Goal: Task Accomplishment & Management: Use online tool/utility

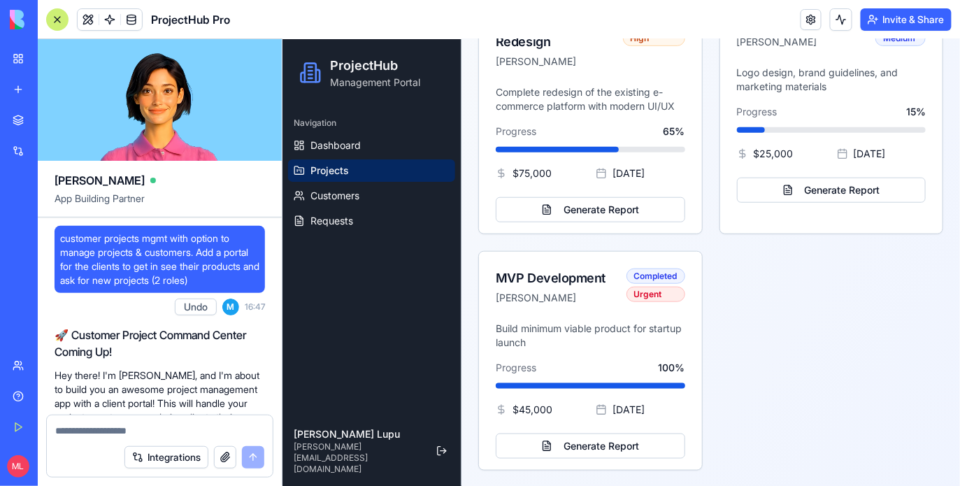
scroll to position [1373, 0]
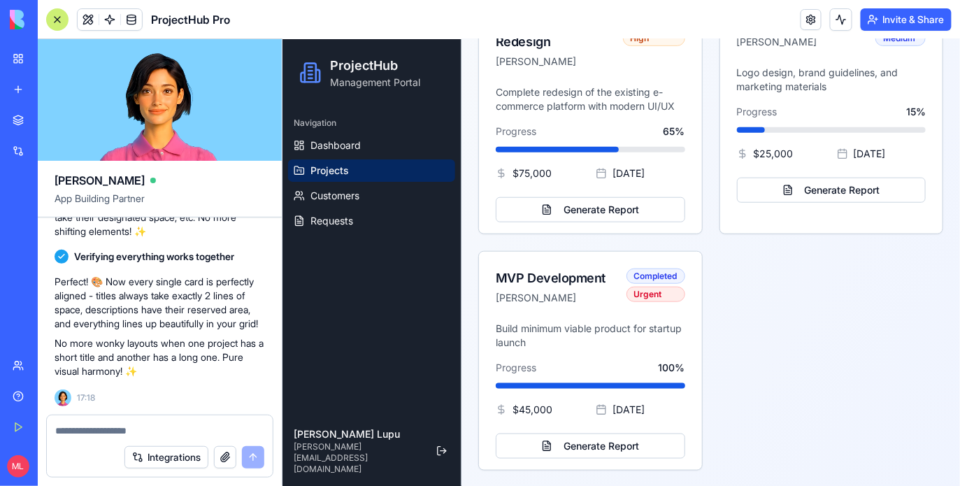
click at [13, 87] on link "New app" at bounding box center [32, 90] width 56 height 28
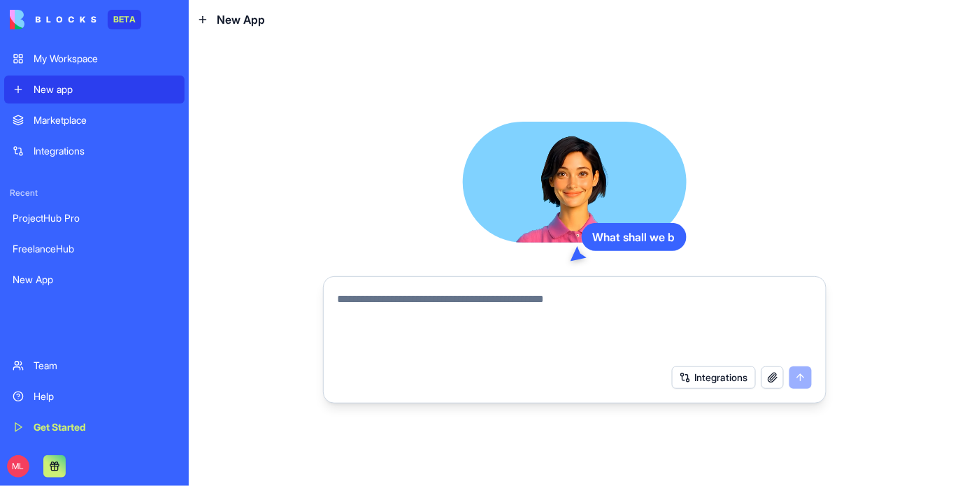
click at [359, 299] on textarea at bounding box center [575, 324] width 474 height 67
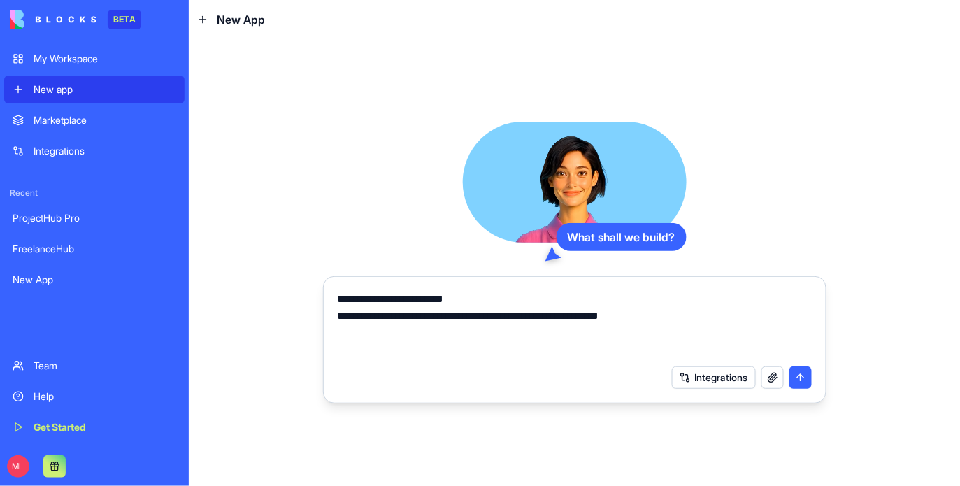
drag, startPoint x: 371, startPoint y: 315, endPoint x: 676, endPoint y: 317, distance: 304.8
click at [676, 317] on textarea "**********" at bounding box center [575, 324] width 474 height 67
click at [689, 317] on textarea "**********" at bounding box center [575, 324] width 474 height 67
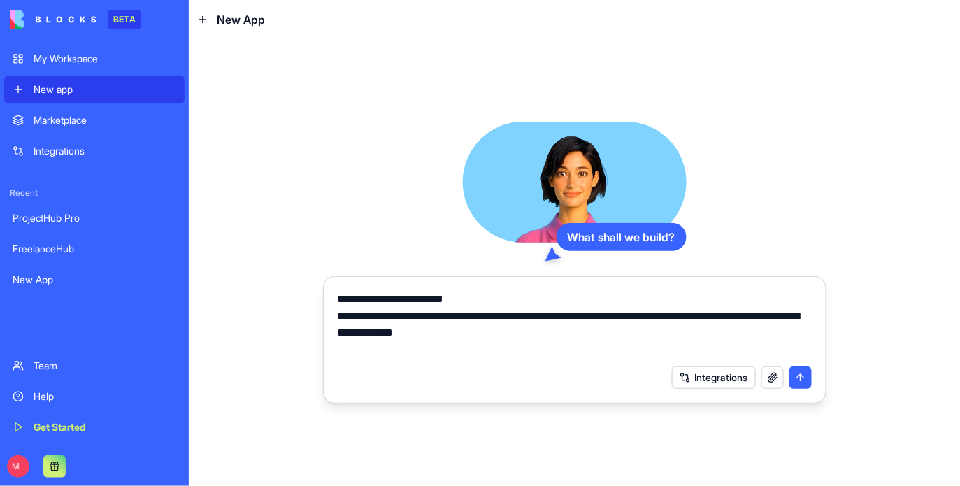
click at [689, 317] on textarea "**********" at bounding box center [575, 324] width 474 height 67
click at [775, 313] on textarea "**********" at bounding box center [575, 324] width 474 height 67
click at [780, 315] on textarea "**********" at bounding box center [575, 324] width 474 height 67
click at [641, 331] on textarea "**********" at bounding box center [575, 324] width 474 height 67
click at [467, 333] on textarea "**********" at bounding box center [575, 324] width 474 height 67
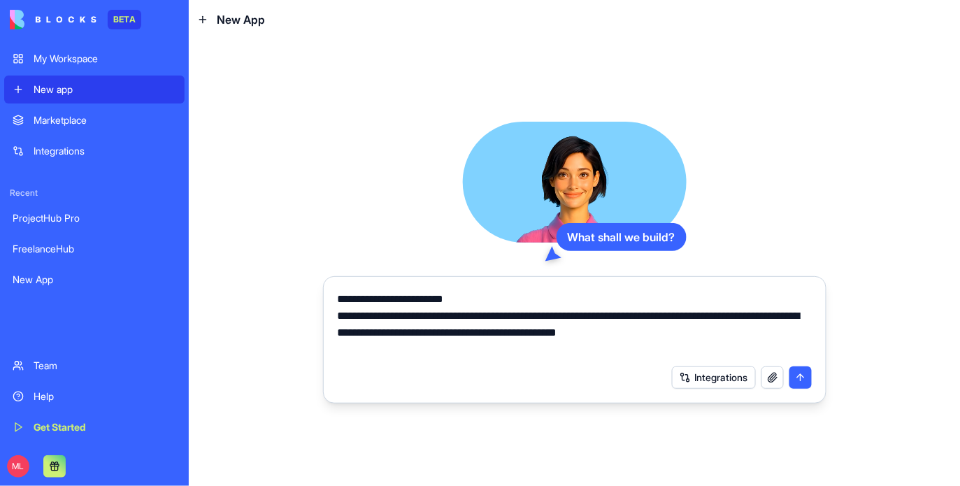
click at [462, 336] on textarea "**********" at bounding box center [575, 324] width 474 height 67
click at [576, 333] on textarea "**********" at bounding box center [575, 324] width 474 height 67
click at [673, 333] on textarea "**********" at bounding box center [575, 324] width 474 height 67
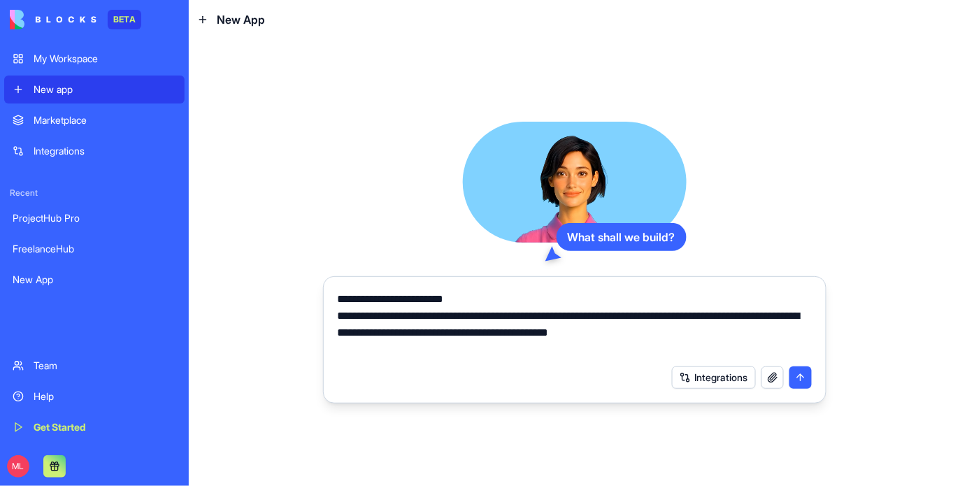
click at [703, 333] on textarea "**********" at bounding box center [575, 324] width 474 height 67
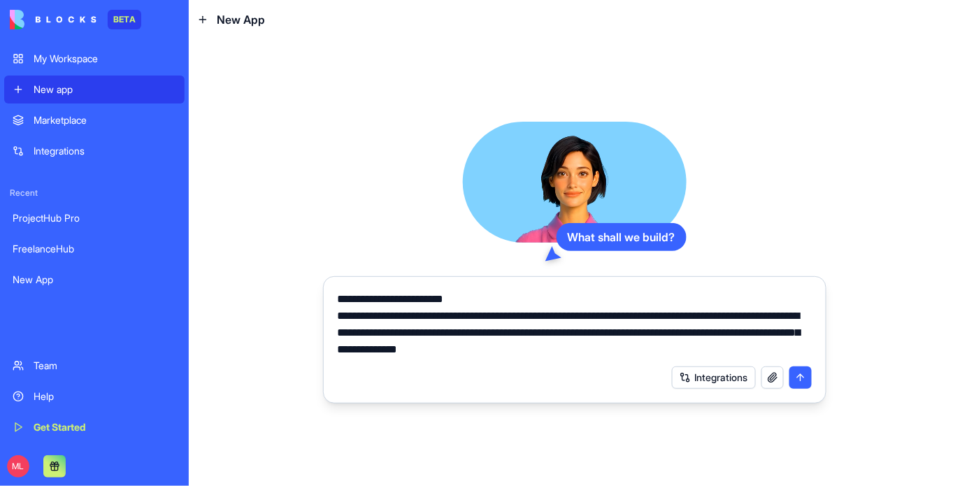
type textarea "**********"
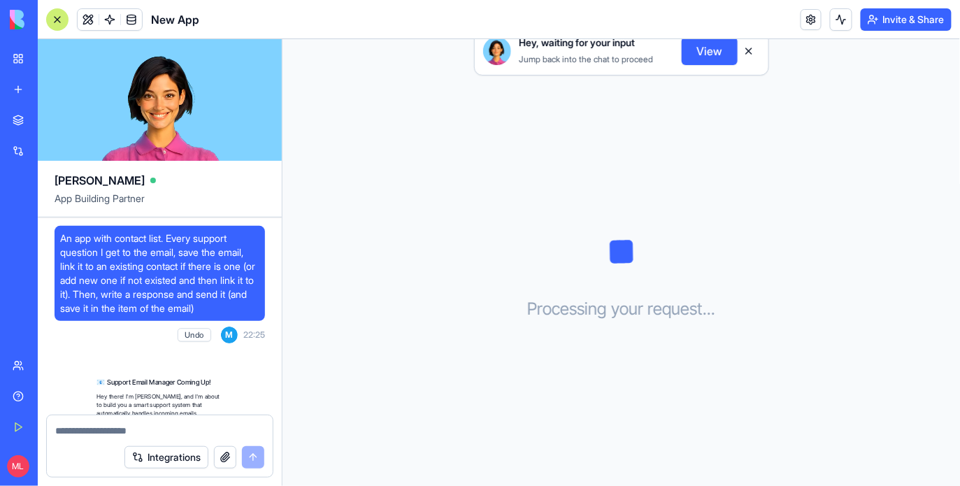
scroll to position [361, 0]
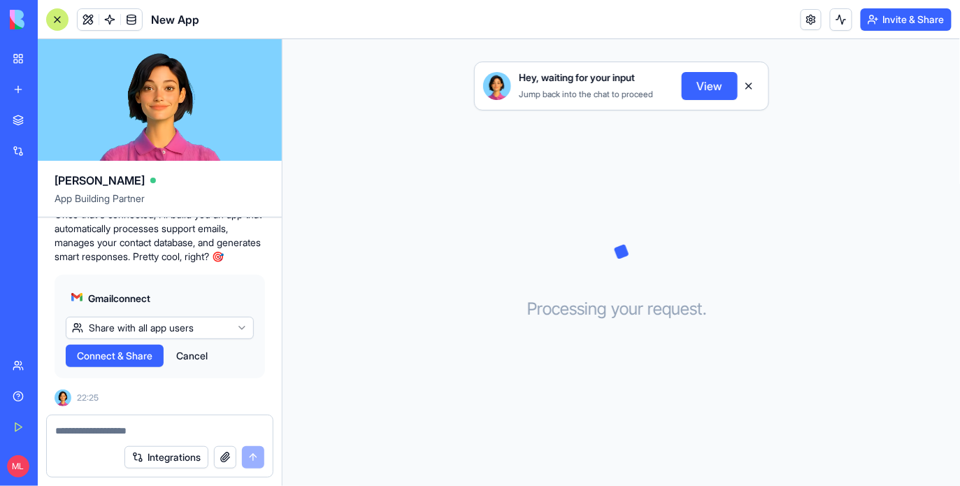
click at [131, 363] on span "Connect & Share" at bounding box center [115, 356] width 76 height 14
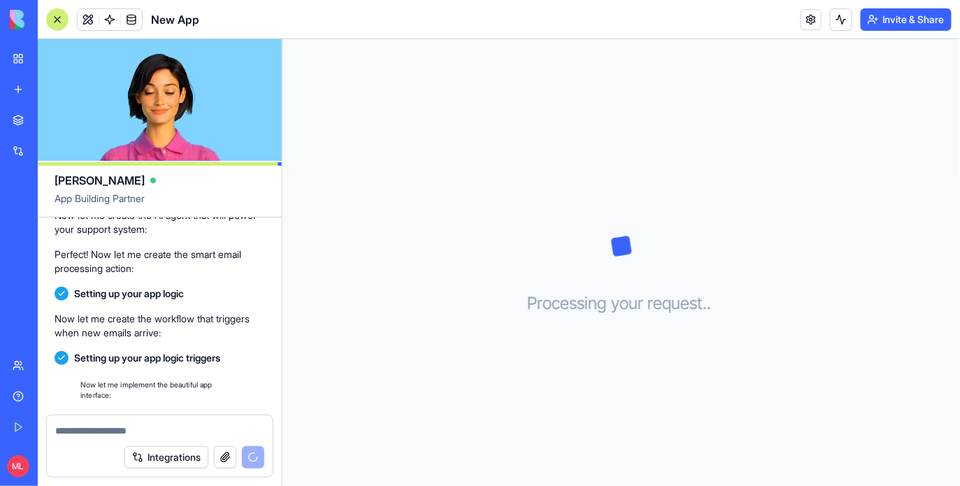
scroll to position [685, 0]
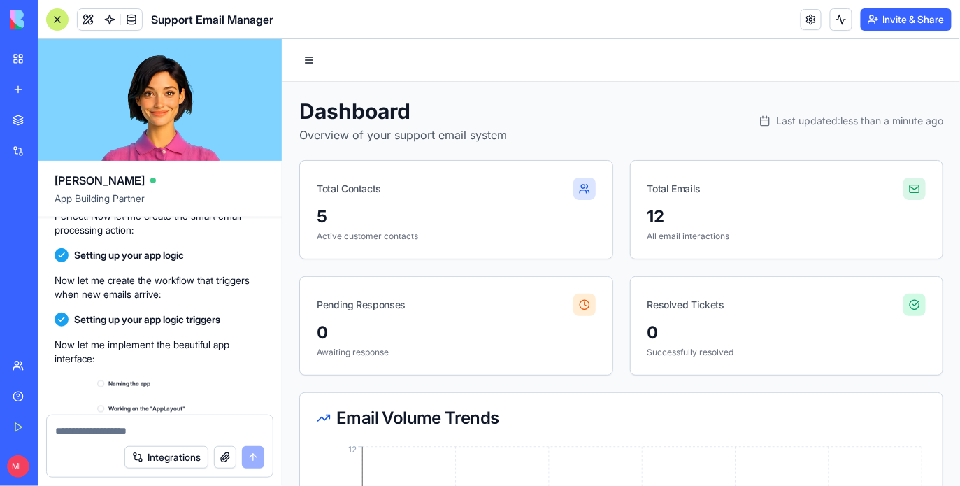
scroll to position [1102, 0]
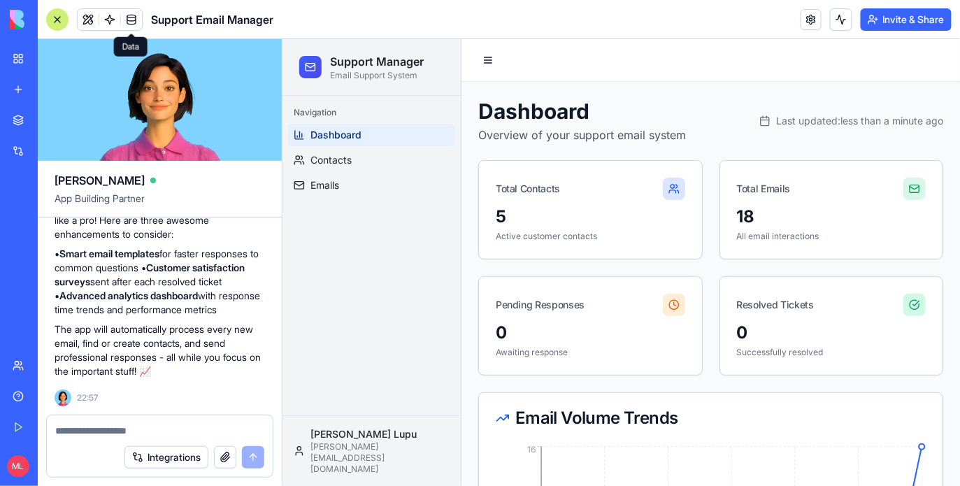
click at [117, 23] on span at bounding box center [131, 19] width 39 height 39
click at [110, 22] on span at bounding box center [109, 19] width 39 height 39
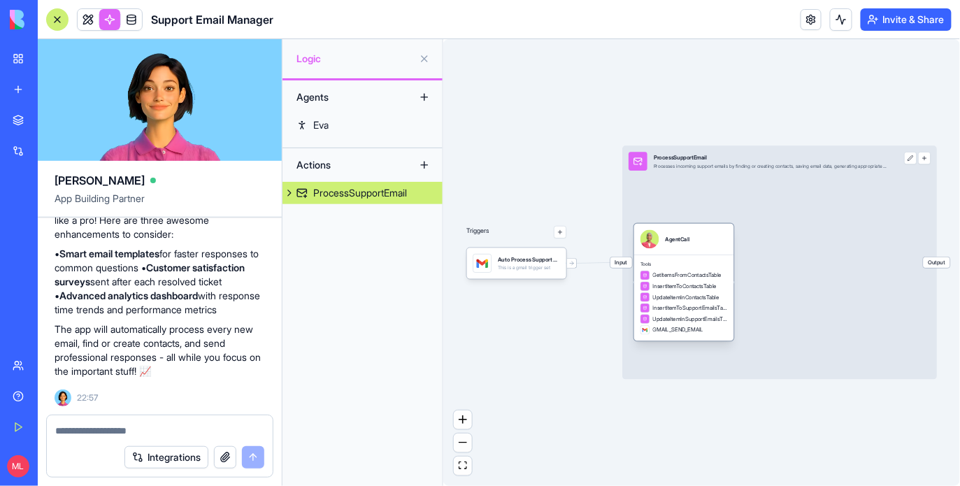
click at [693, 278] on span "GetItemsFromContactsTable" at bounding box center [687, 275] width 69 height 8
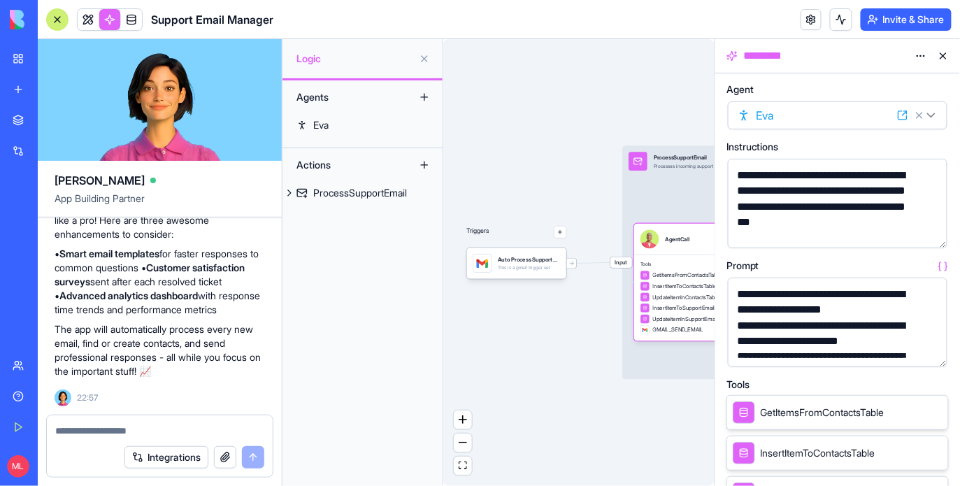
click at [940, 352] on button "button" at bounding box center [933, 353] width 22 height 22
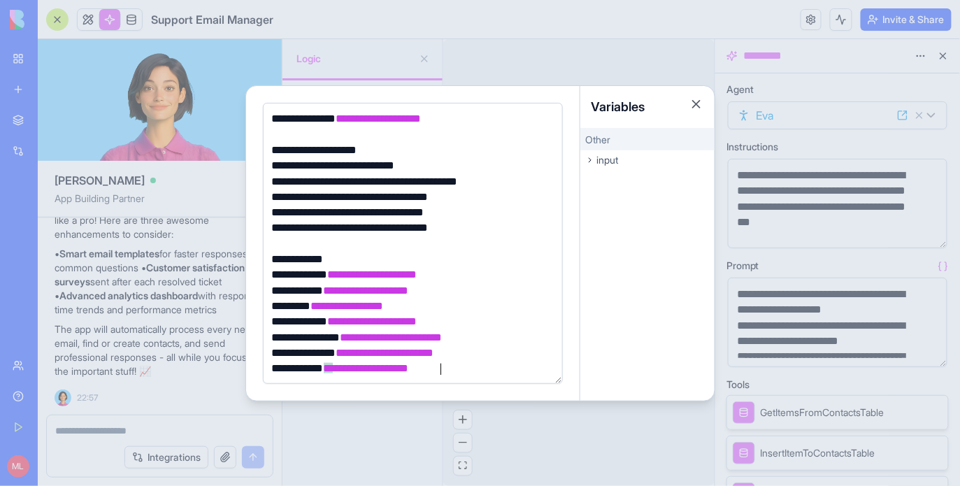
scroll to position [285, 0]
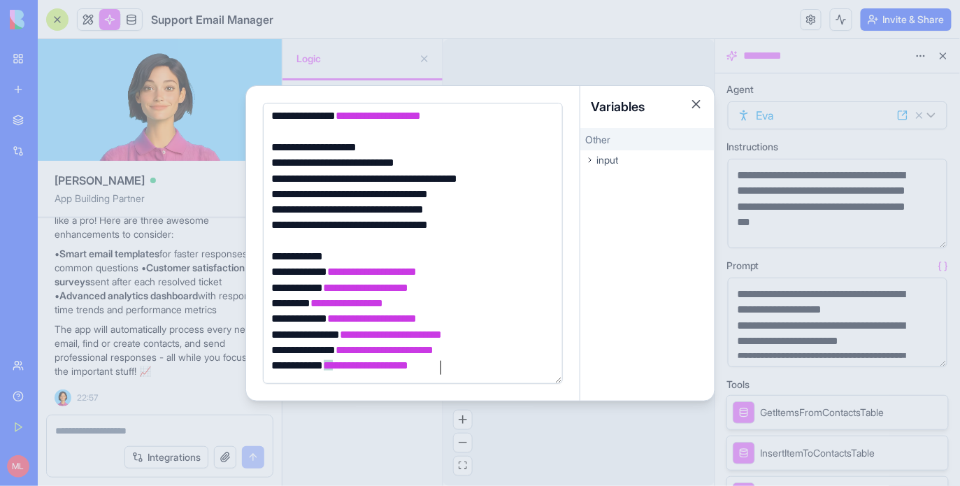
click at [555, 430] on div at bounding box center [480, 243] width 960 height 486
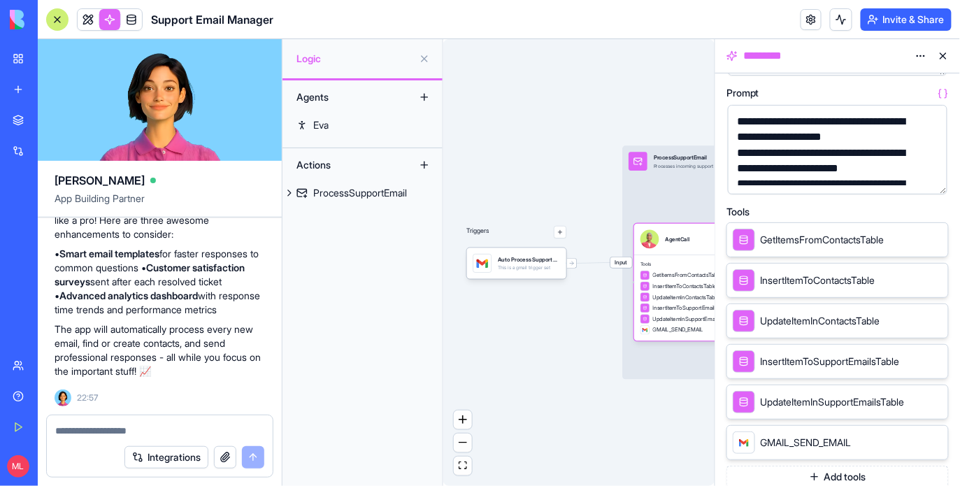
scroll to position [176, 0]
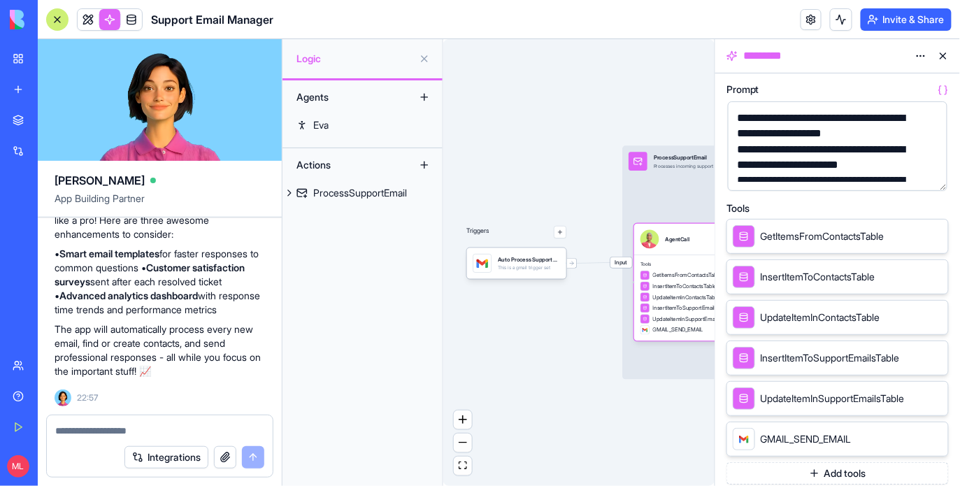
click at [581, 434] on div "Triggers Auto Process Support EmailsTrigger This is a gmail trigger set Input P…" at bounding box center [578, 262] width 271 height 447
click at [944, 50] on button at bounding box center [943, 56] width 22 height 22
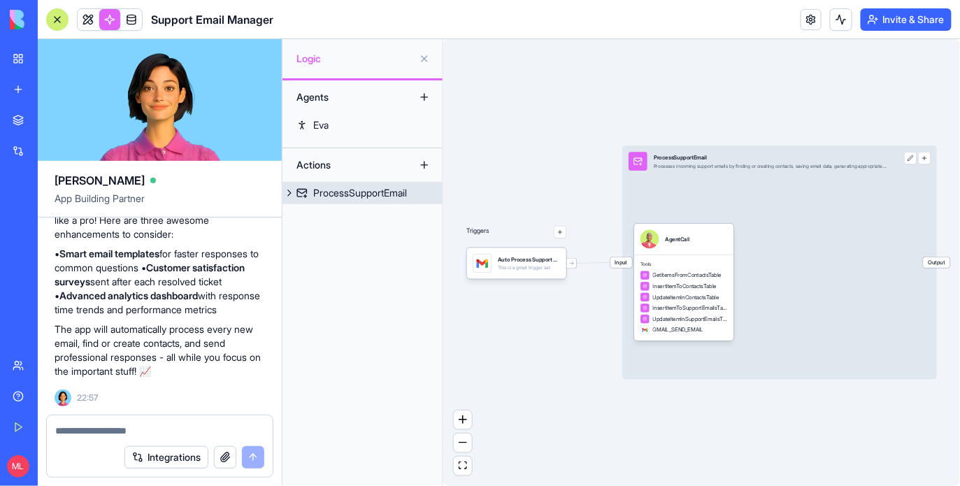
click at [619, 263] on span "Input" at bounding box center [621, 262] width 22 height 11
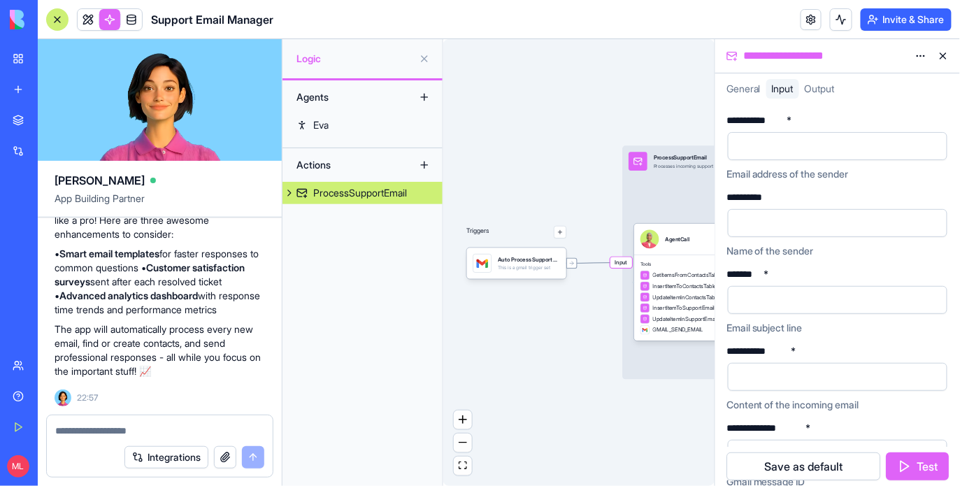
click at [531, 261] on div "Auto Process Support EmailsTrigger" at bounding box center [529, 259] width 62 height 8
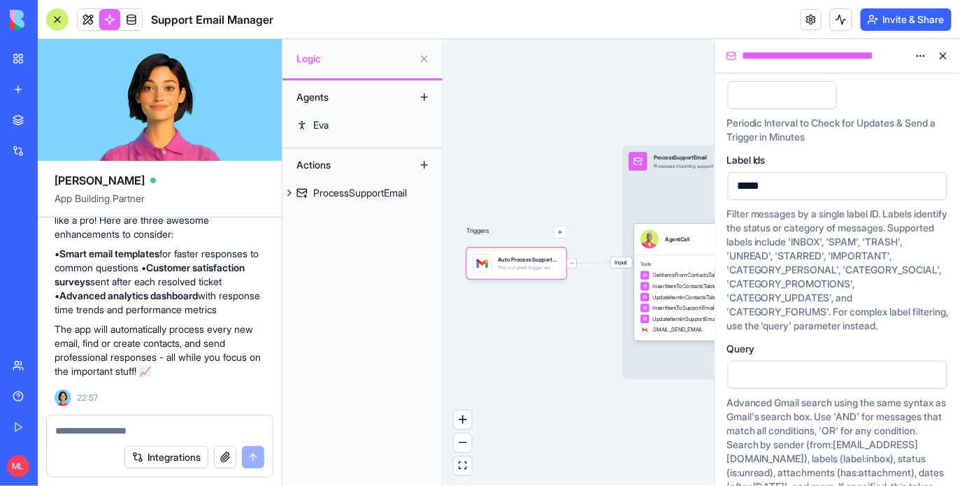
scroll to position [224, 0]
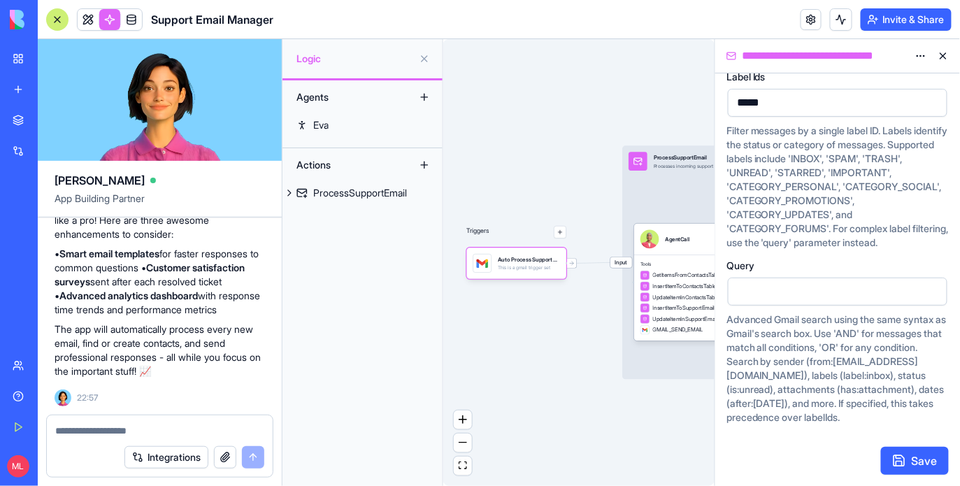
click at [526, 347] on div "Triggers Auto Process Support EmailsTrigger This is a gmail trigger set Input P…" at bounding box center [578, 262] width 271 height 447
click at [89, 24] on link at bounding box center [88, 19] width 21 height 21
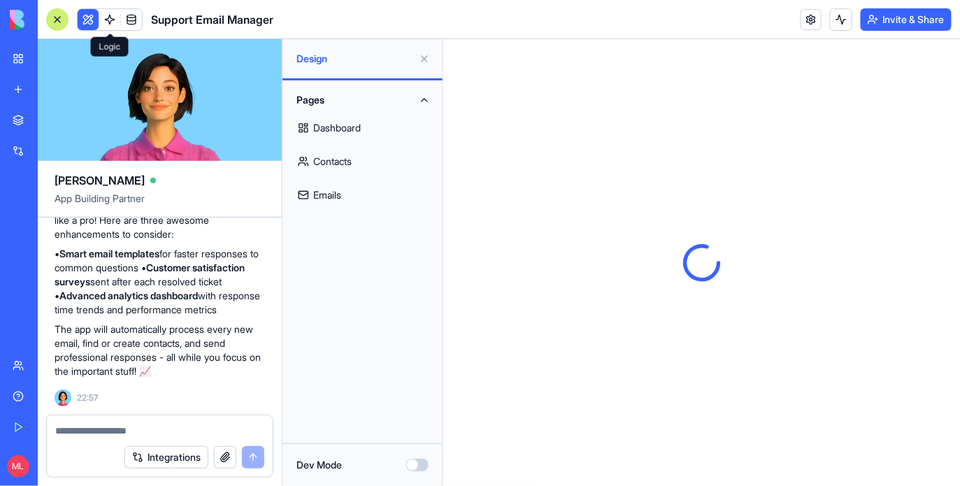
click at [110, 14] on link at bounding box center [109, 19] width 21 height 21
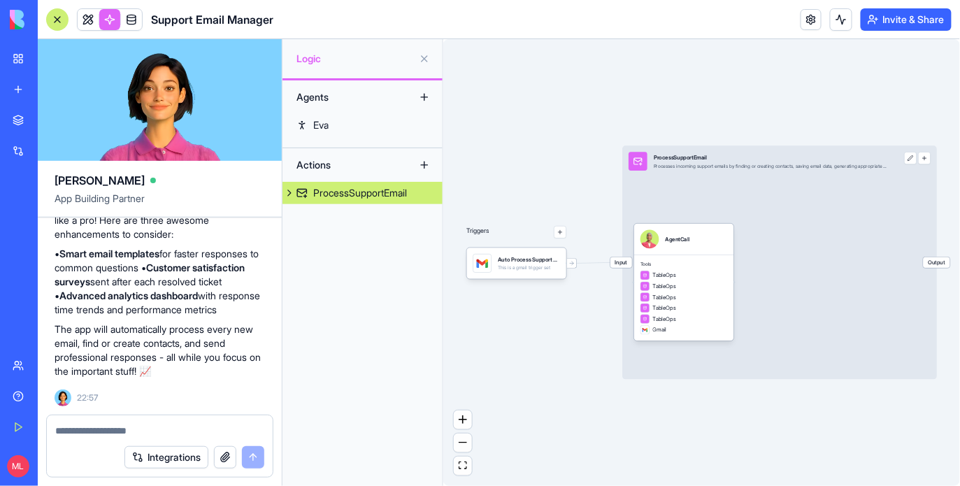
click at [90, 16] on link at bounding box center [88, 19] width 21 height 21
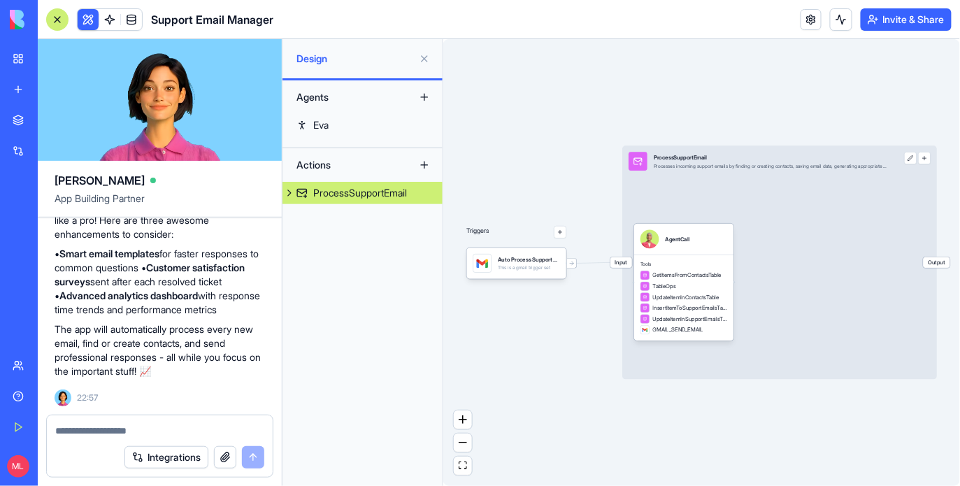
click at [90, 16] on button at bounding box center [88, 19] width 21 height 21
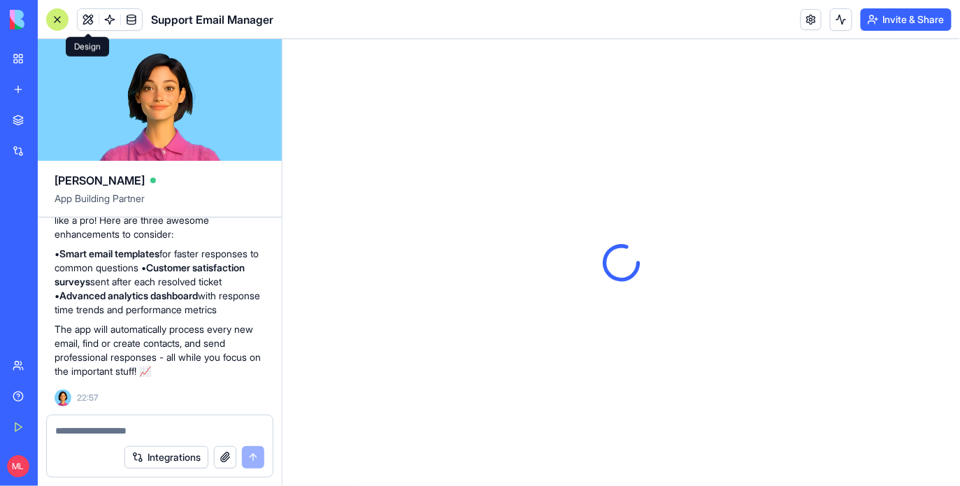
click at [61, 16] on div at bounding box center [57, 19] width 22 height 22
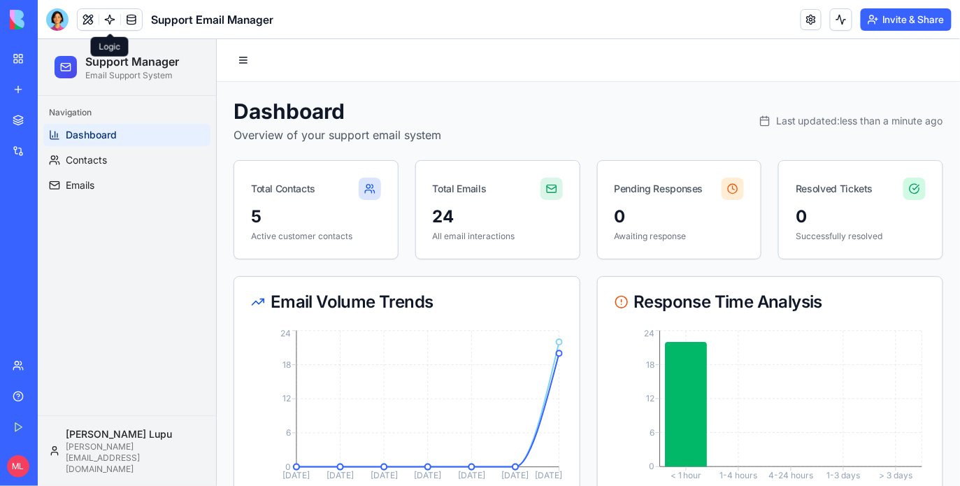
click at [105, 19] on link at bounding box center [109, 19] width 21 height 21
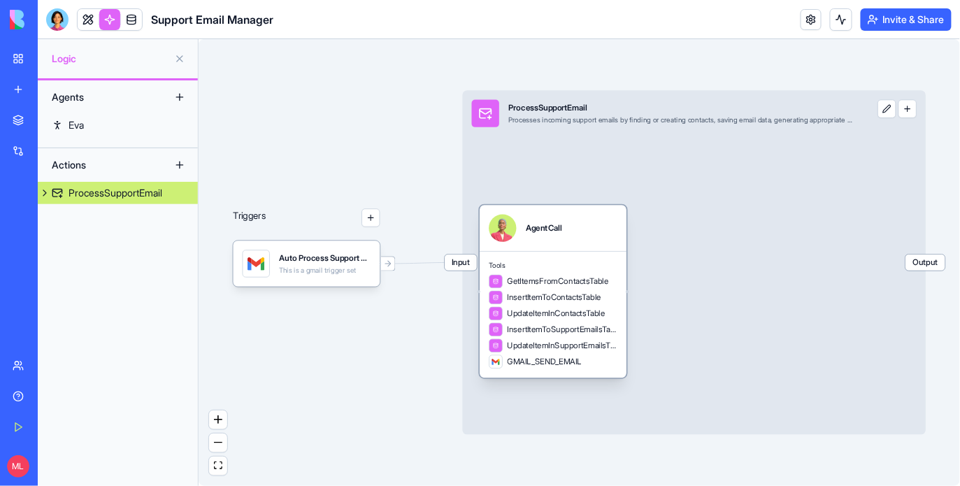
click at [554, 238] on div "AgentCall" at bounding box center [544, 228] width 36 height 27
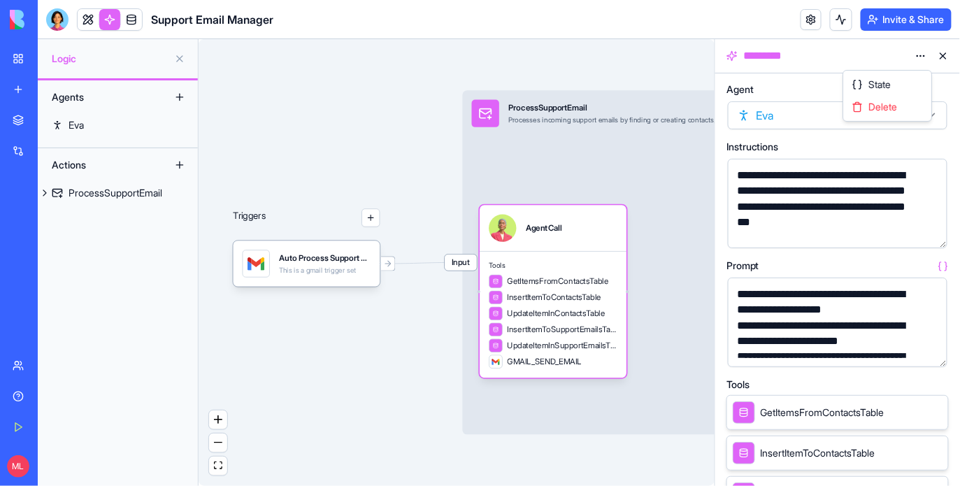
click at [918, 55] on html "**********" at bounding box center [480, 243] width 960 height 486
click at [894, 98] on div "Delete" at bounding box center [887, 107] width 82 height 22
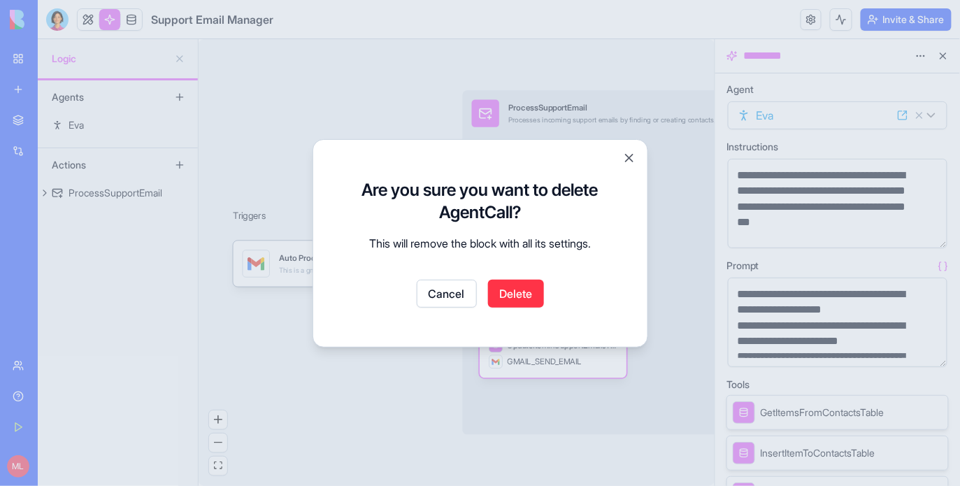
click at [518, 297] on button "Delete" at bounding box center [516, 294] width 56 height 28
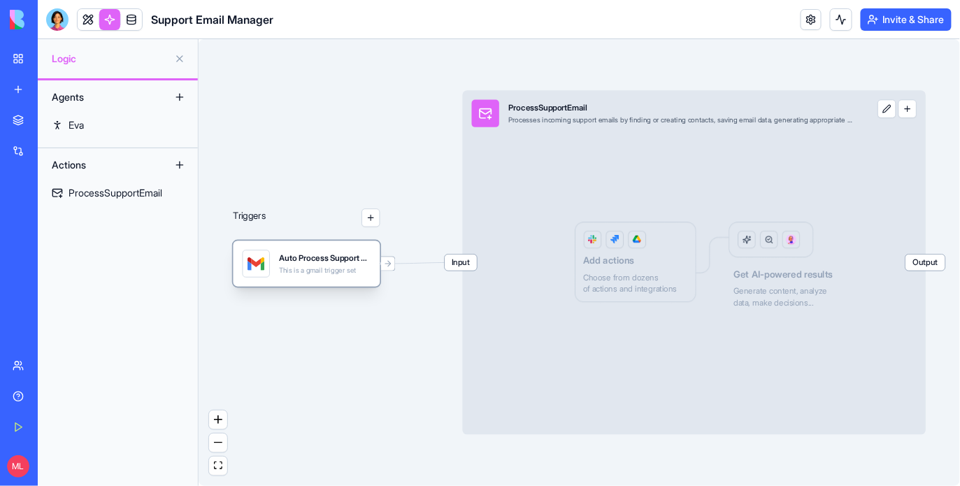
click at [309, 269] on div "This is a gmail trigger set" at bounding box center [325, 270] width 92 height 9
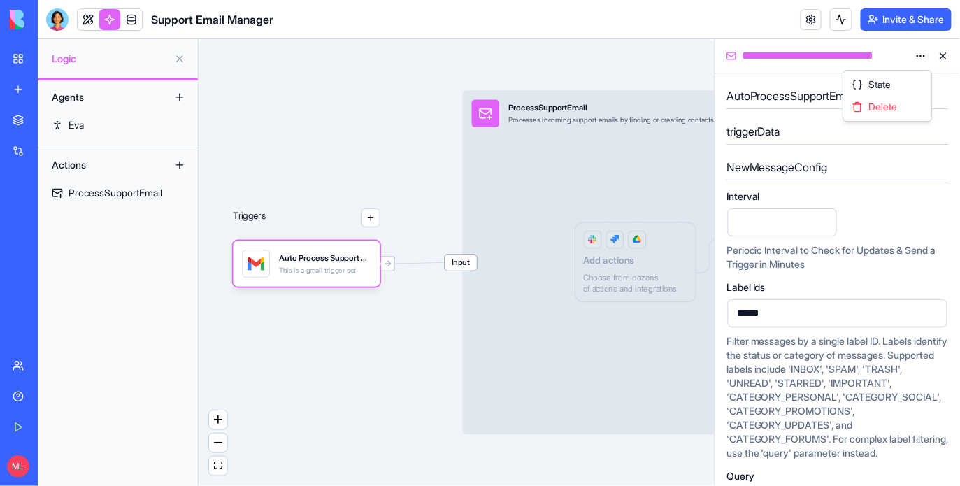
click at [920, 55] on html "**********" at bounding box center [480, 243] width 960 height 486
click at [391, 173] on html "**********" at bounding box center [480, 243] width 960 height 486
click at [923, 58] on html "**********" at bounding box center [480, 243] width 960 height 486
click at [300, 133] on html "**********" at bounding box center [480, 243] width 960 height 486
click at [305, 80] on div "Triggers Auto Process Support EmailsTrigger This is a gmail trigger set Input P…" at bounding box center [457, 262] width 516 height 447
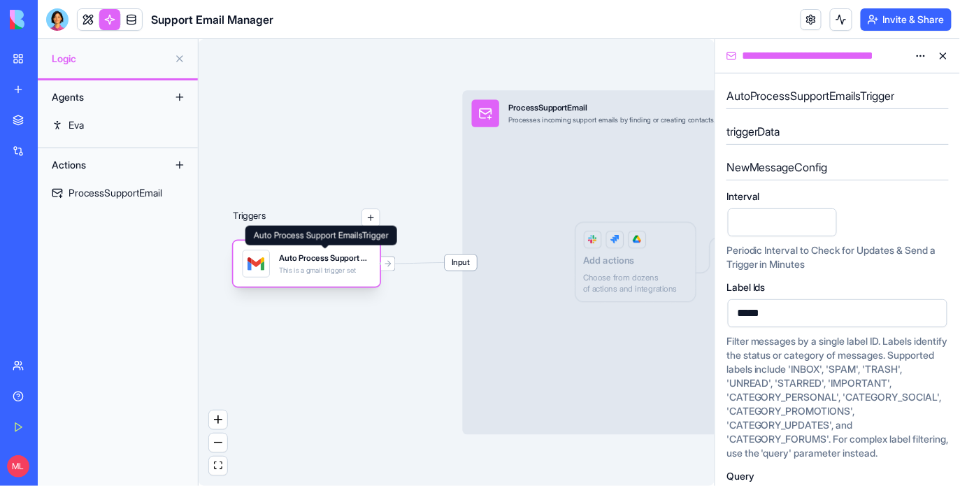
click at [310, 252] on div "Auto Process Support EmailsTrigger" at bounding box center [325, 257] width 92 height 11
click at [921, 52] on html "**********" at bounding box center [480, 243] width 960 height 486
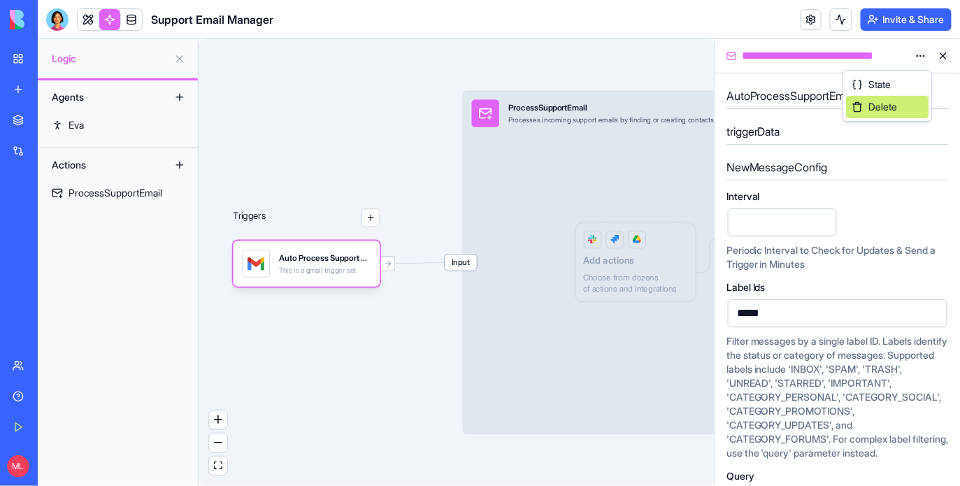
click at [868, 101] on span "Delete" at bounding box center [882, 107] width 29 height 14
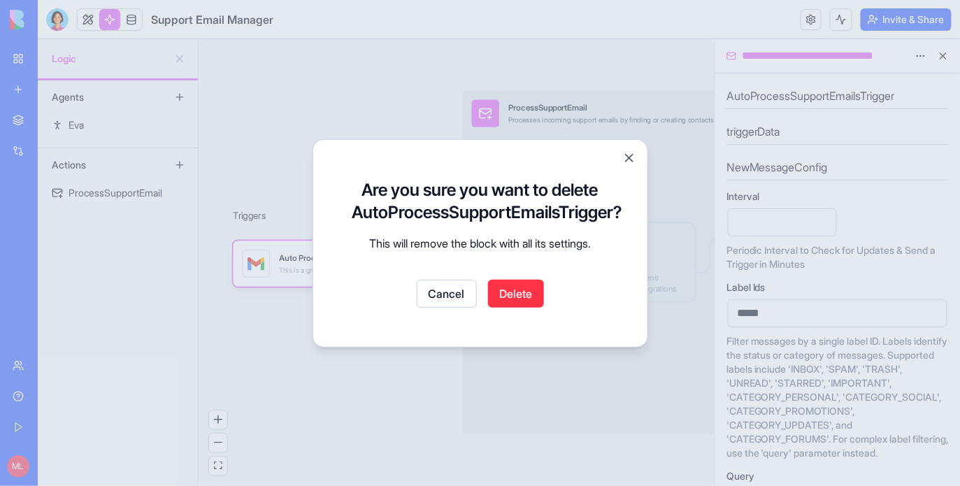
click at [537, 280] on button "Delete" at bounding box center [516, 294] width 56 height 28
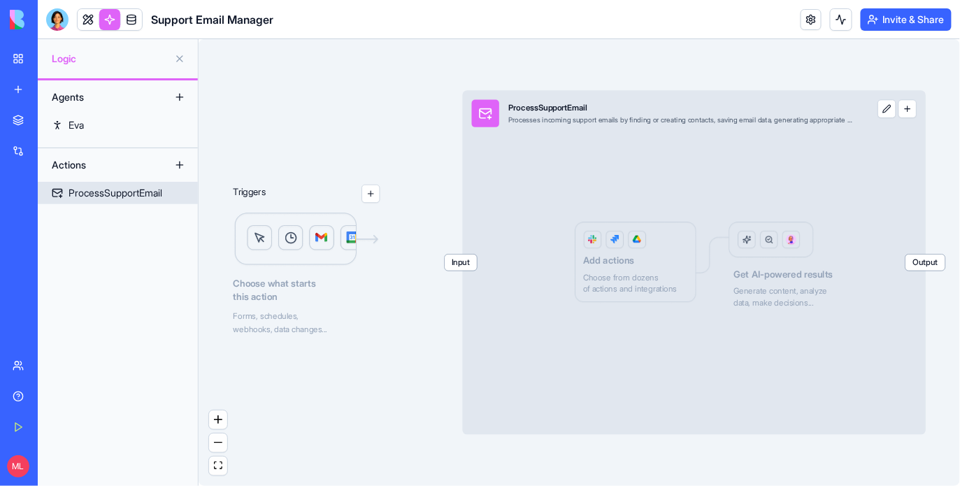
click at [120, 197] on div "ProcessSupportEmail" at bounding box center [116, 193] width 94 height 14
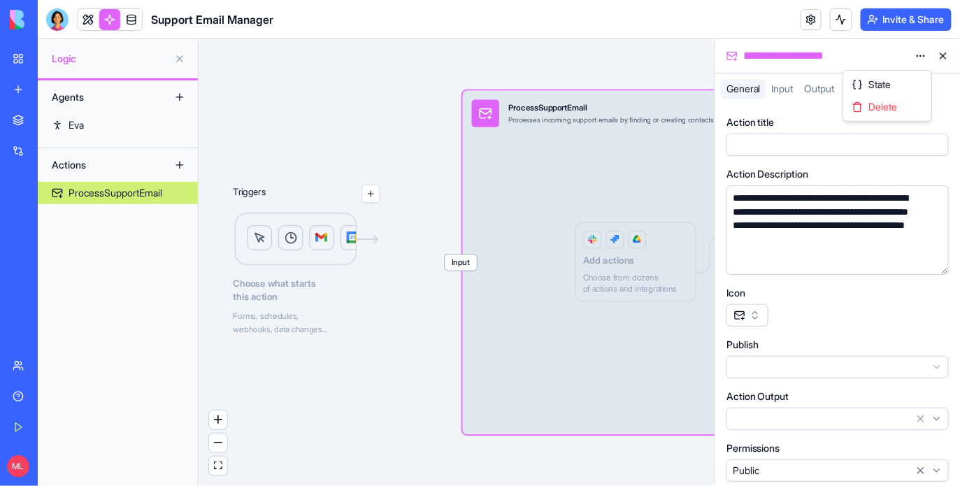
click at [924, 60] on html "**********" at bounding box center [480, 243] width 960 height 486
click at [896, 101] on span "Delete" at bounding box center [882, 107] width 29 height 14
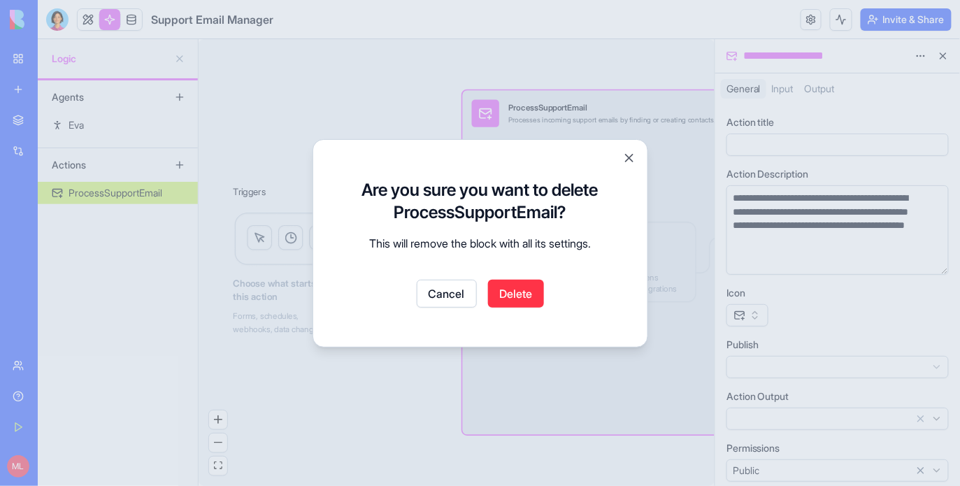
click at [506, 286] on button "Delete" at bounding box center [516, 294] width 56 height 28
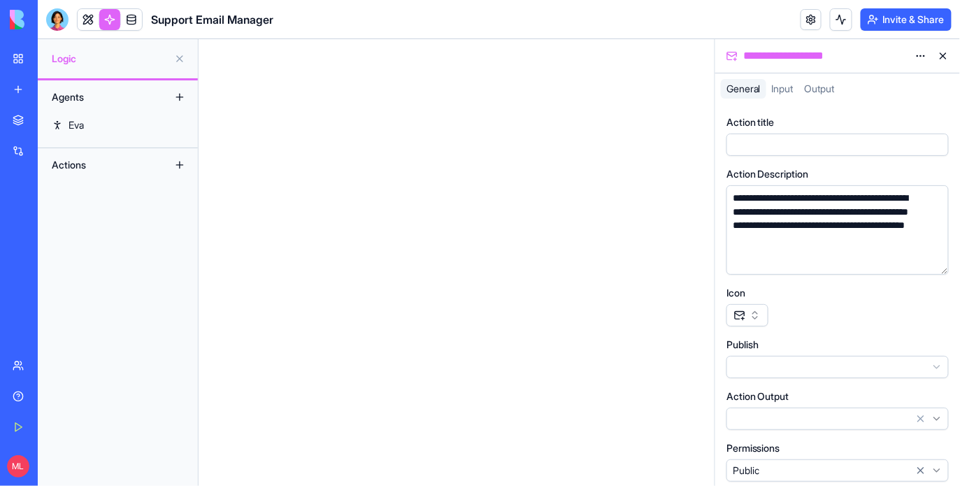
click at [949, 61] on button at bounding box center [943, 56] width 22 height 22
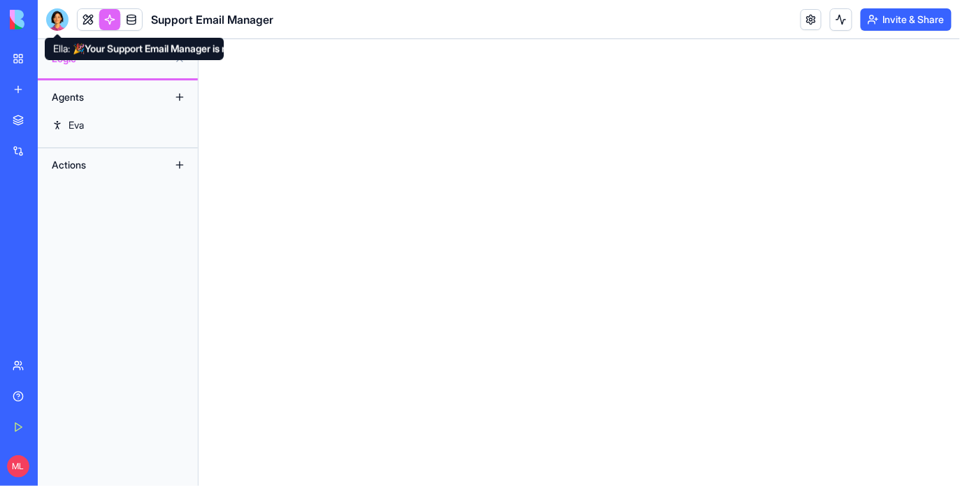
click at [56, 23] on div at bounding box center [57, 19] width 22 height 22
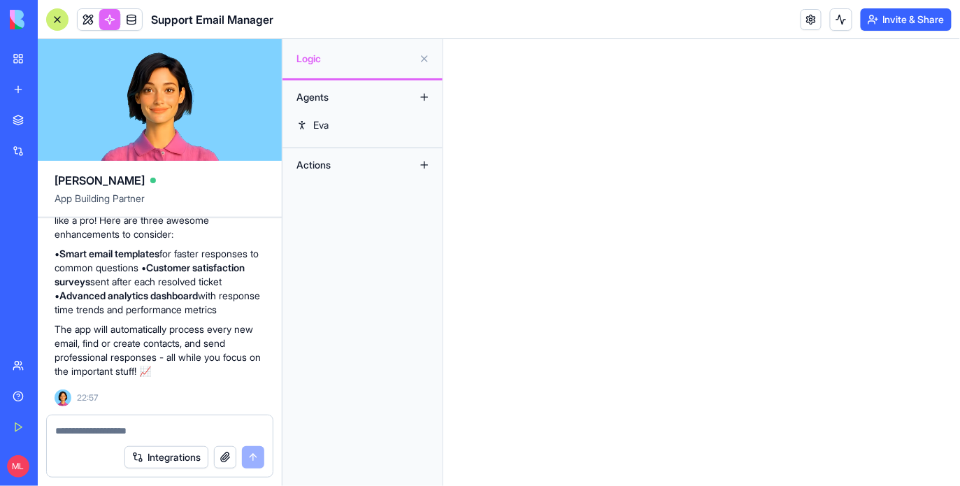
scroll to position [1005, 0]
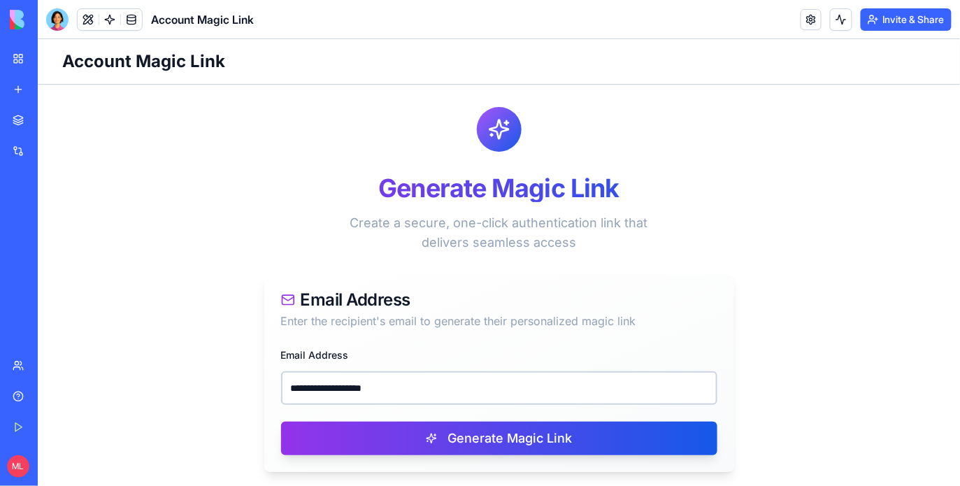
scroll to position [232, 0]
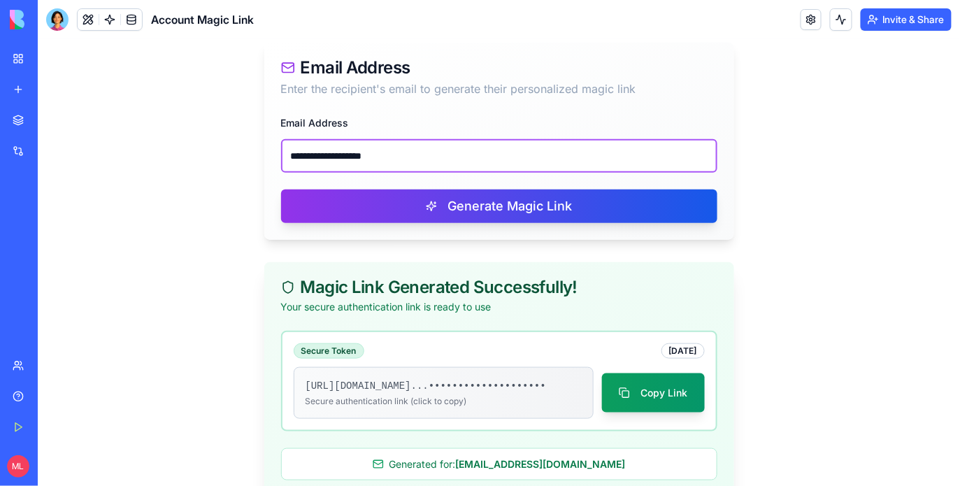
click at [360, 146] on input "**********" at bounding box center [498, 155] width 436 height 34
paste input "**********"
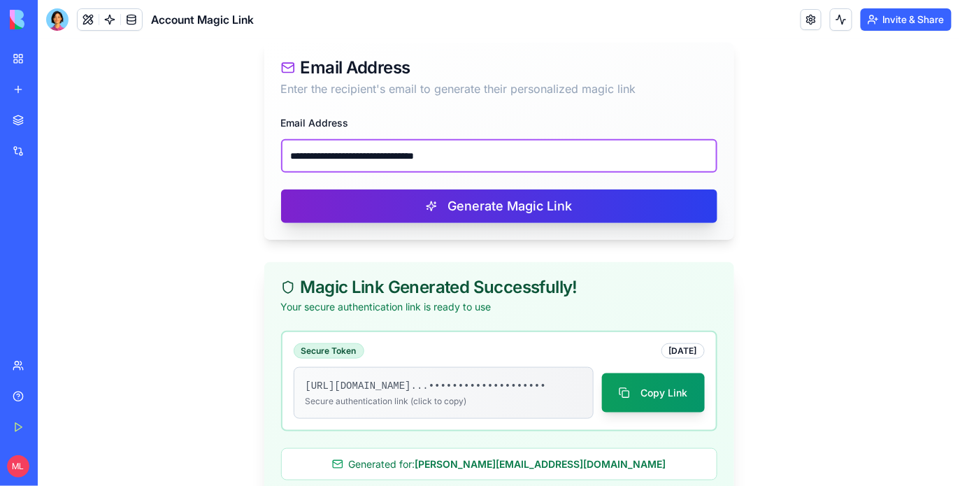
type input "**********"
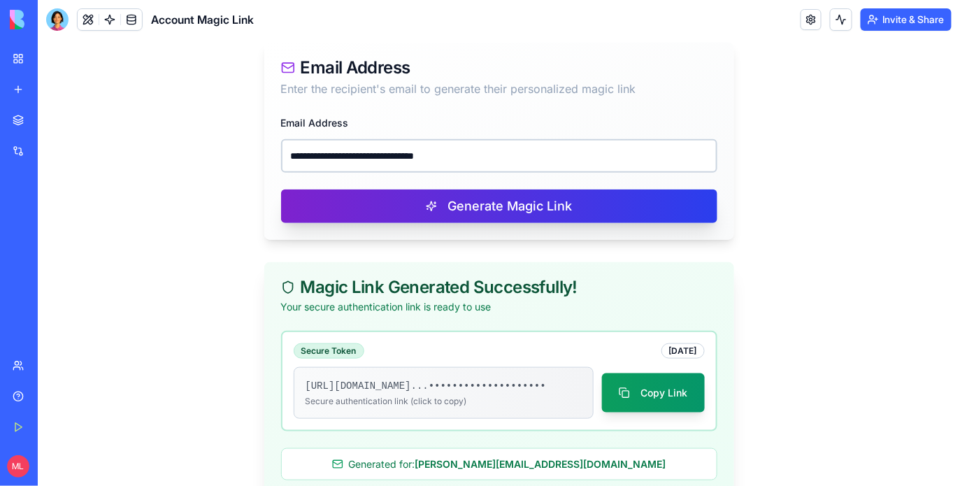
click at [389, 194] on button "Generate Magic Link" at bounding box center [498, 206] width 436 height 34
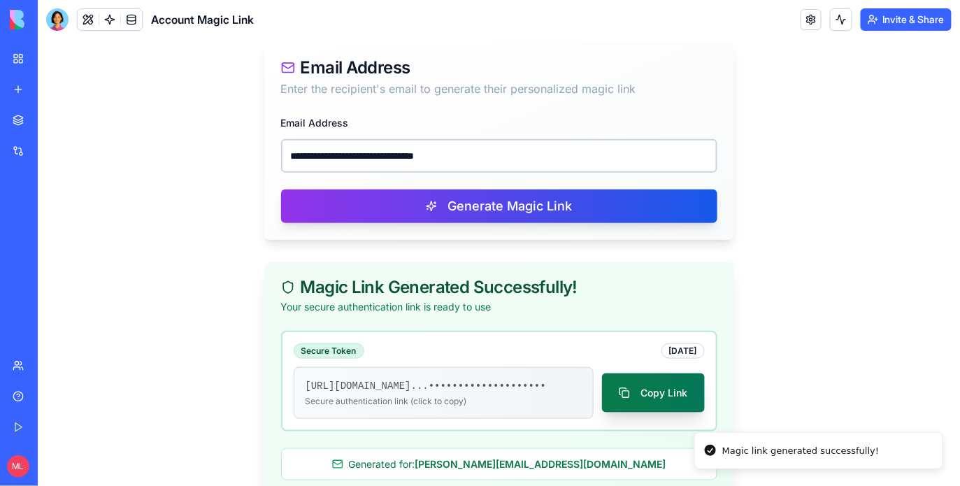
click at [626, 394] on button "Copy Link" at bounding box center [652, 392] width 103 height 39
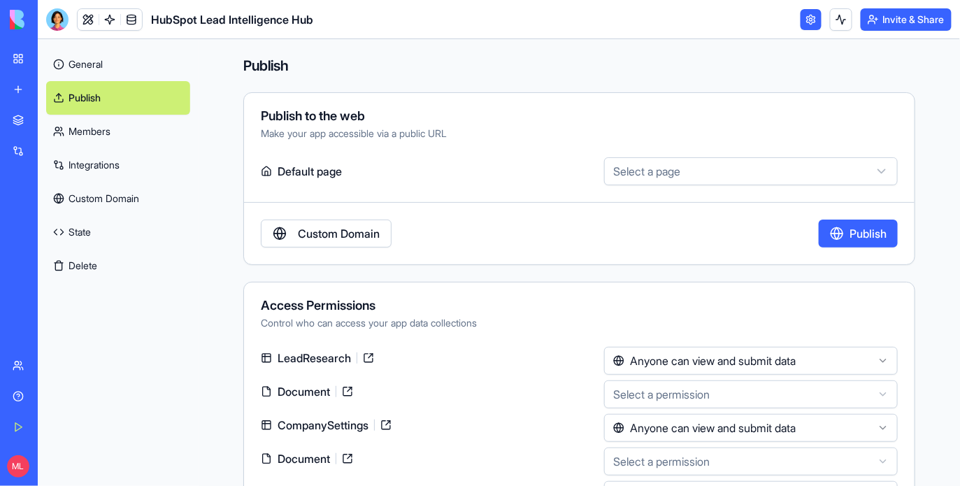
click at [32, 87] on link "New app" at bounding box center [32, 90] width 56 height 28
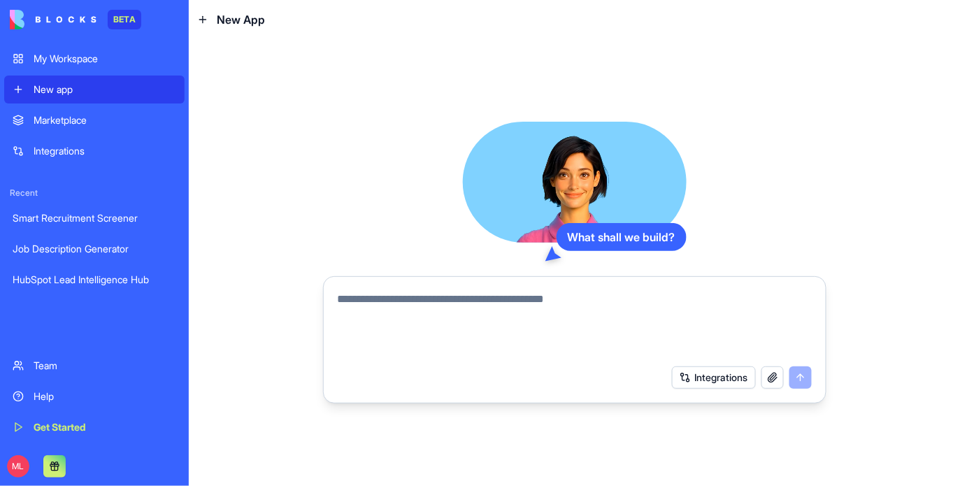
click at [66, 93] on div "New app" at bounding box center [105, 89] width 143 height 14
click at [400, 309] on textarea at bounding box center [575, 324] width 474 height 67
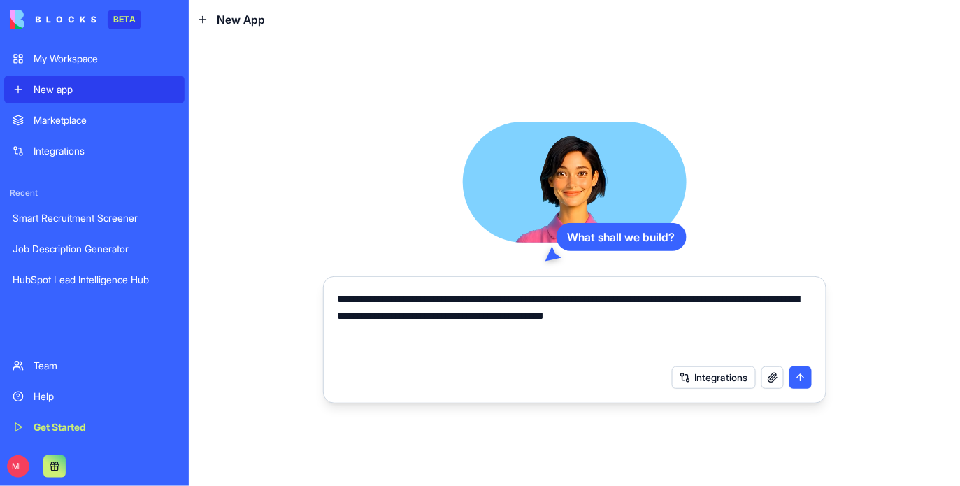
type textarea "**********"
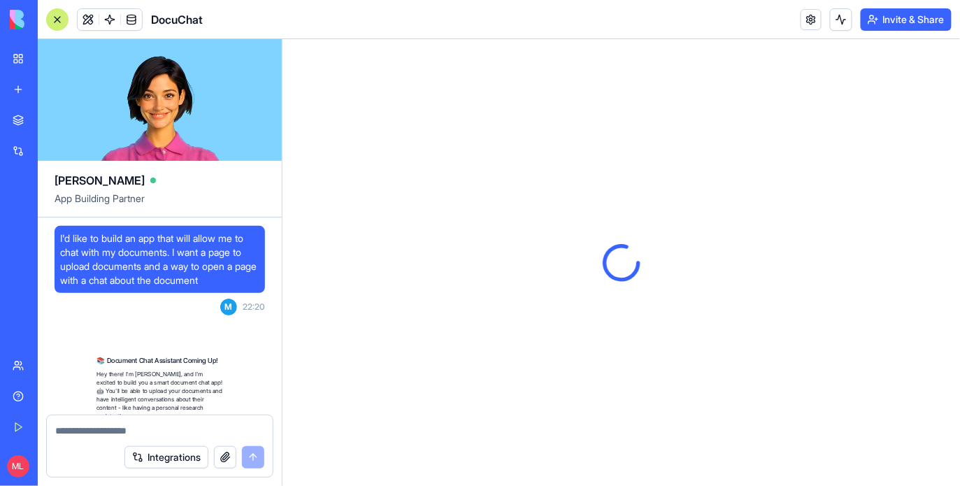
scroll to position [612, 0]
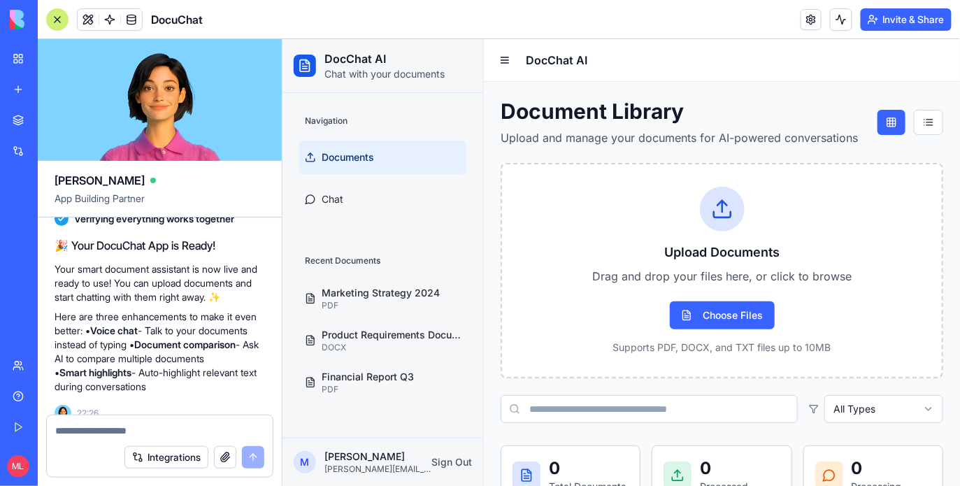
click at [62, 16] on div at bounding box center [57, 19] width 22 height 22
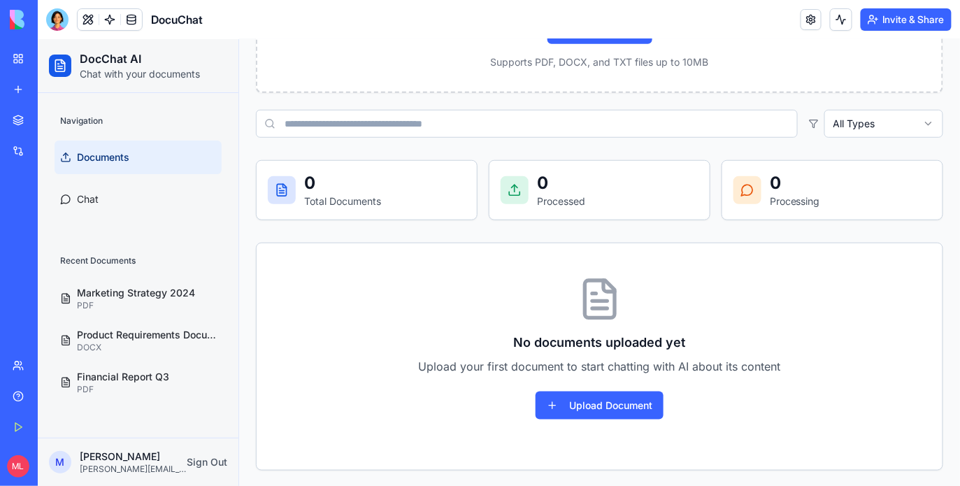
scroll to position [0, 0]
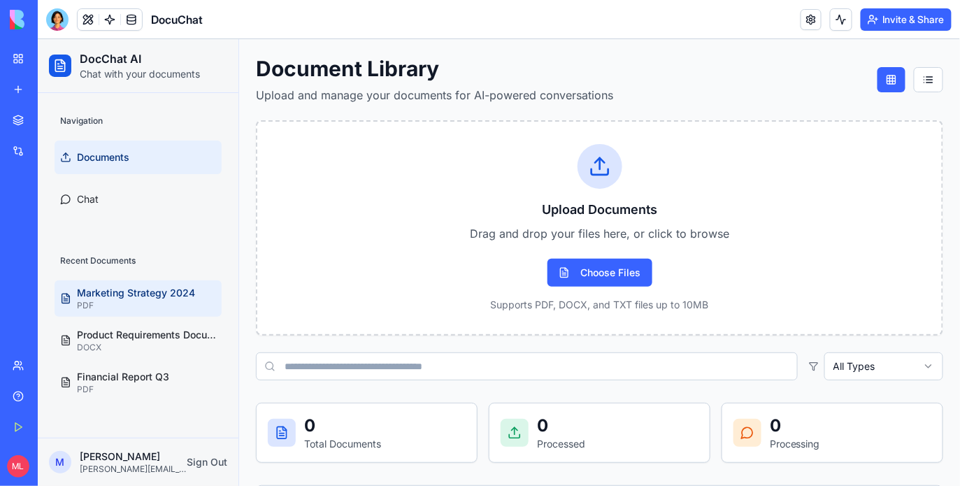
click at [157, 301] on p "PDF" at bounding box center [145, 304] width 139 height 11
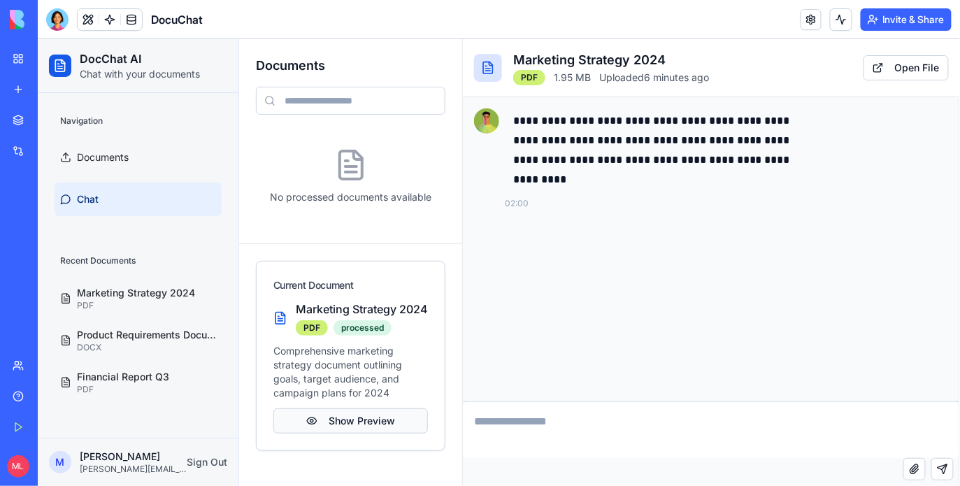
click at [370, 424] on button "Show Preview" at bounding box center [350, 420] width 155 height 25
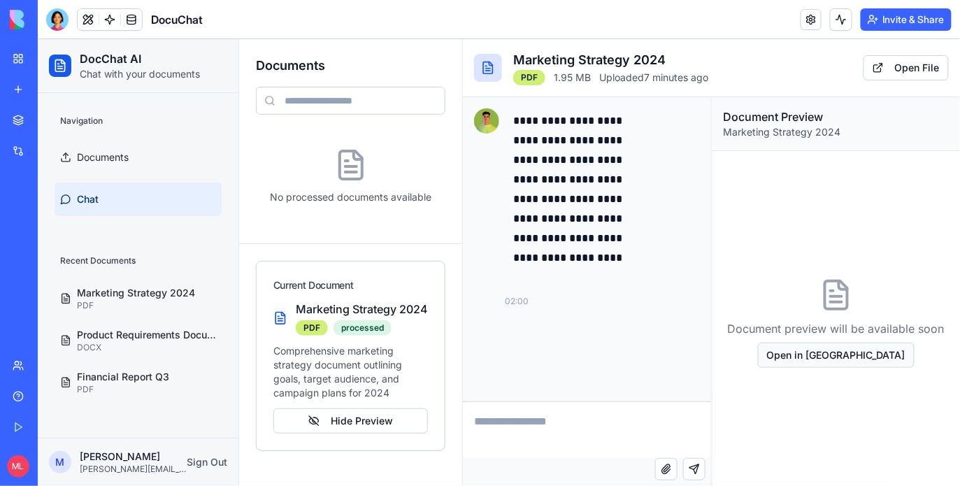
click at [800, 366] on button "Open in New Tab" at bounding box center [835, 354] width 157 height 25
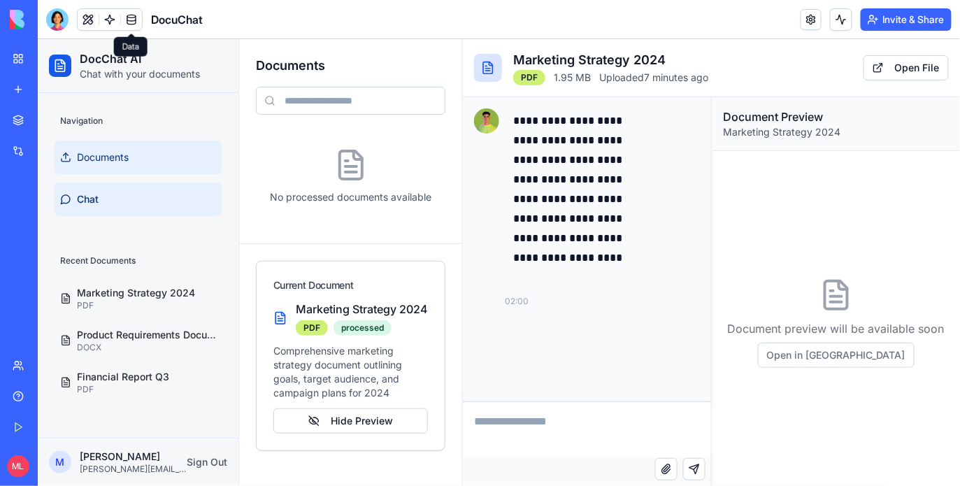
click at [98, 143] on link "Documents" at bounding box center [137, 157] width 167 height 34
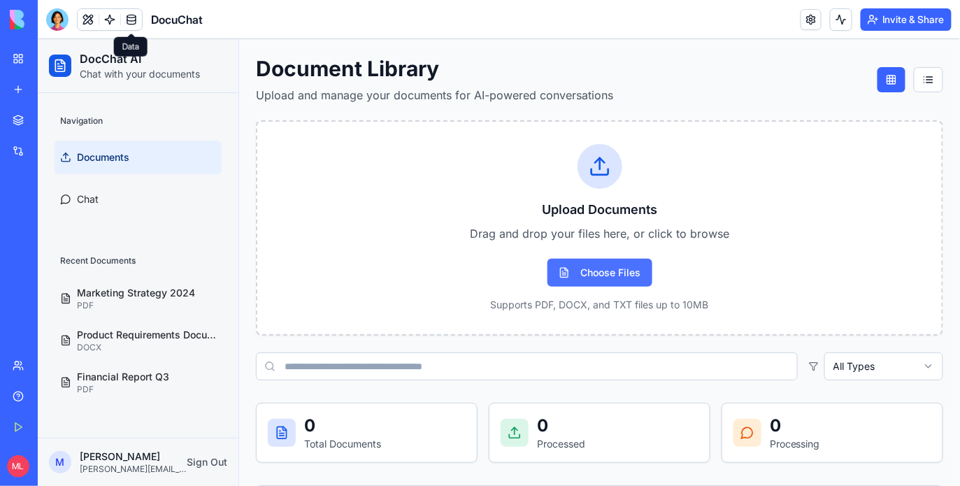
click at [612, 273] on button "Choose Files" at bounding box center [599, 272] width 105 height 28
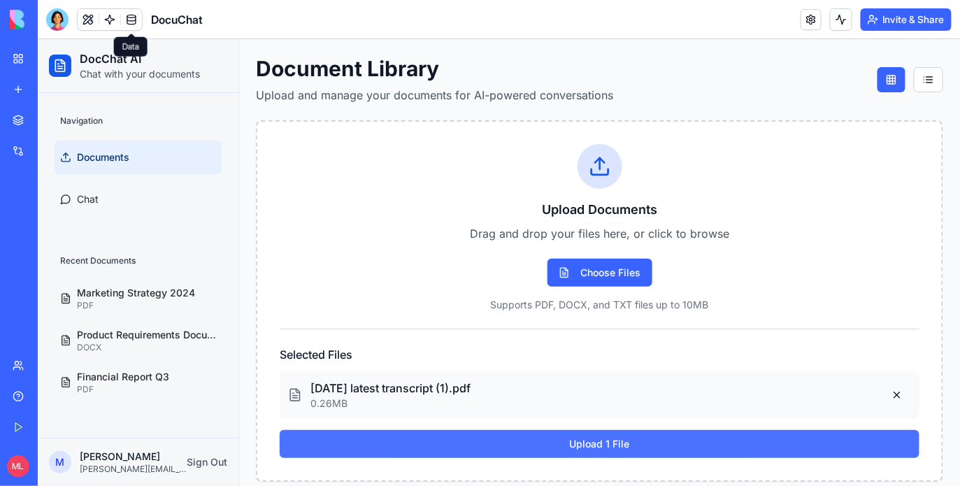
click at [662, 436] on button "Upload 1 File" at bounding box center [599, 443] width 640 height 28
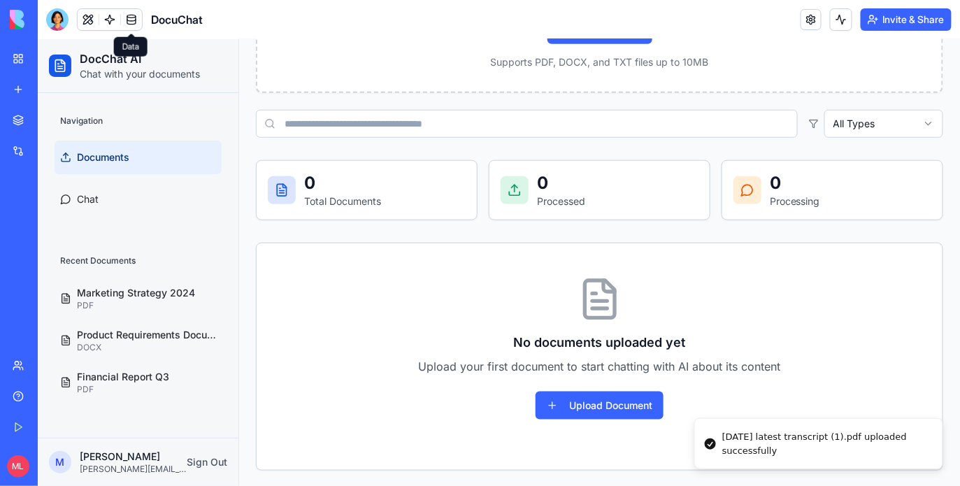
scroll to position [168, 0]
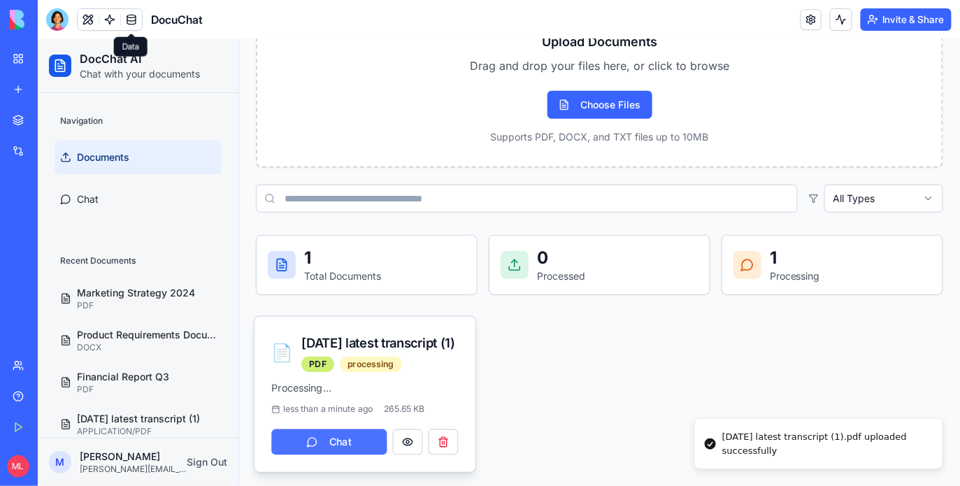
click at [303, 440] on button "Chat" at bounding box center [328, 442] width 115 height 26
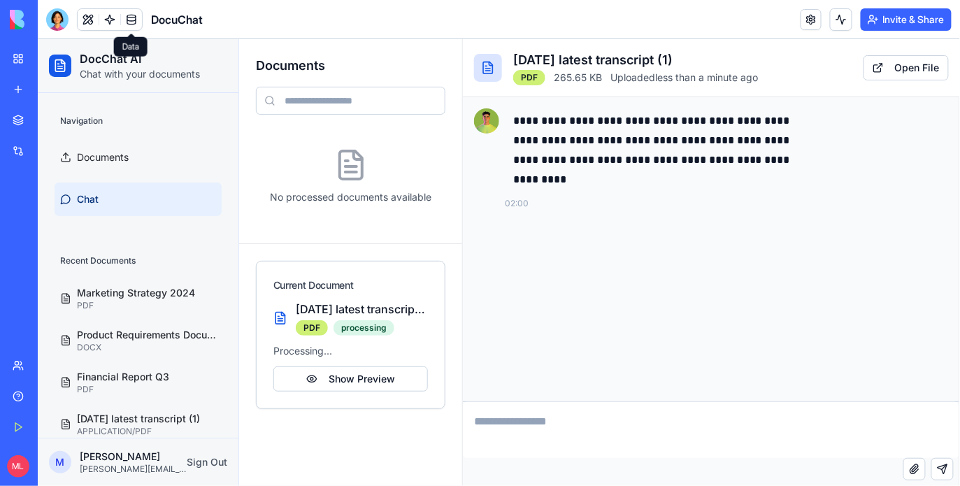
click at [350, 364] on div "monday latest transcript (1) PDF processing Processing... Show Preview" at bounding box center [350, 345] width 155 height 91
click at [350, 371] on button "Show Preview" at bounding box center [350, 378] width 155 height 25
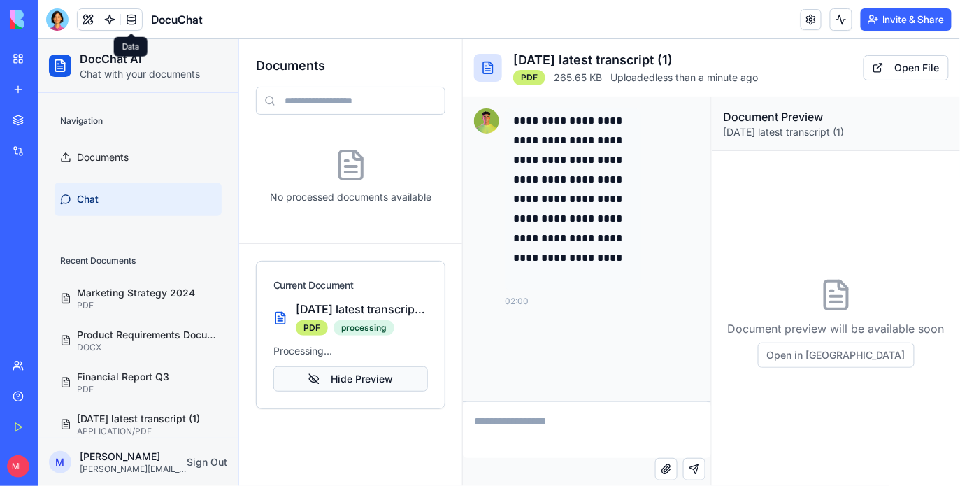
click at [392, 380] on button "Hide Preview" at bounding box center [350, 378] width 155 height 25
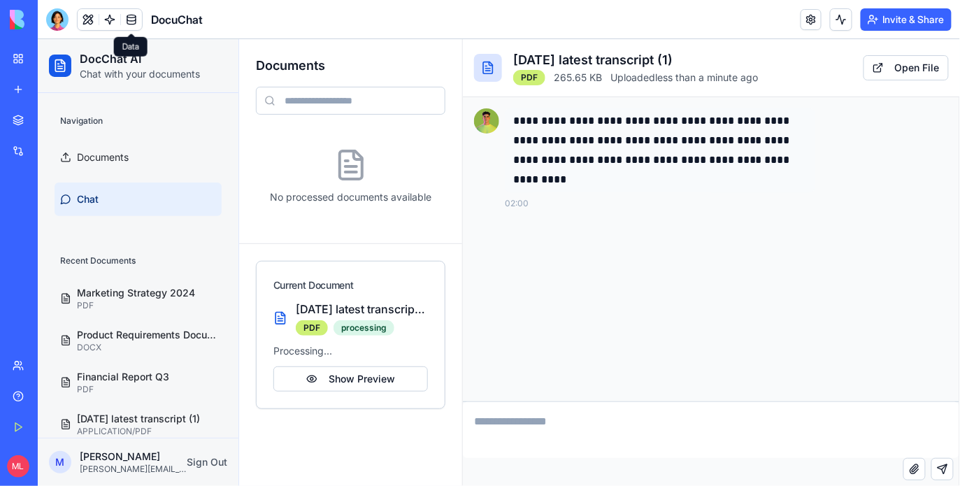
click at [553, 416] on textarea at bounding box center [710, 429] width 496 height 56
type textarea "**********"
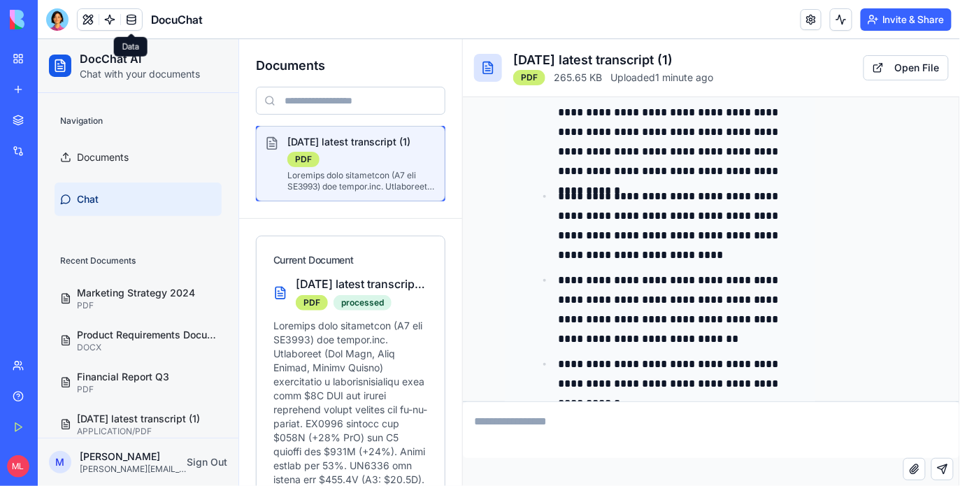
scroll to position [1579, 0]
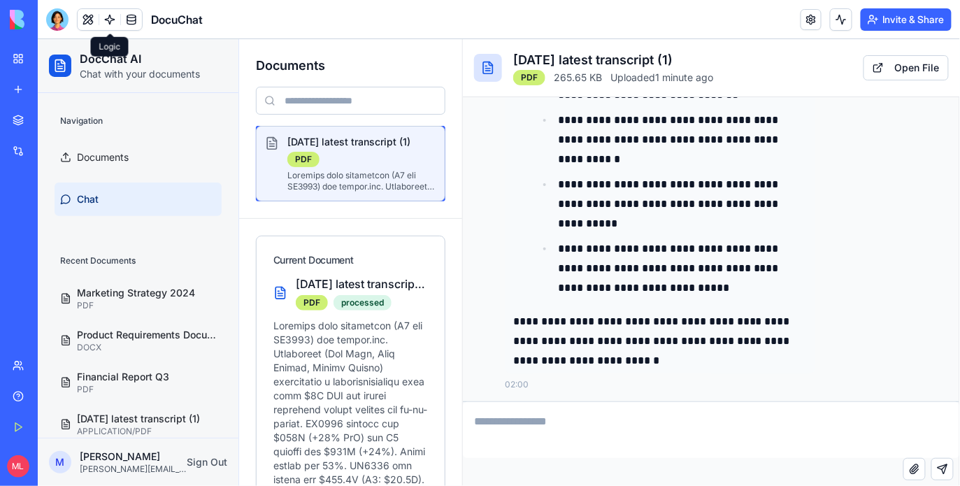
click at [115, 24] on span at bounding box center [131, 19] width 39 height 39
click at [111, 22] on span at bounding box center [109, 19] width 39 height 39
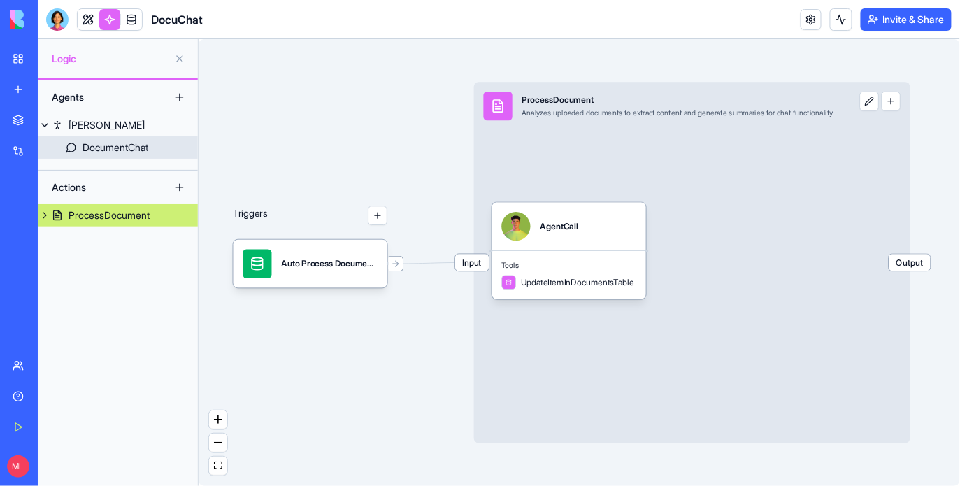
click at [106, 139] on link "DocumentChat" at bounding box center [118, 147] width 160 height 22
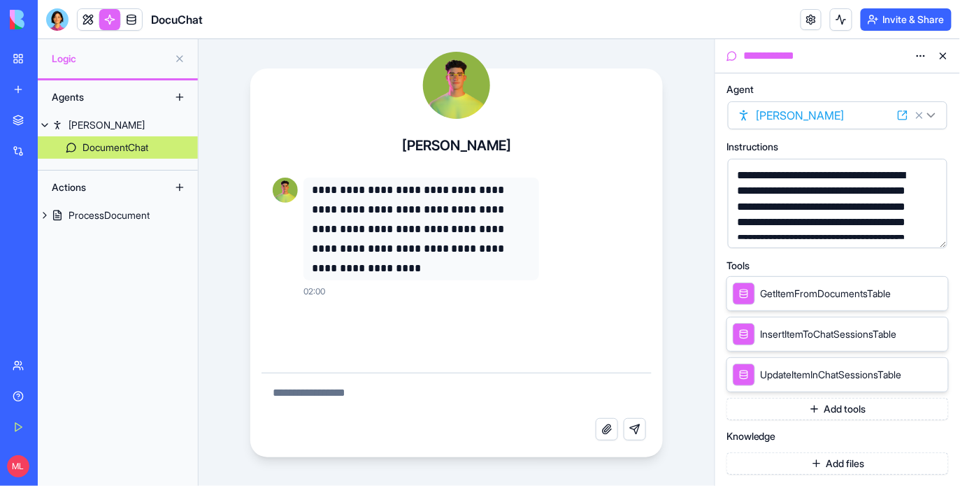
click at [930, 237] on button "button" at bounding box center [933, 234] width 22 height 22
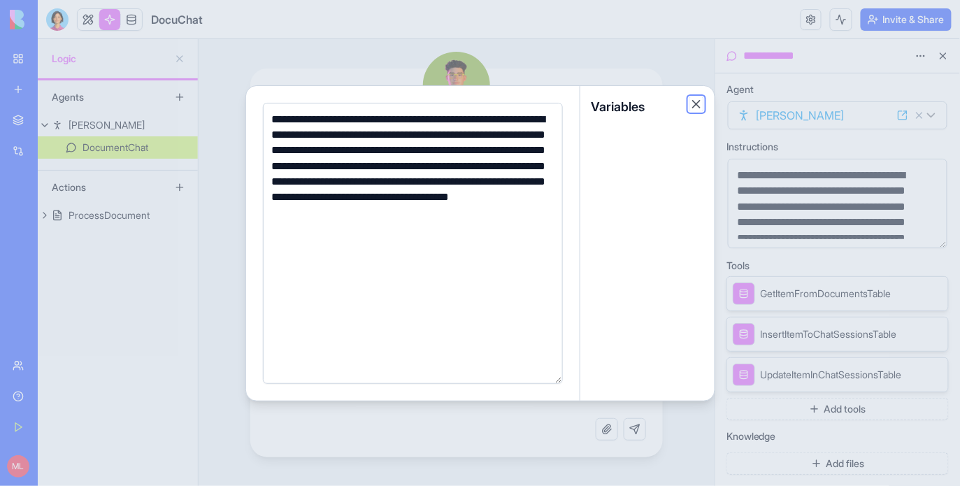
click at [696, 105] on button "Close" at bounding box center [696, 104] width 14 height 14
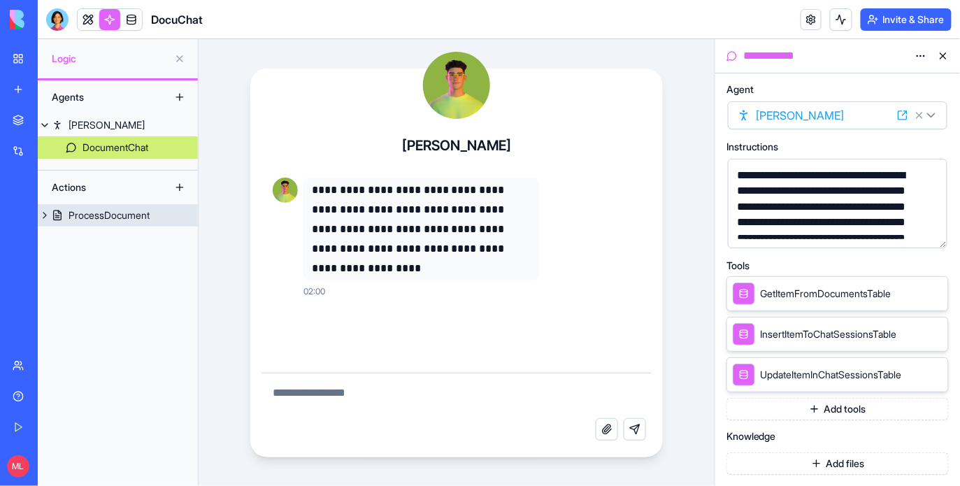
click at [126, 207] on link "ProcessDocument" at bounding box center [118, 215] width 160 height 22
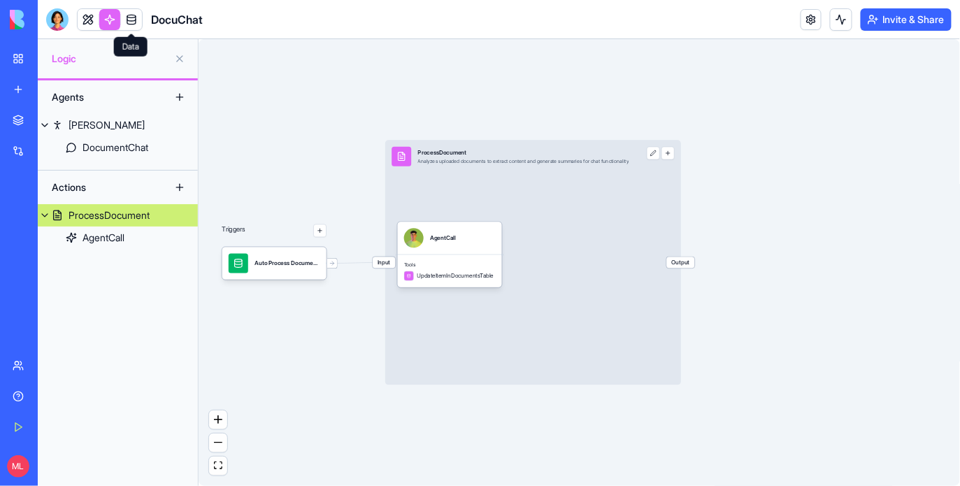
click at [133, 23] on link at bounding box center [131, 19] width 21 height 21
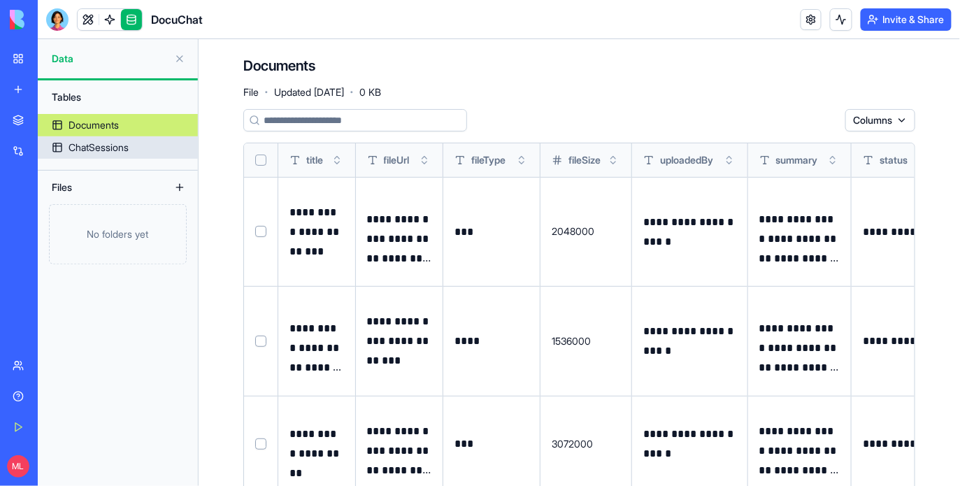
click at [109, 150] on div "ChatSessions" at bounding box center [99, 148] width 60 height 14
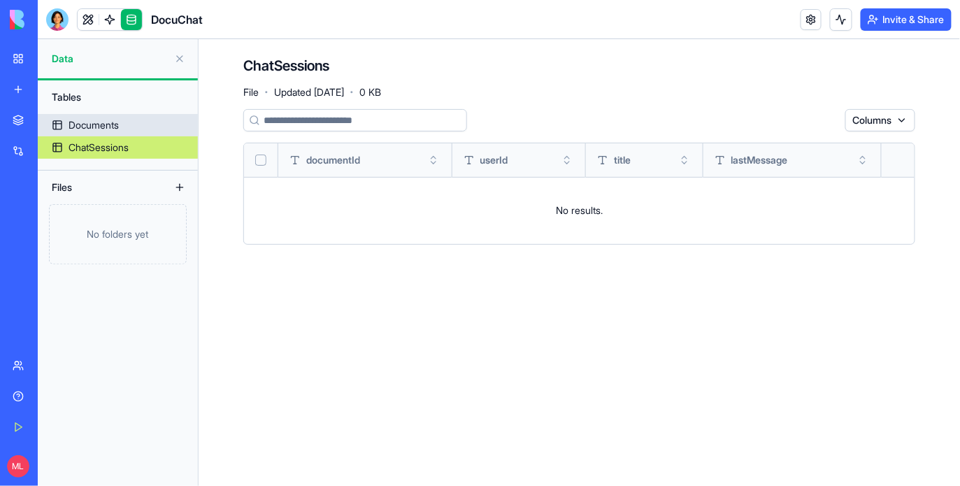
click at [88, 121] on div "Documents" at bounding box center [94, 125] width 50 height 14
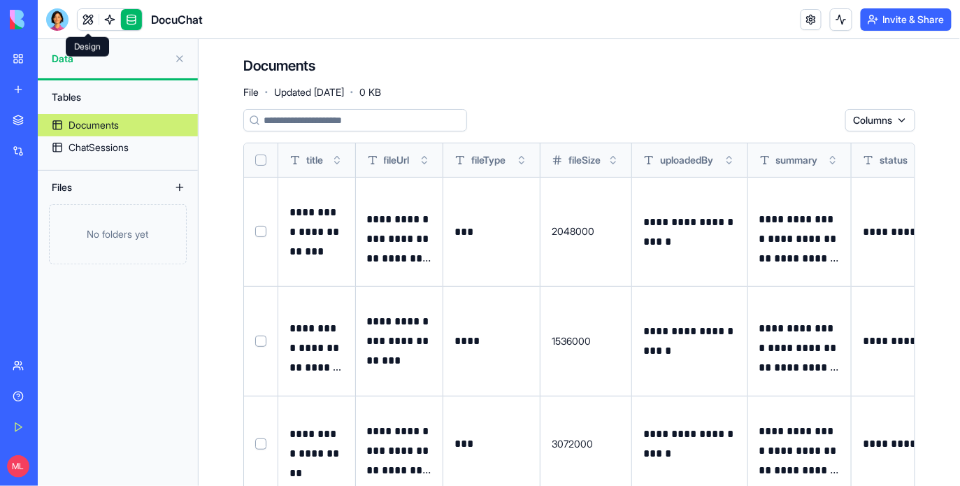
click at [83, 22] on link at bounding box center [88, 19] width 21 height 21
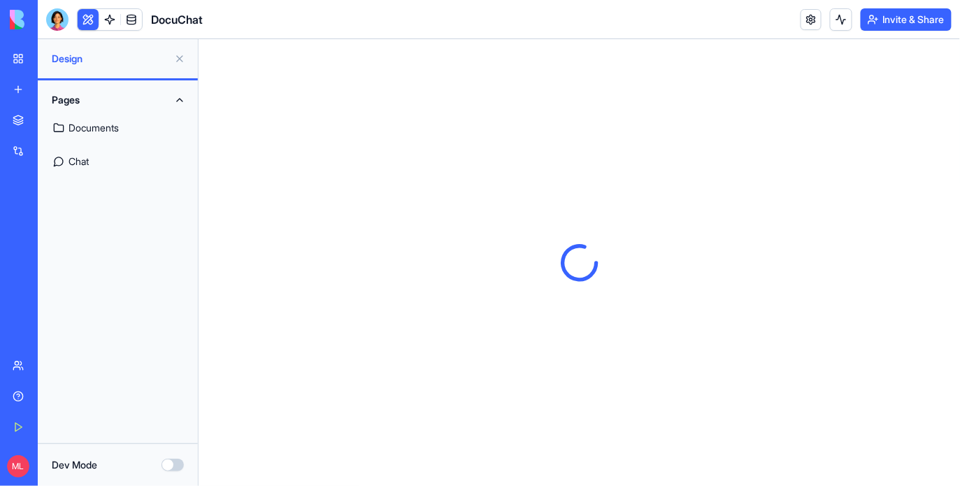
click at [92, 117] on link "Documents" at bounding box center [117, 128] width 143 height 34
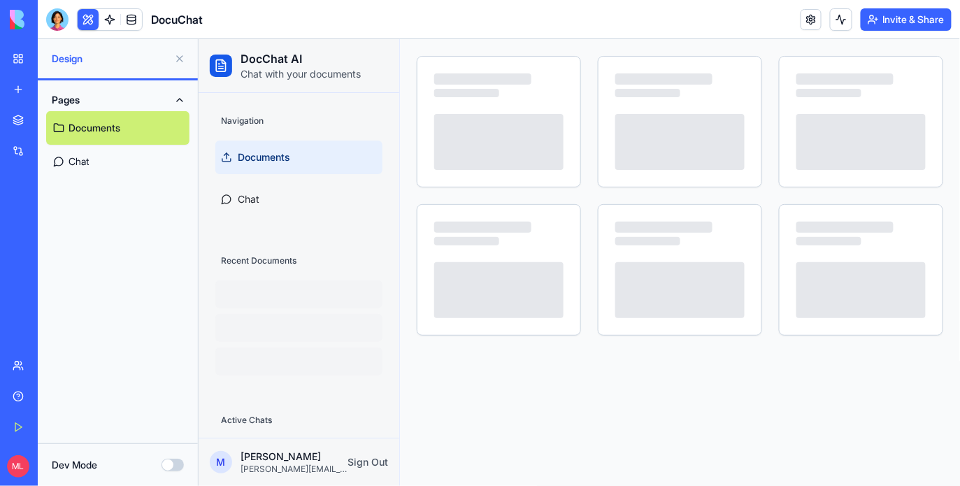
click at [171, 57] on button at bounding box center [179, 59] width 22 height 22
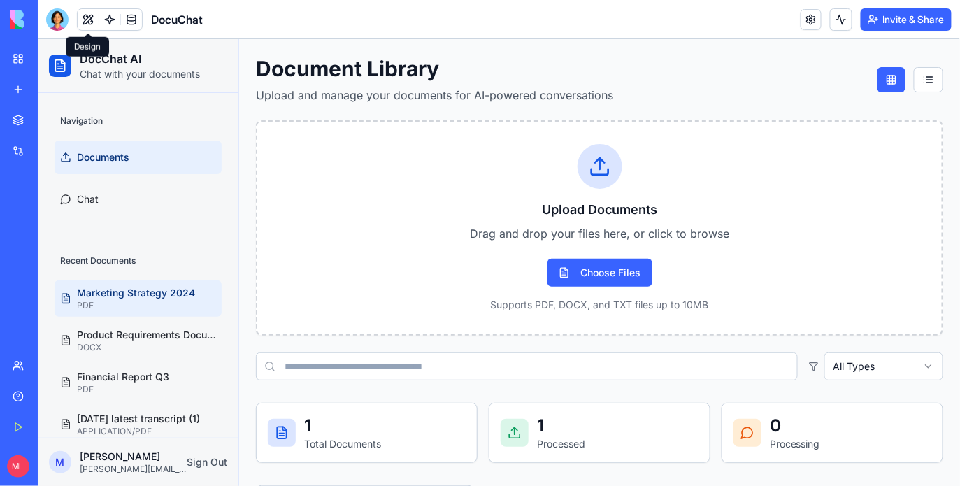
click at [161, 287] on p "Marketing Strategy 2024" at bounding box center [145, 292] width 139 height 14
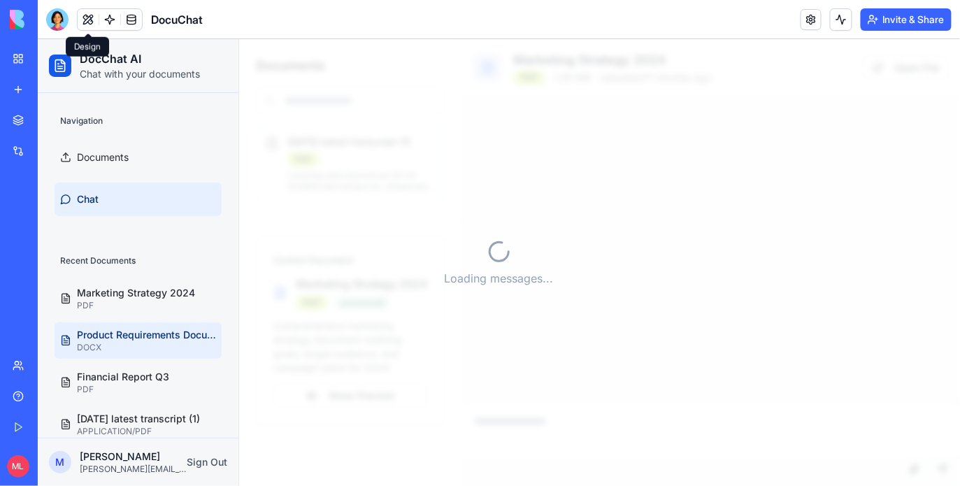
click at [158, 325] on link "Product Requirements Document DOCX" at bounding box center [137, 340] width 167 height 36
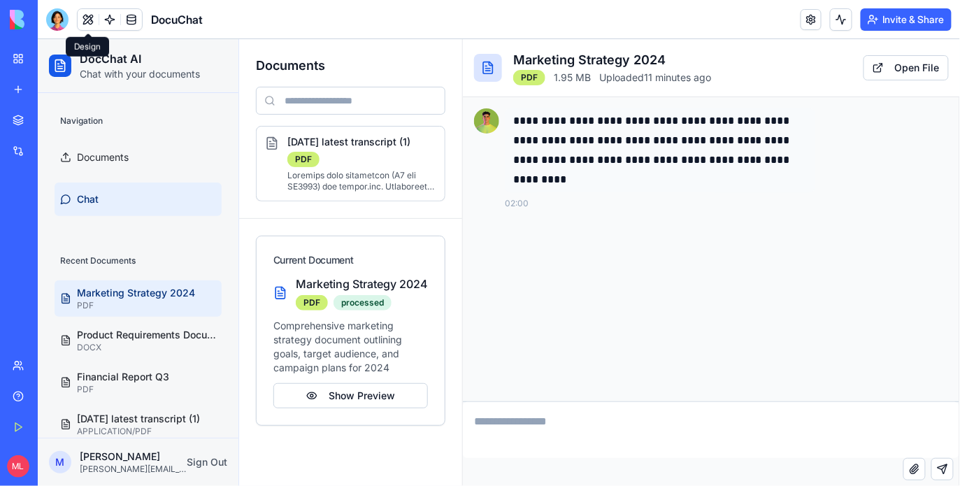
click at [143, 308] on p "PDF" at bounding box center [145, 304] width 139 height 11
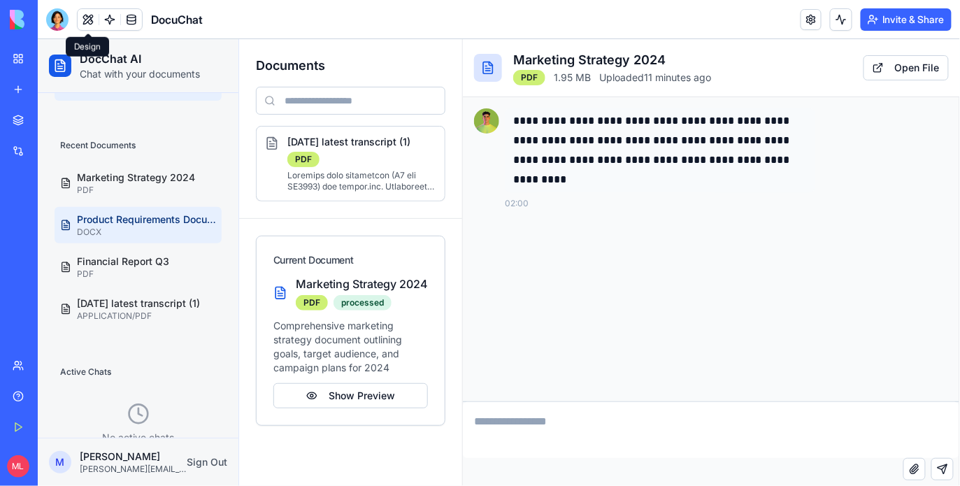
scroll to position [117, 0]
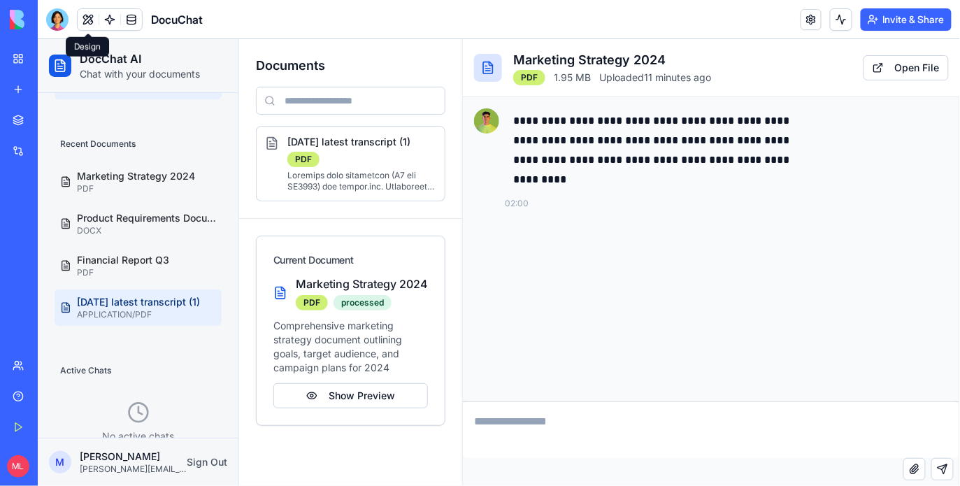
click at [150, 308] on p "APPLICATION/PDF" at bounding box center [145, 313] width 139 height 11
click at [132, 303] on p "monday latest transcript (1)" at bounding box center [145, 301] width 139 height 14
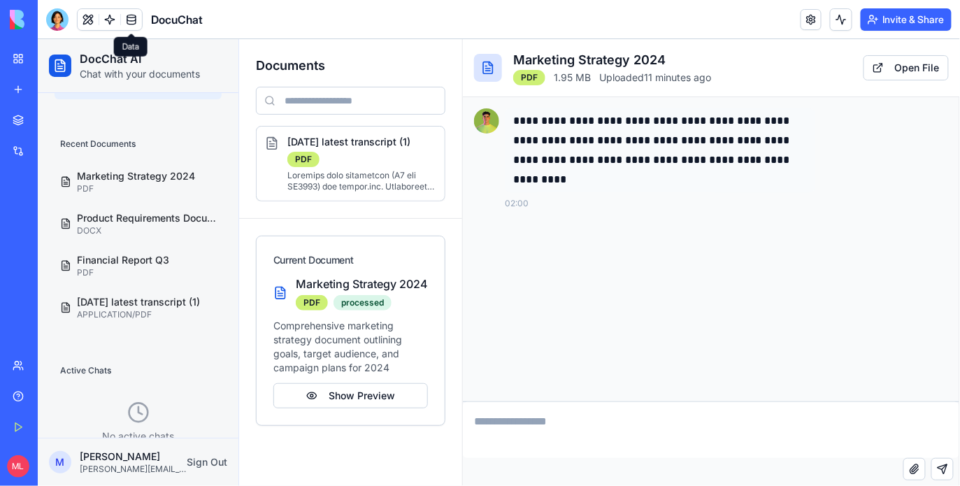
click at [131, 22] on link at bounding box center [131, 19] width 21 height 21
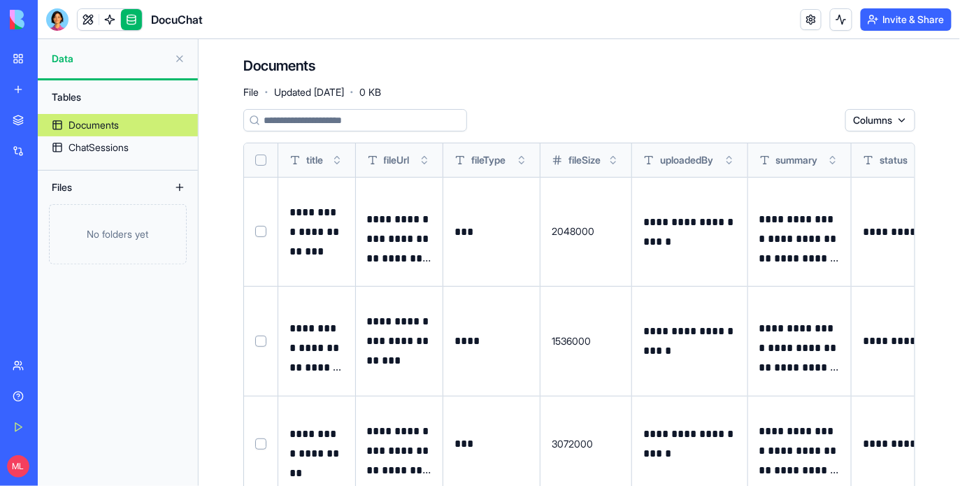
click at [262, 229] on button "Select row" at bounding box center [260, 231] width 11 height 11
click at [264, 331] on td at bounding box center [261, 342] width 34 height 110
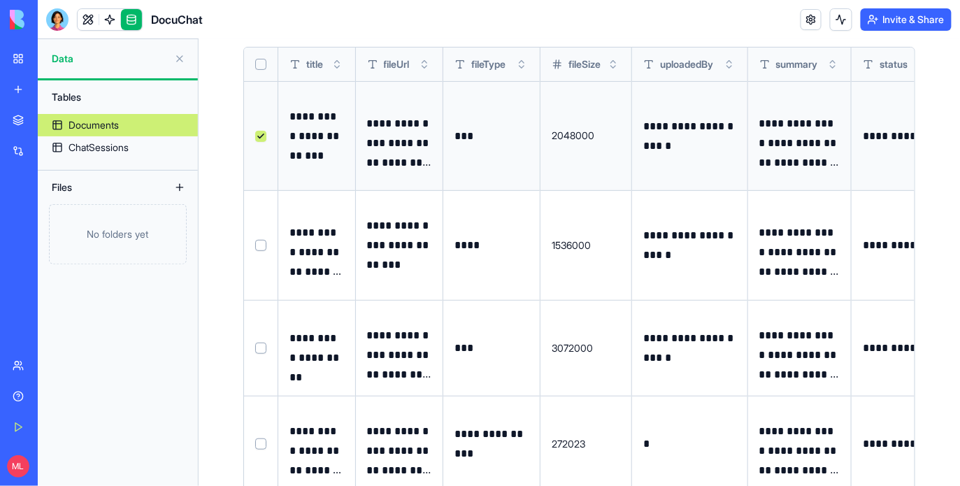
scroll to position [134, 0]
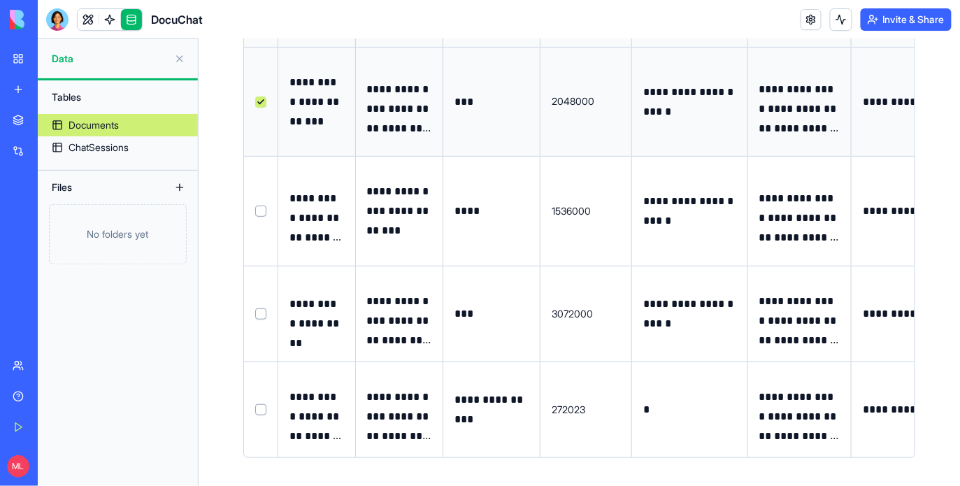
click at [259, 209] on button "Select row" at bounding box center [260, 211] width 11 height 11
click at [253, 302] on td at bounding box center [261, 314] width 34 height 96
click at [254, 303] on td at bounding box center [261, 314] width 34 height 96
click at [256, 304] on td at bounding box center [261, 314] width 34 height 96
click at [260, 308] on button "Select row" at bounding box center [260, 313] width 11 height 11
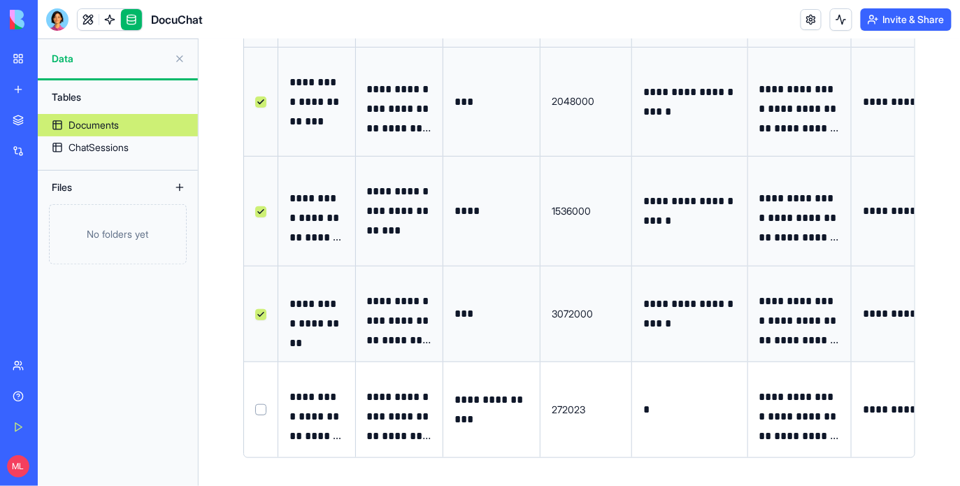
scroll to position [0, 0]
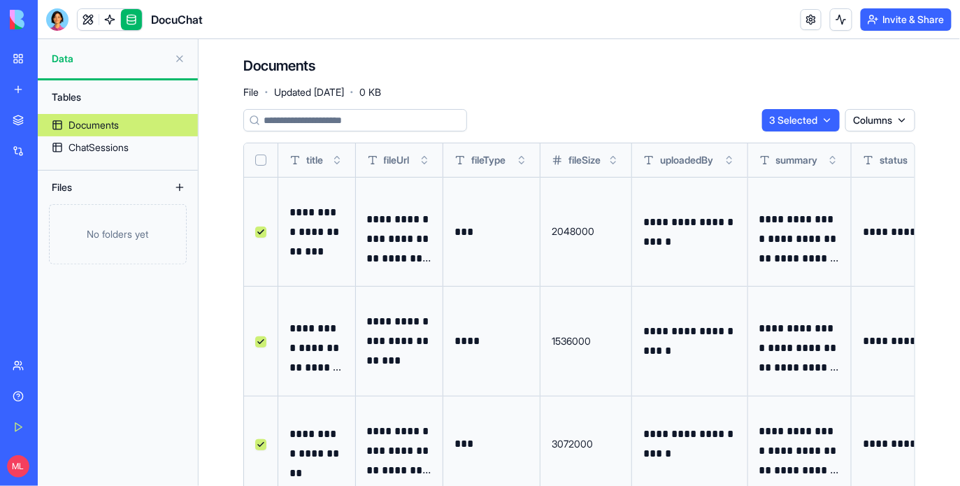
click at [840, 120] on div "3 Selected Columns" at bounding box center [838, 120] width 153 height 22
click at [834, 120] on html "**********" at bounding box center [480, 243] width 960 height 486
click at [827, 145] on div "Delete" at bounding box center [793, 149] width 82 height 22
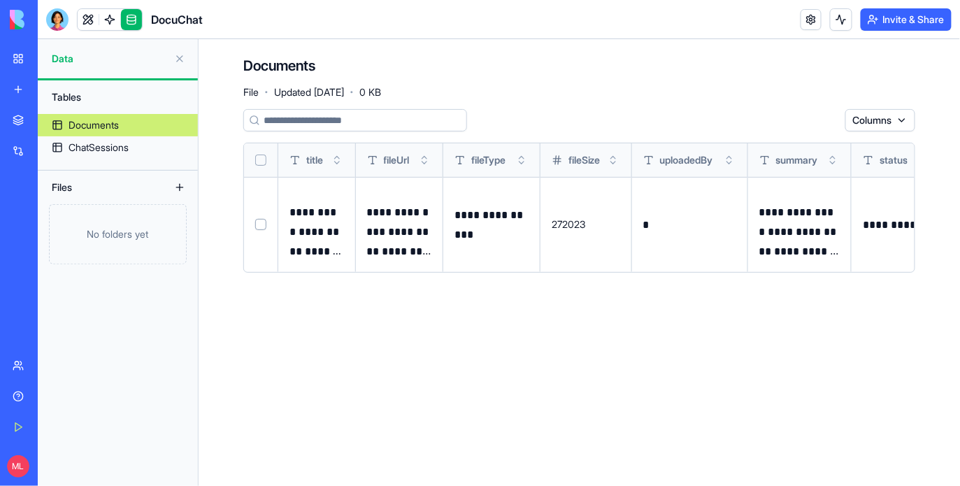
click at [89, 24] on link at bounding box center [88, 19] width 21 height 21
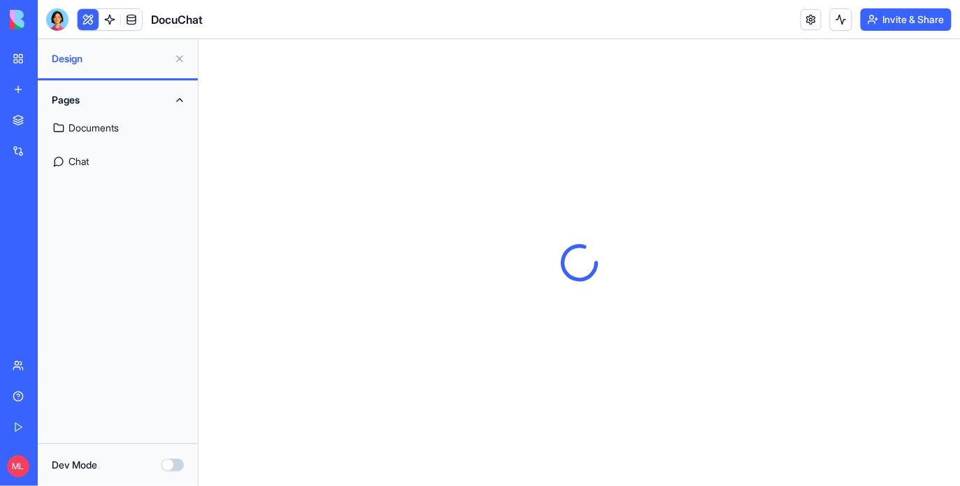
click at [89, 24] on button at bounding box center [88, 19] width 21 height 21
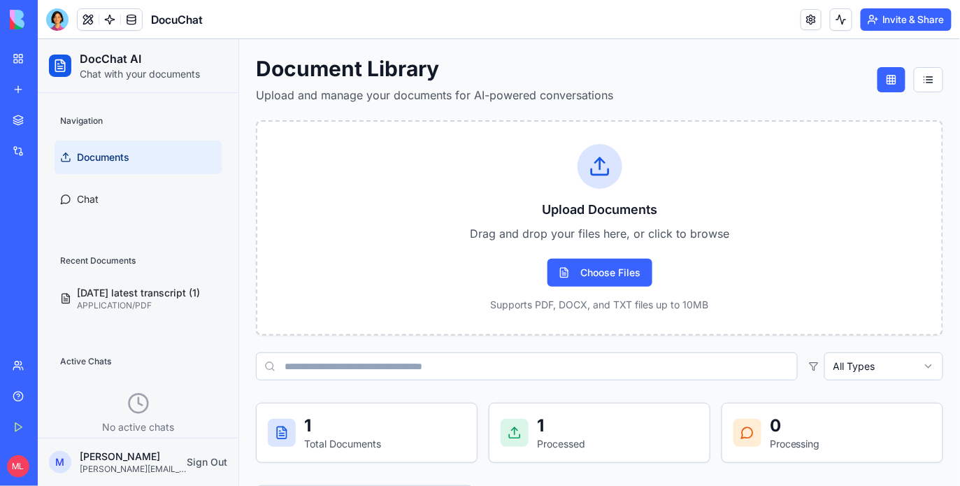
scroll to position [23, 0]
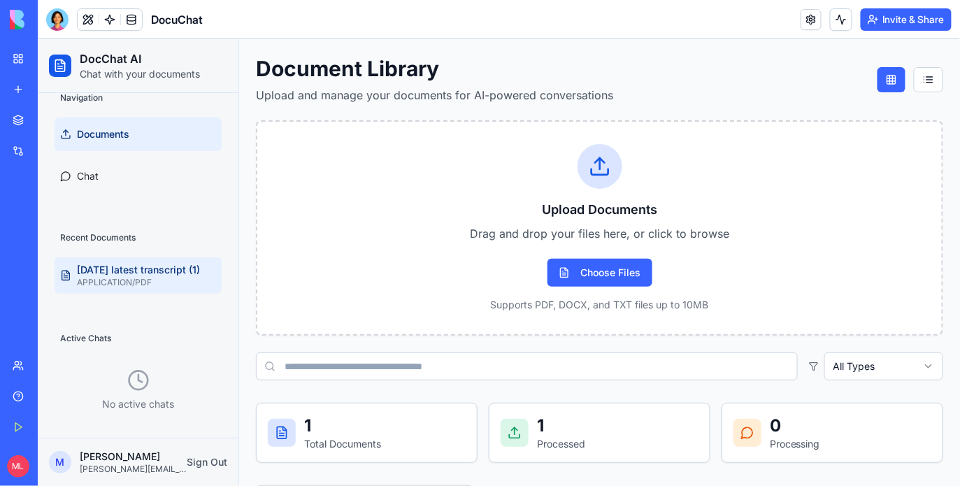
click at [134, 276] on p "APPLICATION/PDF" at bounding box center [145, 281] width 139 height 11
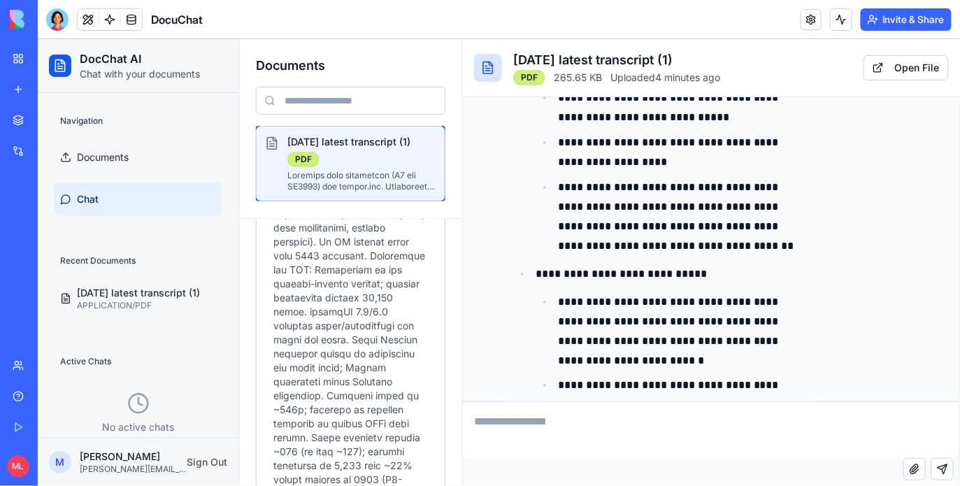
scroll to position [919, 0]
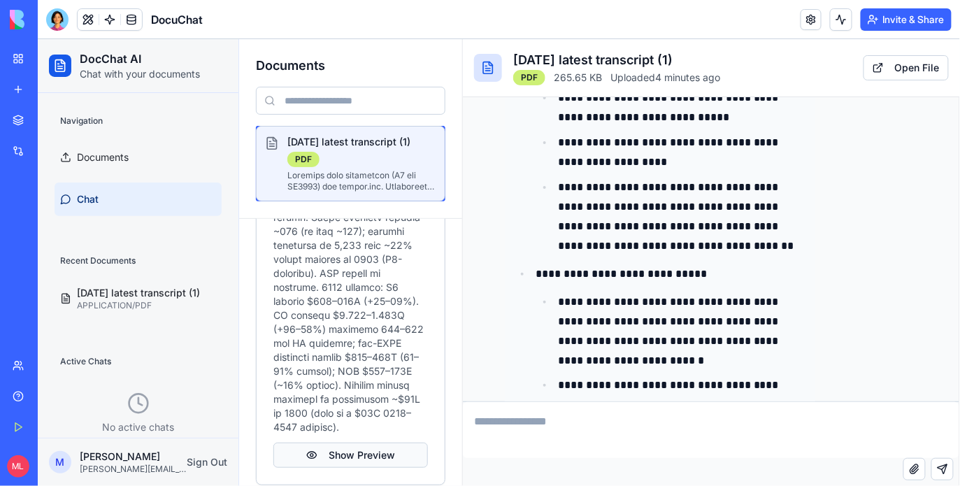
click at [331, 442] on button "Show Preview" at bounding box center [350, 454] width 155 height 25
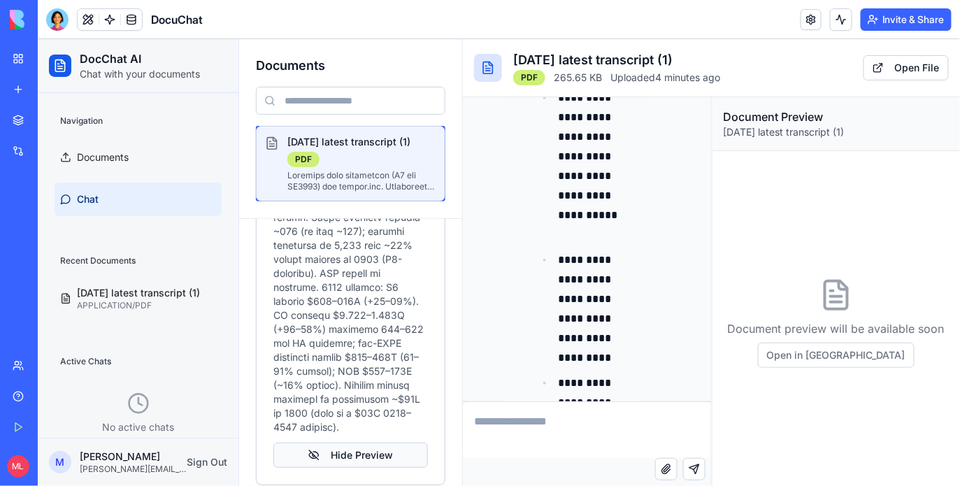
click at [331, 442] on button "Hide Preview" at bounding box center [350, 454] width 155 height 25
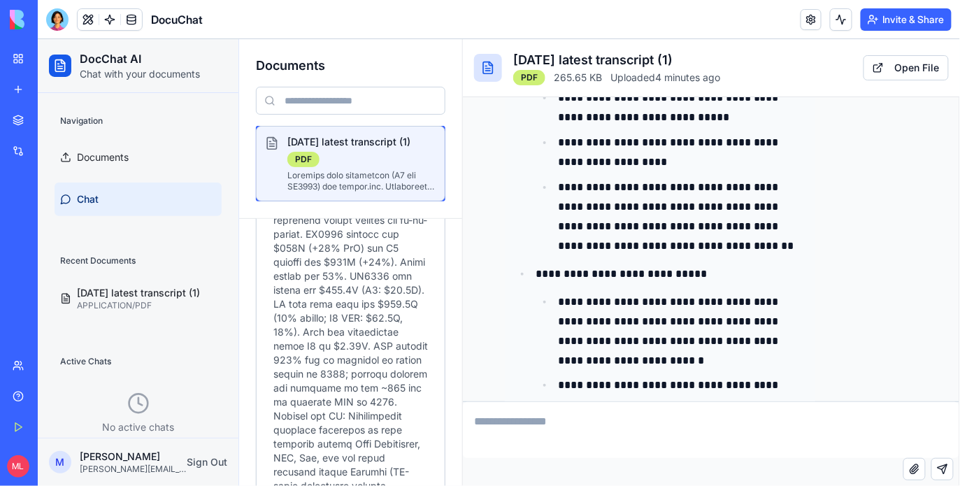
scroll to position [0, 0]
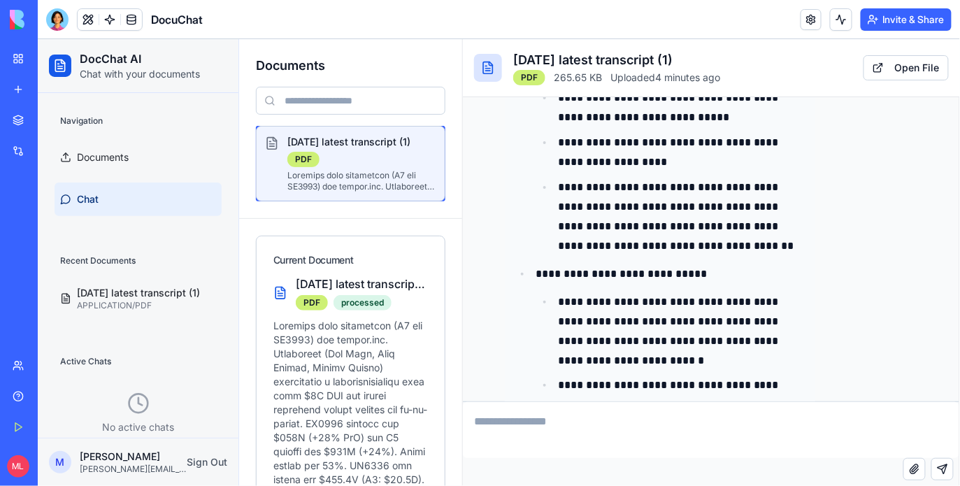
click at [532, 434] on textarea at bounding box center [710, 429] width 496 height 56
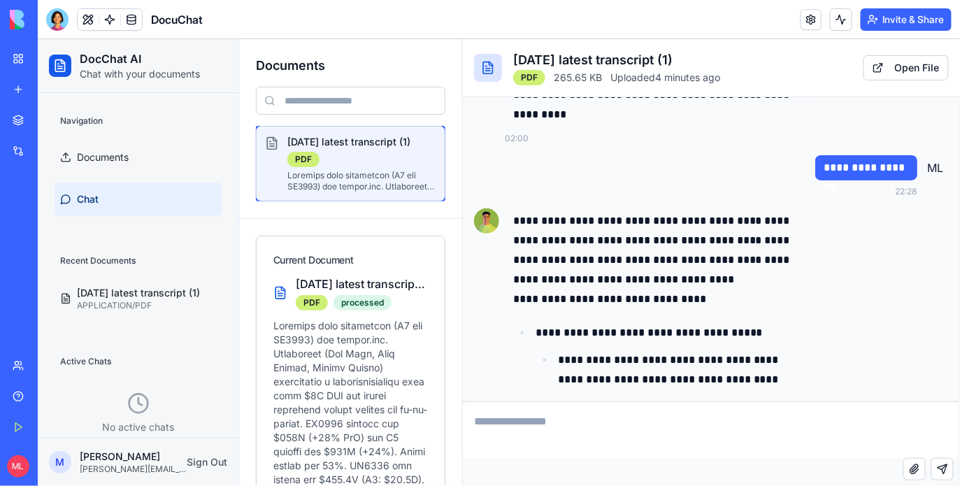
scroll to position [64, 0]
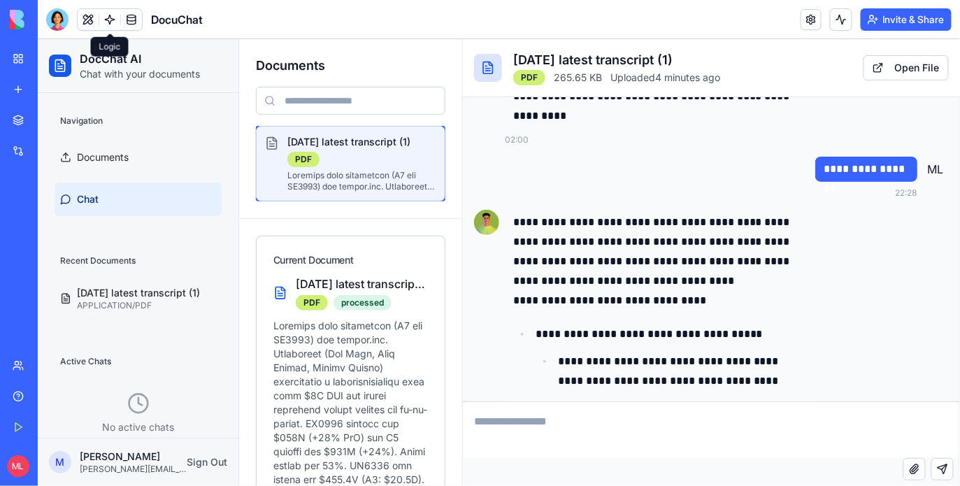
click at [113, 24] on link at bounding box center [109, 19] width 21 height 21
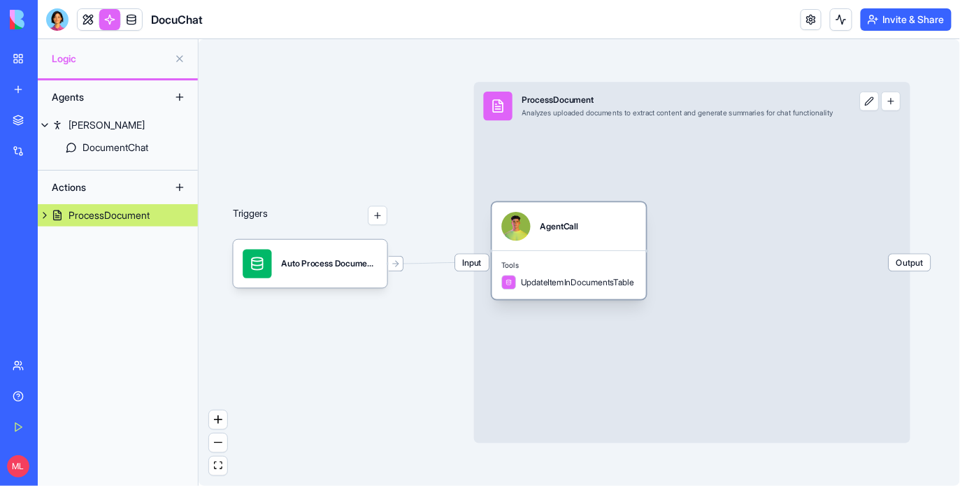
click at [575, 286] on div "UpdateItemInDocumentsTable" at bounding box center [569, 282] width 135 height 15
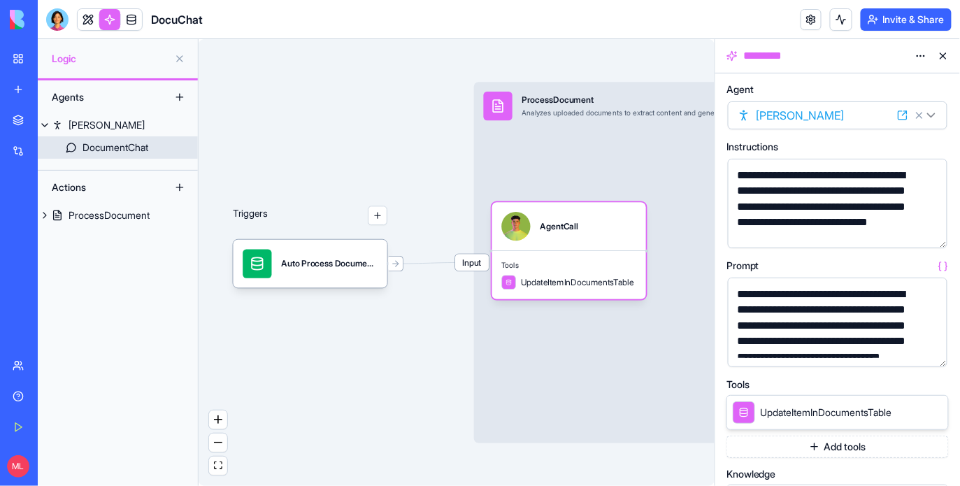
click at [107, 143] on div "DocumentChat" at bounding box center [115, 148] width 66 height 14
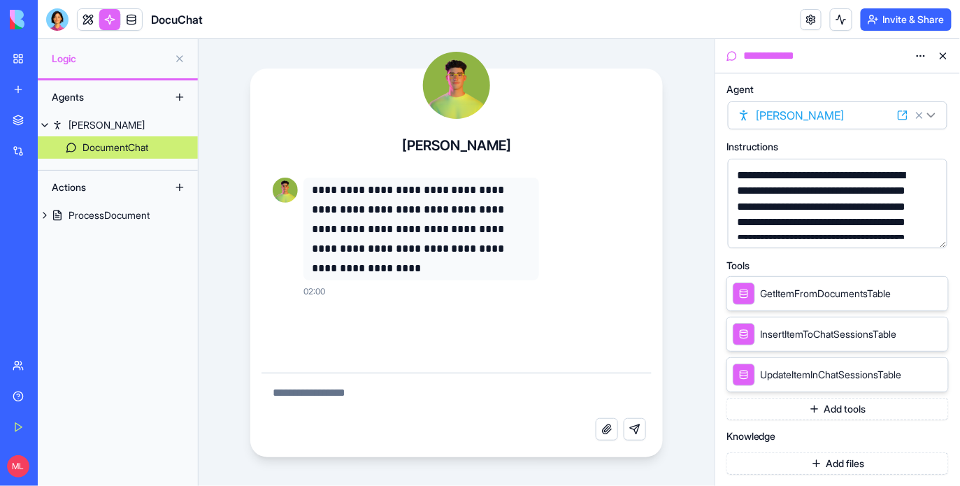
click at [933, 238] on button "button" at bounding box center [933, 234] width 22 height 22
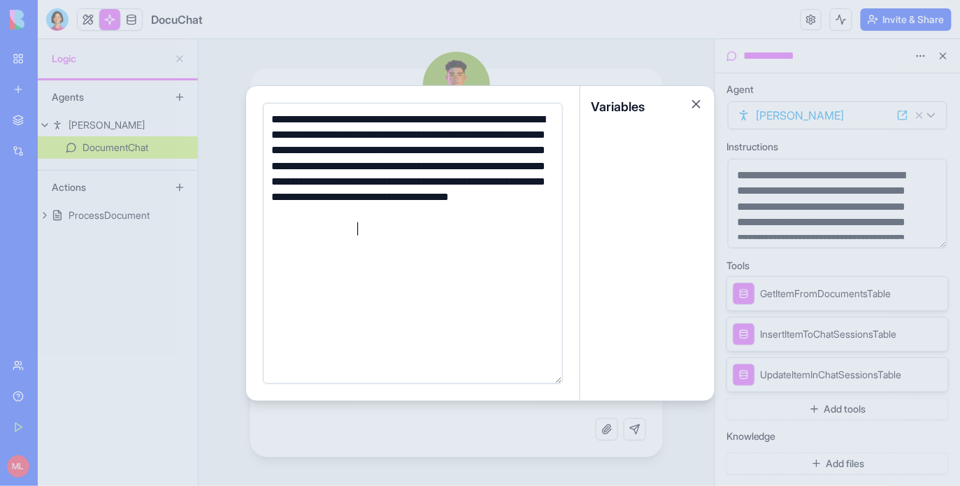
click at [366, 229] on div "**********" at bounding box center [411, 174] width 286 height 125
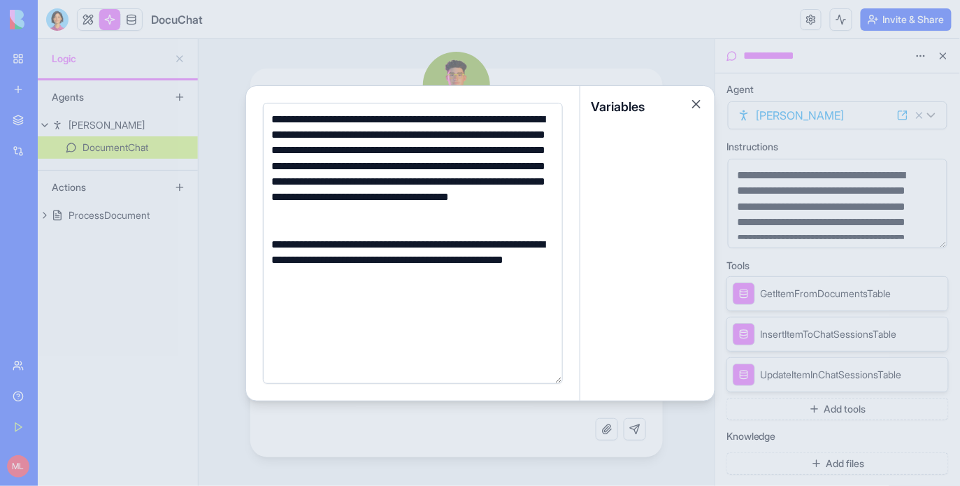
click at [501, 29] on div at bounding box center [480, 243] width 960 height 486
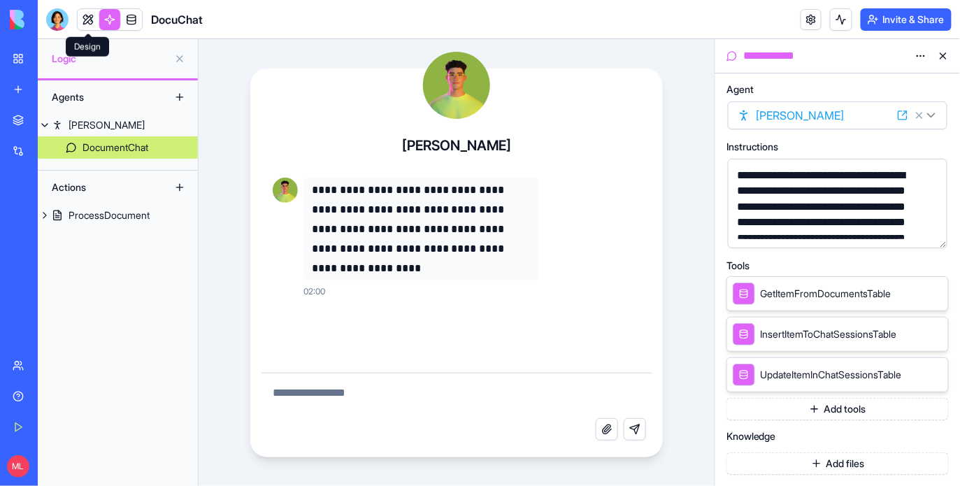
click at [89, 30] on span at bounding box center [88, 33] width 7 height 7
click at [89, 18] on link at bounding box center [88, 19] width 21 height 21
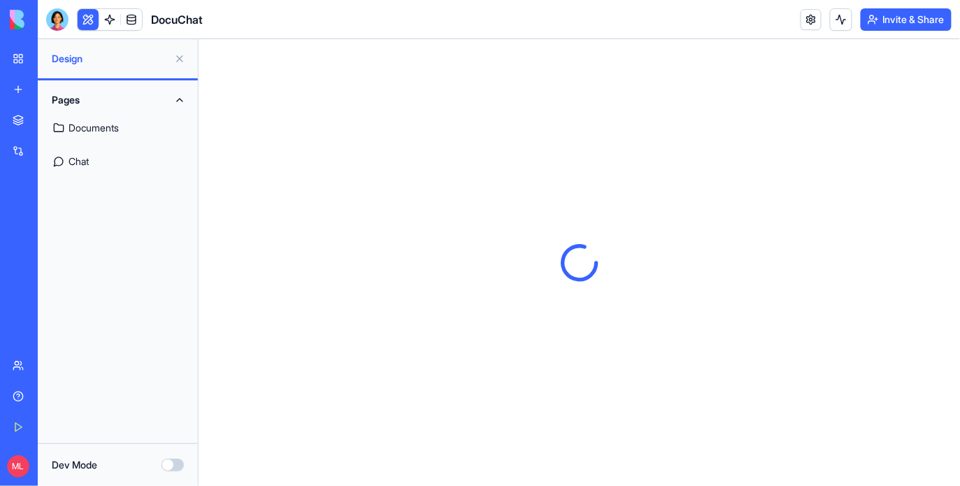
click at [99, 136] on link "Documents" at bounding box center [117, 128] width 143 height 34
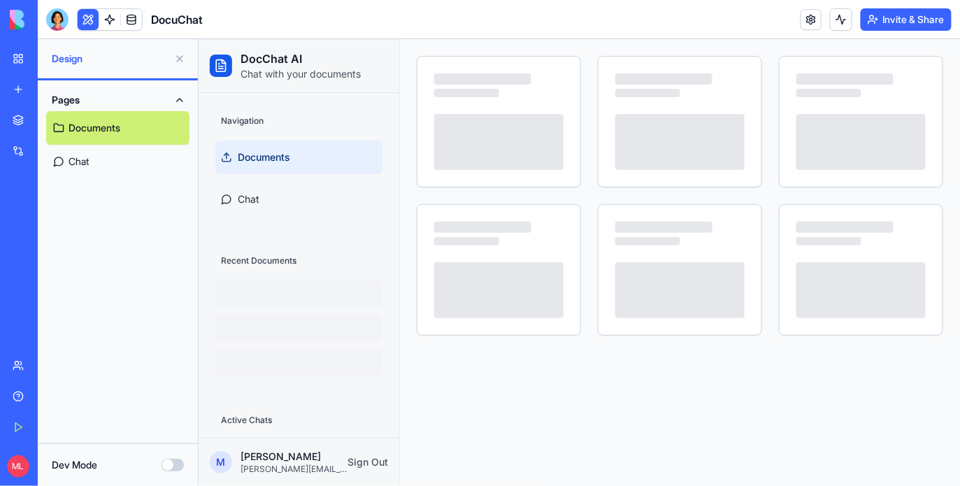
click at [96, 162] on link "Chat" at bounding box center [117, 162] width 143 height 34
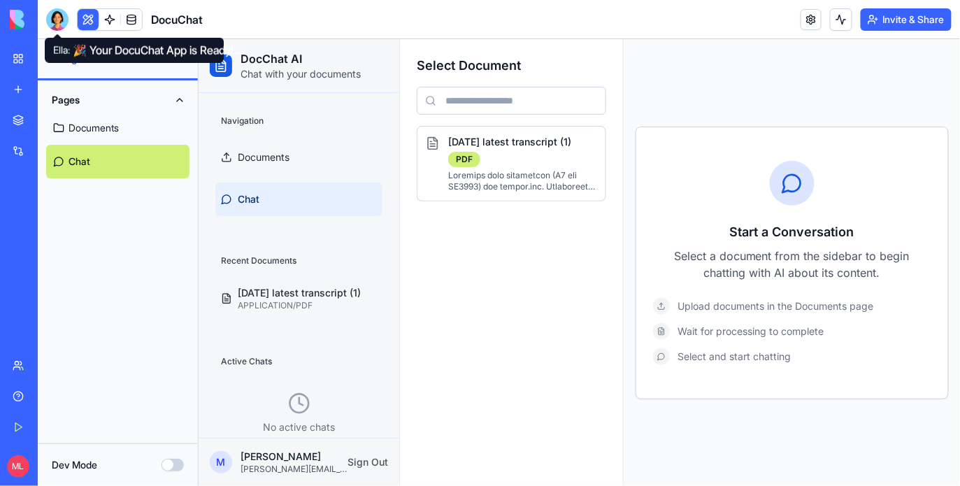
click at [61, 20] on div at bounding box center [57, 19] width 22 height 22
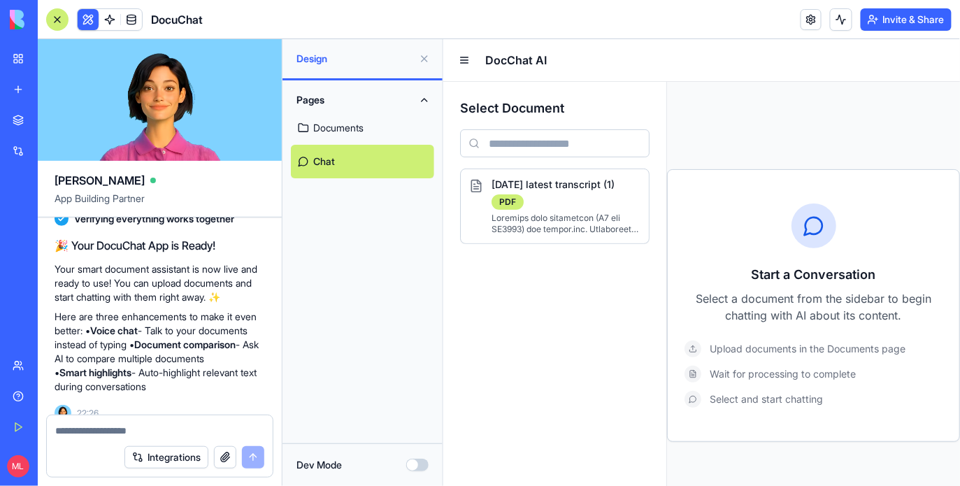
click at [141, 430] on textarea at bounding box center [159, 431] width 209 height 14
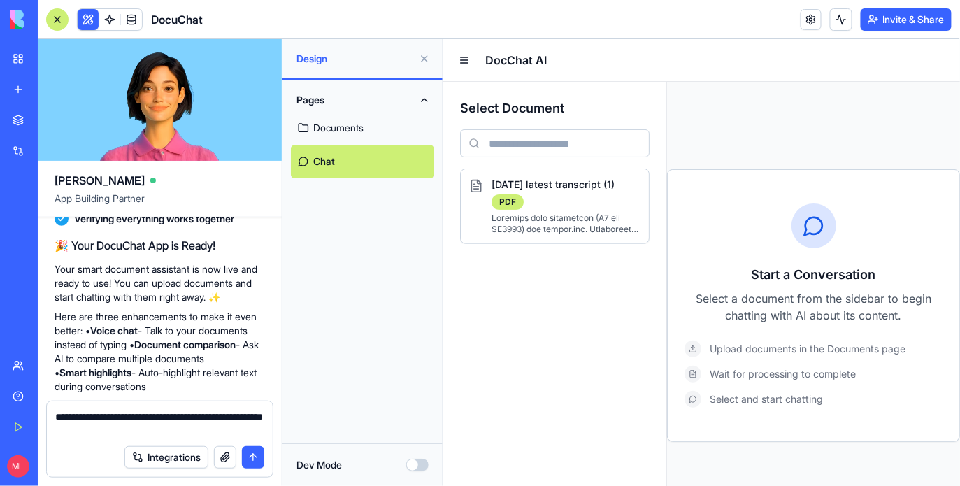
type textarea "**********"
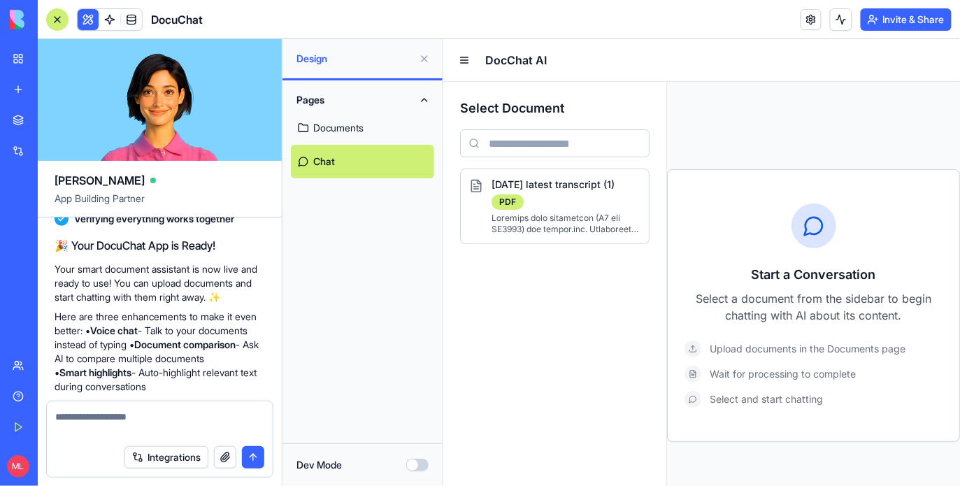
scroll to position [680, 0]
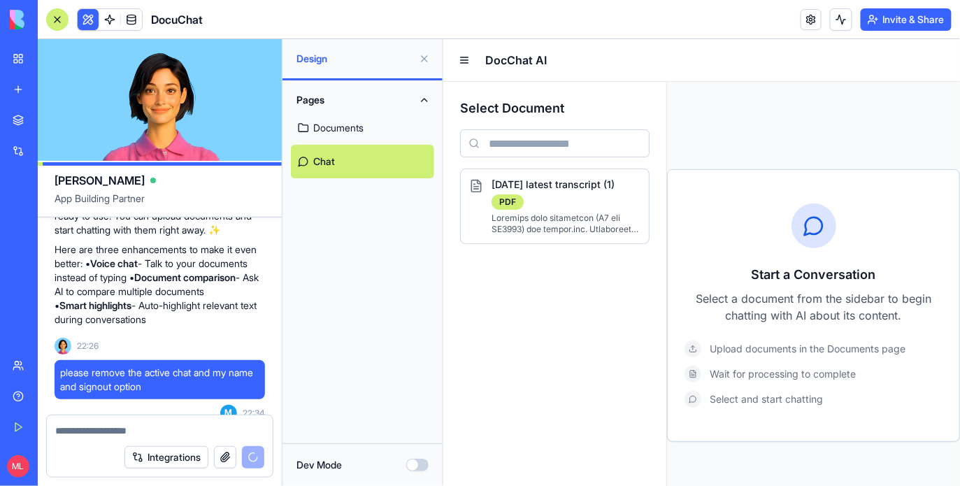
click at [92, 21] on button at bounding box center [88, 19] width 21 height 21
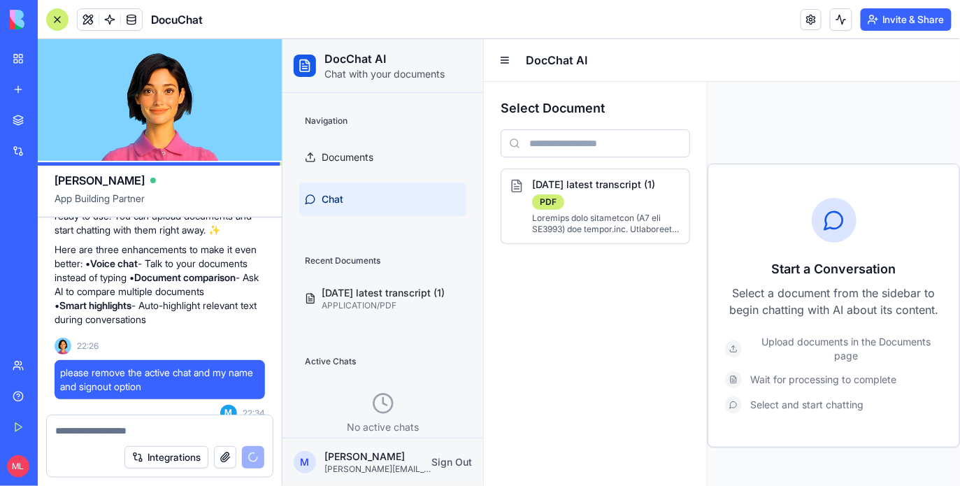
click at [62, 23] on div at bounding box center [57, 19] width 22 height 22
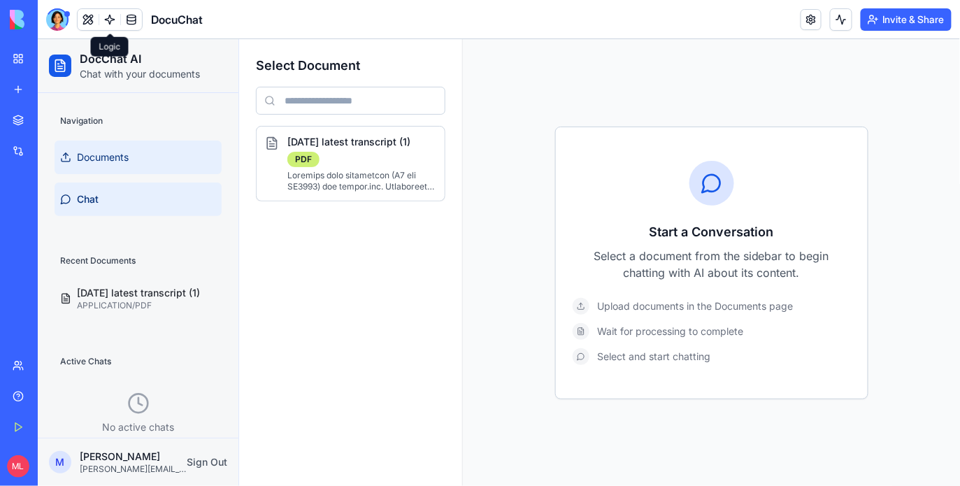
click at [115, 157] on span "Documents" at bounding box center [102, 157] width 52 height 14
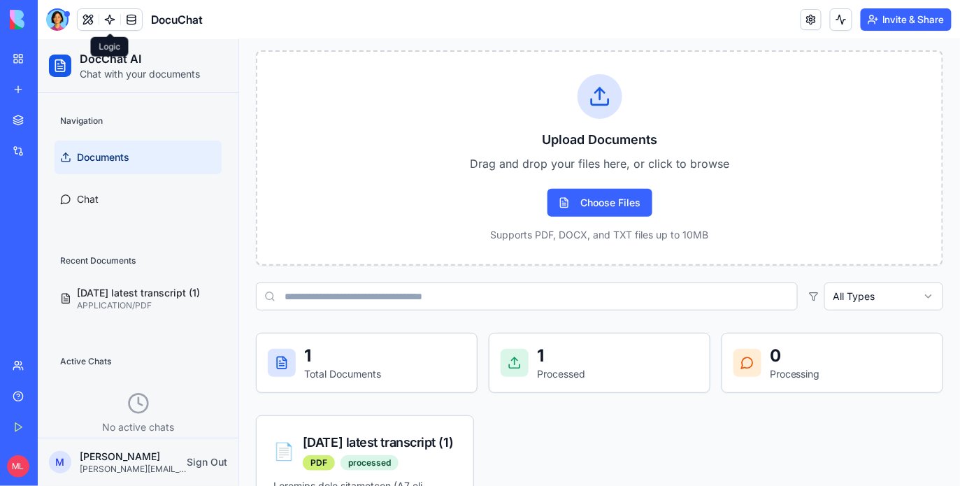
scroll to position [196, 0]
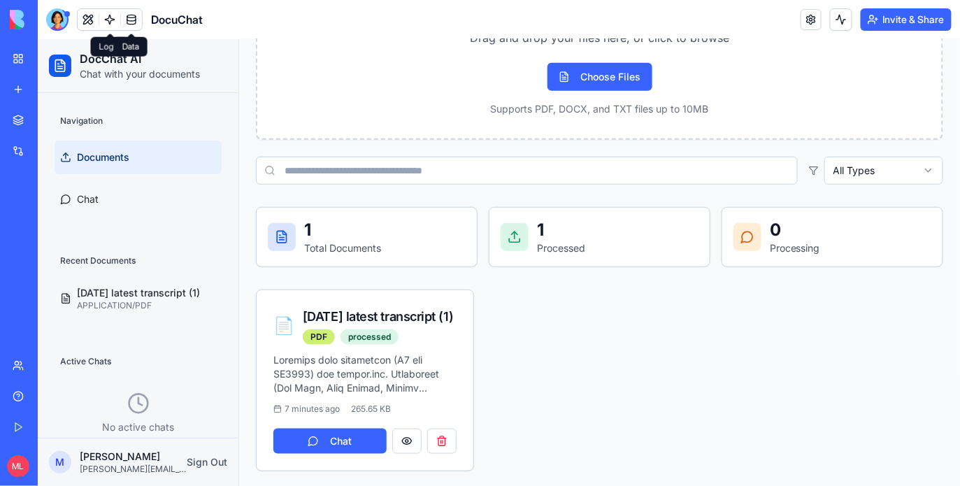
click at [130, 28] on link at bounding box center [131, 19] width 21 height 21
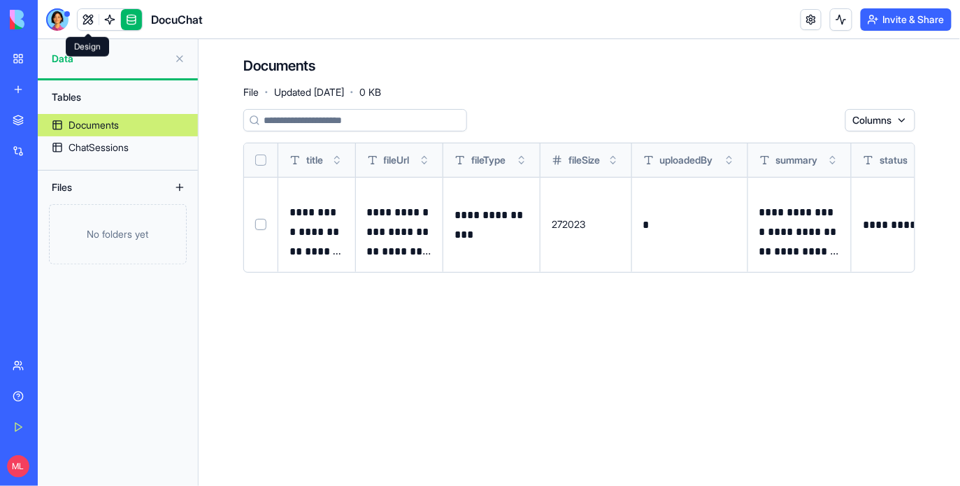
click at [93, 18] on link at bounding box center [88, 19] width 21 height 21
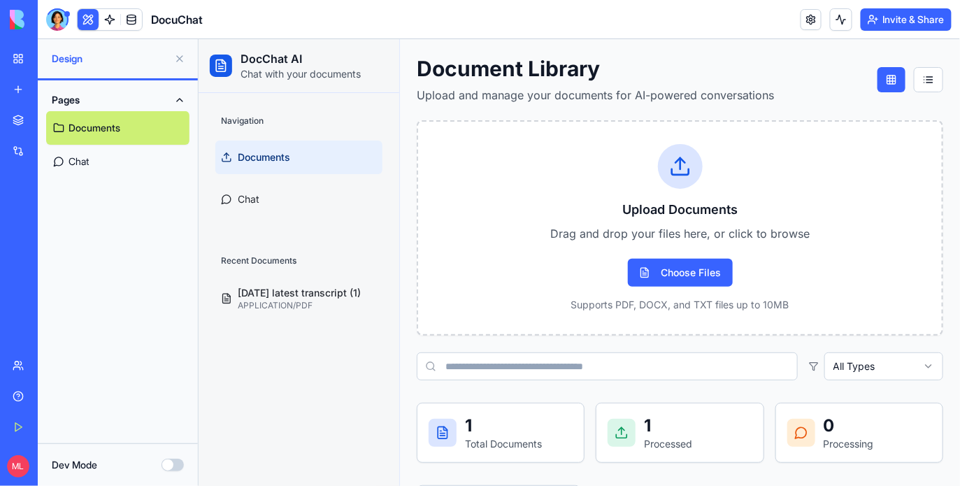
click at [66, 21] on div at bounding box center [57, 19] width 22 height 22
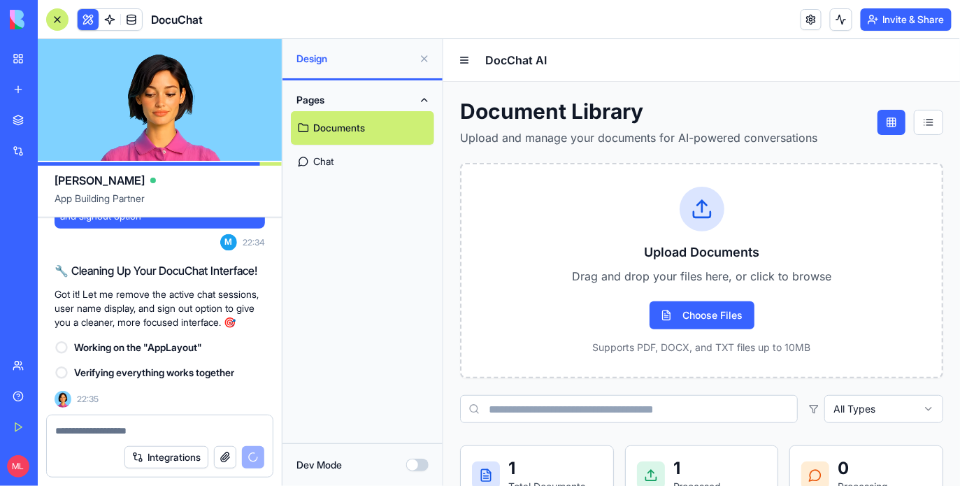
scroll to position [1052, 0]
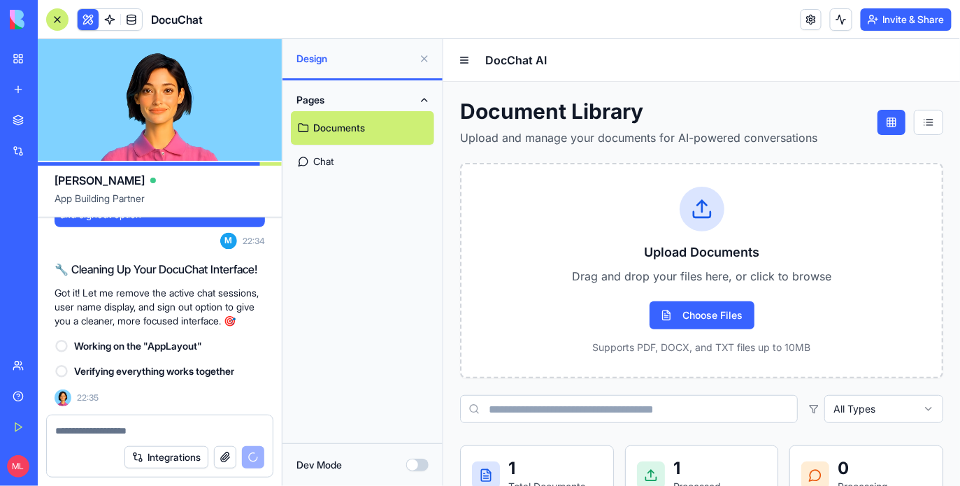
click at [66, 21] on div at bounding box center [57, 19] width 22 height 22
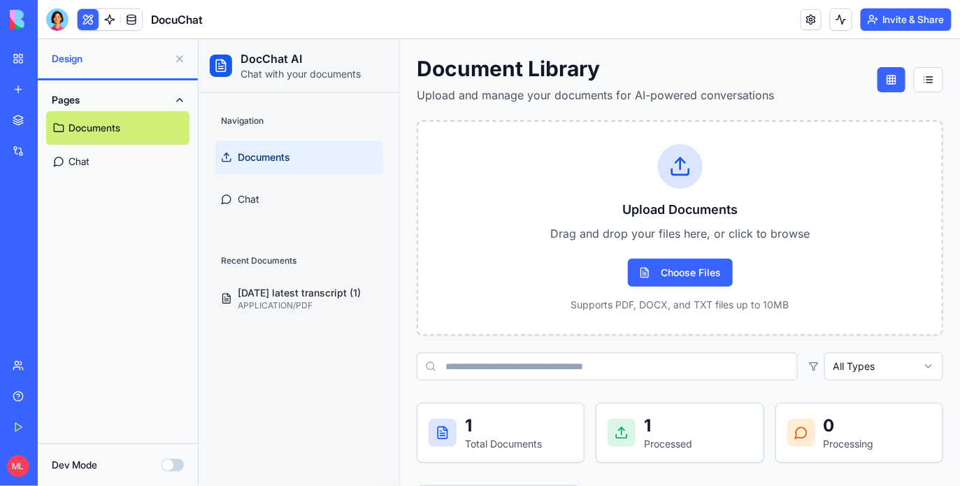
click at [87, 23] on button at bounding box center [88, 19] width 21 height 21
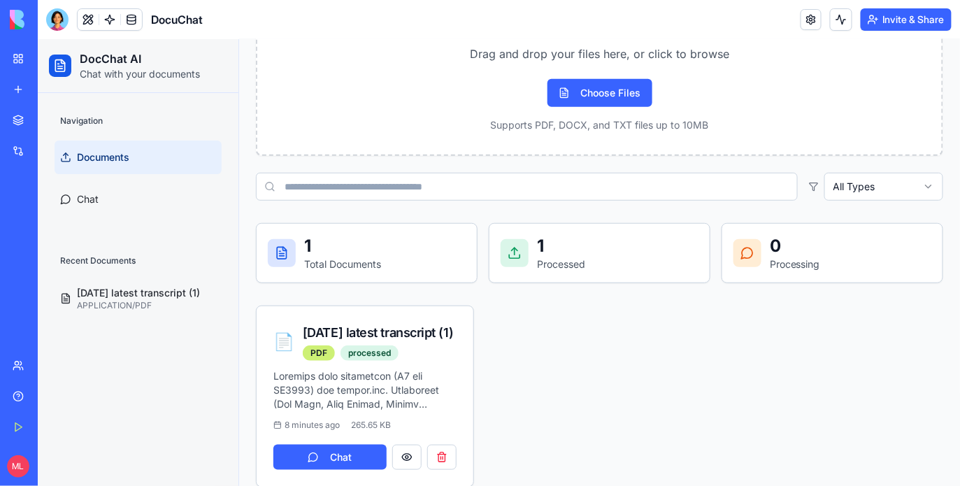
scroll to position [196, 0]
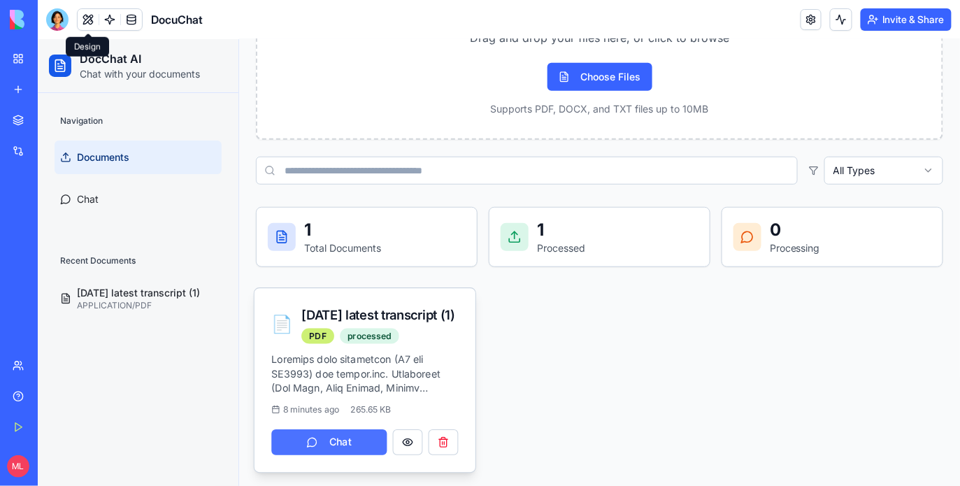
click at [336, 446] on button "Chat" at bounding box center [328, 442] width 115 height 26
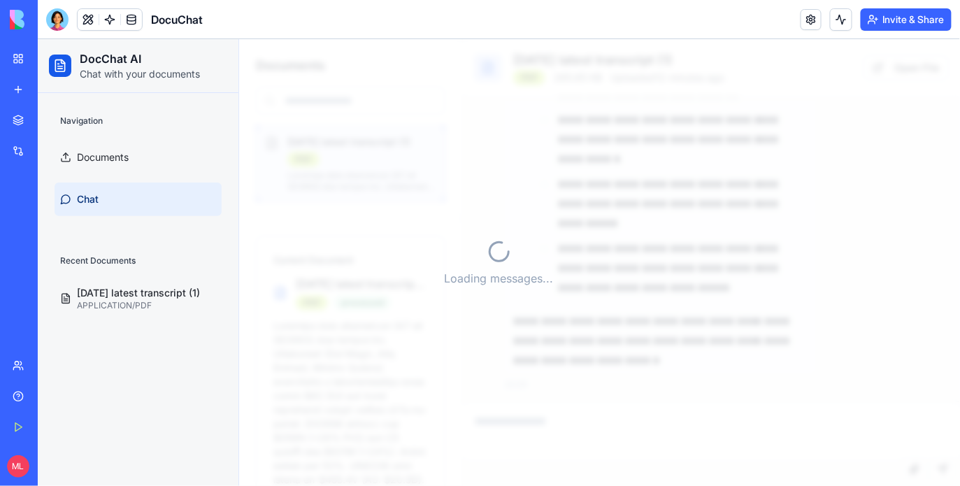
scroll to position [1579, 0]
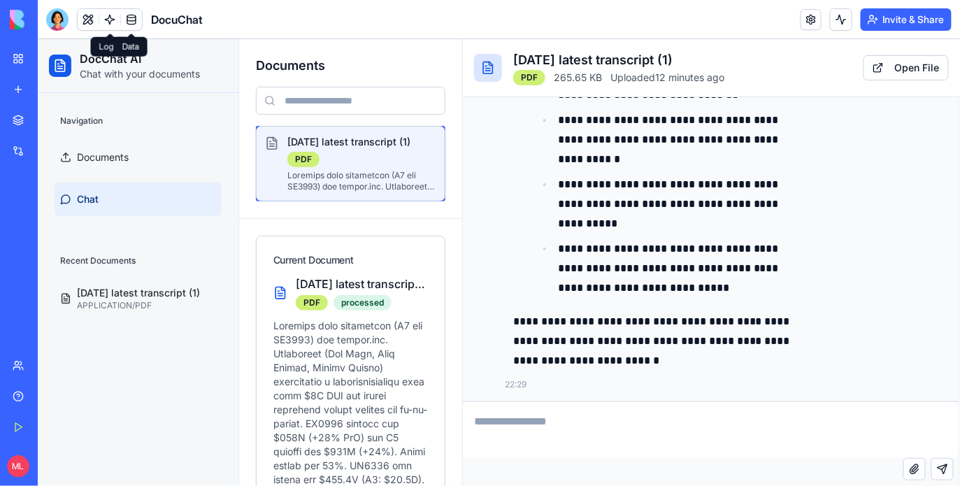
click at [135, 27] on link at bounding box center [131, 19] width 21 height 21
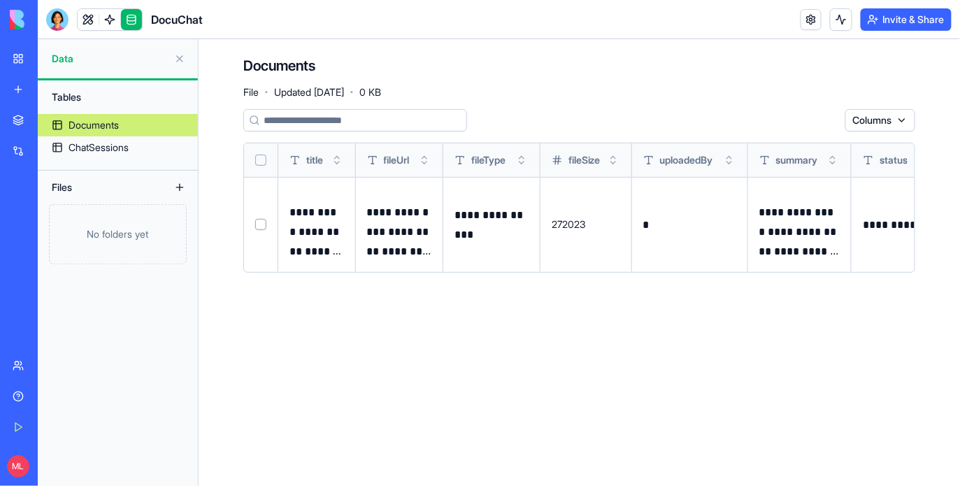
click at [831, 424] on main "**********" at bounding box center [579, 262] width 761 height 447
click at [81, 23] on link at bounding box center [88, 19] width 21 height 21
click at [81, 23] on button at bounding box center [88, 19] width 21 height 21
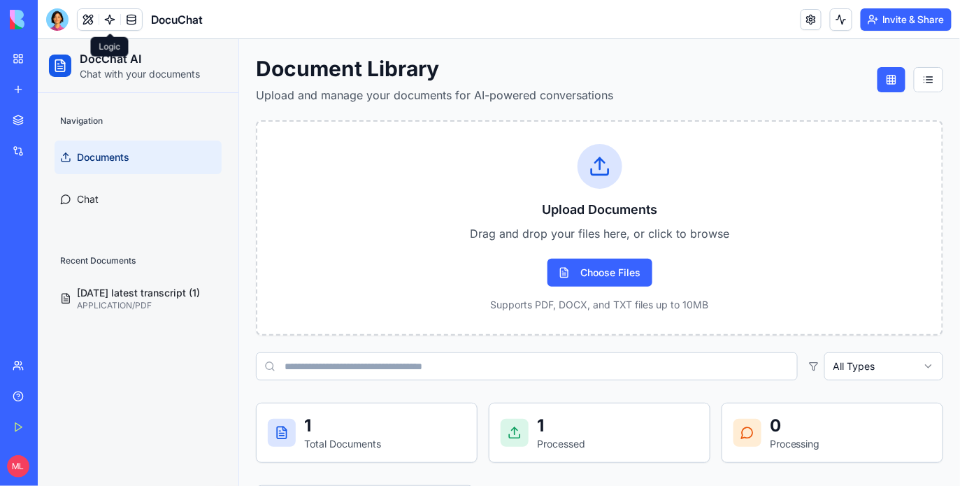
click at [112, 24] on link at bounding box center [109, 19] width 21 height 21
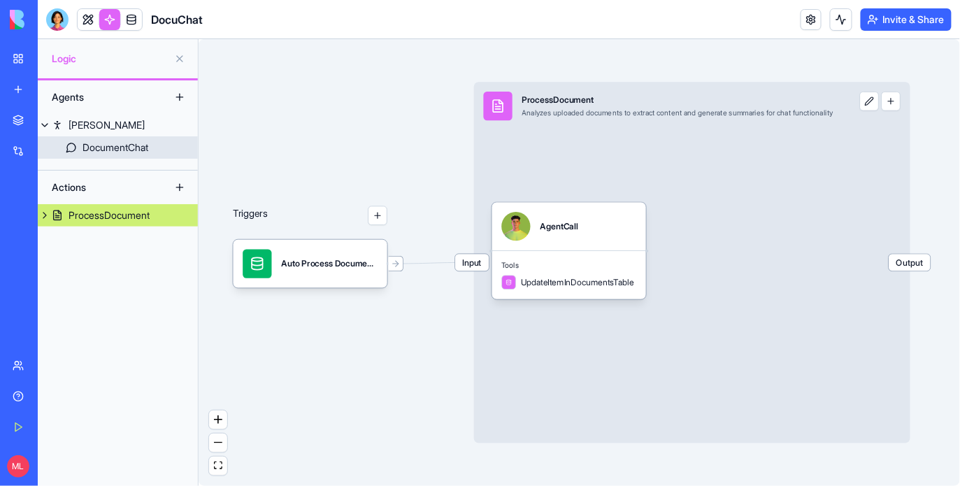
click at [130, 142] on div "DocumentChat" at bounding box center [115, 148] width 66 height 14
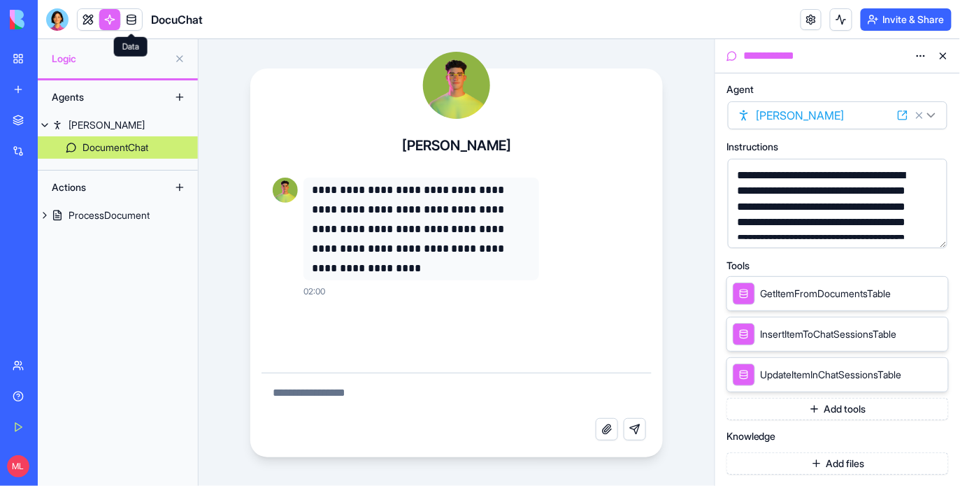
click at [132, 24] on link at bounding box center [131, 19] width 21 height 21
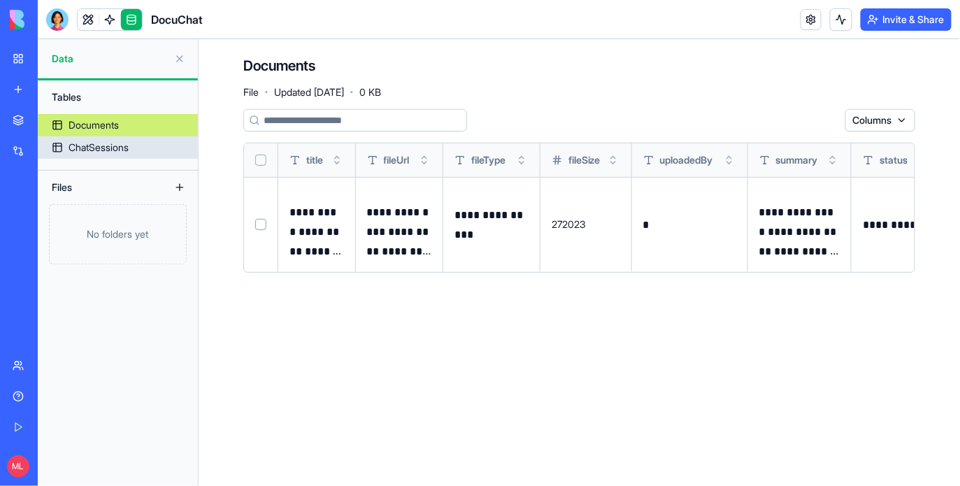
click at [107, 148] on div "ChatSessions" at bounding box center [99, 148] width 60 height 14
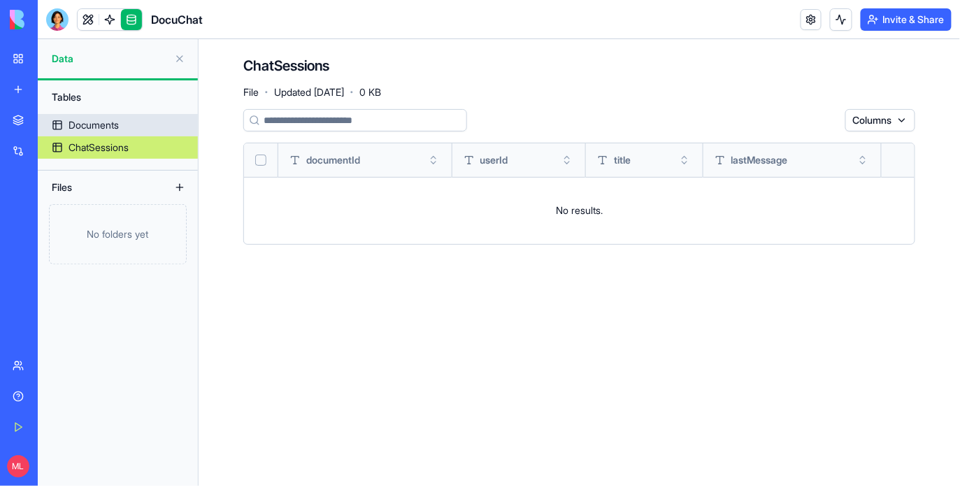
click at [96, 128] on div "Documents" at bounding box center [94, 125] width 50 height 14
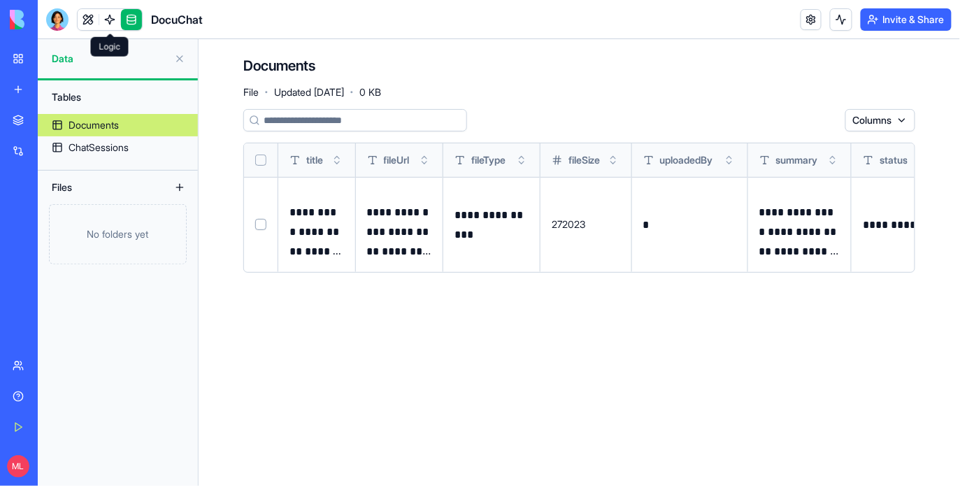
click at [110, 14] on link at bounding box center [109, 19] width 21 height 21
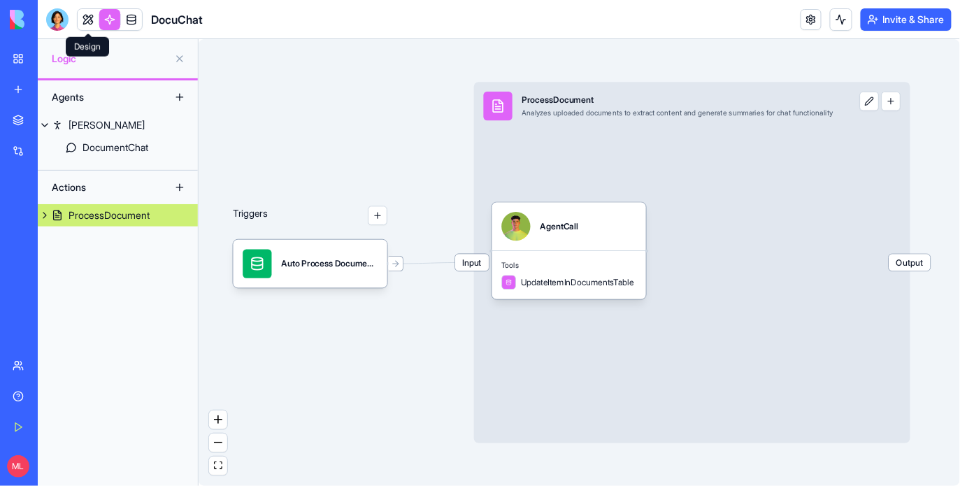
click at [83, 16] on link at bounding box center [88, 19] width 21 height 21
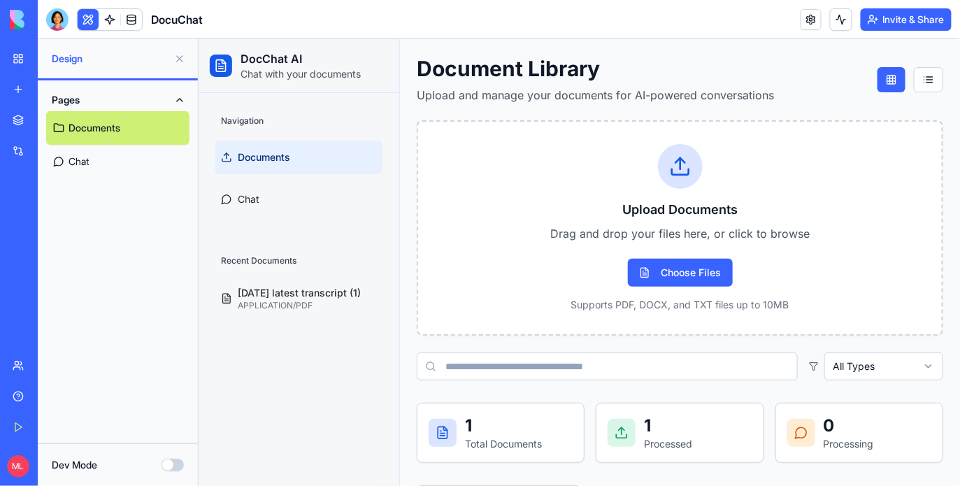
click at [85, 17] on button at bounding box center [88, 19] width 21 height 21
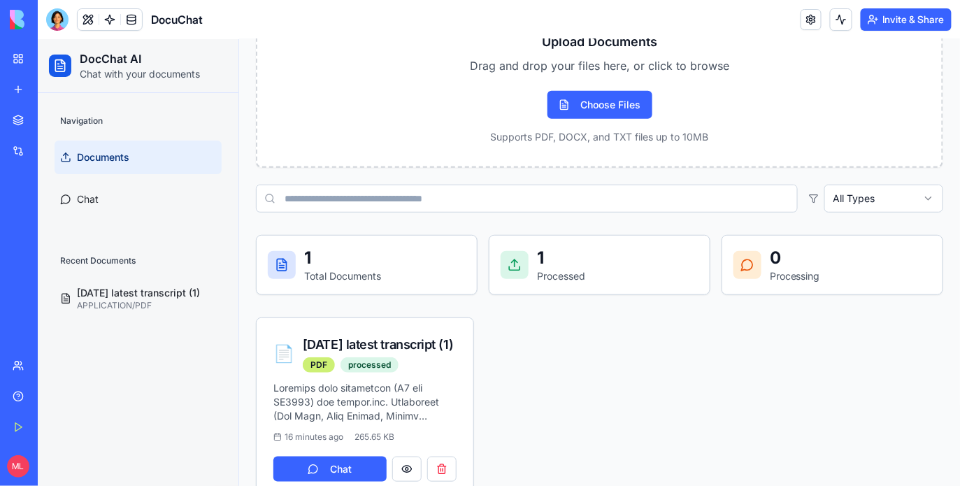
scroll to position [196, 0]
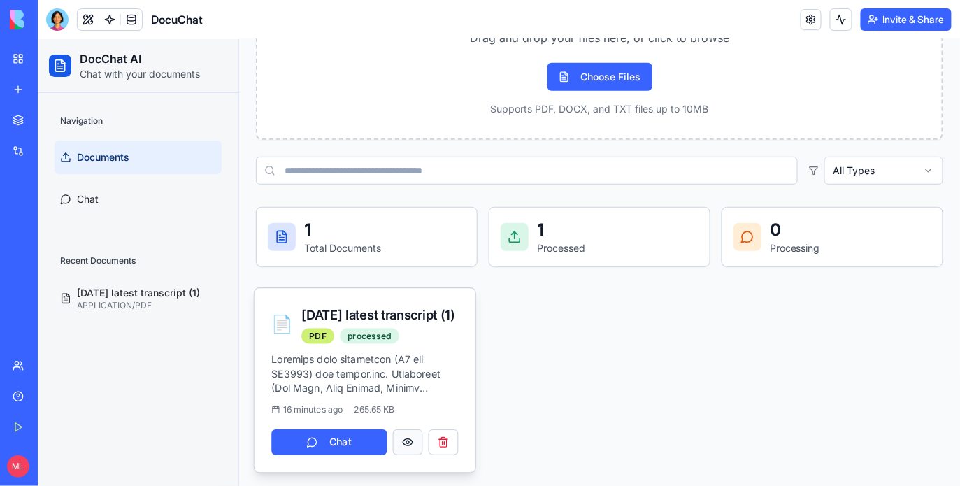
click at [402, 441] on button at bounding box center [407, 442] width 30 height 26
click at [345, 362] on p at bounding box center [364, 373] width 187 height 43
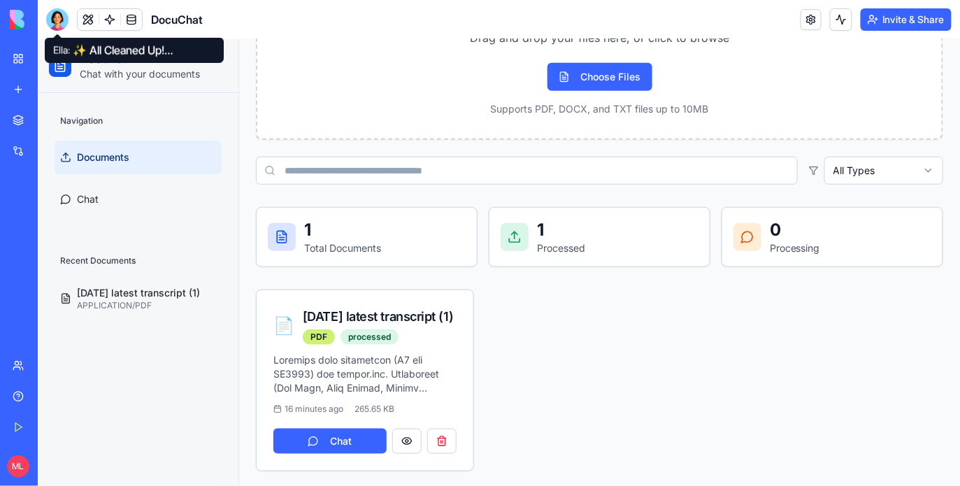
click at [59, 16] on div at bounding box center [57, 19] width 22 height 22
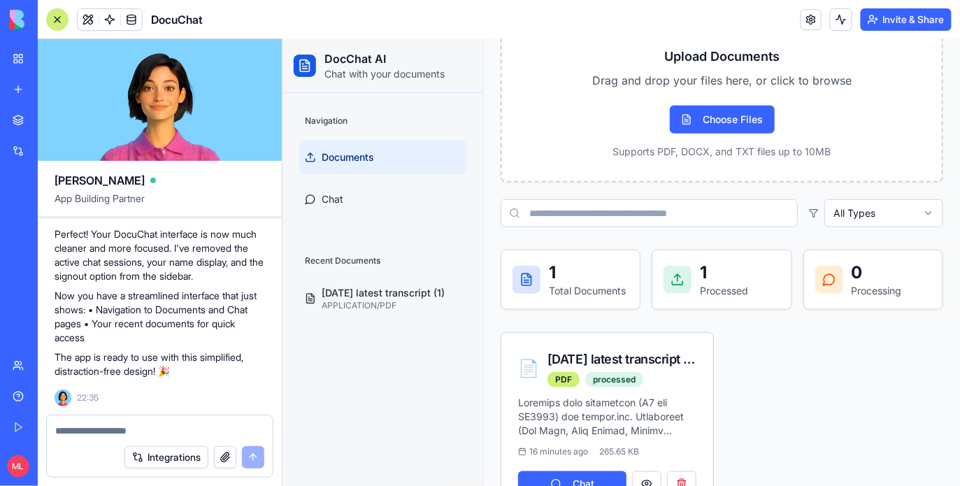
scroll to position [0, 0]
click at [114, 425] on textarea at bounding box center [159, 431] width 209 height 14
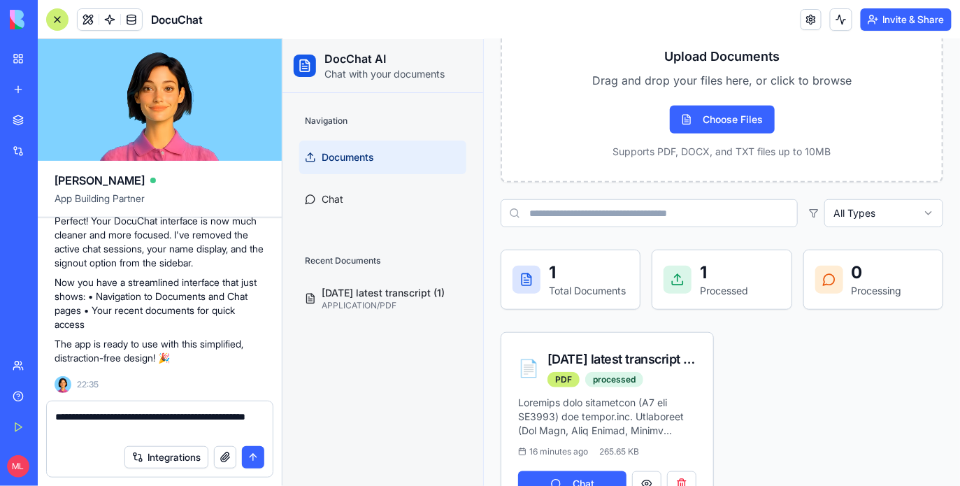
type textarea "**********"
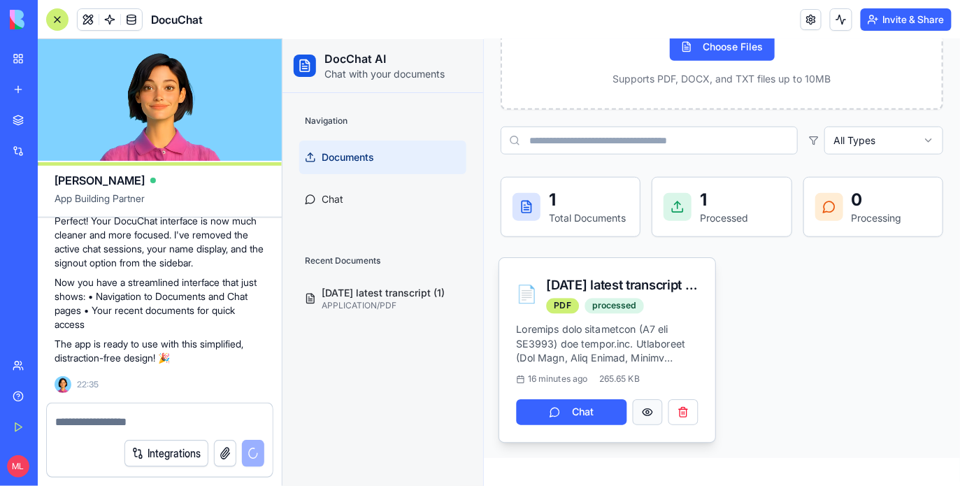
scroll to position [1119, 0]
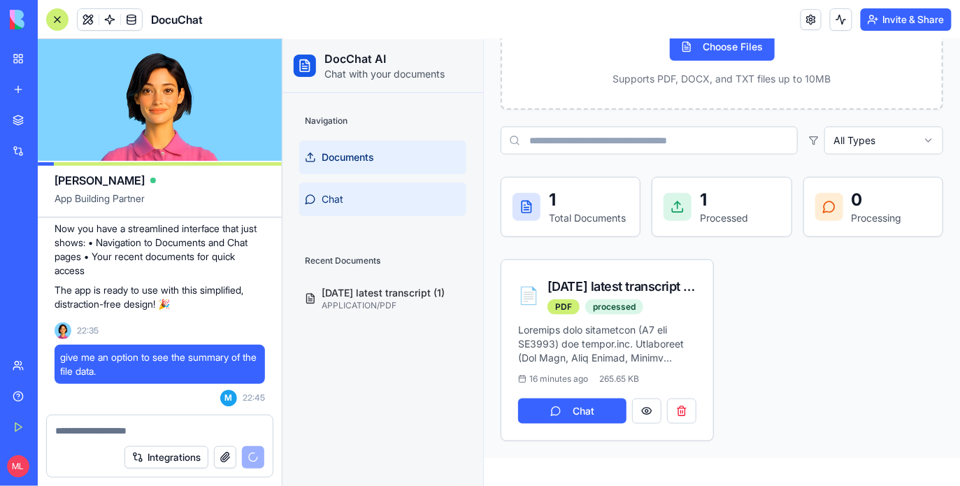
click at [355, 194] on link "Chat" at bounding box center [382, 199] width 167 height 34
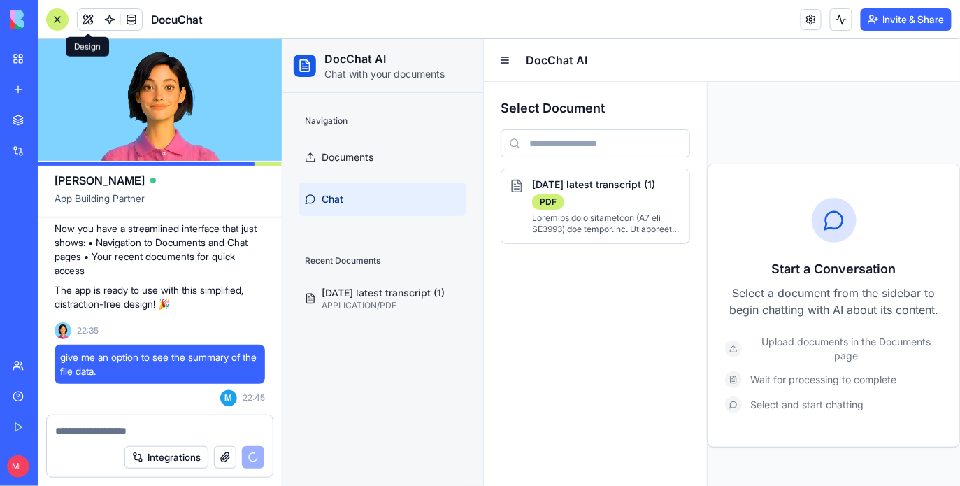
click at [51, 4] on header "DocuChat Invite & Share" at bounding box center [499, 19] width 922 height 39
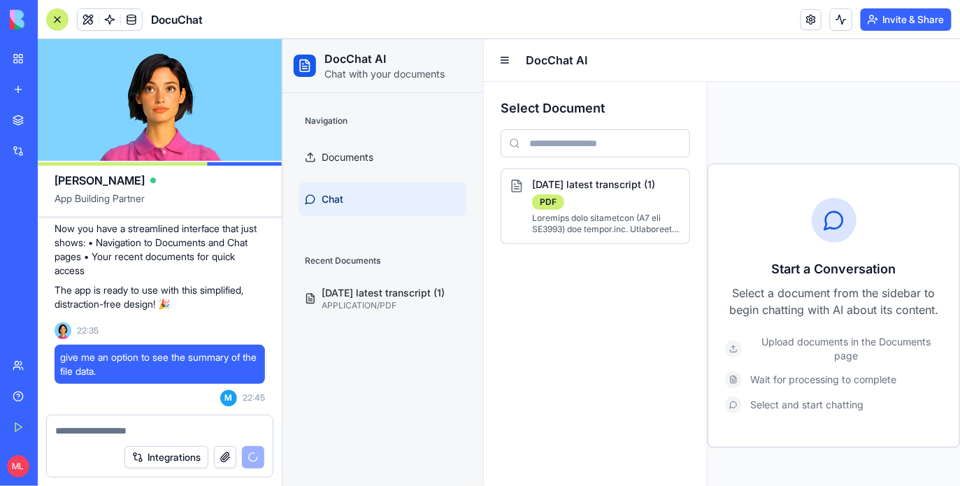
click at [51, 22] on div at bounding box center [57, 19] width 22 height 22
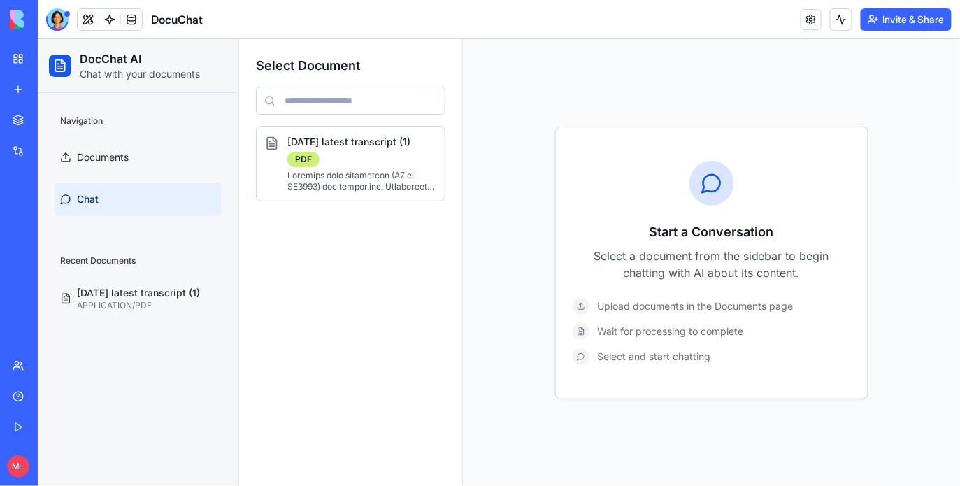
click at [50, 24] on div at bounding box center [57, 19] width 22 height 22
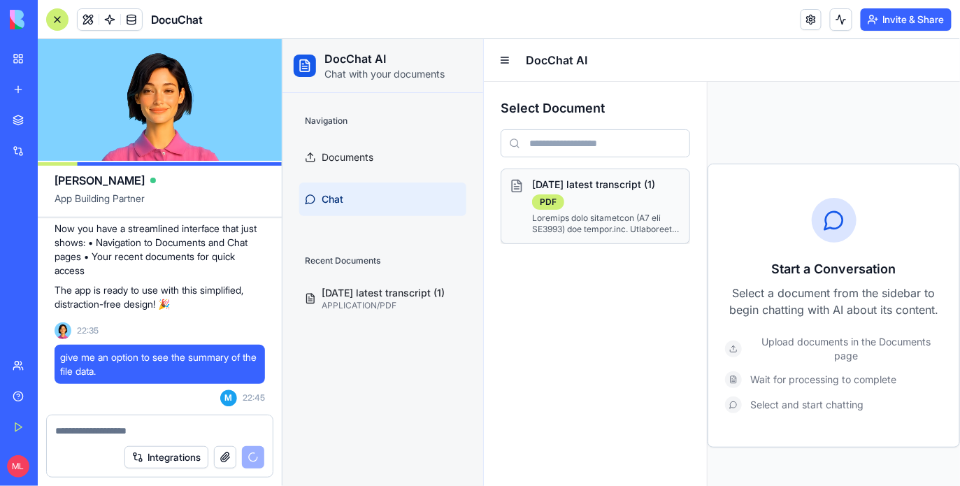
click at [596, 199] on div "PDF" at bounding box center [605, 201] width 149 height 15
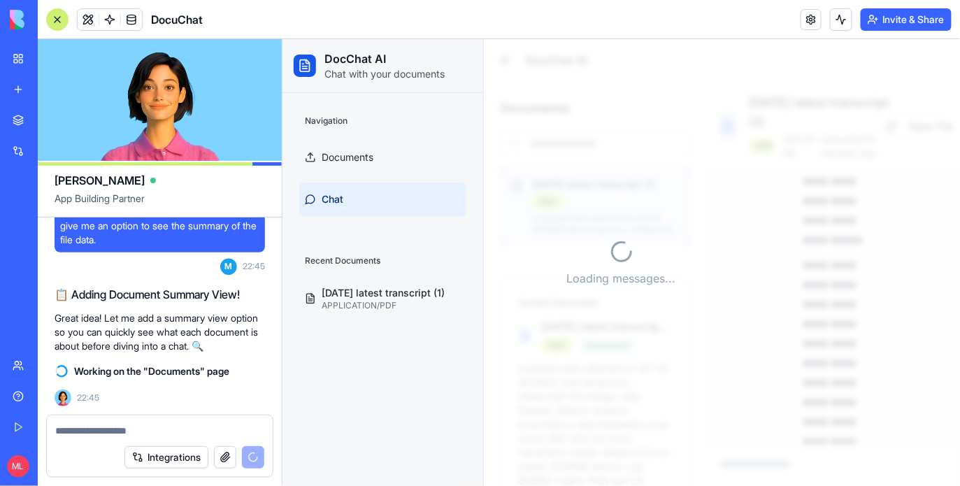
scroll to position [5174, 0]
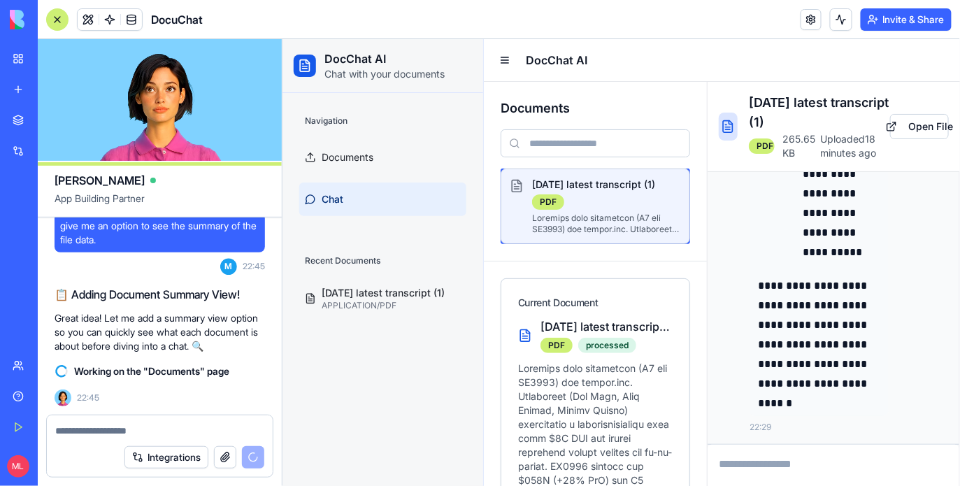
click at [59, 19] on div at bounding box center [57, 19] width 22 height 22
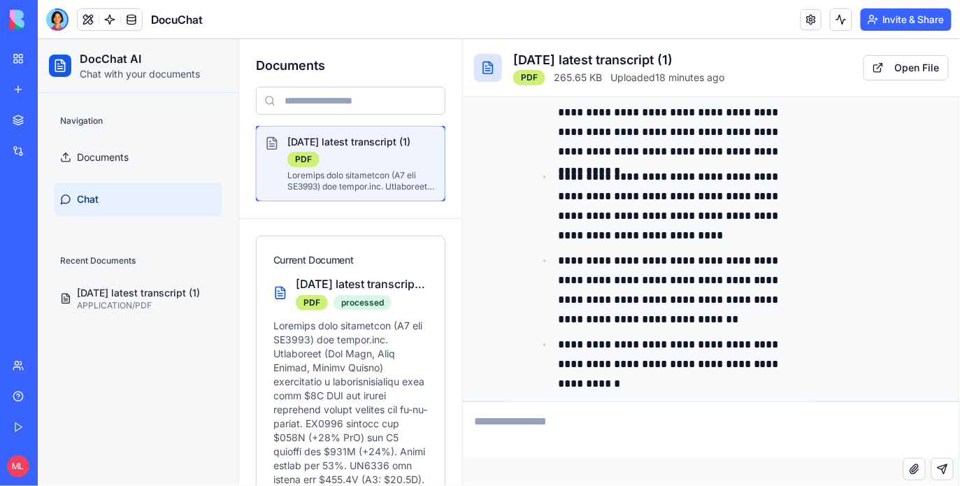
scroll to position [1579, 0]
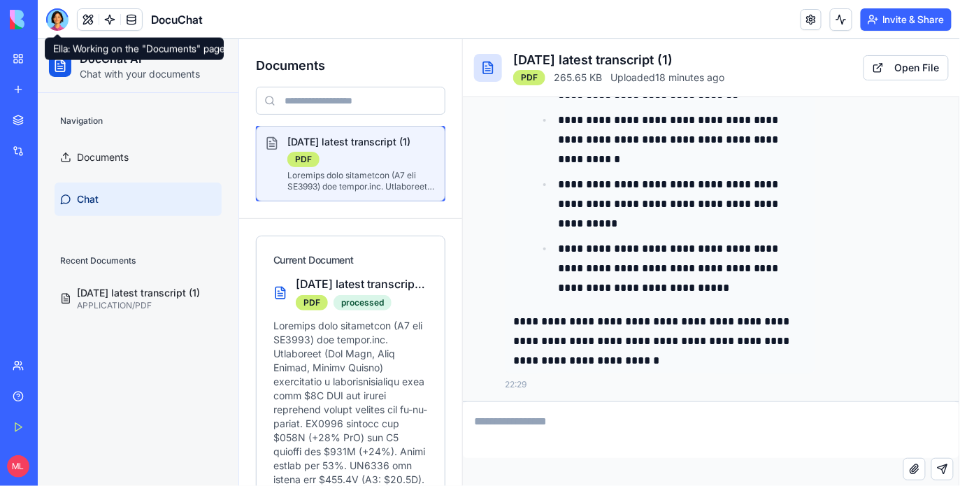
click at [50, 24] on div at bounding box center [57, 19] width 22 height 22
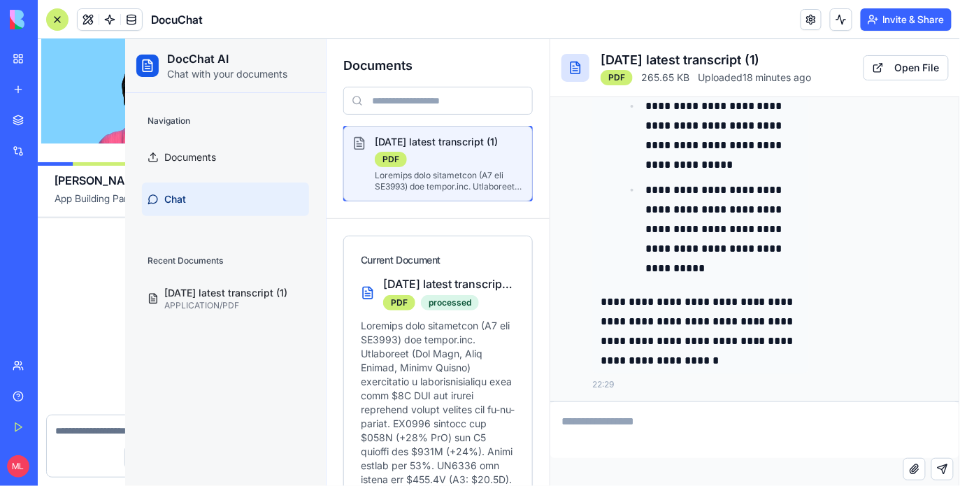
scroll to position [1264, 0]
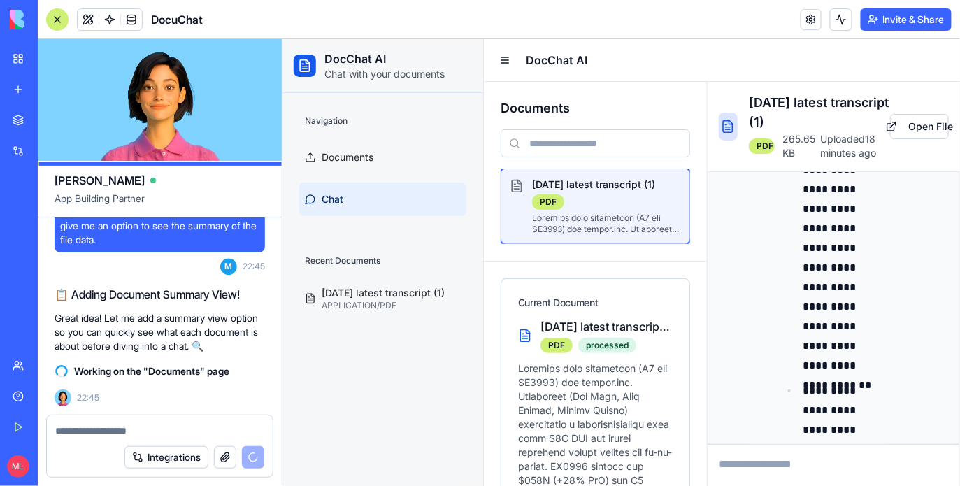
click at [50, 24] on div at bounding box center [57, 19] width 22 height 22
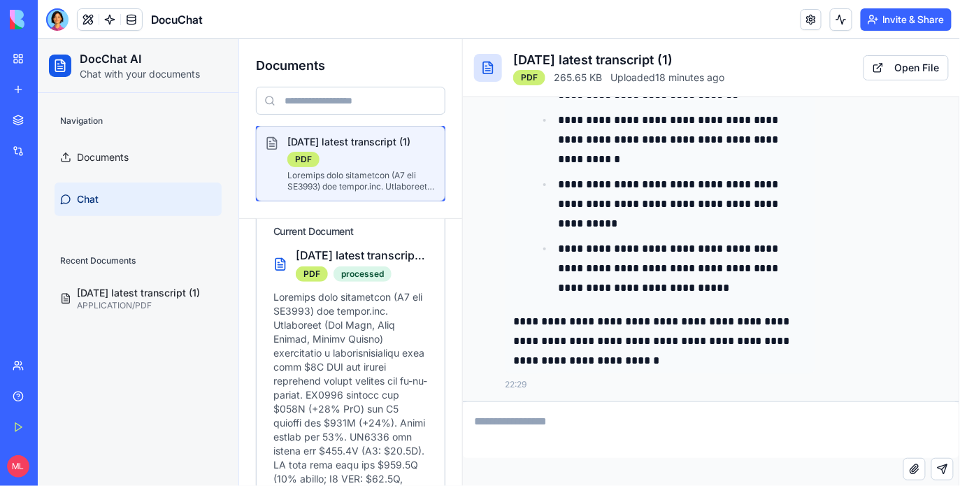
scroll to position [0, 0]
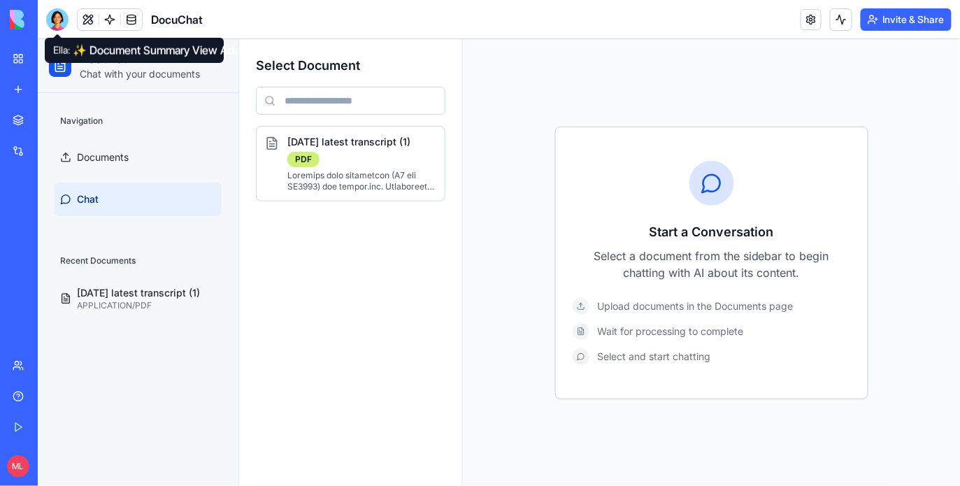
click at [307, 324] on div "Select Document monday latest transcript (1) PDF" at bounding box center [350, 261] width 224 height 447
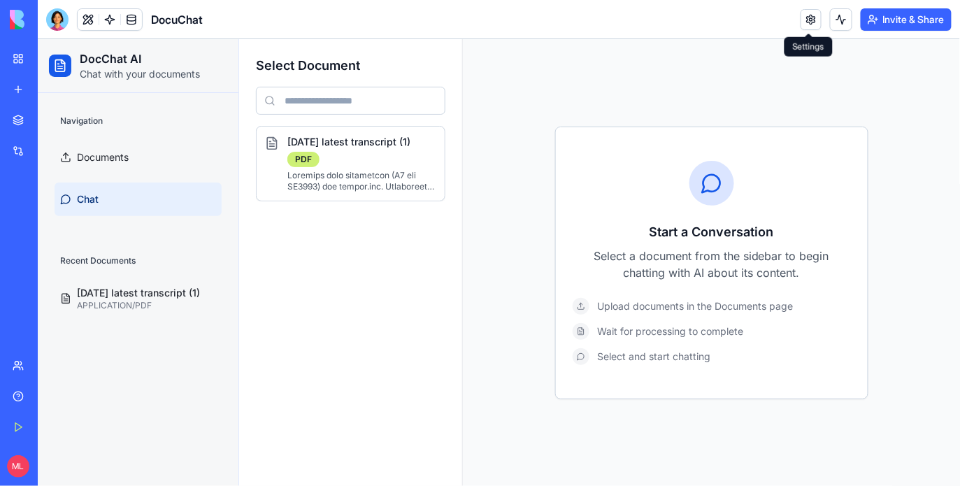
click at [808, 14] on link at bounding box center [810, 19] width 21 height 21
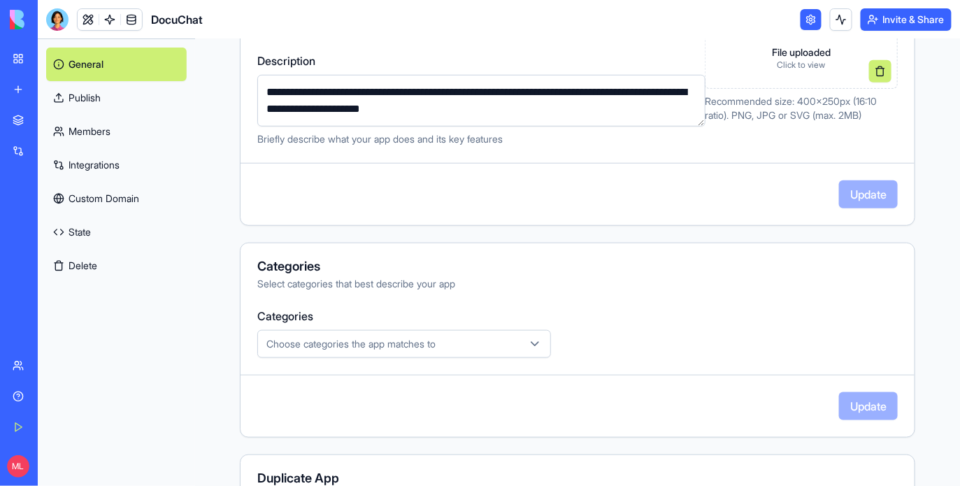
scroll to position [318, 0]
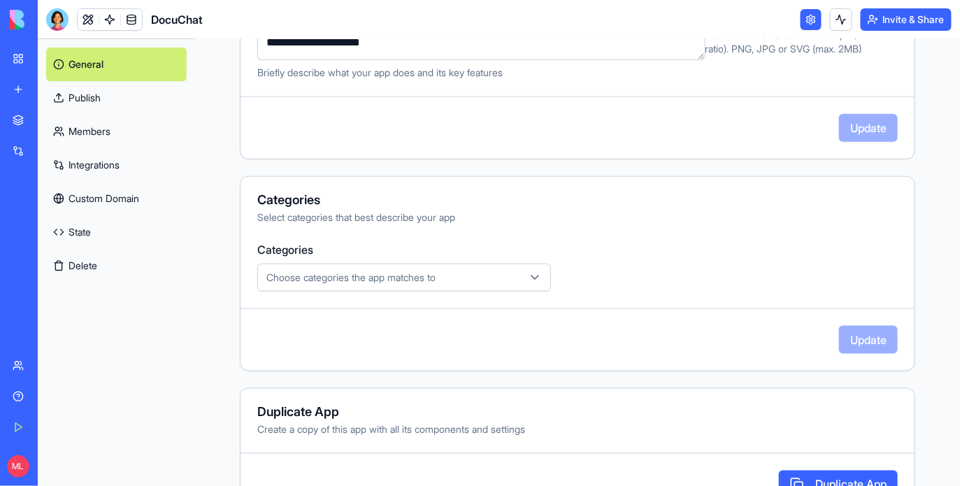
click at [326, 268] on button "Choose categories the app matches to" at bounding box center [404, 278] width 294 height 28
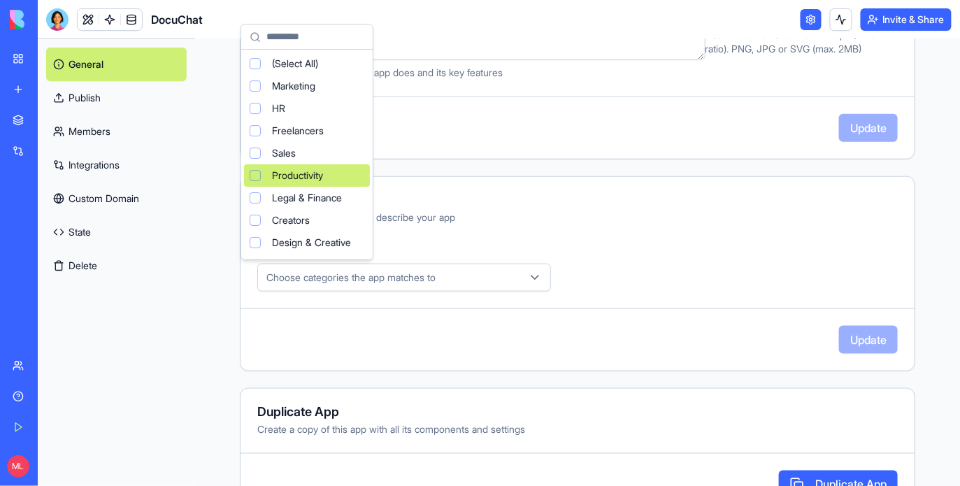
click at [304, 183] on div "Productivity" at bounding box center [307, 175] width 126 height 22
click at [110, 96] on html "**********" at bounding box center [480, 243] width 960 height 486
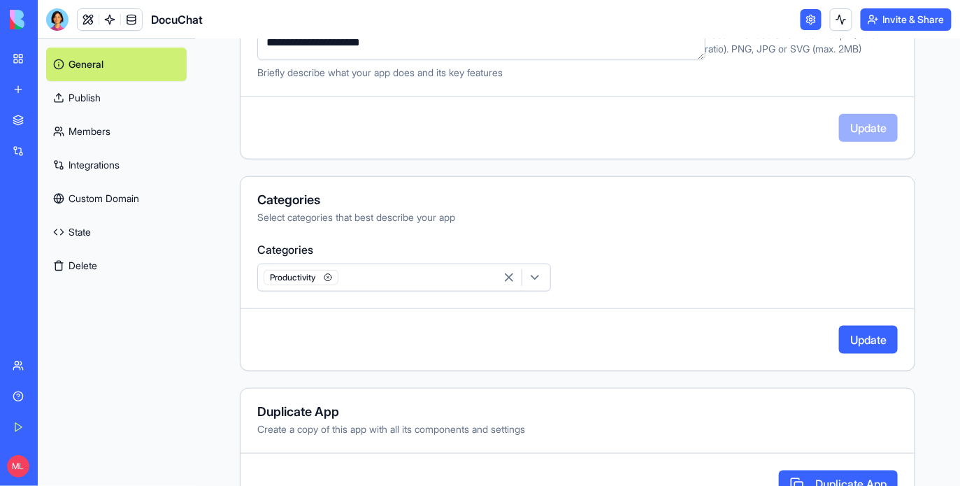
click at [867, 345] on button "Update" at bounding box center [868, 340] width 59 height 28
click at [113, 96] on link "Publish" at bounding box center [116, 98] width 141 height 34
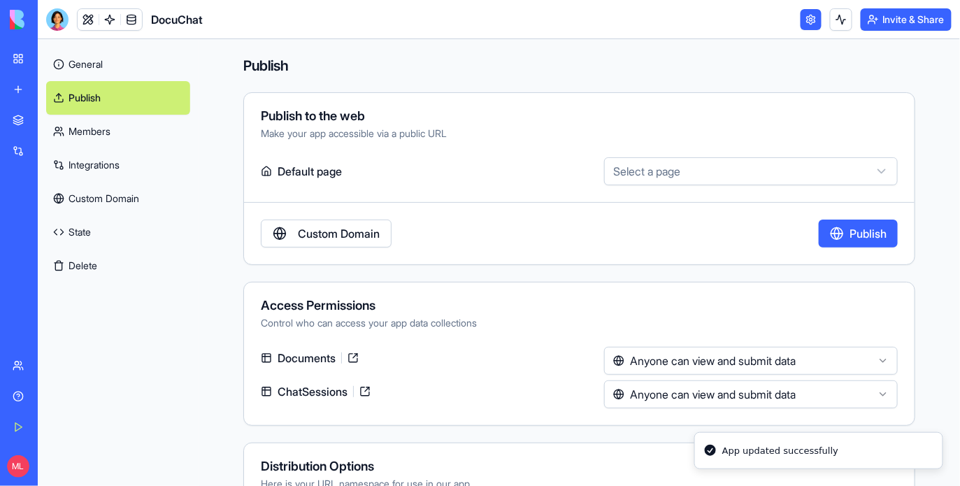
click at [821, 231] on button "Publish" at bounding box center [858, 234] width 79 height 28
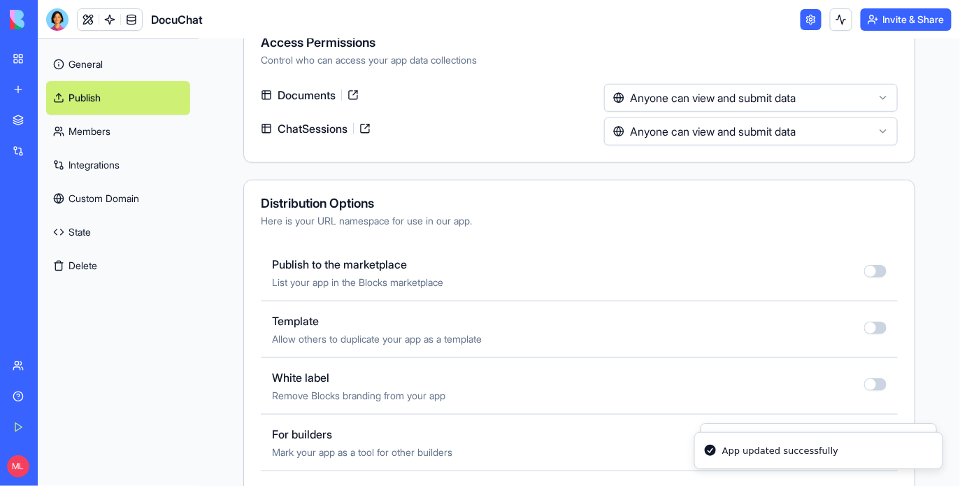
scroll to position [429, 0]
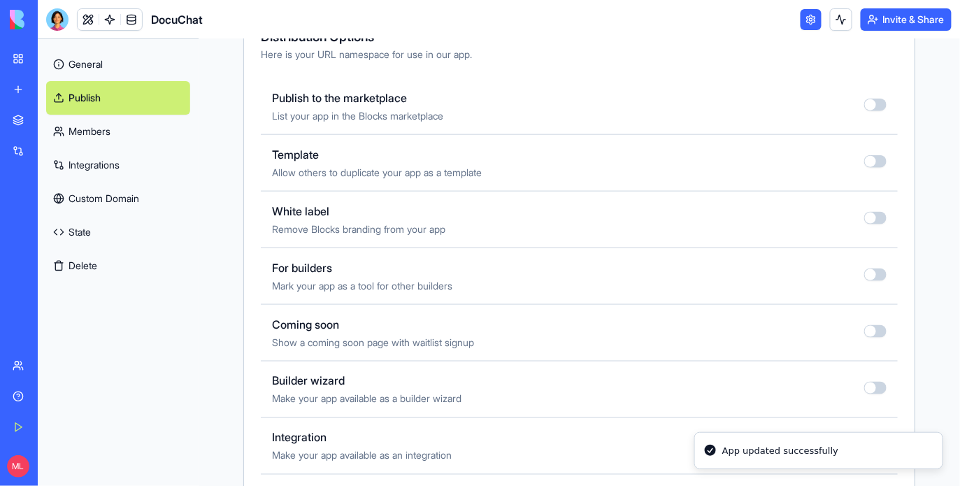
click at [881, 106] on button "button" at bounding box center [875, 105] width 22 height 13
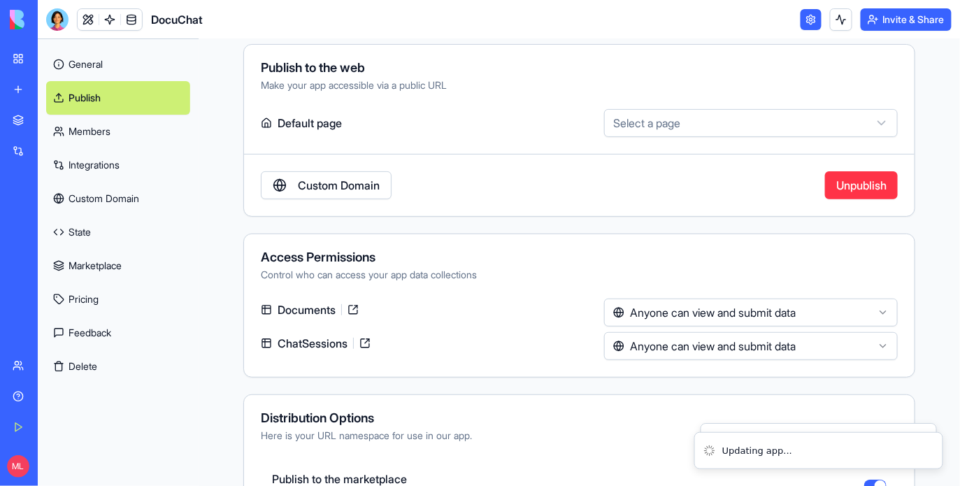
scroll to position [0, 0]
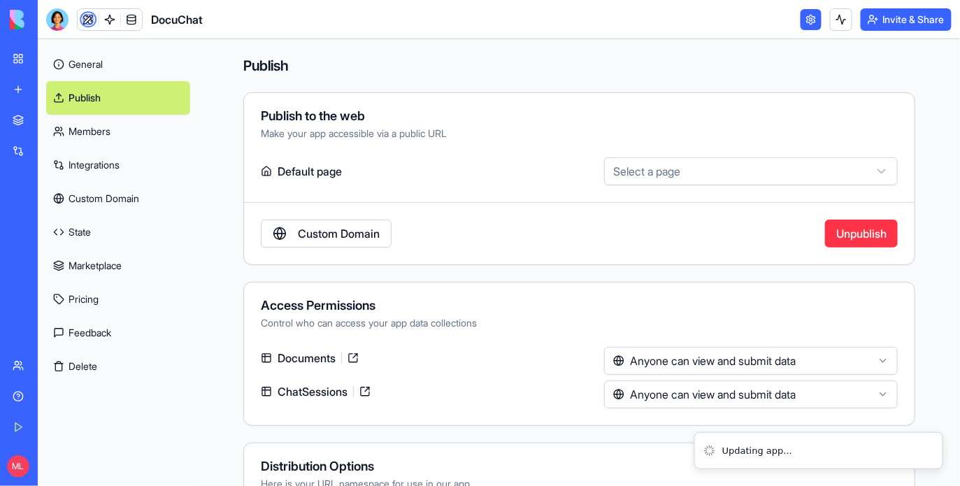
click at [88, 69] on link "General" at bounding box center [118, 65] width 144 height 34
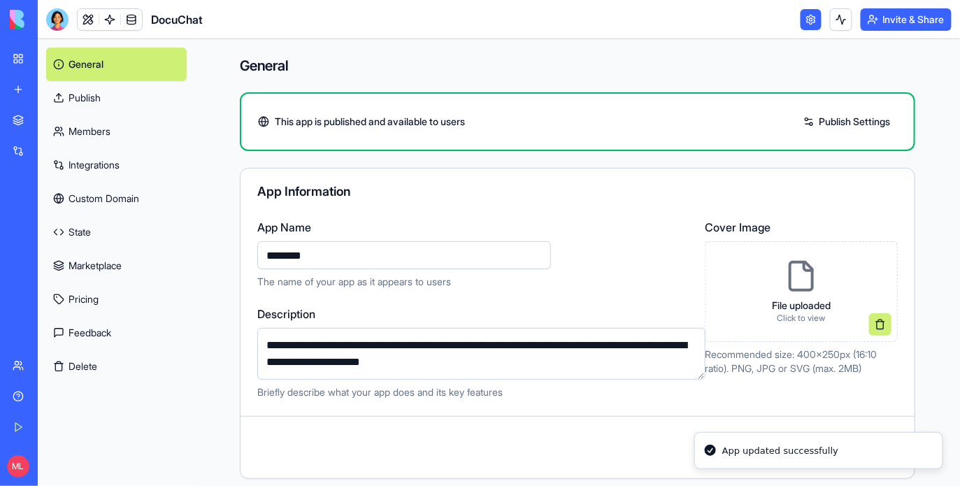
click at [307, 251] on input "********" at bounding box center [404, 255] width 294 height 28
type input "**********"
click at [879, 438] on button "Update" at bounding box center [868, 447] width 59 height 28
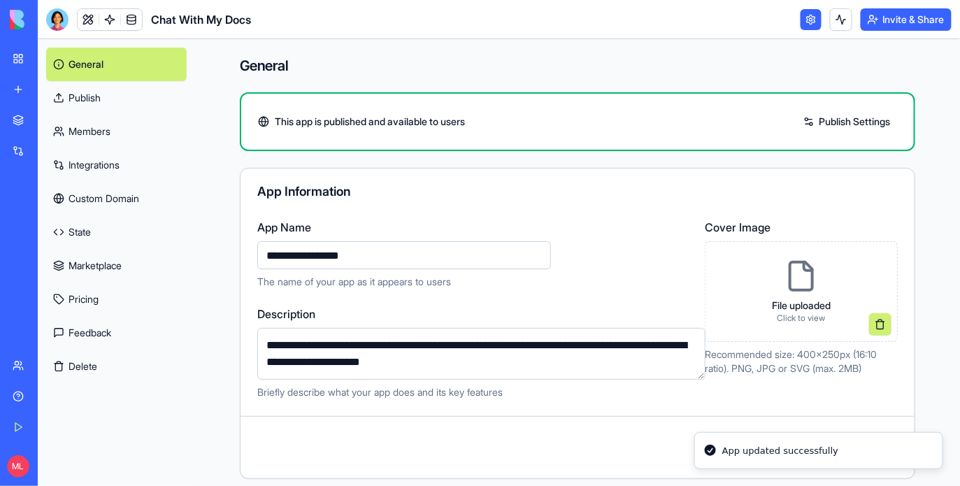
click at [384, 261] on input "**********" at bounding box center [404, 255] width 294 height 28
click at [528, 207] on div "**********" at bounding box center [577, 323] width 675 height 311
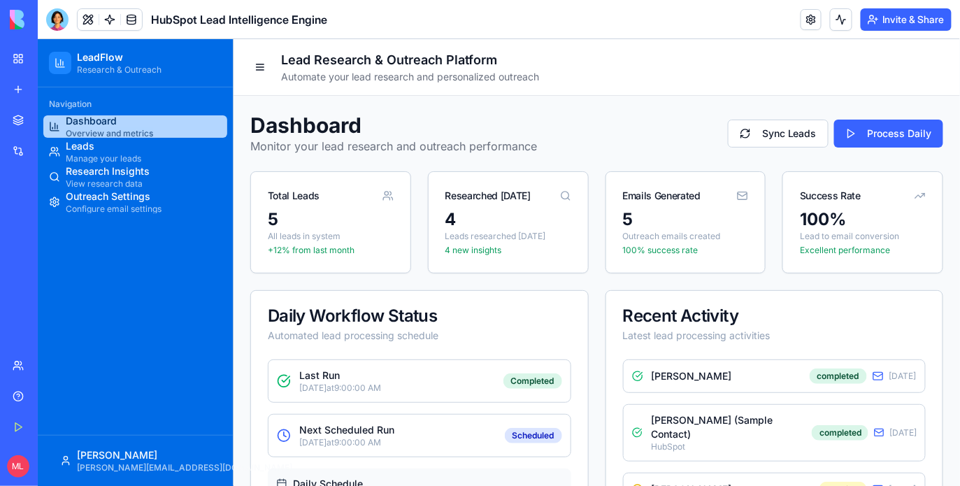
click at [34, 94] on div "New app" at bounding box center [43, 89] width 18 height 14
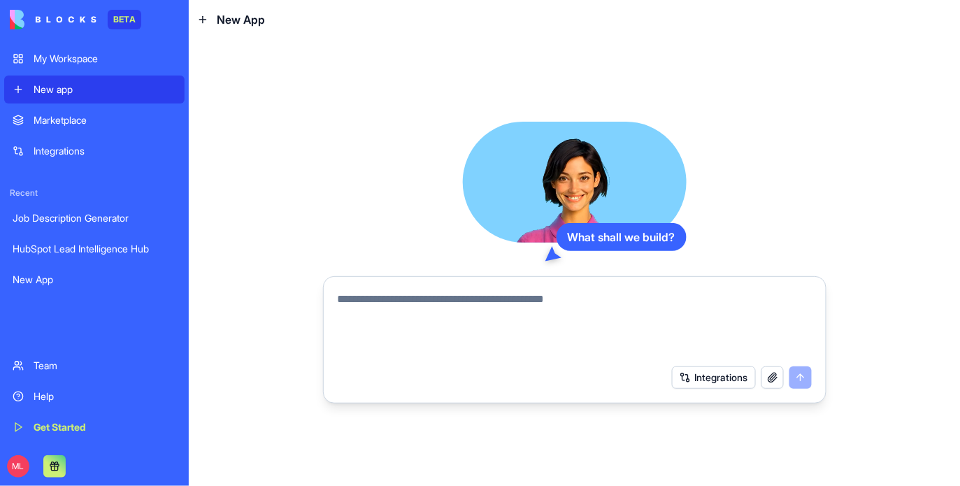
click at [435, 328] on textarea at bounding box center [575, 324] width 474 height 67
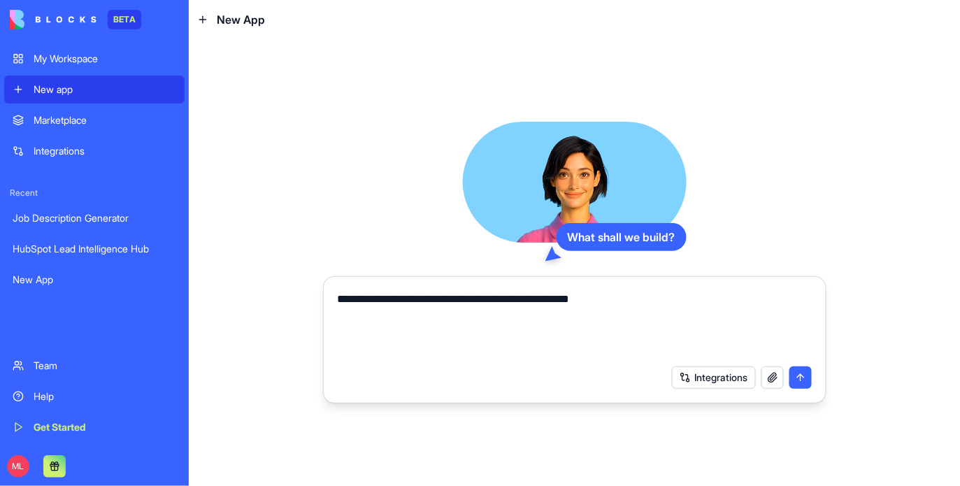
click at [350, 301] on textarea "**********" at bounding box center [575, 324] width 474 height 67
click at [696, 293] on textarea "**********" at bounding box center [575, 324] width 474 height 67
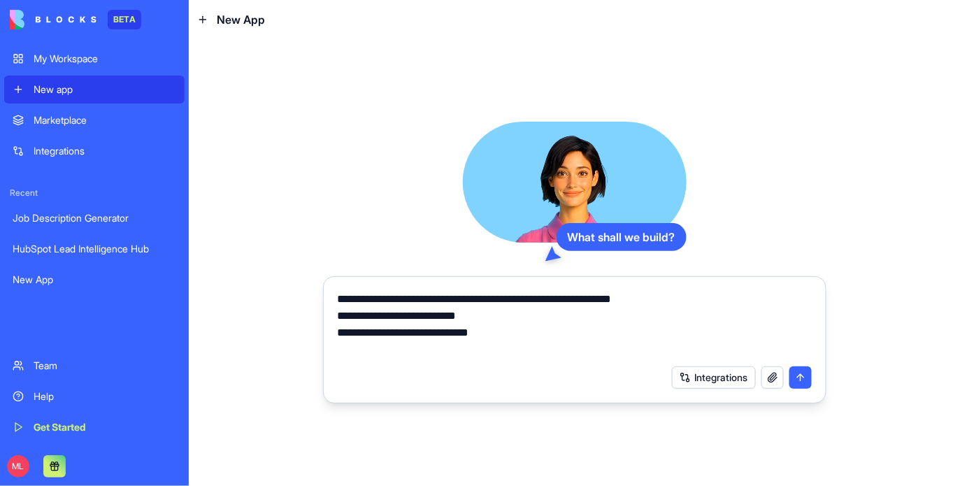
drag, startPoint x: 382, startPoint y: 316, endPoint x: 507, endPoint y: 317, distance: 125.1
click at [507, 317] on textarea "**********" at bounding box center [575, 324] width 474 height 67
click at [470, 317] on textarea "**********" at bounding box center [575, 324] width 474 height 67
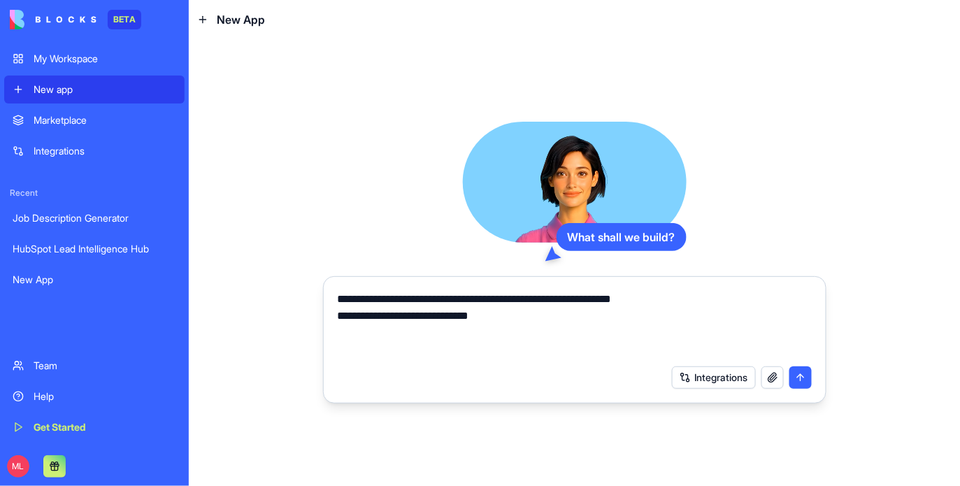
click at [515, 322] on textarea "**********" at bounding box center [575, 324] width 474 height 67
type textarea "**********"
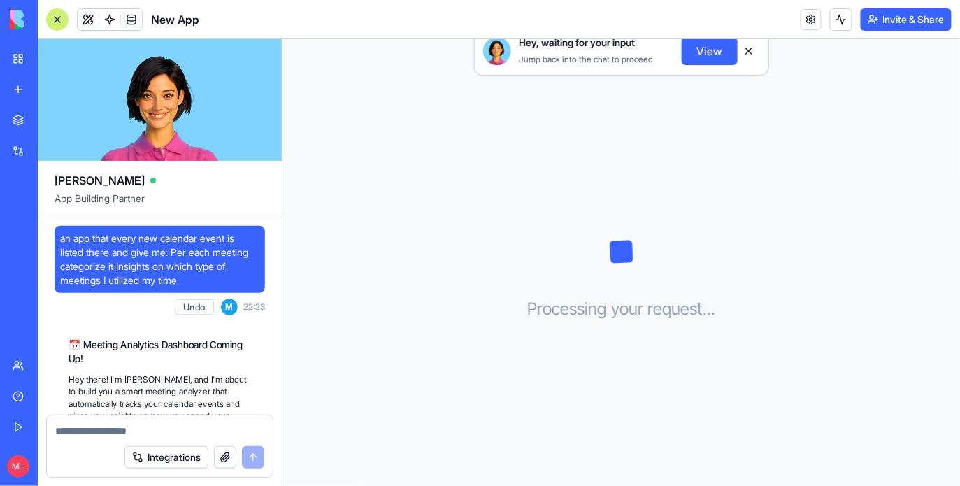
scroll to position [364, 0]
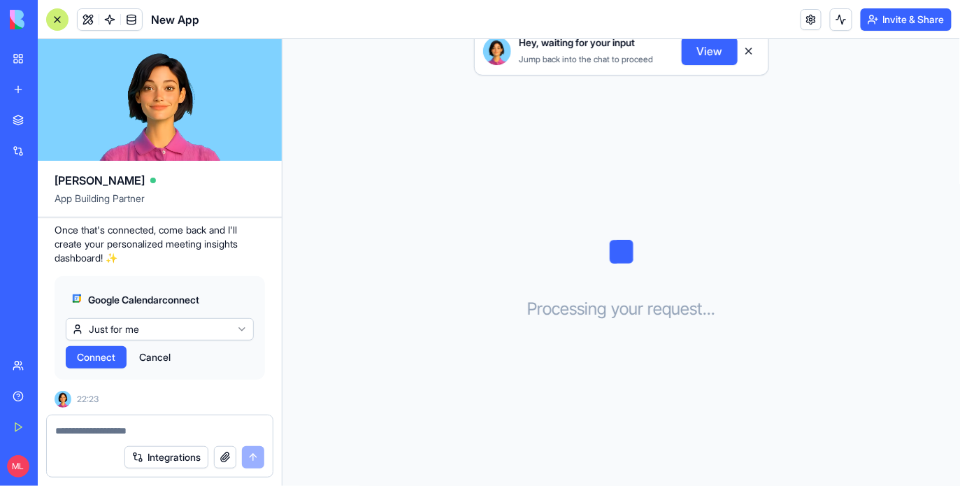
click at [94, 368] on div "Google Calendar connect Just for me Connect Cancel" at bounding box center [160, 327] width 210 height 103
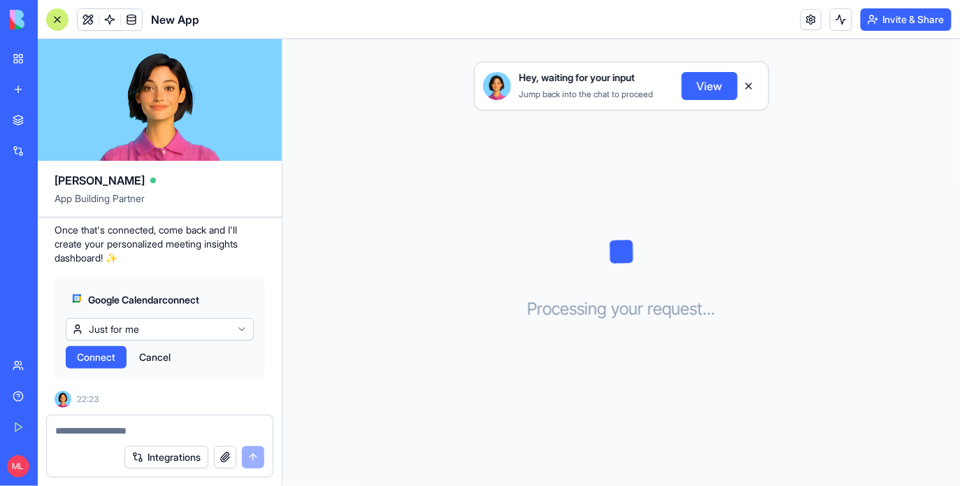
click at [92, 356] on span "Connect" at bounding box center [96, 357] width 38 height 14
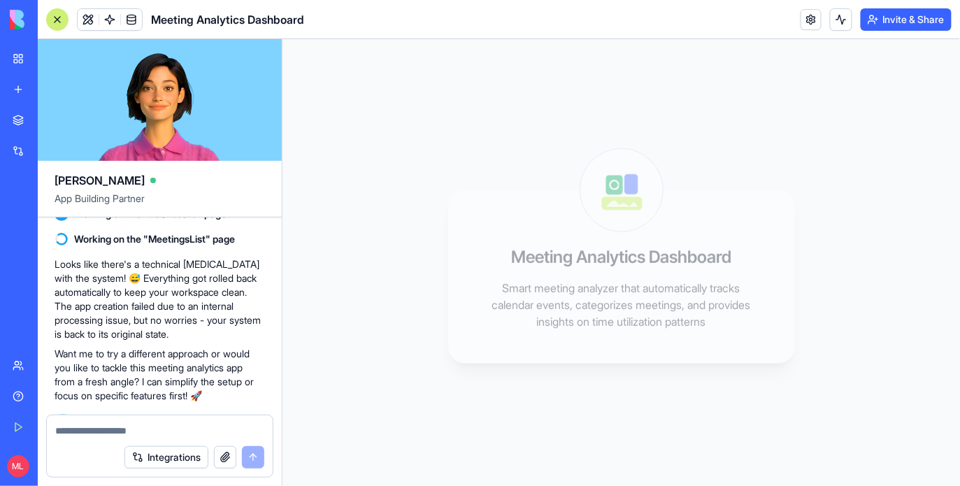
scroll to position [0, 0]
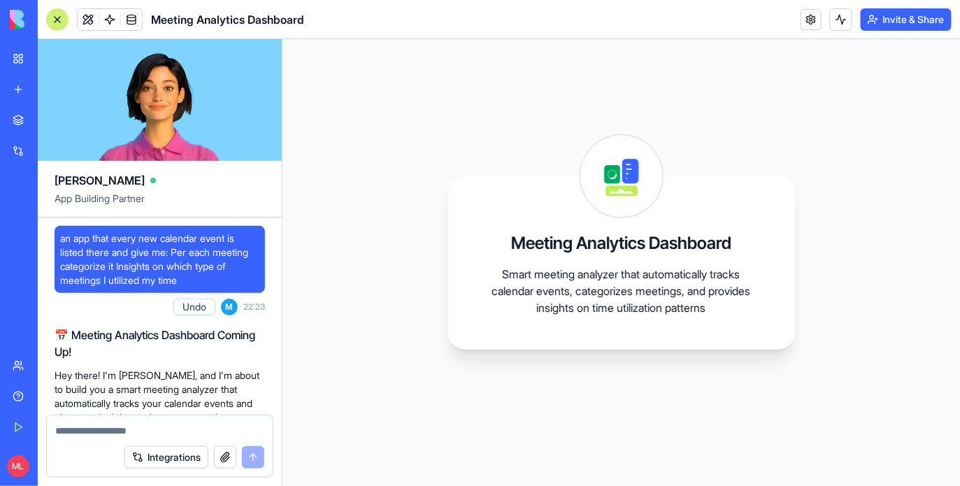
click at [156, 257] on span "an app that every new calendar event is listed there and give me: Per each meet…" at bounding box center [159, 259] width 199 height 56
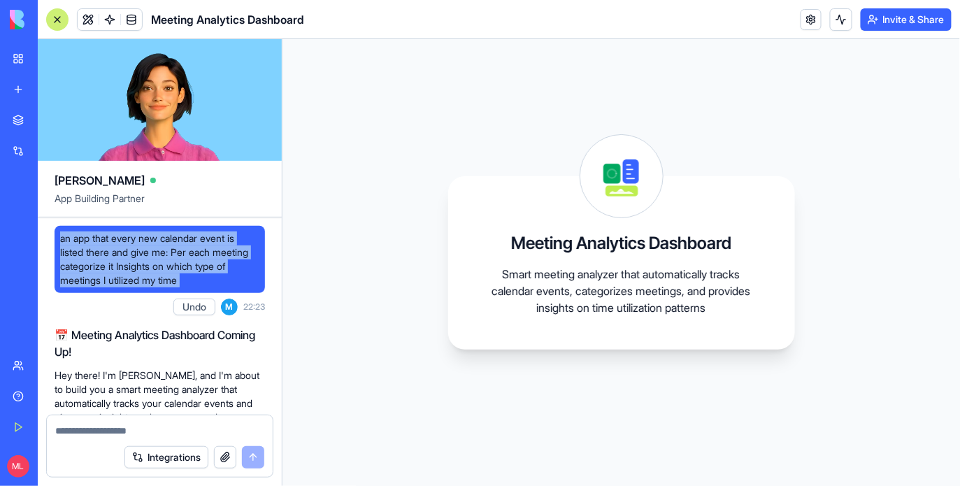
click at [156, 257] on span "an app that every new calendar event is listed there and give me: Per each meet…" at bounding box center [159, 259] width 199 height 56
copy span "an app that every new calendar event is listed there and give me: Per each meet…"
click at [23, 85] on link "New app" at bounding box center [32, 90] width 56 height 28
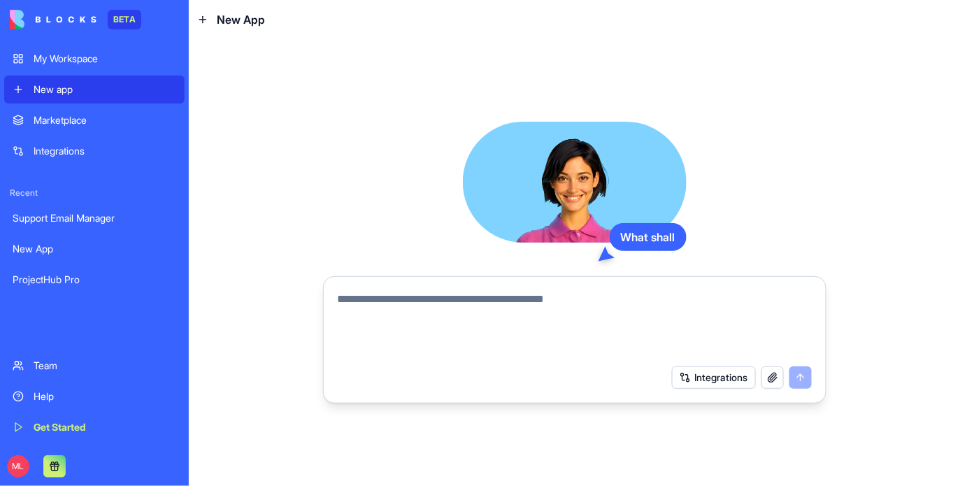
click at [415, 317] on textarea at bounding box center [575, 324] width 474 height 67
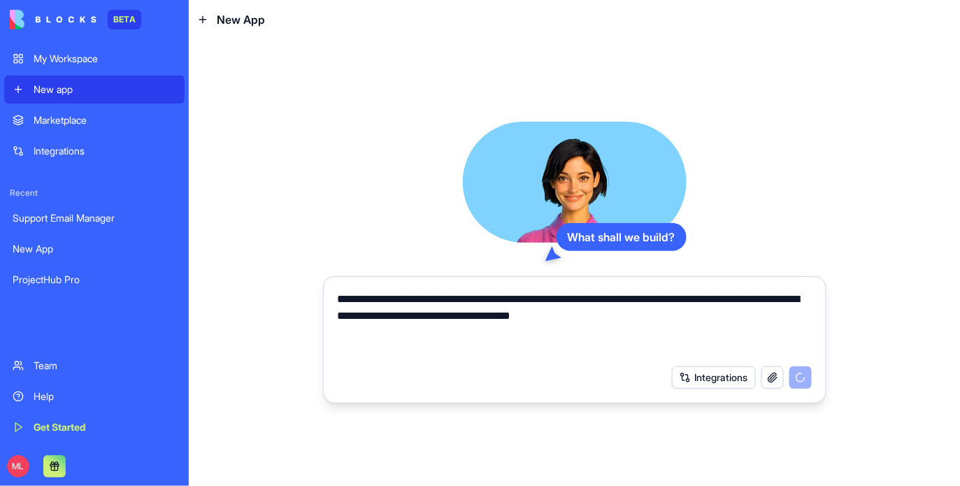
type textarea "**********"
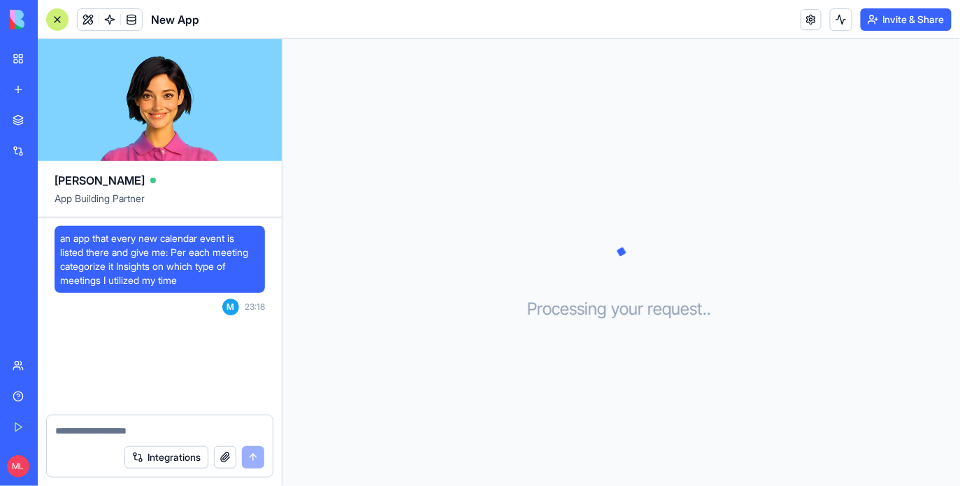
scroll to position [272, 0]
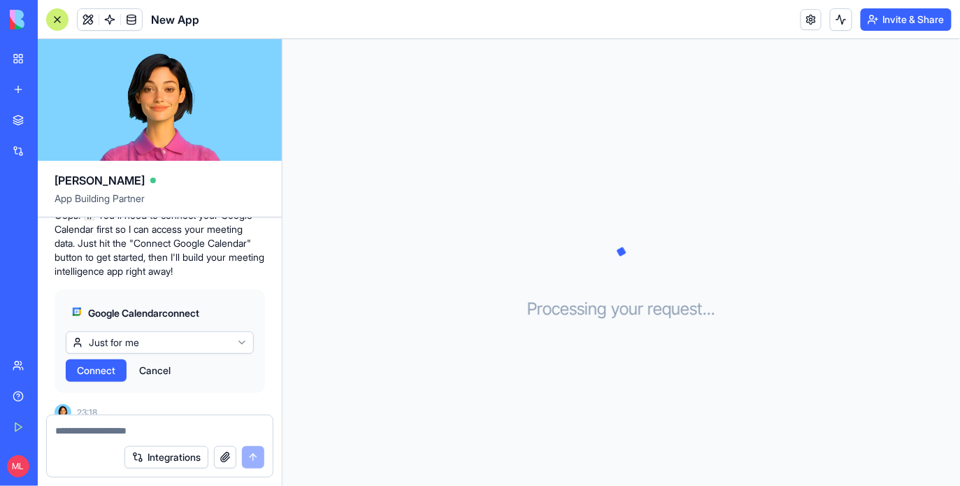
click at [94, 368] on div "Google Calendar connect Just for me Connect Cancel" at bounding box center [160, 340] width 210 height 103
click at [96, 364] on span "Connect" at bounding box center [96, 371] width 38 height 14
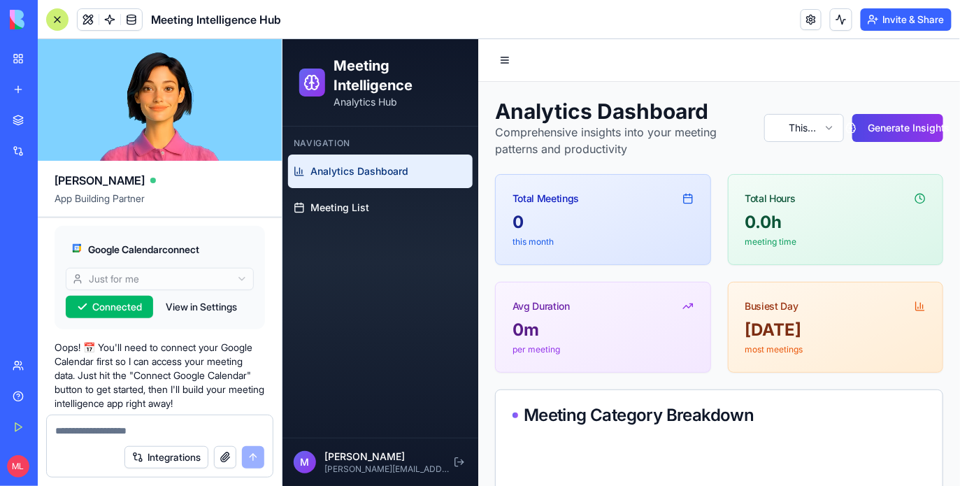
scroll to position [229, 0]
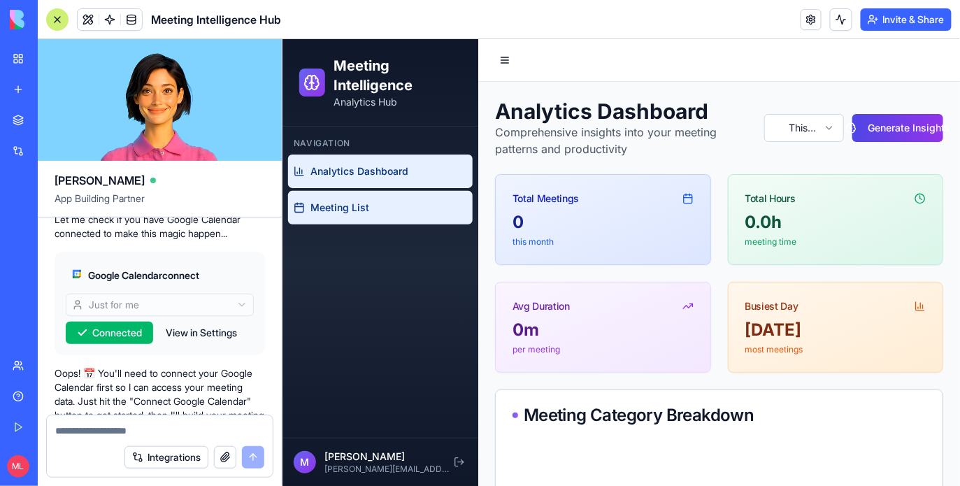
click at [383, 203] on link "Meeting List" at bounding box center [379, 207] width 185 height 34
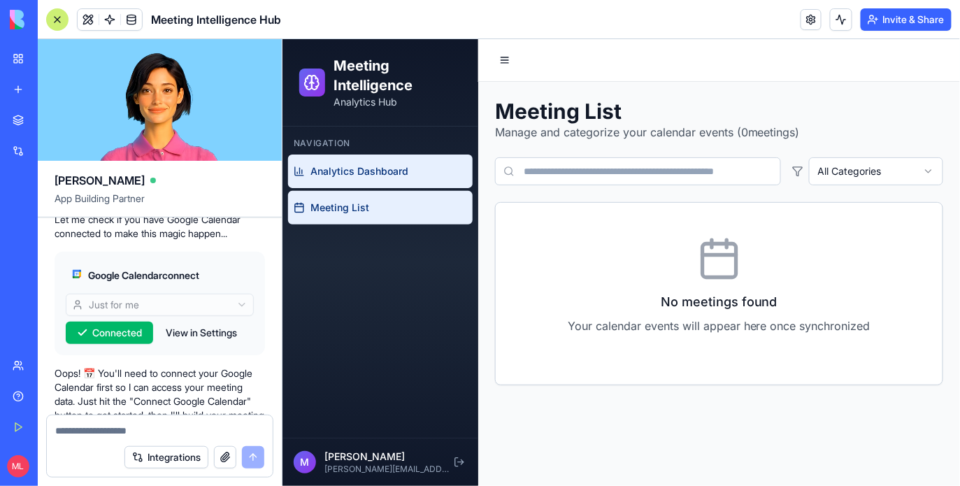
click at [371, 175] on span "Analytics Dashboard" at bounding box center [359, 171] width 98 height 14
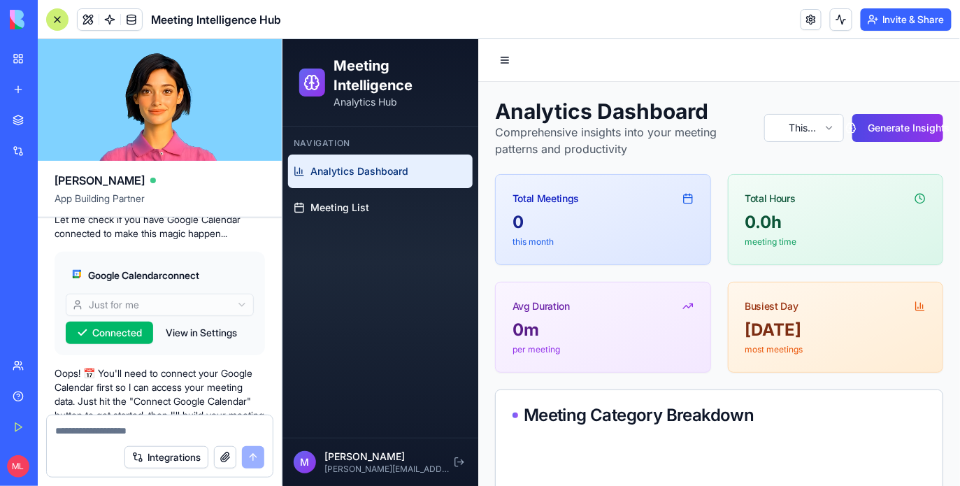
click at [57, 20] on div at bounding box center [57, 19] width 22 height 22
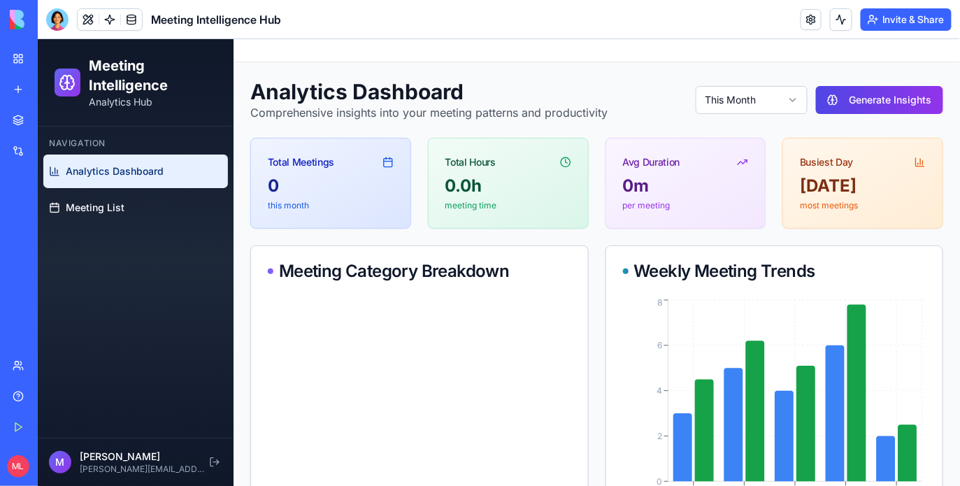
scroll to position [64, 0]
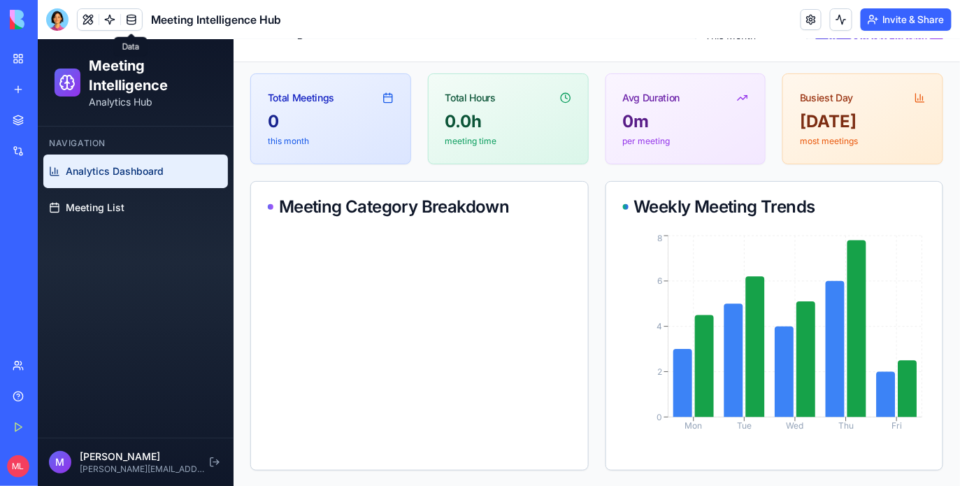
click at [141, 28] on span at bounding box center [131, 19] width 39 height 39
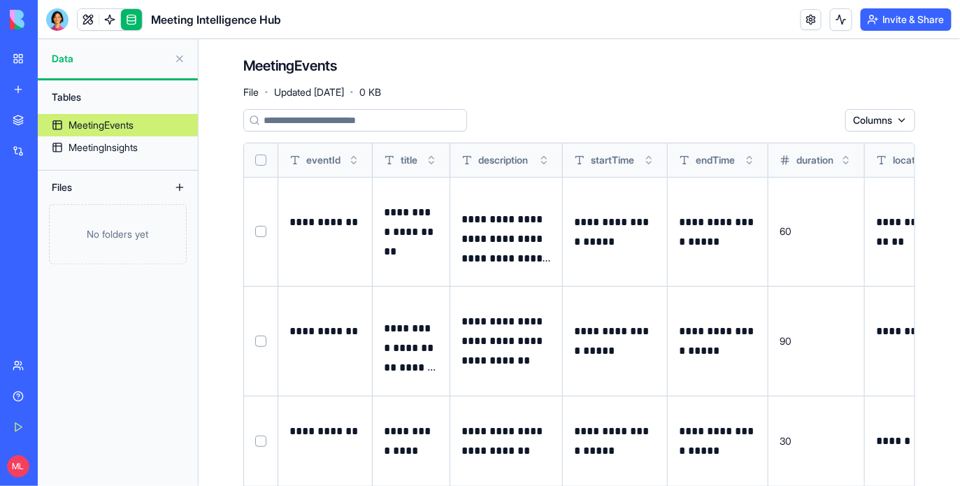
click at [261, 164] on button "Select all" at bounding box center [260, 160] width 11 height 11
click at [789, 113] on html "**********" at bounding box center [480, 243] width 960 height 486
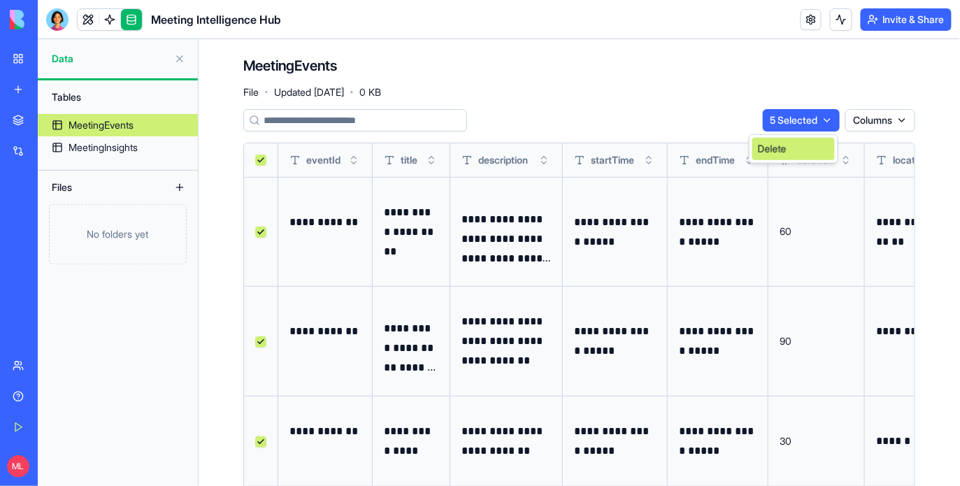
click at [789, 155] on div "Delete" at bounding box center [793, 149] width 82 height 22
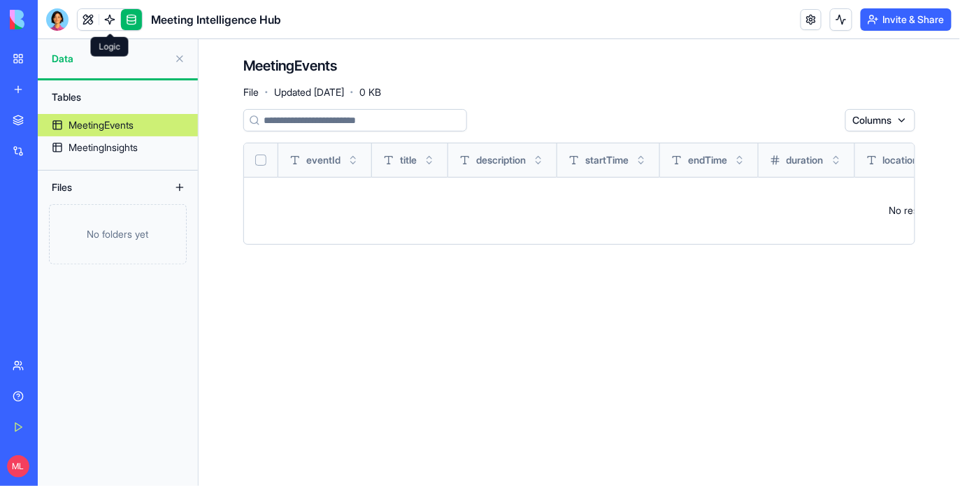
click at [106, 17] on span at bounding box center [109, 19] width 39 height 39
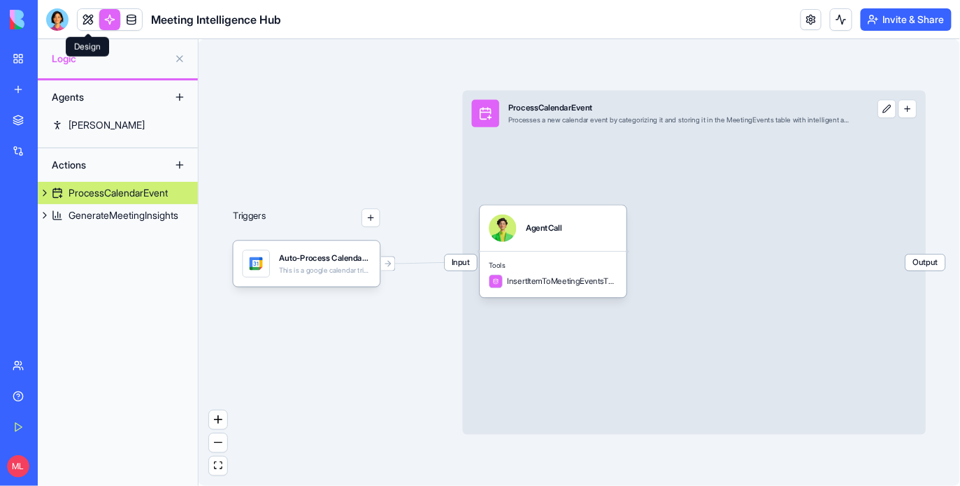
click at [89, 15] on link at bounding box center [88, 19] width 21 height 21
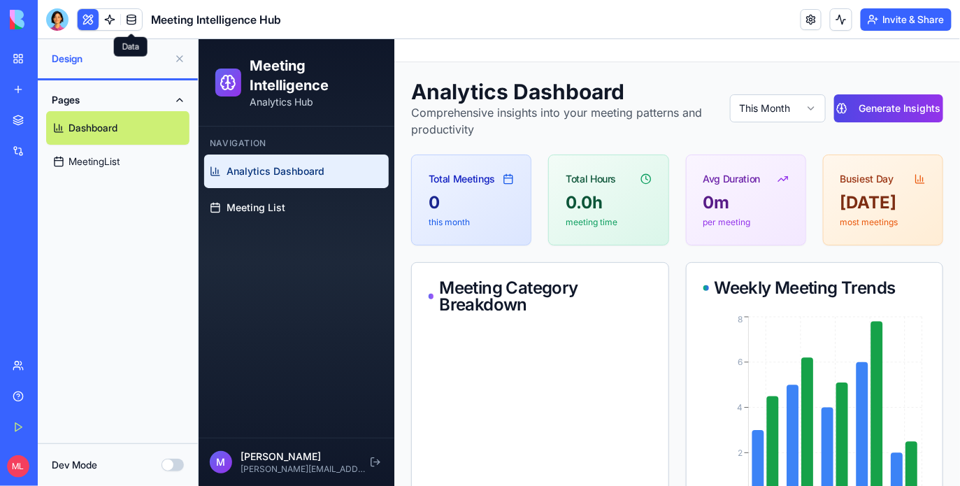
click at [138, 18] on link at bounding box center [131, 19] width 21 height 21
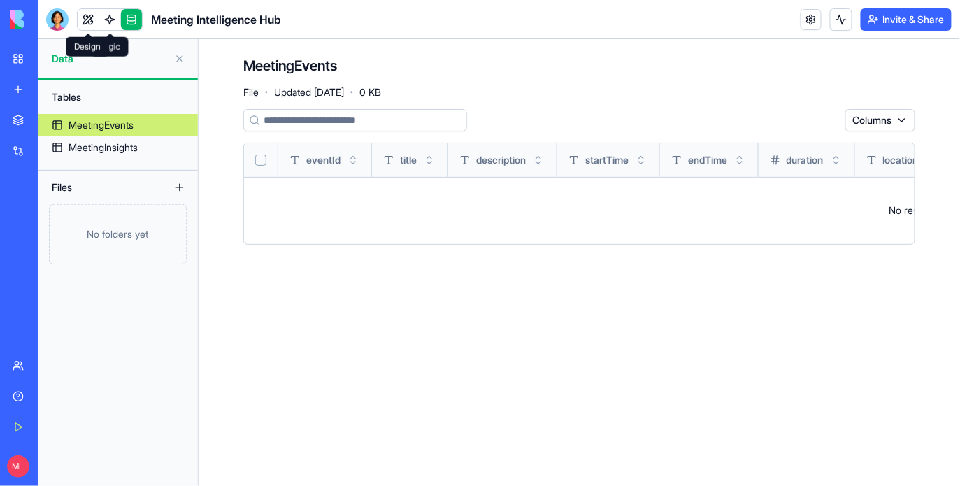
click at [93, 13] on link at bounding box center [88, 19] width 21 height 21
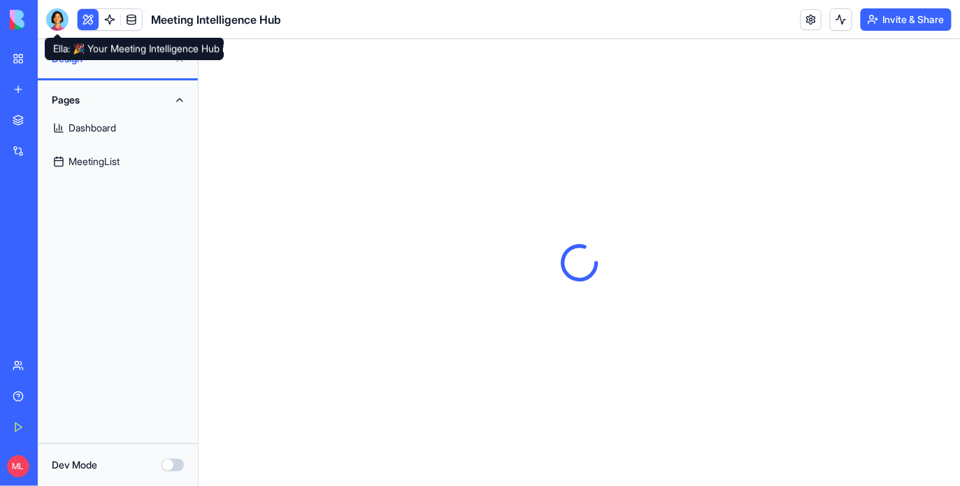
click at [59, 18] on div at bounding box center [57, 19] width 22 height 22
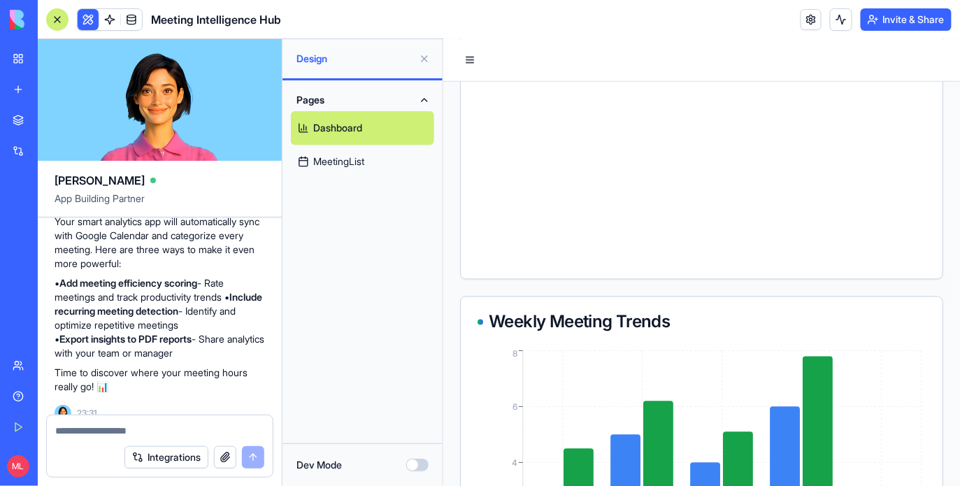
scroll to position [804, 0]
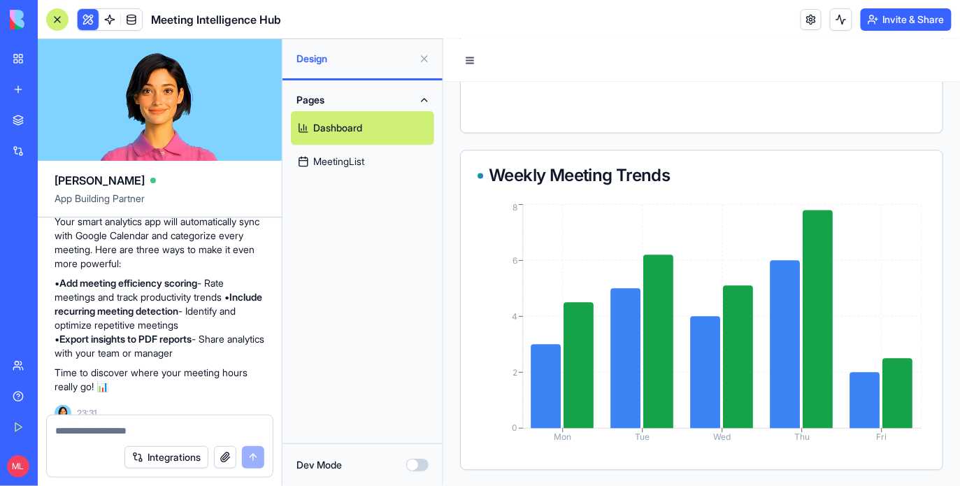
click at [104, 427] on textarea at bounding box center [159, 431] width 209 height 14
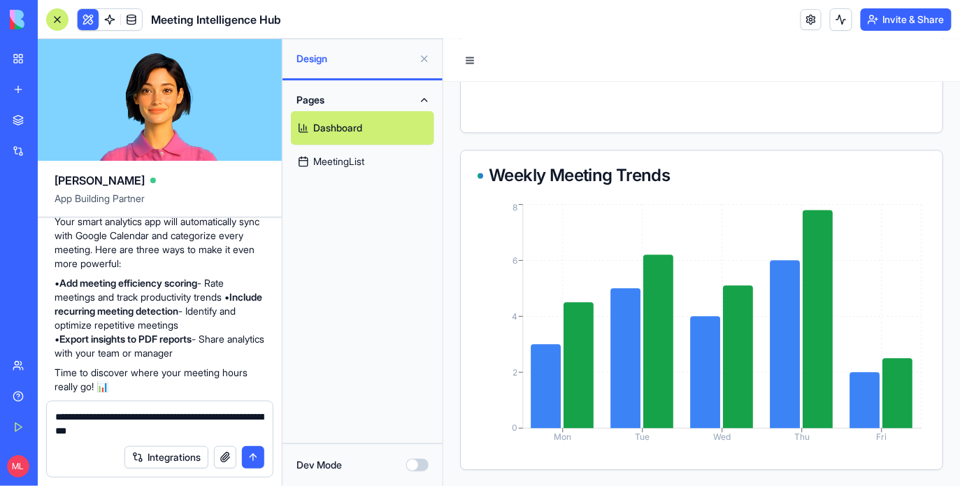
type textarea "**********"
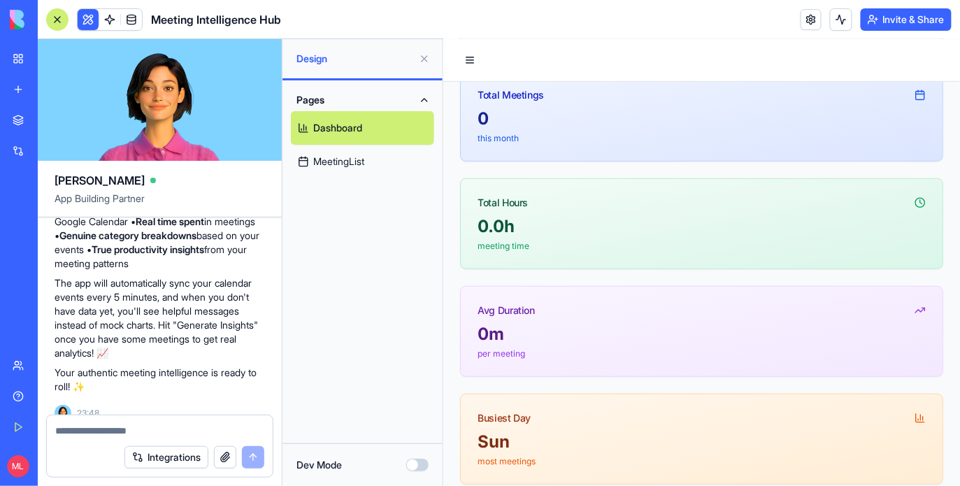
scroll to position [189, 0]
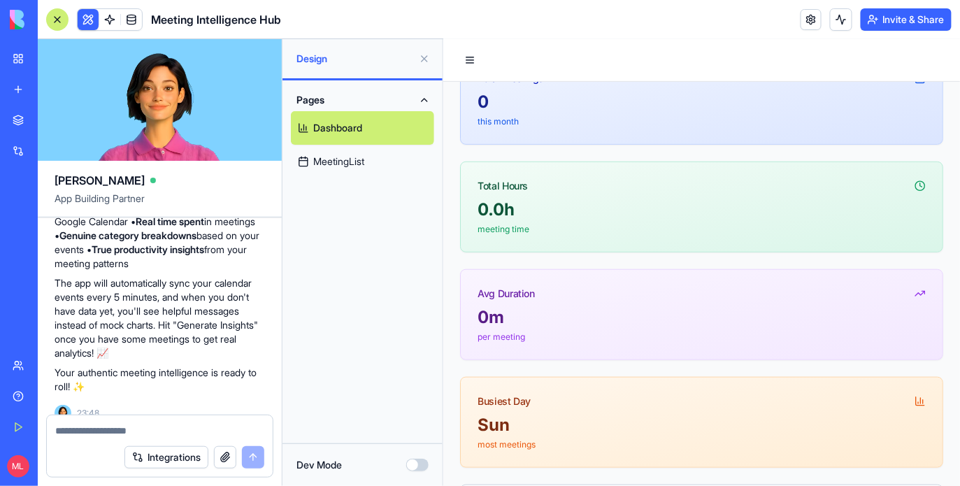
click at [123, 438] on div "Integrations" at bounding box center [160, 457] width 226 height 39
click at [92, 426] on textarea at bounding box center [159, 431] width 209 height 14
type textarea "**********"
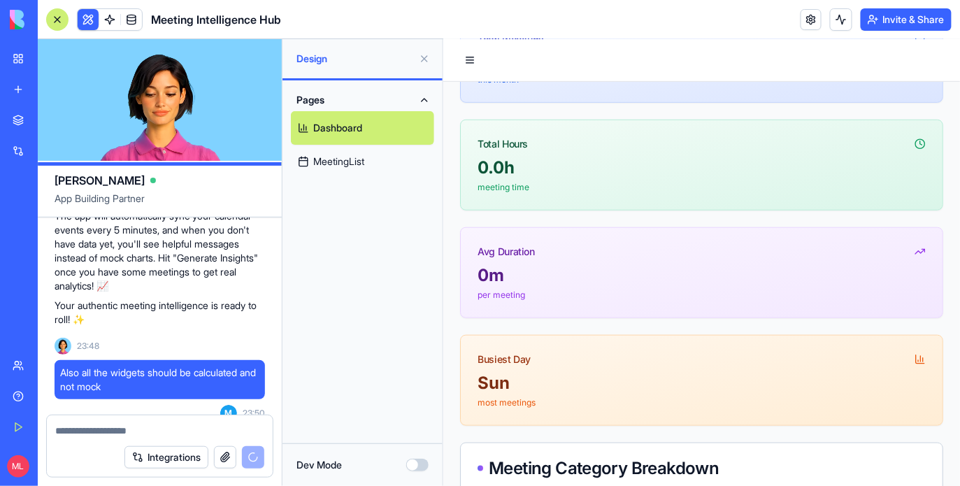
scroll to position [0, 0]
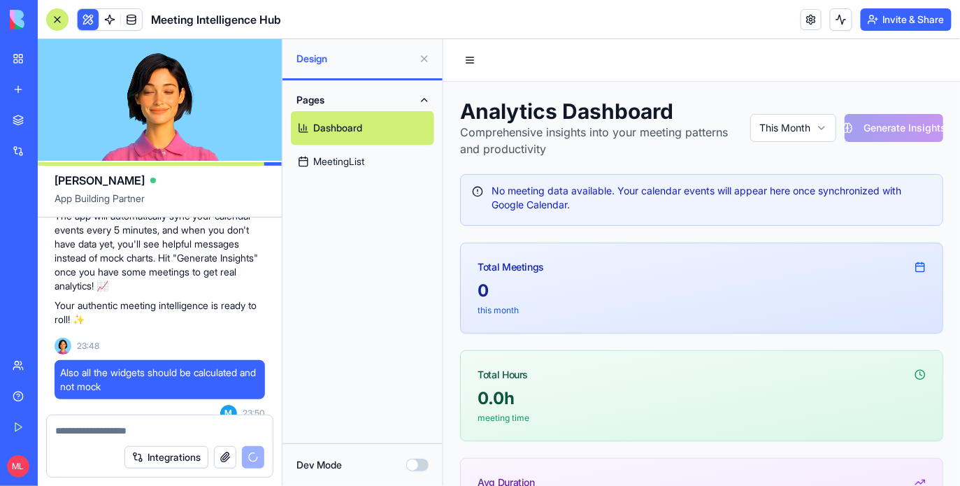
click at [340, 150] on link "MeetingList" at bounding box center [362, 162] width 143 height 34
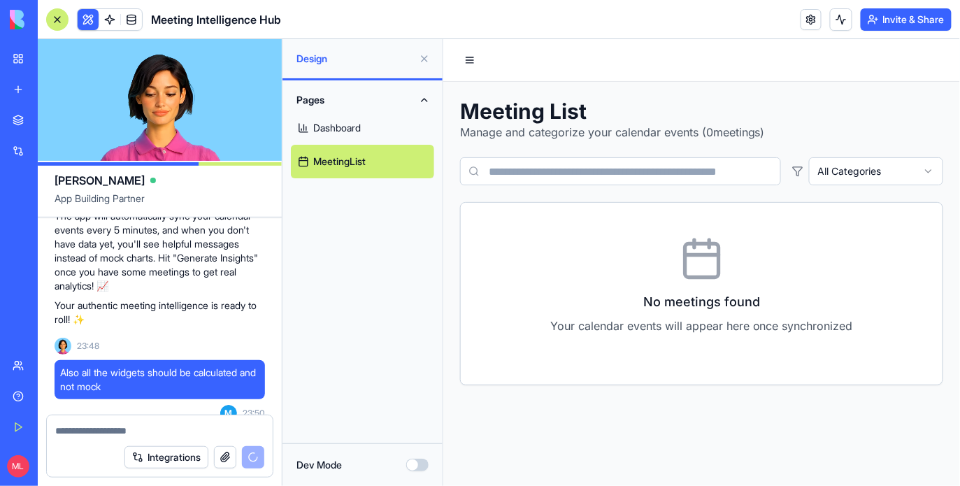
click at [360, 127] on link "Dashboard" at bounding box center [362, 128] width 143 height 34
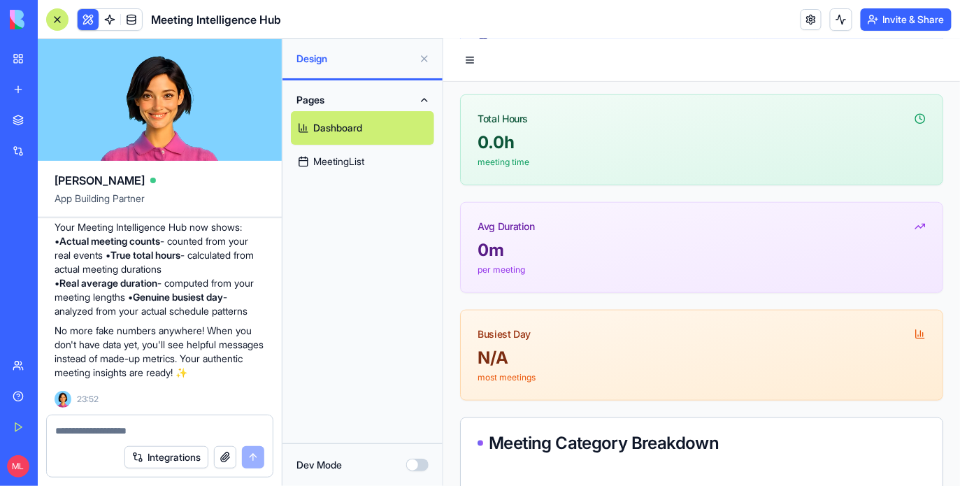
scroll to position [268, 0]
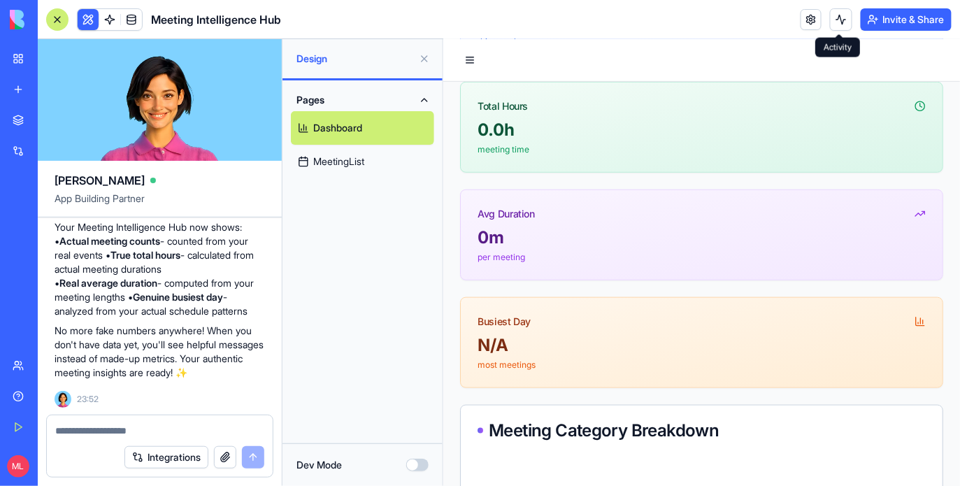
drag, startPoint x: 845, startPoint y: 29, endPoint x: 839, endPoint y: 25, distance: 7.2
click at [839, 25] on button at bounding box center [841, 19] width 22 height 22
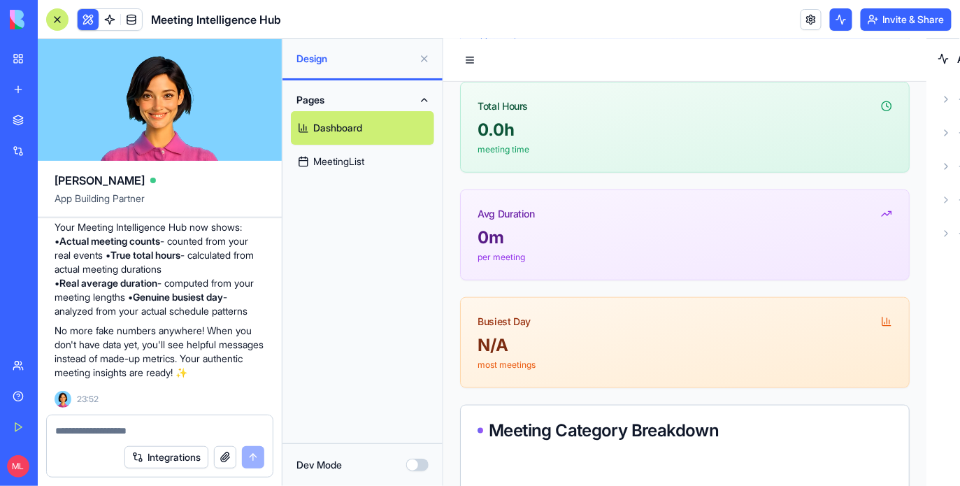
scroll to position [322, 0]
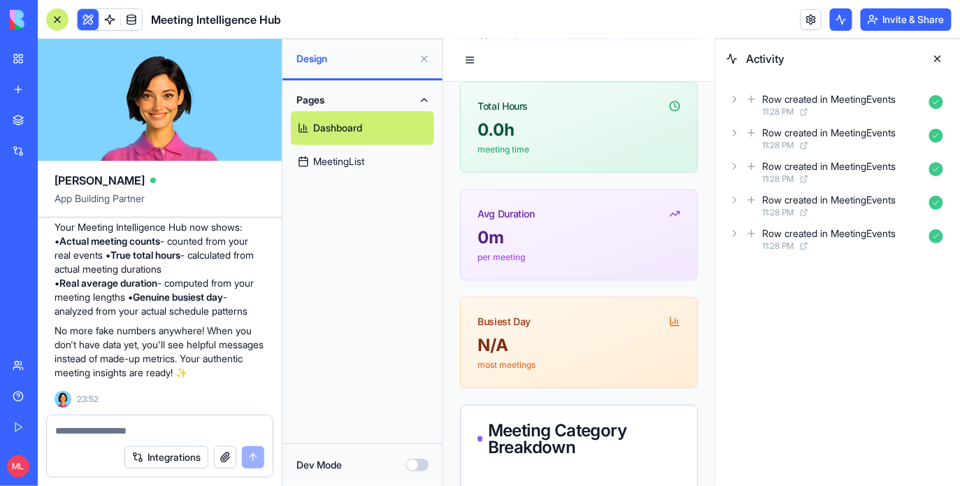
click at [839, 25] on button at bounding box center [841, 19] width 22 height 22
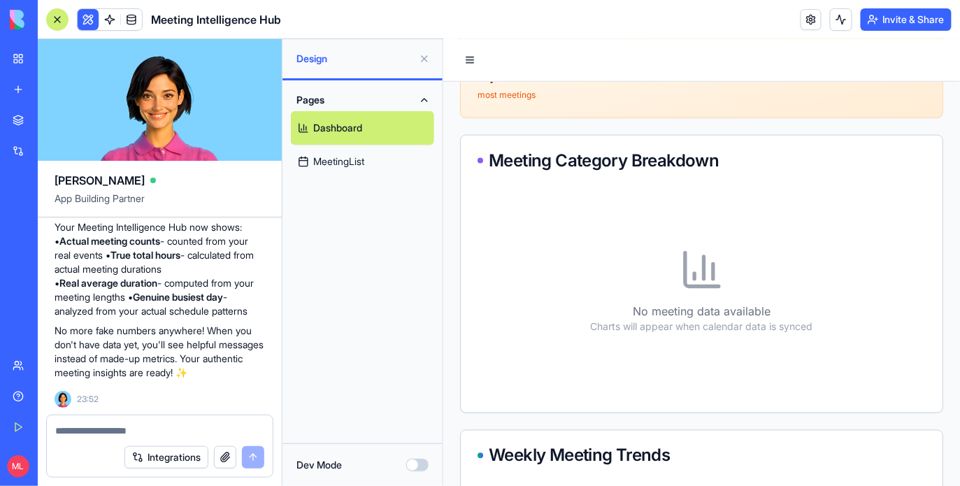
scroll to position [0, 0]
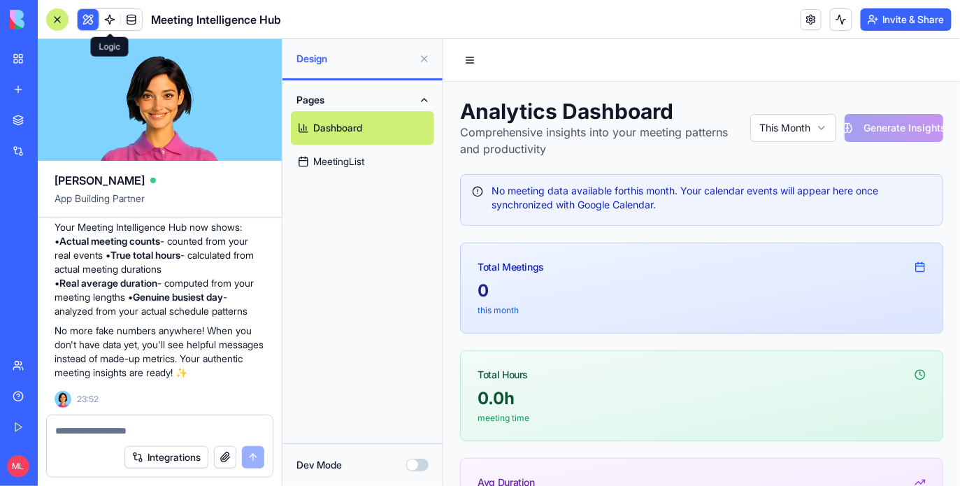
click at [108, 21] on span at bounding box center [109, 19] width 39 height 39
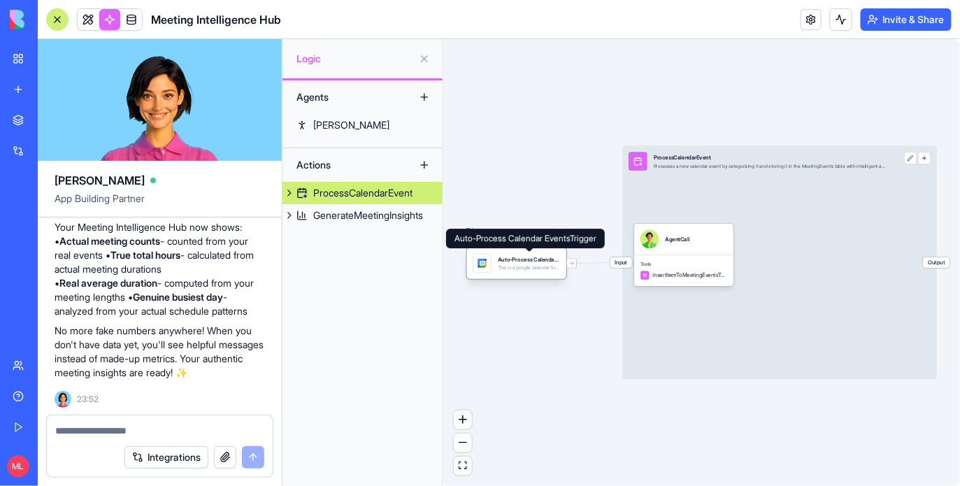
click at [498, 263] on div "Auto-Process Calendar EventsTrigger" at bounding box center [529, 259] width 62 height 8
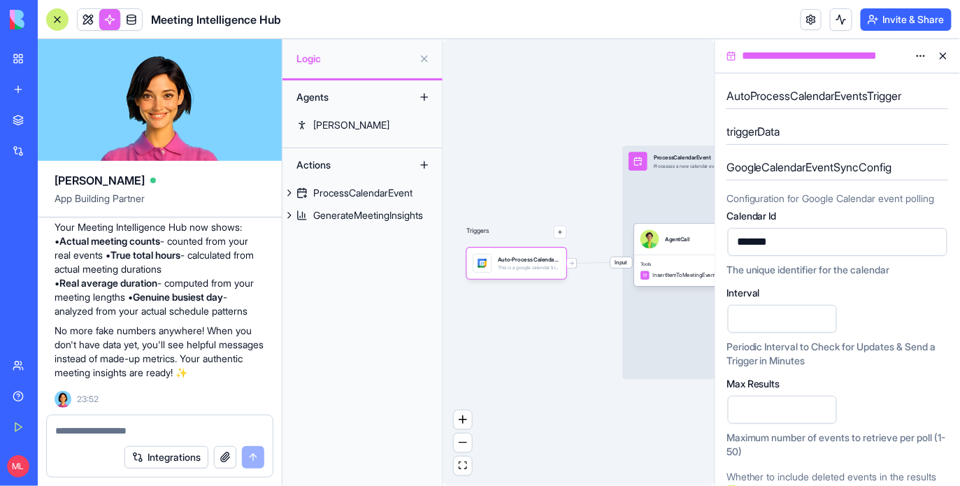
click at [945, 56] on button at bounding box center [943, 56] width 22 height 22
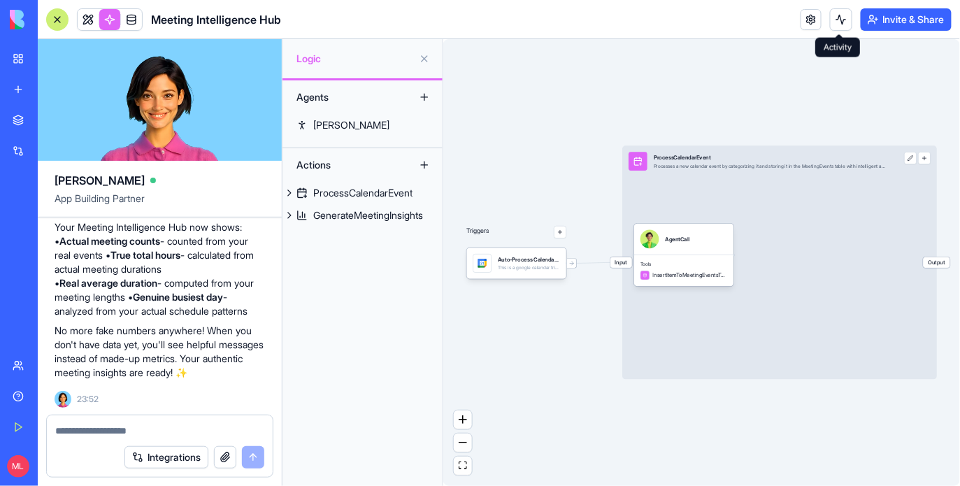
click at [846, 14] on button at bounding box center [841, 19] width 22 height 22
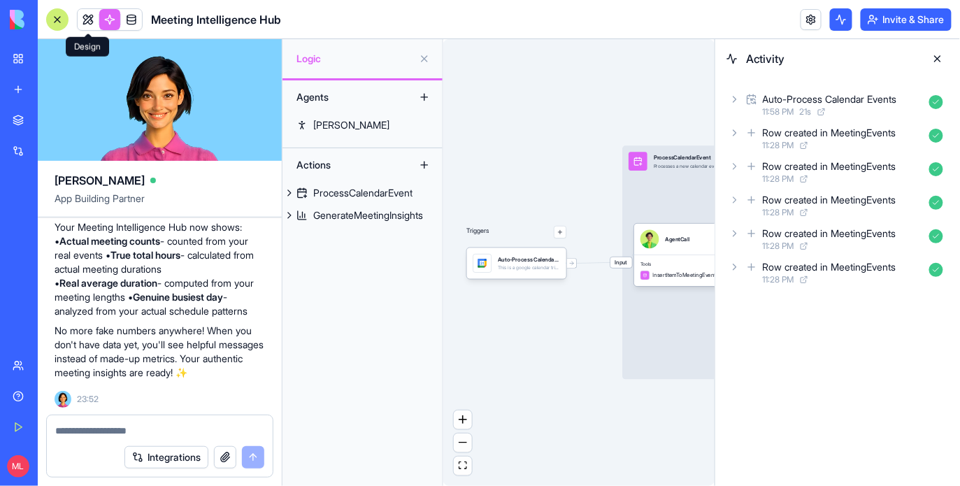
click at [84, 20] on link at bounding box center [88, 19] width 21 height 21
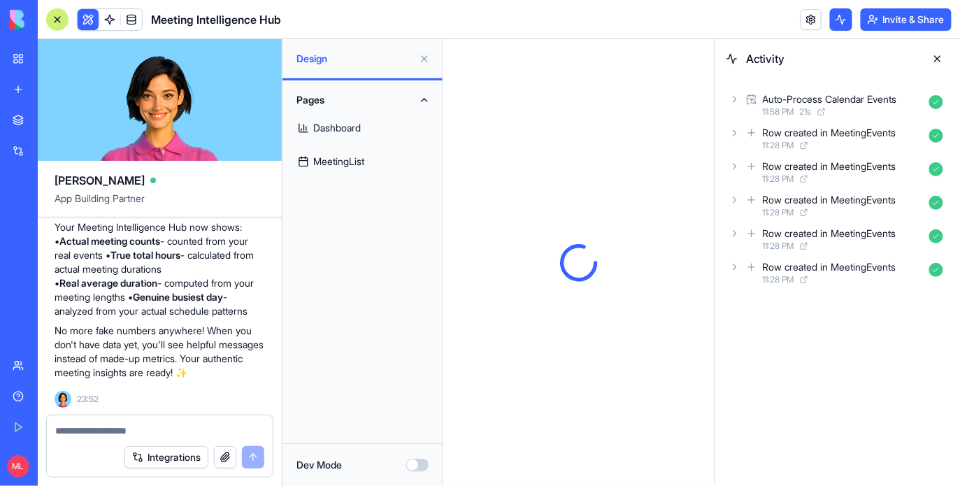
click at [943, 59] on button at bounding box center [937, 59] width 22 height 22
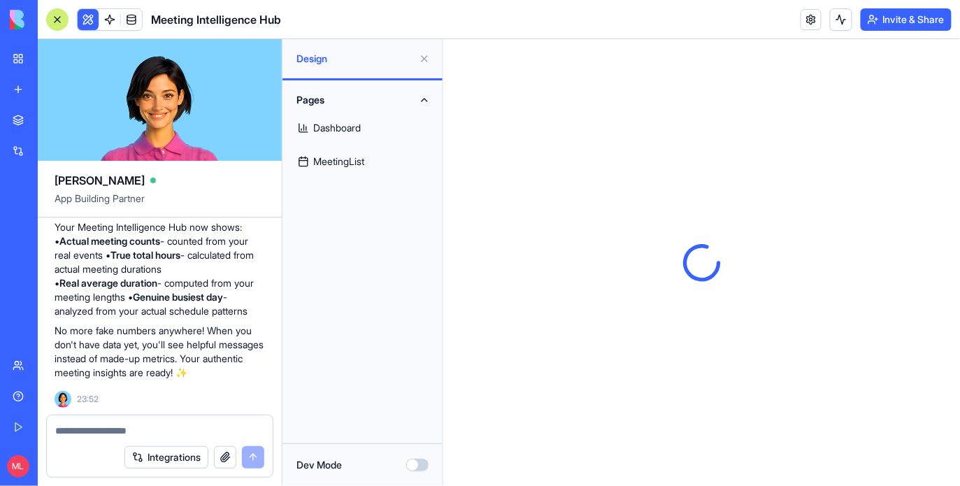
click at [426, 61] on button at bounding box center [424, 59] width 22 height 22
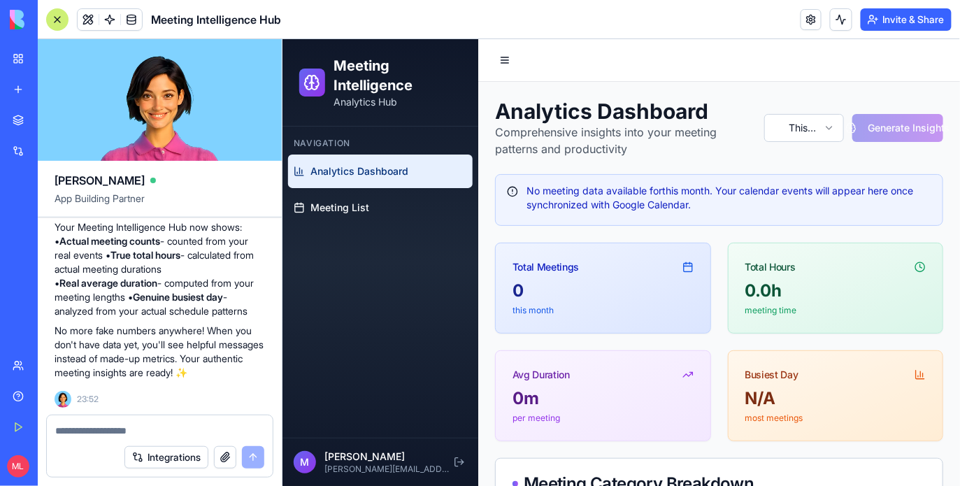
click at [52, 22] on div at bounding box center [57, 19] width 22 height 22
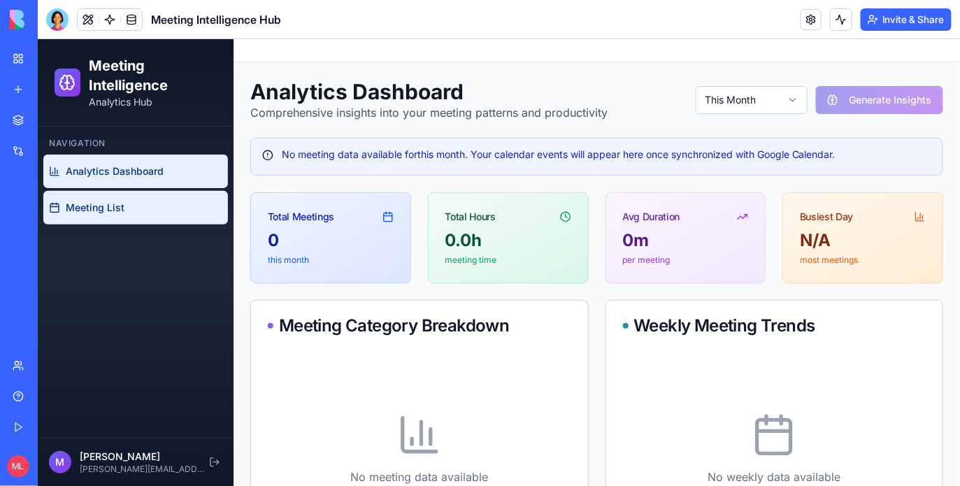
click at [117, 206] on span "Meeting List" at bounding box center [94, 207] width 59 height 14
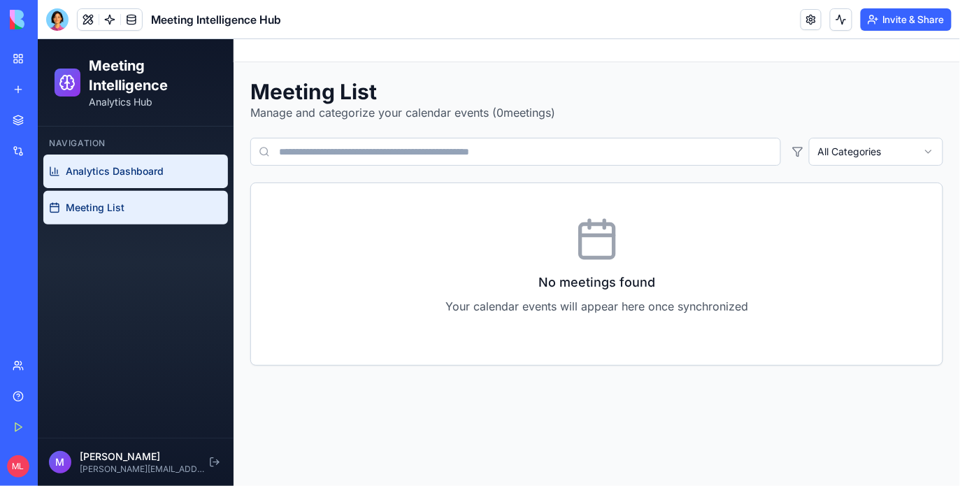
click at [128, 182] on link "Analytics Dashboard" at bounding box center [135, 171] width 185 height 34
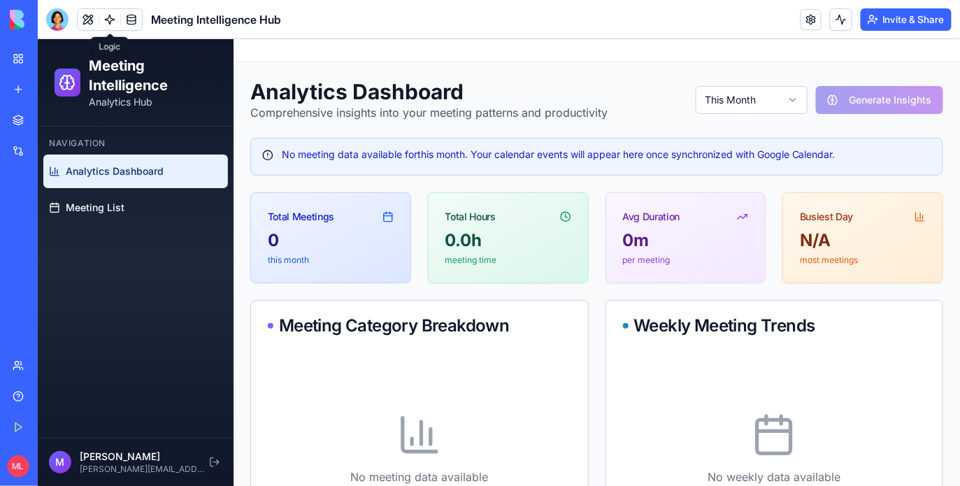
click at [113, 15] on link at bounding box center [109, 19] width 21 height 21
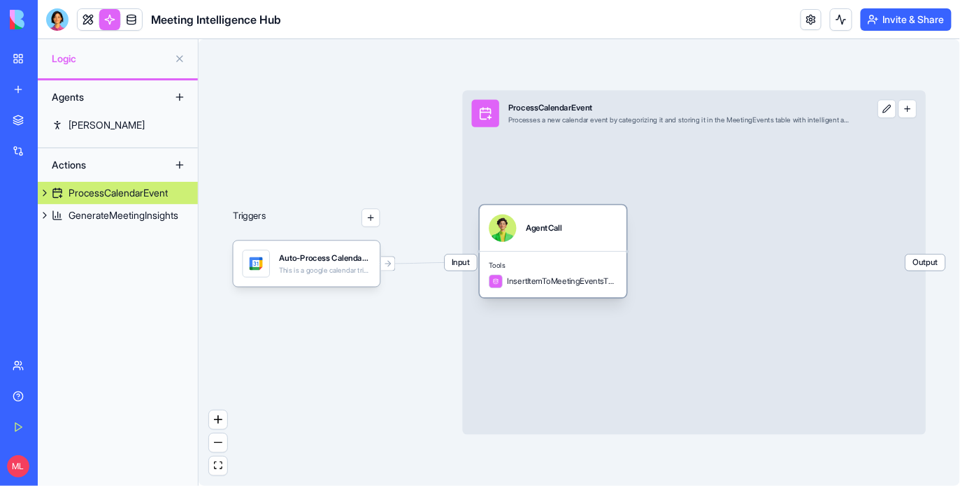
click at [570, 265] on span "Tools" at bounding box center [553, 265] width 129 height 9
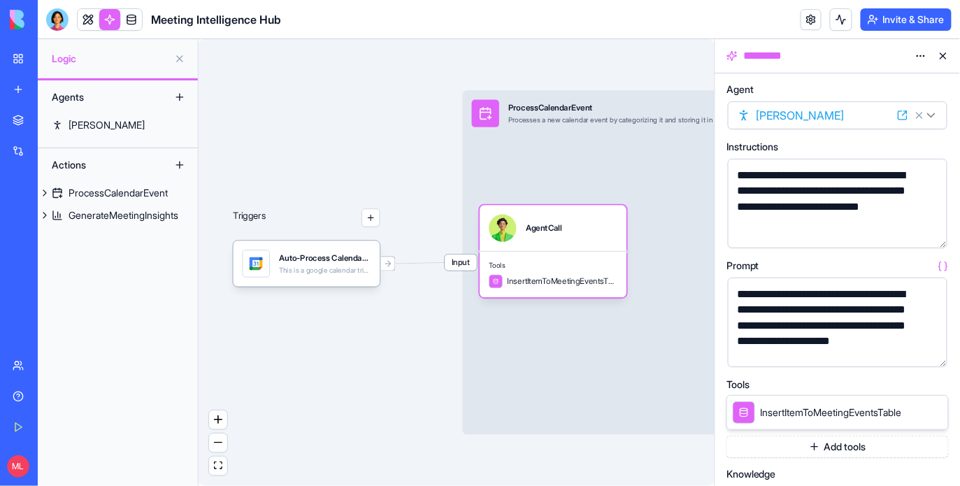
click at [933, 348] on button "button" at bounding box center [933, 353] width 22 height 22
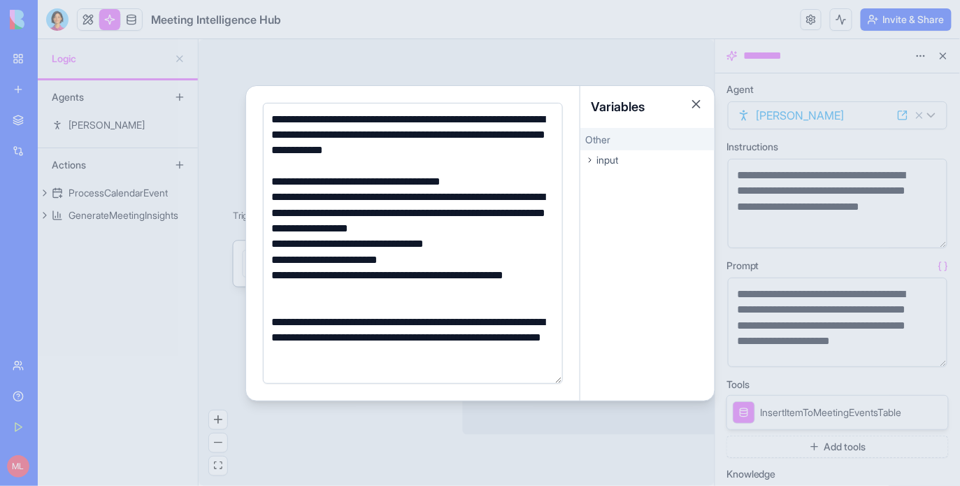
click at [936, 287] on div at bounding box center [480, 243] width 960 height 486
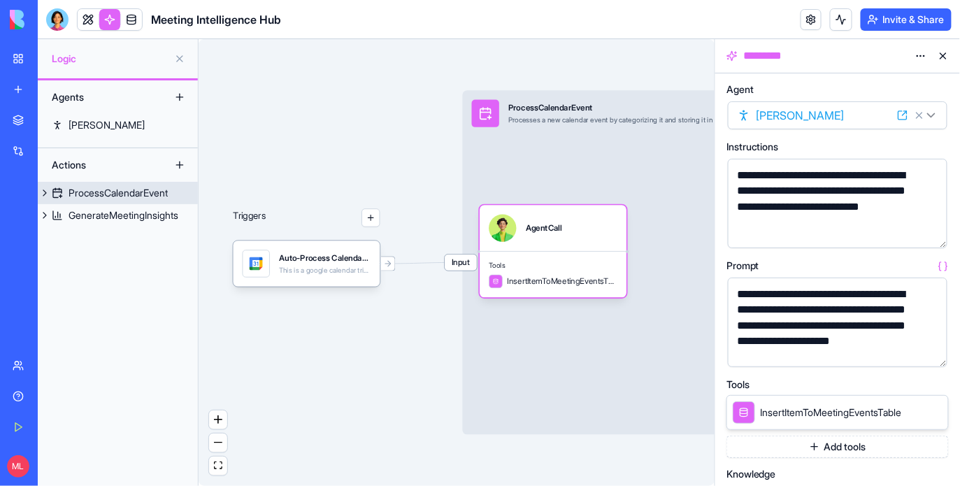
click at [136, 194] on div "ProcessCalendarEvent" at bounding box center [118, 193] width 99 height 14
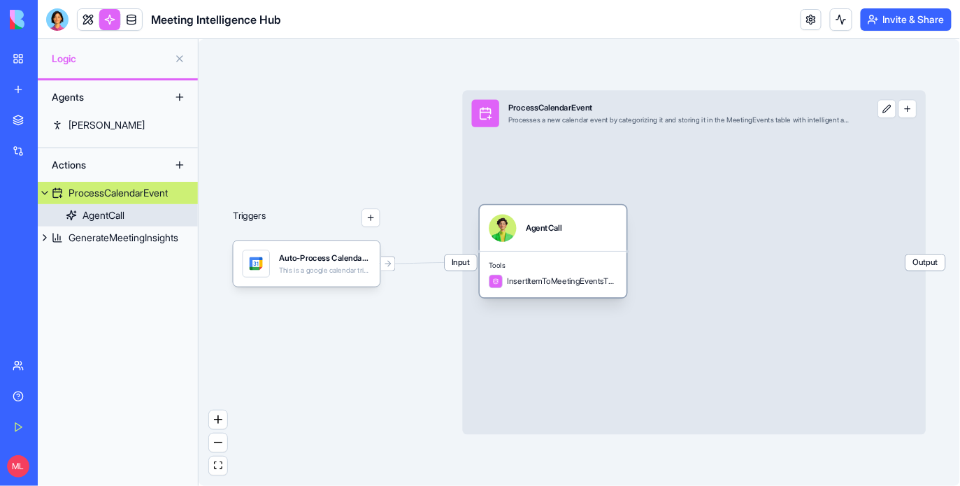
click at [583, 266] on span "Tools" at bounding box center [553, 265] width 129 height 9
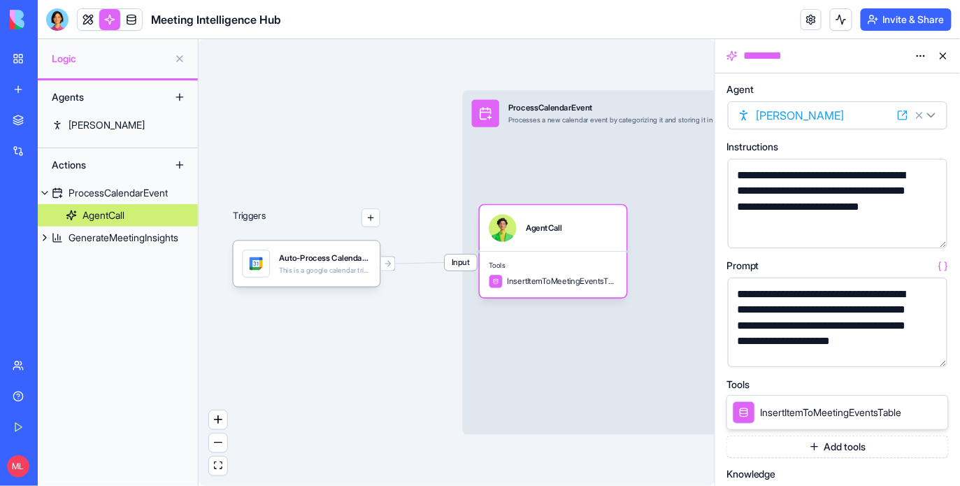
click at [938, 352] on button "button" at bounding box center [933, 353] width 22 height 22
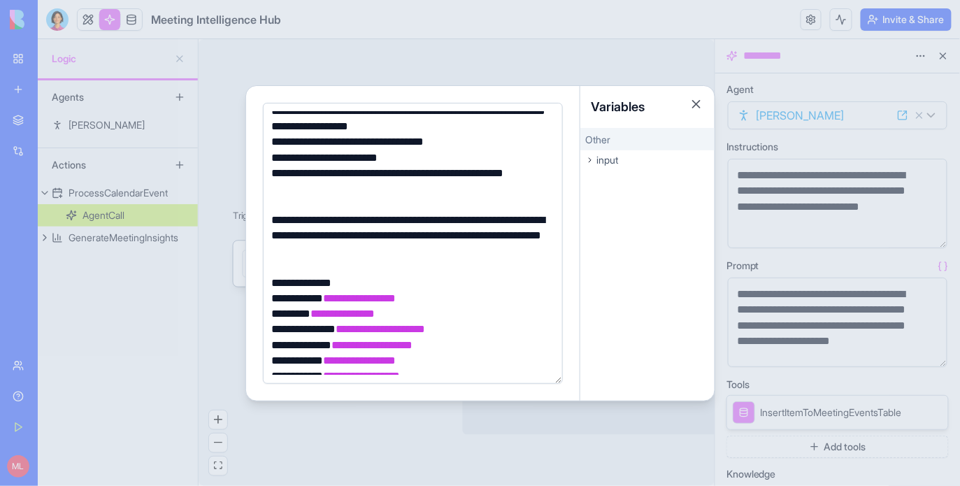
scroll to position [117, 0]
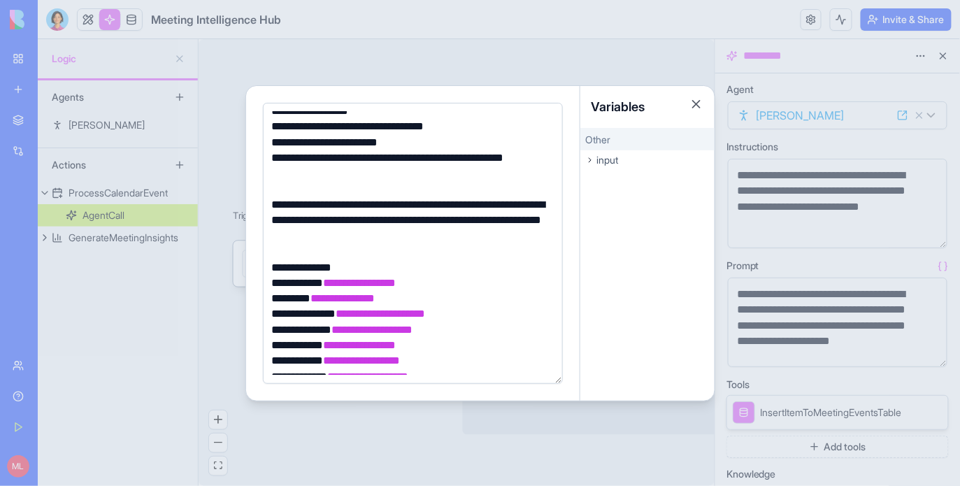
click at [168, 43] on div at bounding box center [480, 243] width 960 height 486
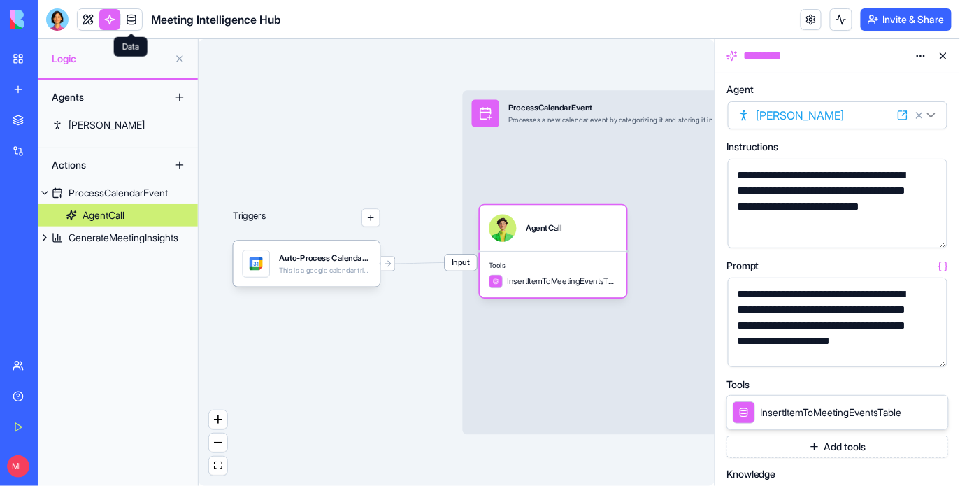
click at [136, 27] on link at bounding box center [131, 19] width 21 height 21
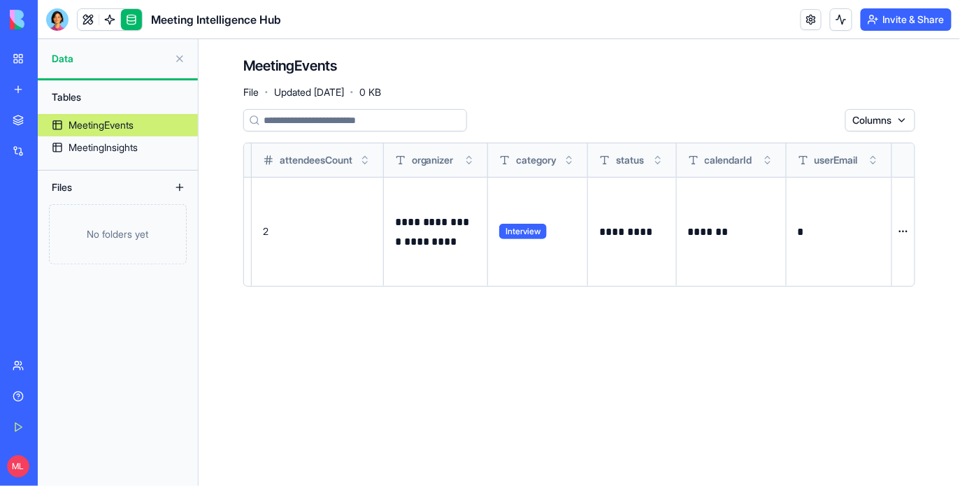
scroll to position [0, 717]
click at [91, 17] on link at bounding box center [88, 19] width 21 height 21
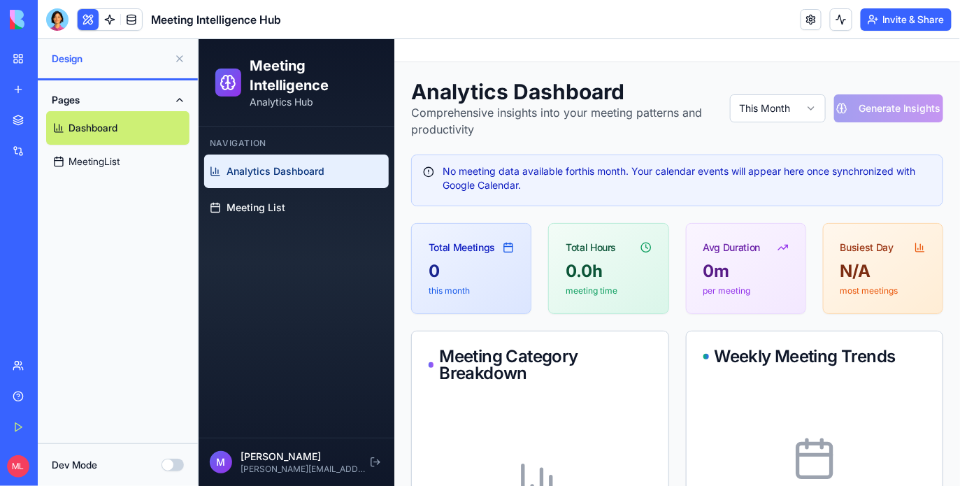
click at [89, 20] on button at bounding box center [88, 19] width 21 height 21
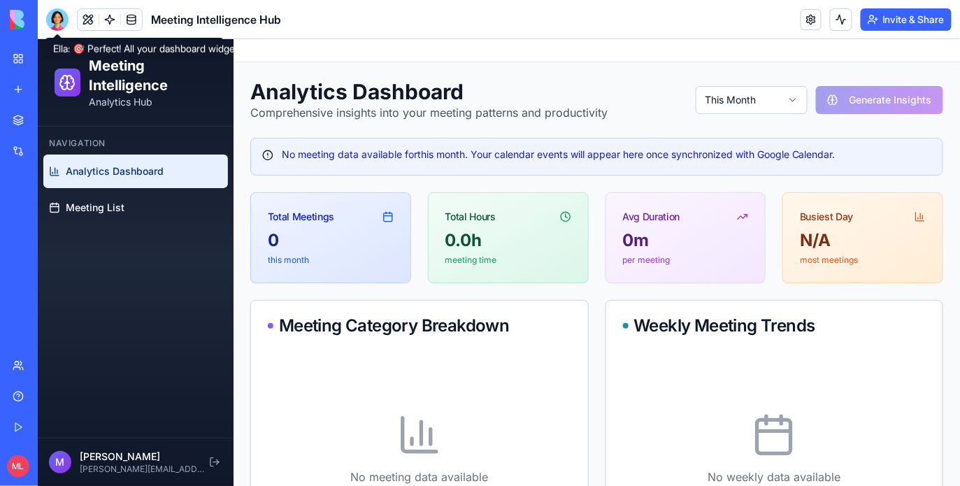
scroll to position [108, 0]
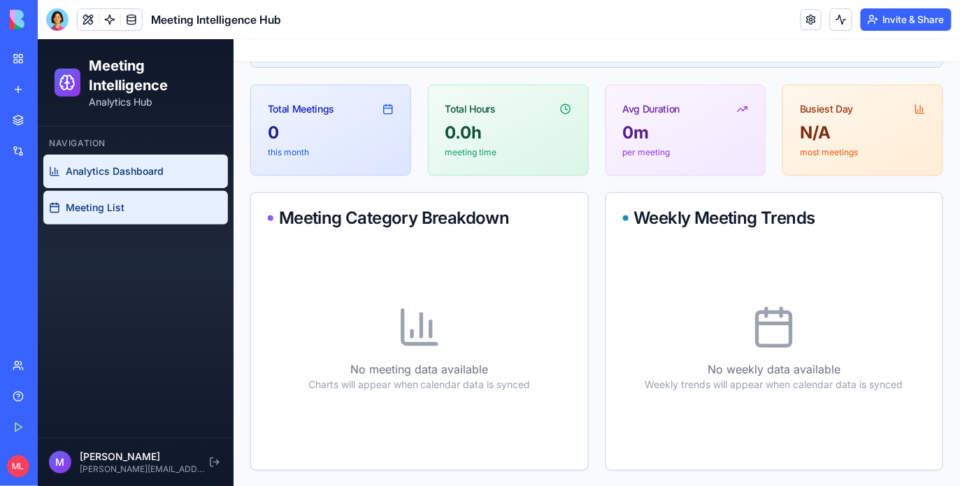
click at [132, 203] on link "Meeting List" at bounding box center [135, 207] width 185 height 34
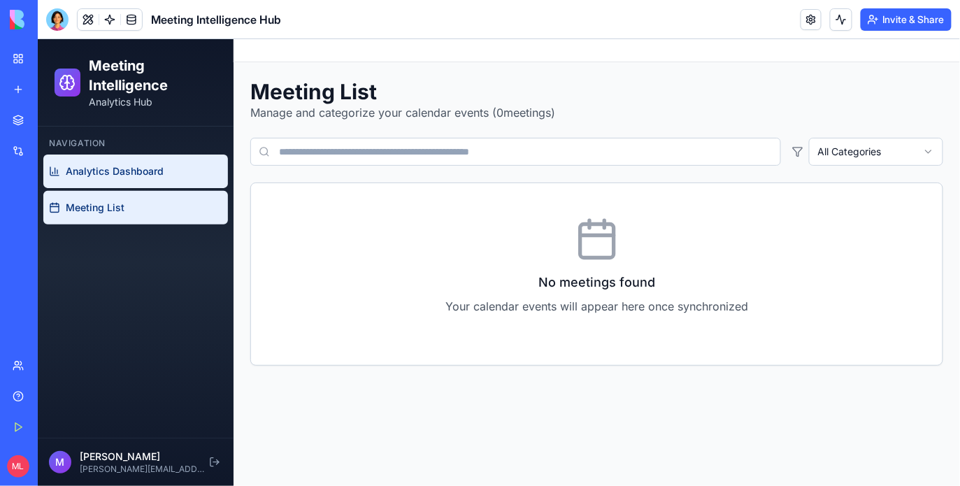
click at [122, 170] on span "Analytics Dashboard" at bounding box center [114, 171] width 98 height 14
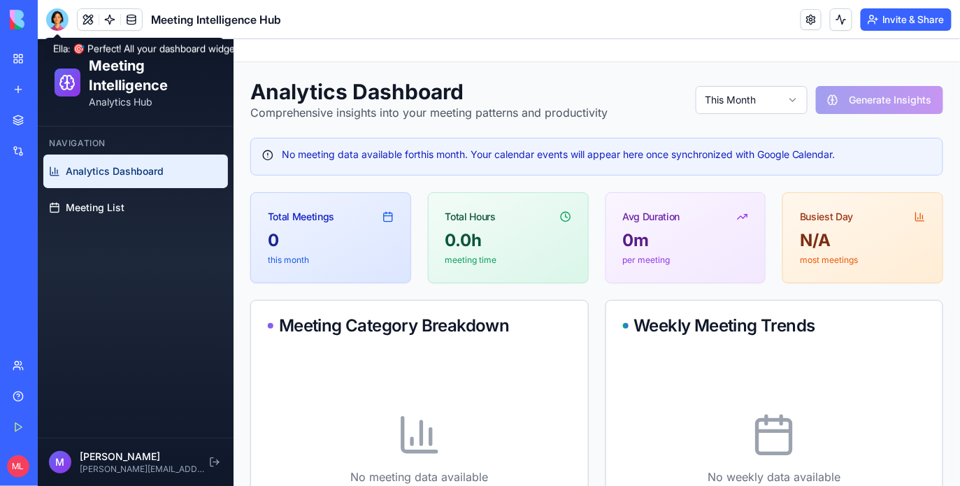
click at [59, 14] on div at bounding box center [57, 19] width 22 height 22
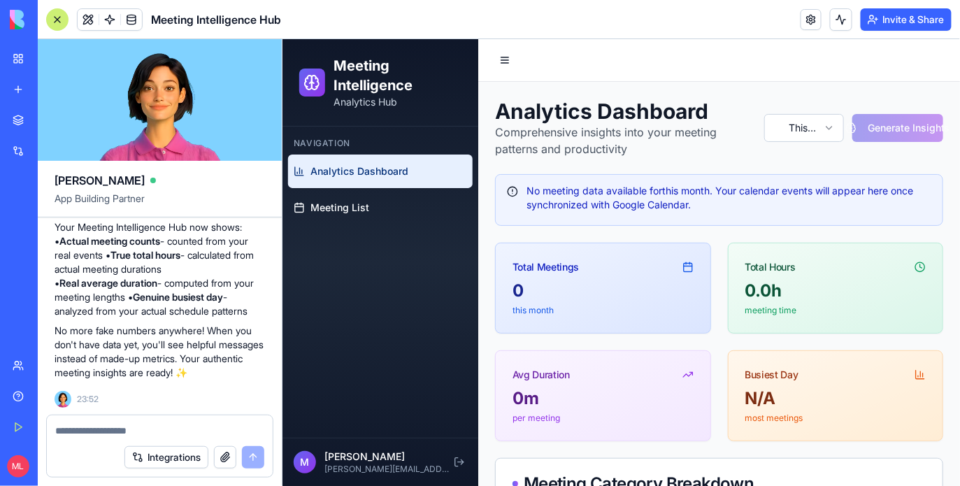
click at [120, 433] on textarea at bounding box center [159, 431] width 209 height 14
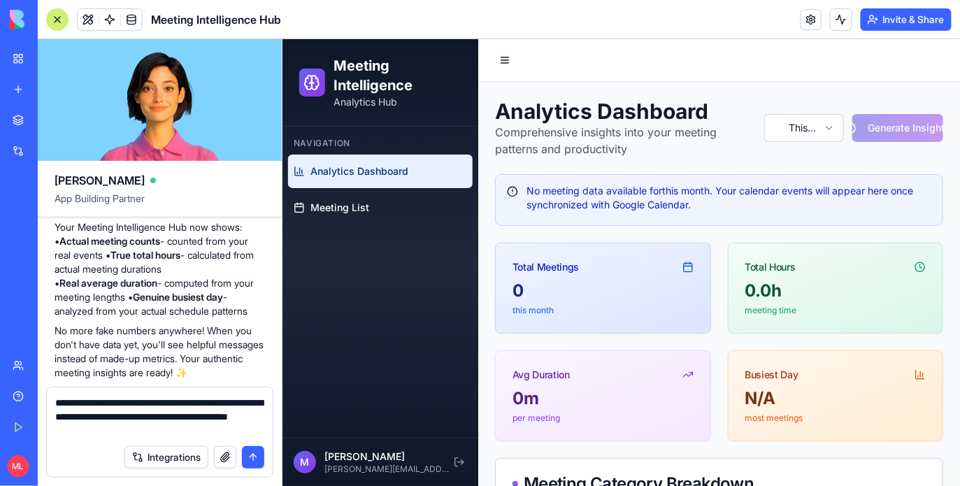
type textarea "**********"
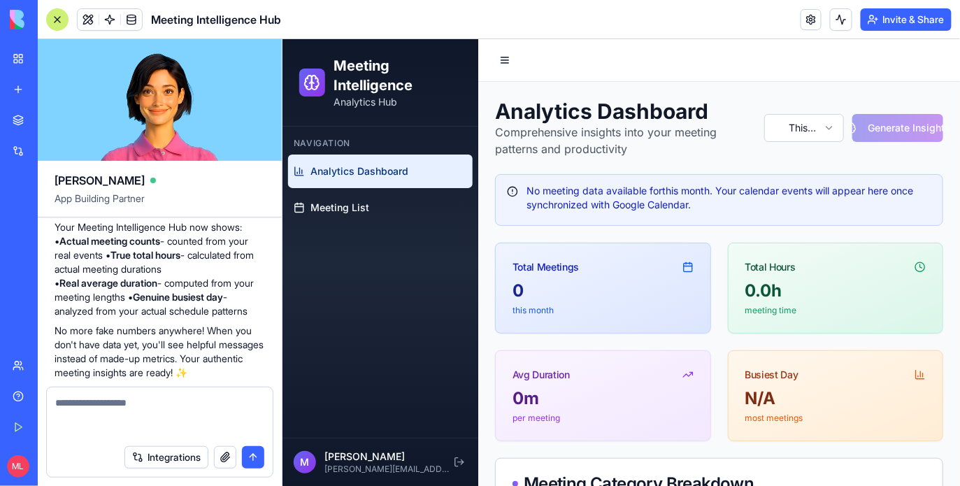
scroll to position [1846, 0]
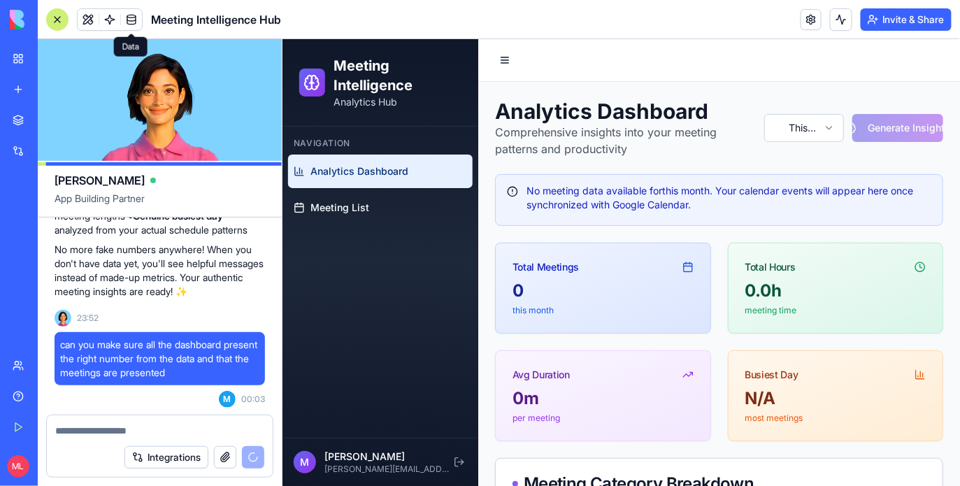
click at [130, 19] on link at bounding box center [131, 19] width 21 height 21
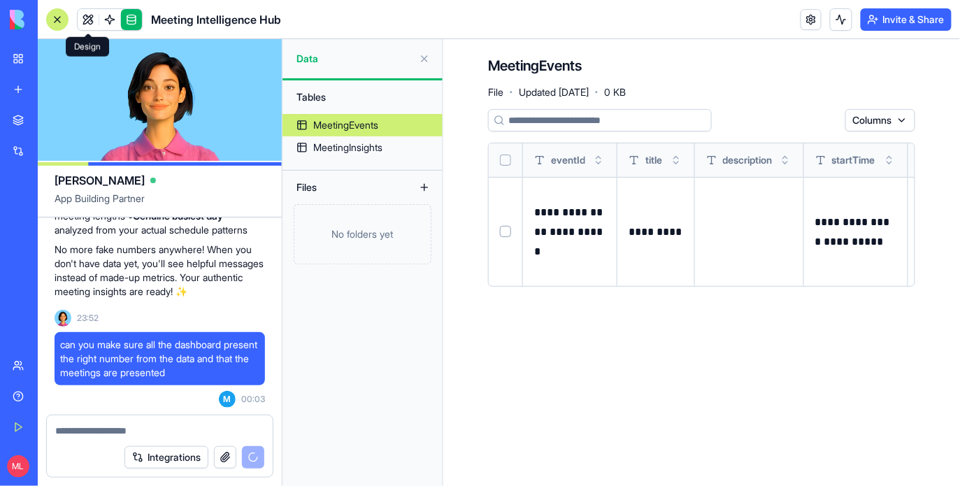
click at [79, 22] on link at bounding box center [88, 19] width 21 height 21
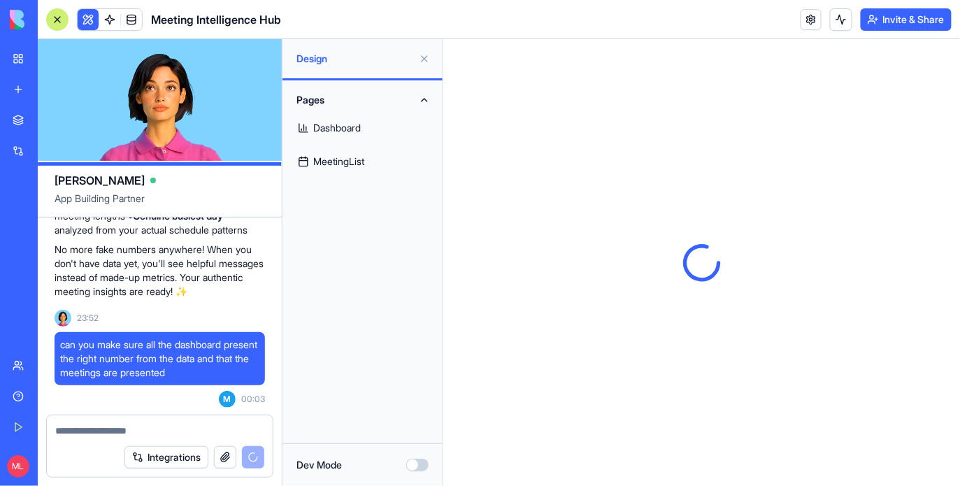
click at [64, 23] on div at bounding box center [57, 19] width 22 height 22
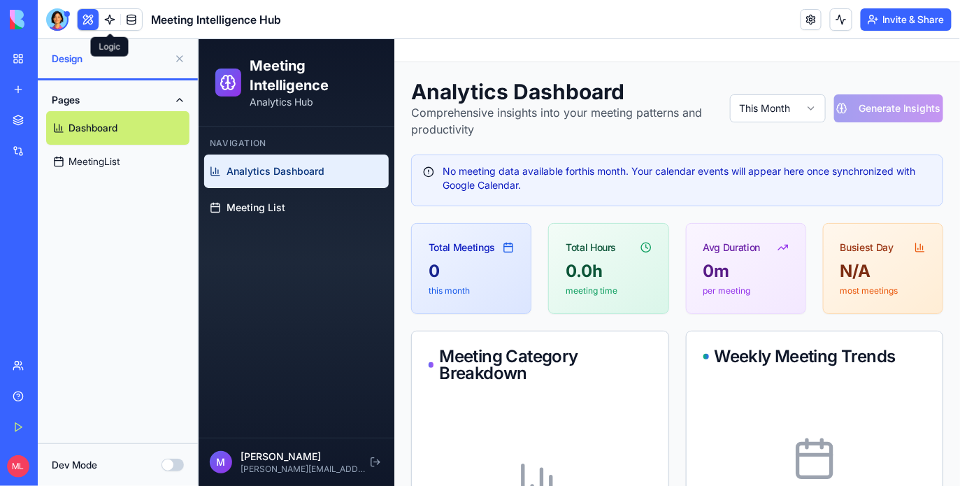
click at [107, 27] on body "BETA My Workspace New app Marketplace Integrations Recent New App ProjectHub Pr…" at bounding box center [480, 243] width 960 height 486
click at [131, 21] on link at bounding box center [131, 19] width 21 height 21
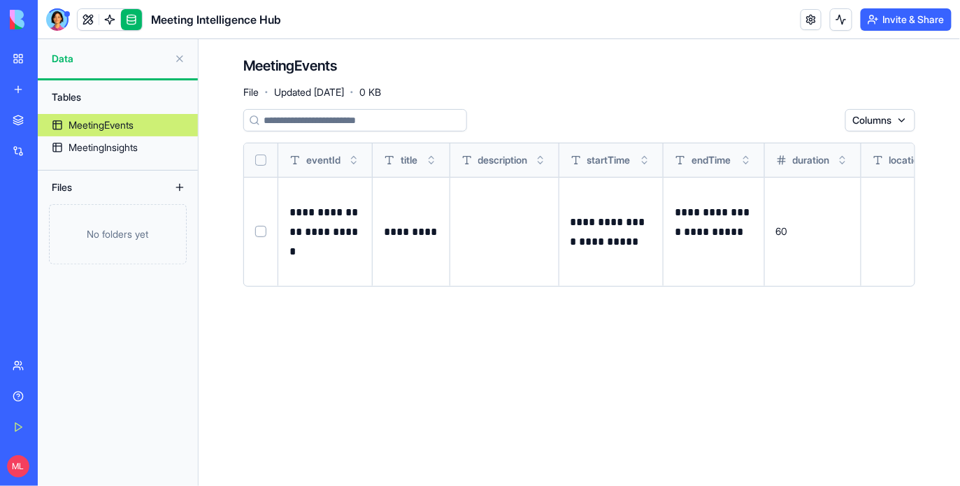
click at [87, 31] on header "Meeting Intelligence Hub Invite & Share" at bounding box center [499, 19] width 922 height 39
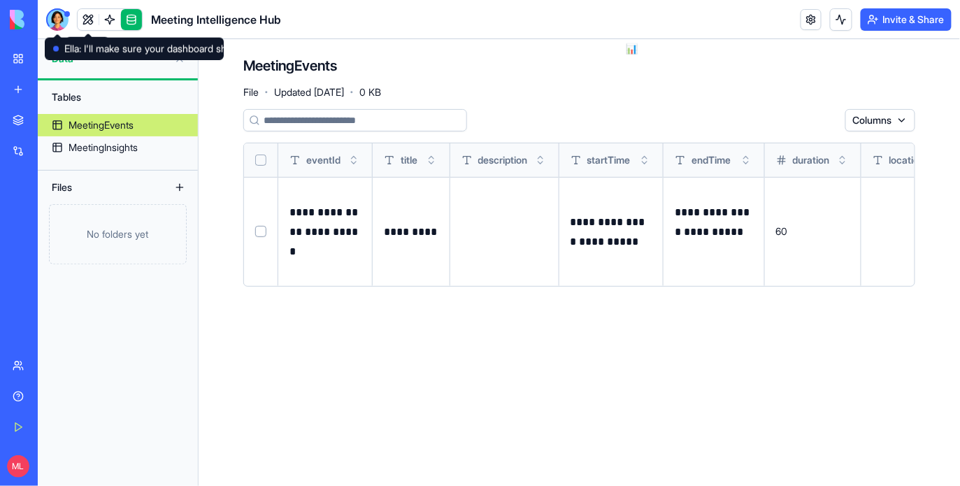
click at [57, 25] on div at bounding box center [57, 19] width 22 height 22
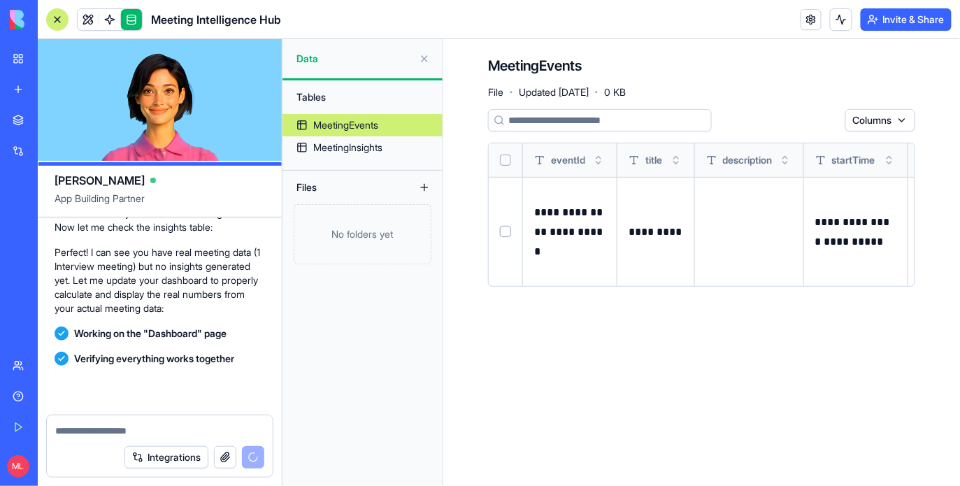
scroll to position [2391, 0]
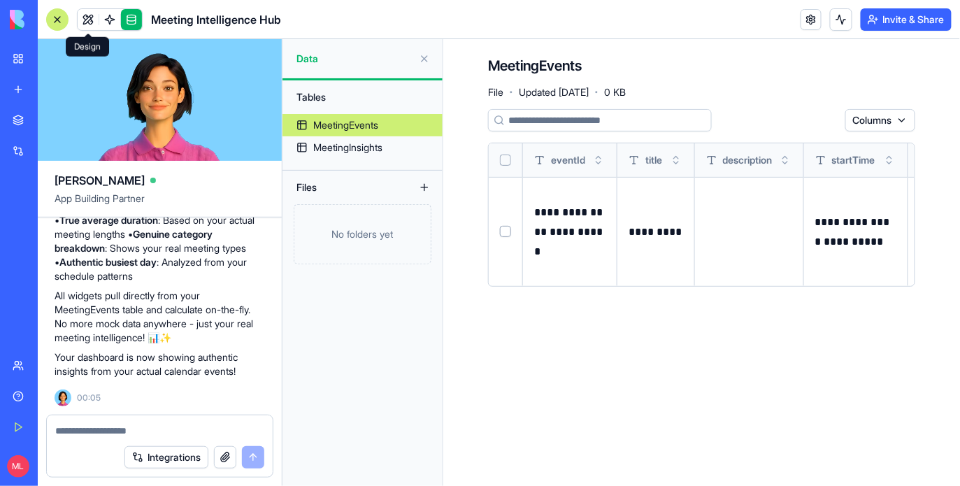
click at [92, 26] on span at bounding box center [109, 19] width 39 height 39
click at [92, 26] on link at bounding box center [88, 19] width 21 height 21
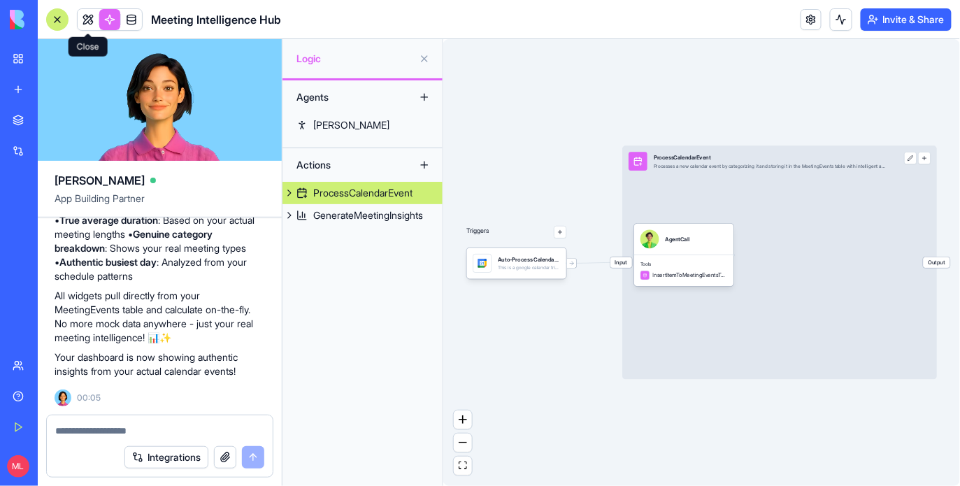
click at [87, 21] on link at bounding box center [88, 19] width 21 height 21
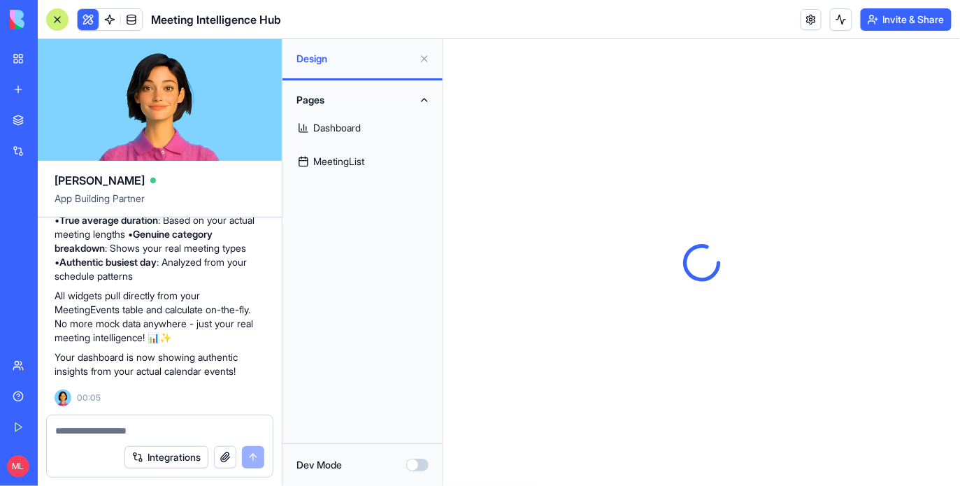
click at [87, 21] on button at bounding box center [88, 19] width 21 height 21
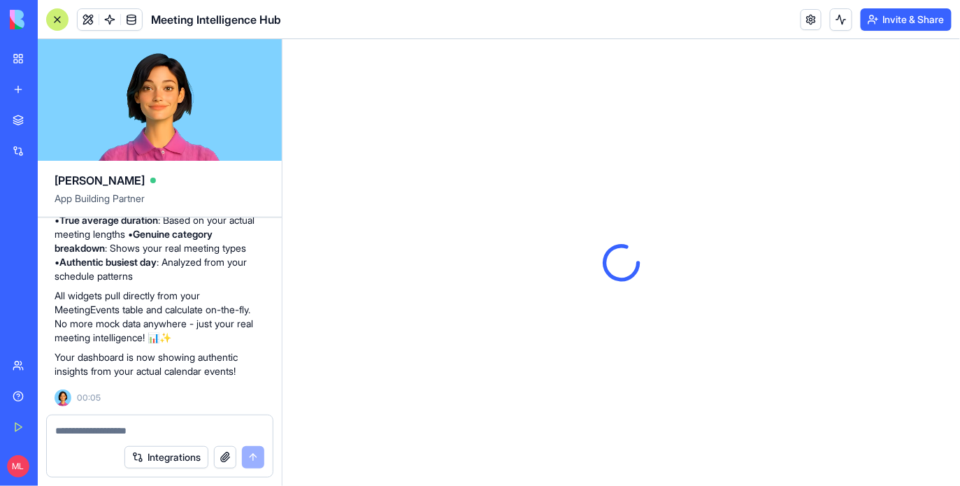
click at [61, 21] on div at bounding box center [57, 19] width 22 height 22
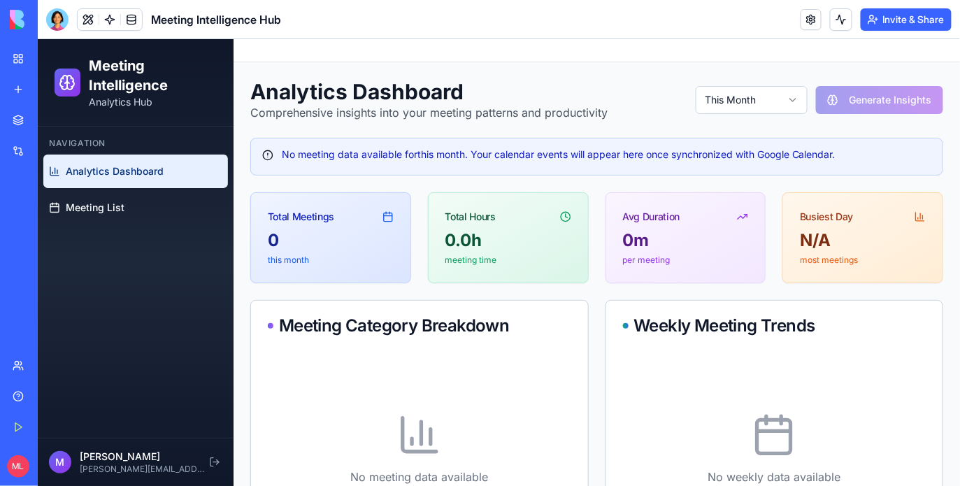
scroll to position [108, 0]
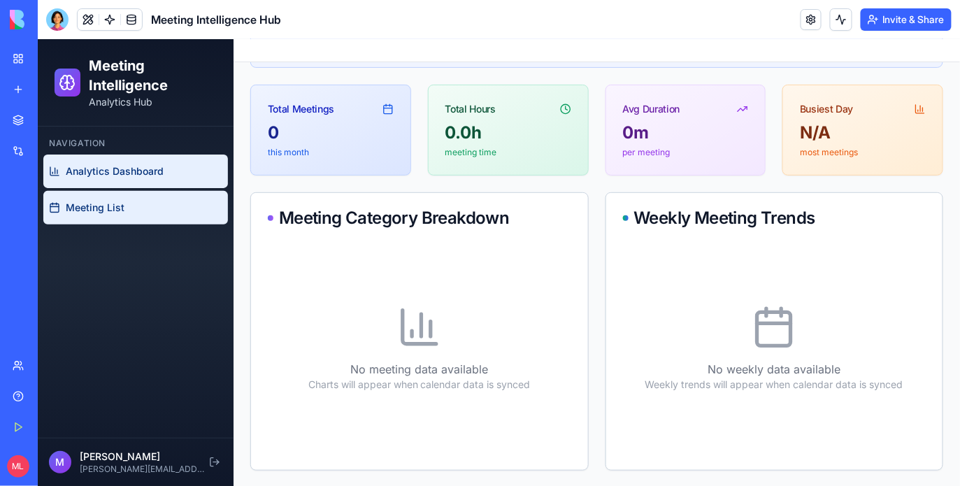
click at [178, 222] on link "Meeting List" at bounding box center [135, 207] width 185 height 34
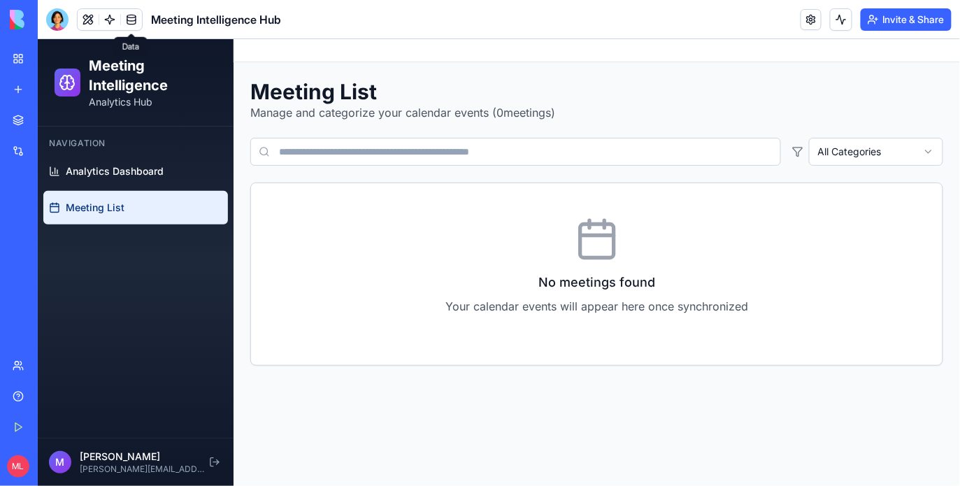
click at [129, 24] on link at bounding box center [131, 19] width 21 height 21
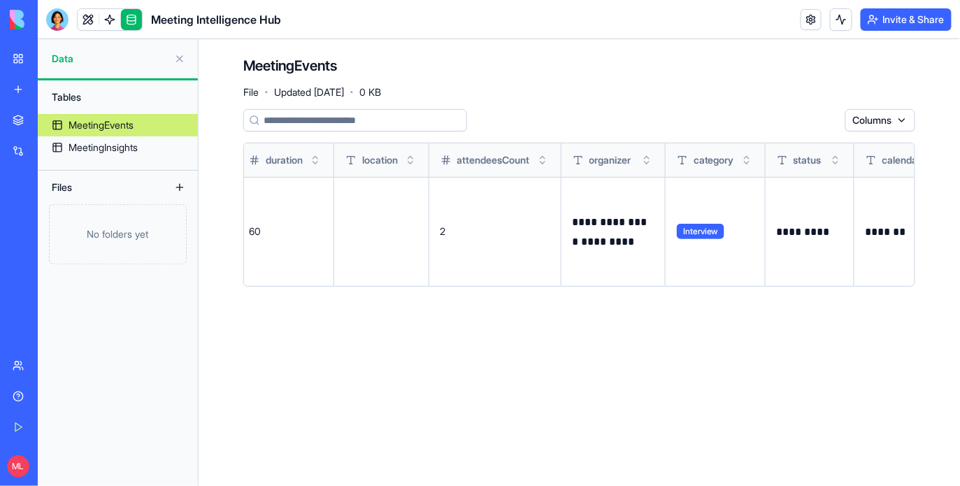
scroll to position [0, 717]
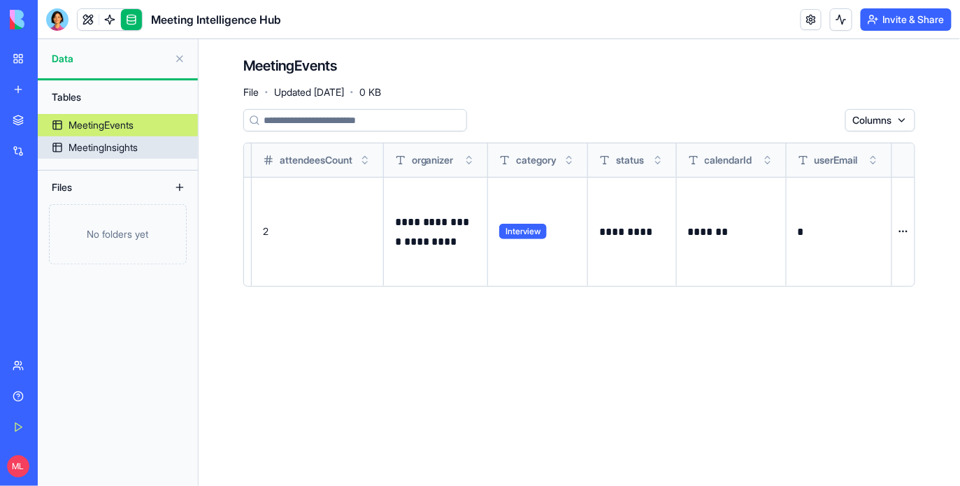
click at [133, 143] on div "MeetingInsights" at bounding box center [103, 148] width 69 height 14
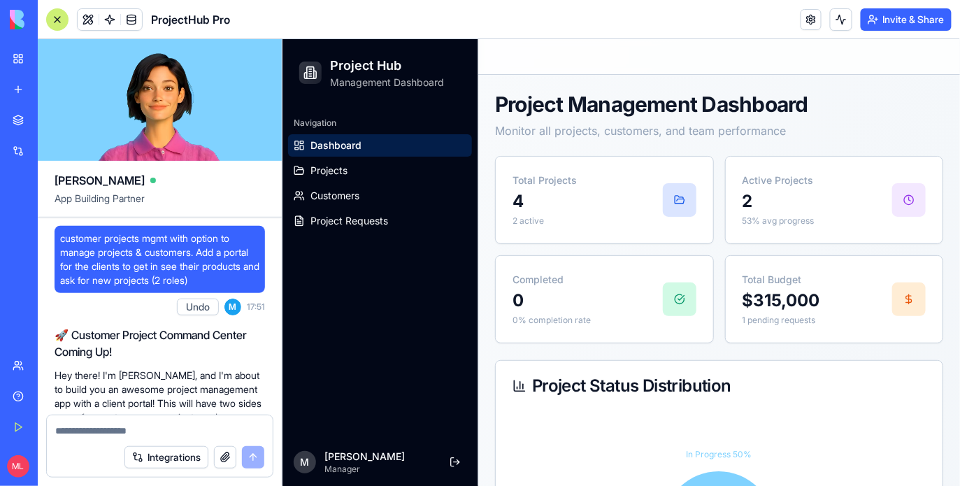
scroll to position [512, 0]
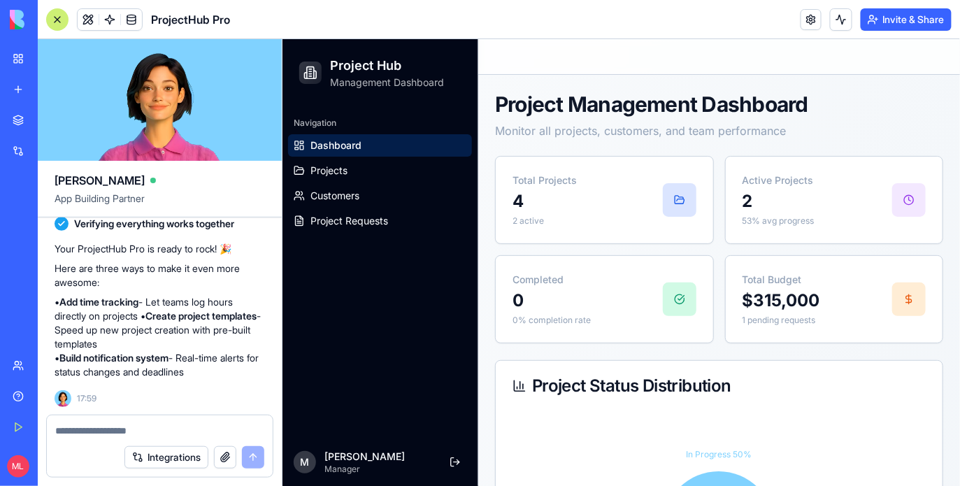
click at [26, 91] on link "New app" at bounding box center [32, 90] width 56 height 28
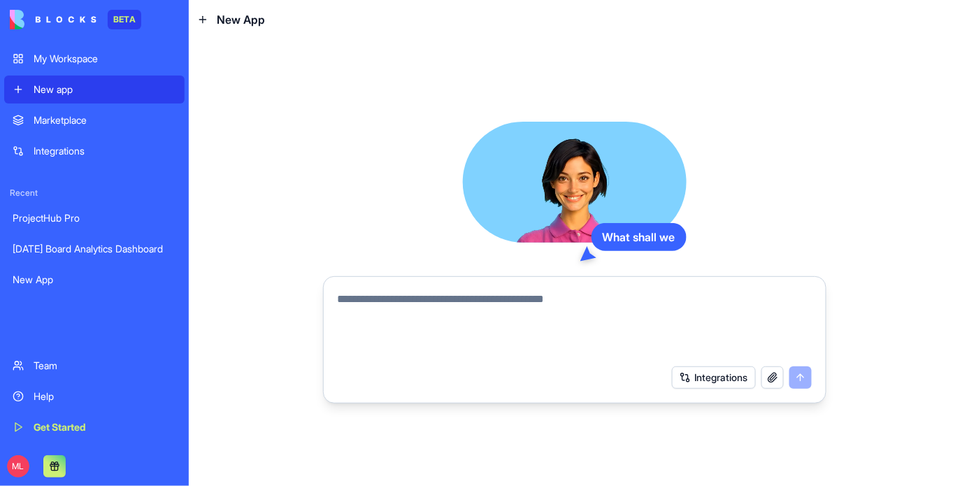
click at [375, 320] on textarea at bounding box center [575, 324] width 474 height 67
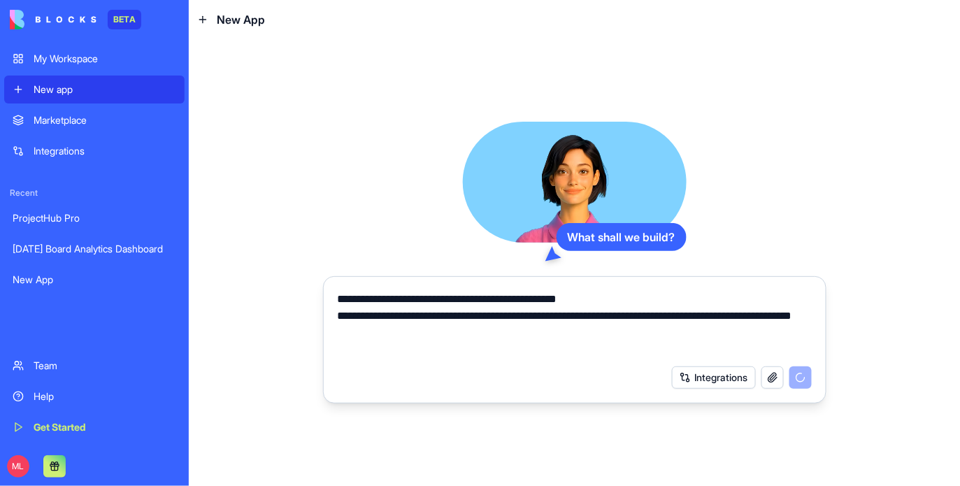
type textarea "**********"
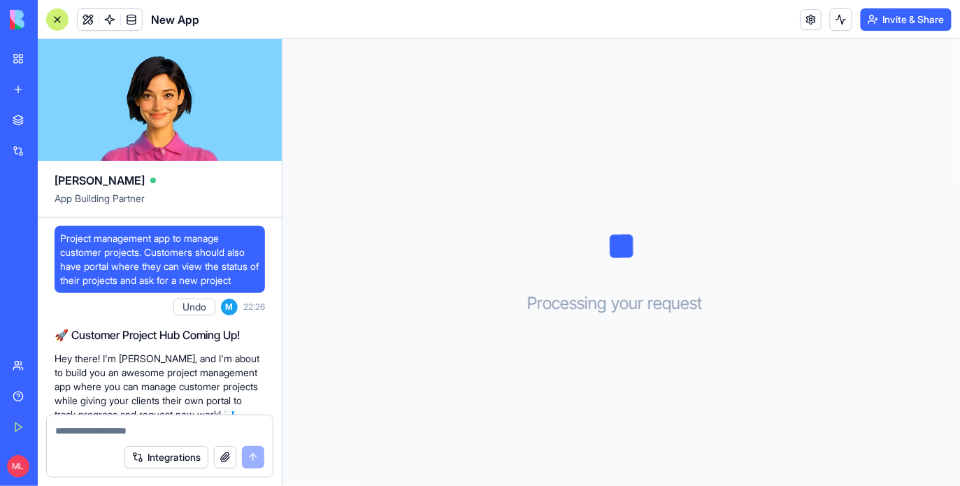
click at [181, 254] on span "Project management app to manage customer projects. Customers should also have …" at bounding box center [159, 259] width 199 height 56
copy span "Project management app to manage customer projects. Customers should also have …"
click at [10, 87] on link "New app" at bounding box center [32, 90] width 56 height 28
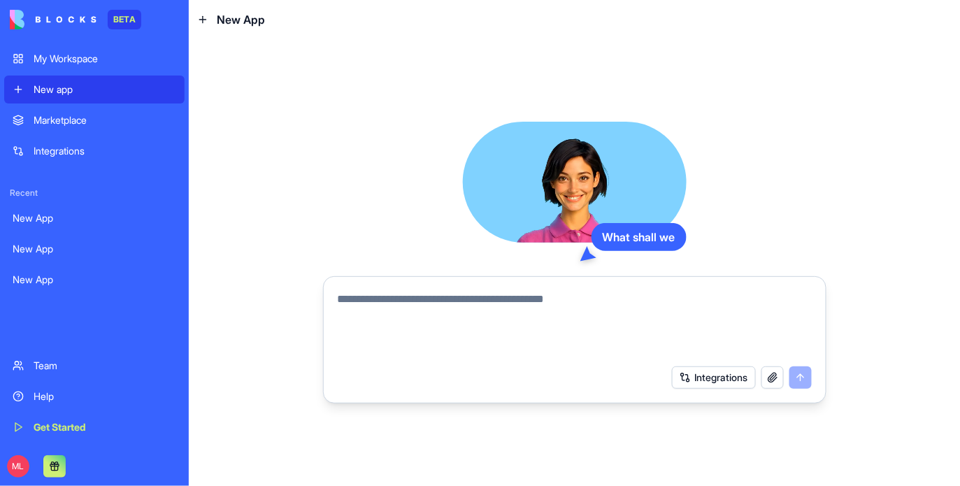
click at [456, 305] on textarea at bounding box center [575, 324] width 474 height 67
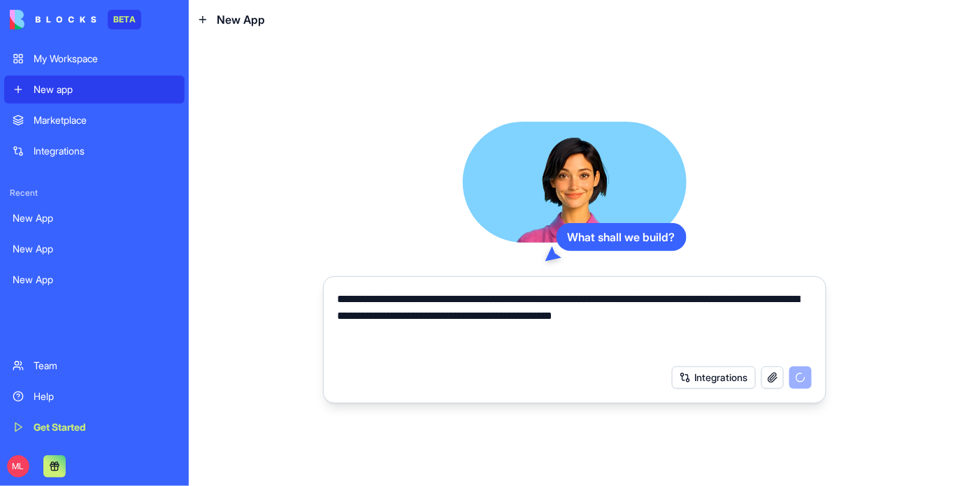
type textarea "**********"
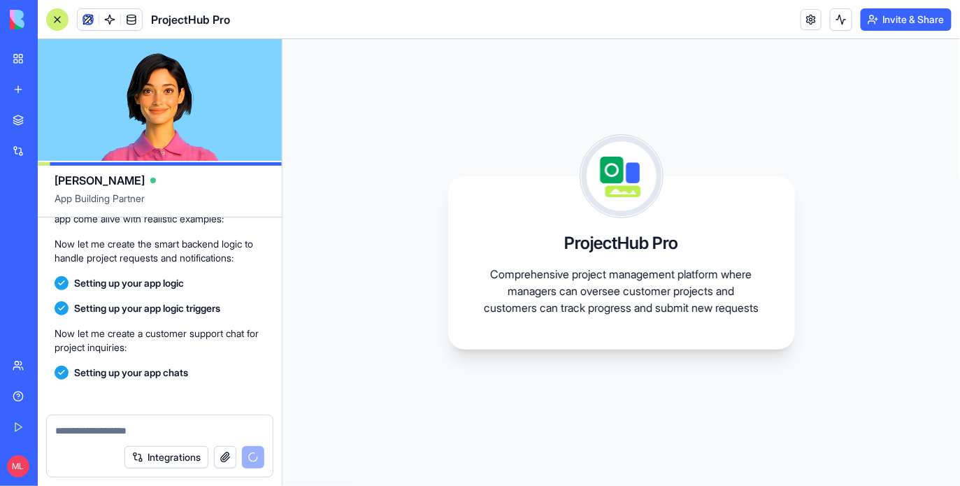
scroll to position [526, 0]
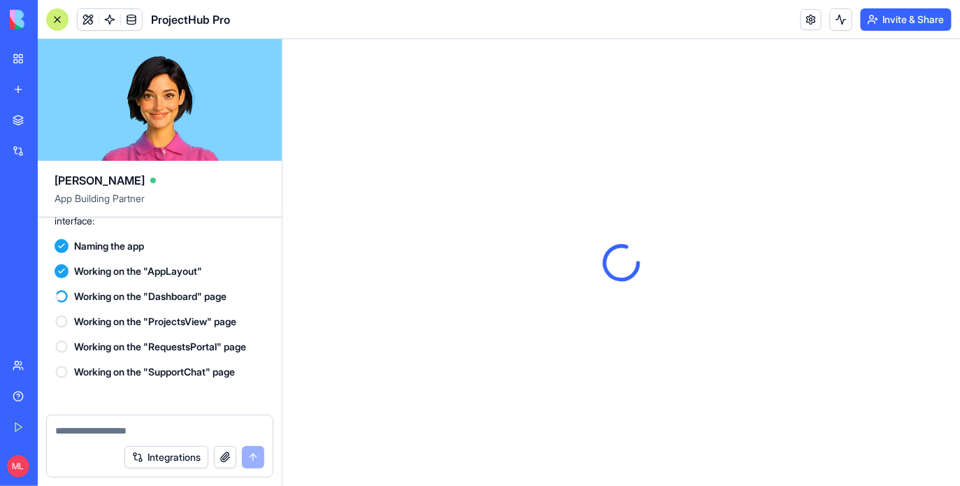
scroll to position [780, 0]
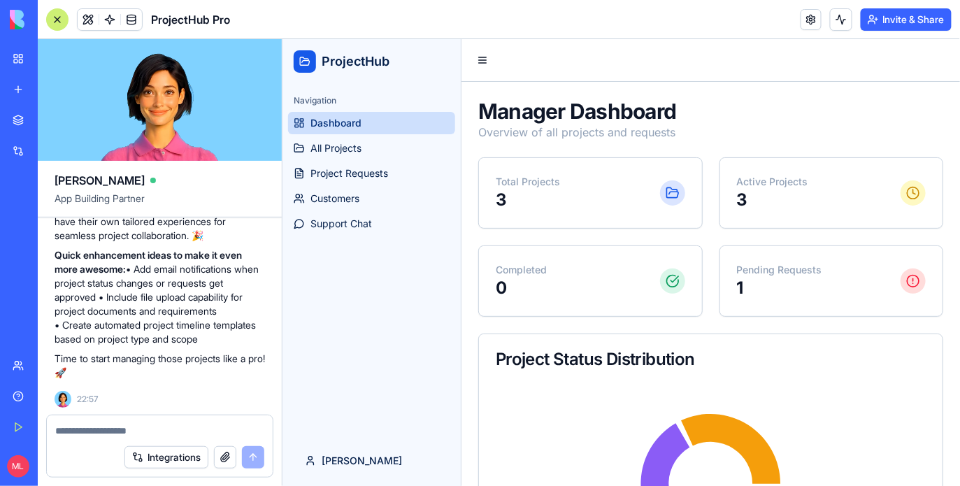
click at [340, 159] on ul "Dashboard All Projects Project Requests Customers Support Chat" at bounding box center [370, 172] width 167 height 123
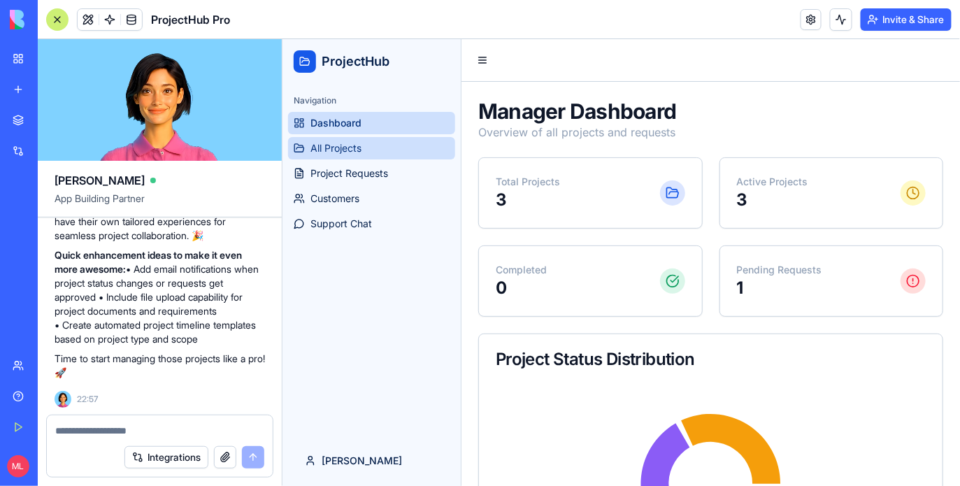
click at [342, 153] on span "All Projects" at bounding box center [335, 148] width 51 height 14
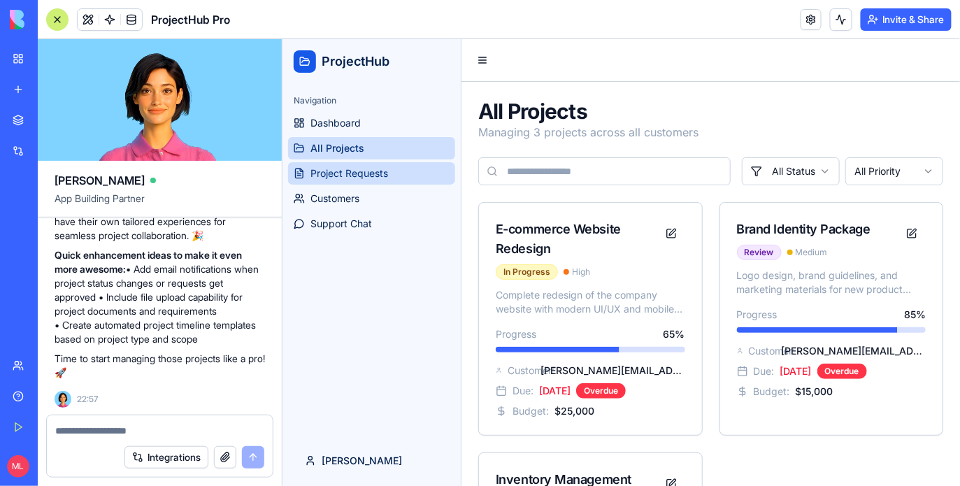
click at [355, 174] on span "Project Requests" at bounding box center [349, 173] width 78 height 14
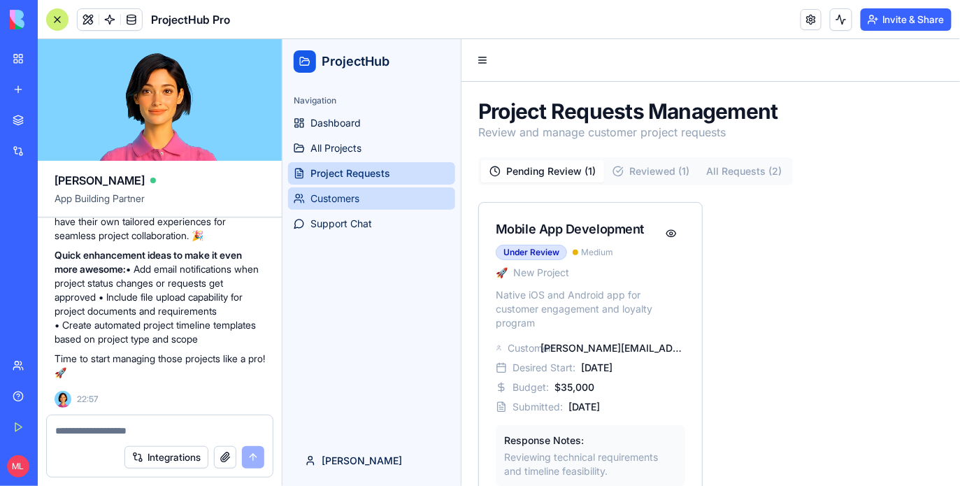
click at [346, 199] on span "Customers" at bounding box center [334, 198] width 49 height 14
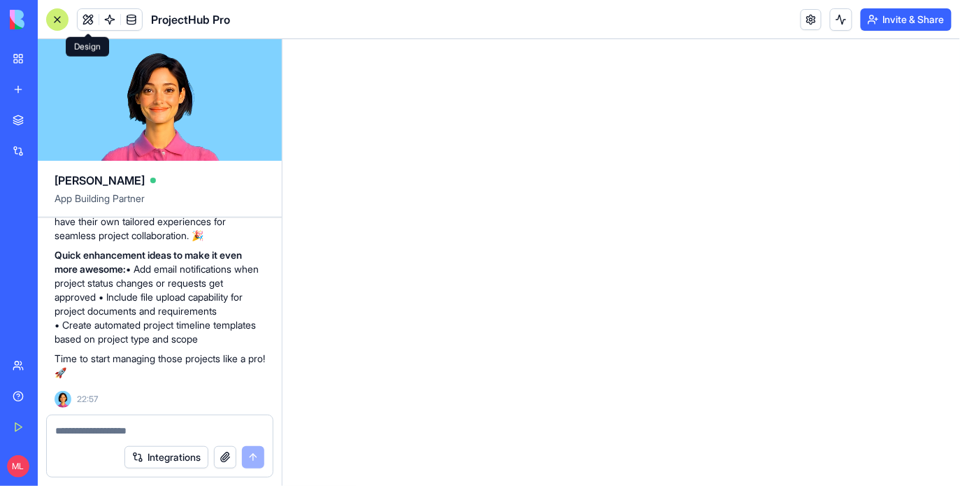
click at [87, 22] on span at bounding box center [88, 19] width 39 height 39
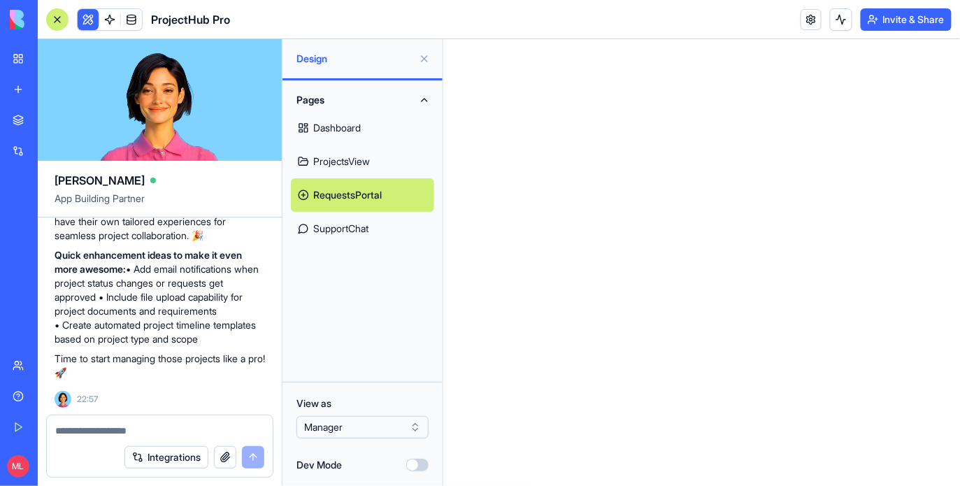
click at [352, 198] on link "RequestsPortal" at bounding box center [362, 195] width 143 height 34
click at [367, 150] on link "ProjectsView" at bounding box center [362, 162] width 143 height 34
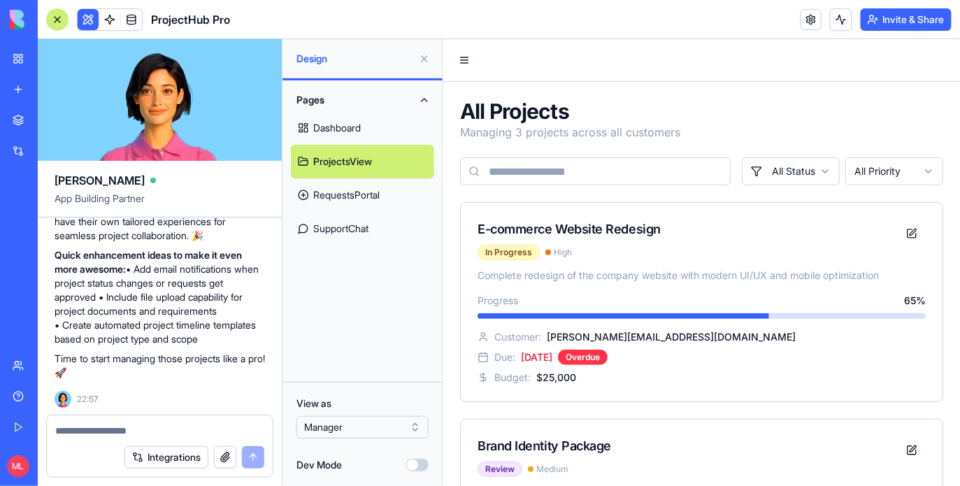
click at [367, 130] on link "Dashboard" at bounding box center [362, 128] width 143 height 34
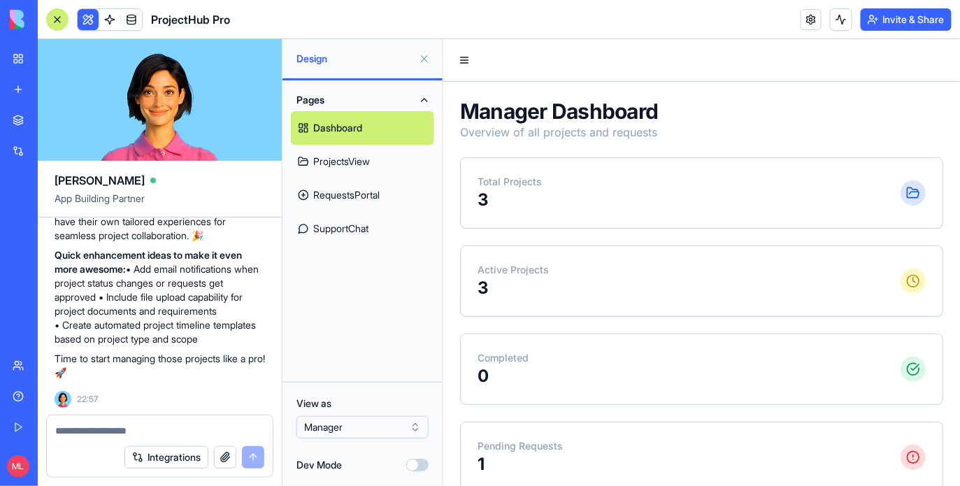
click at [366, 156] on link "ProjectsView" at bounding box center [362, 162] width 143 height 34
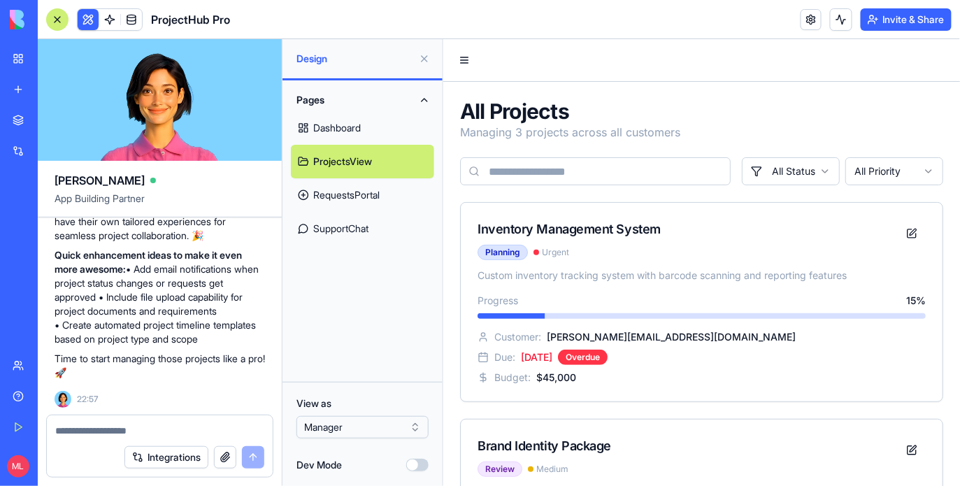
click at [366, 207] on link "RequestsPortal" at bounding box center [362, 195] width 143 height 34
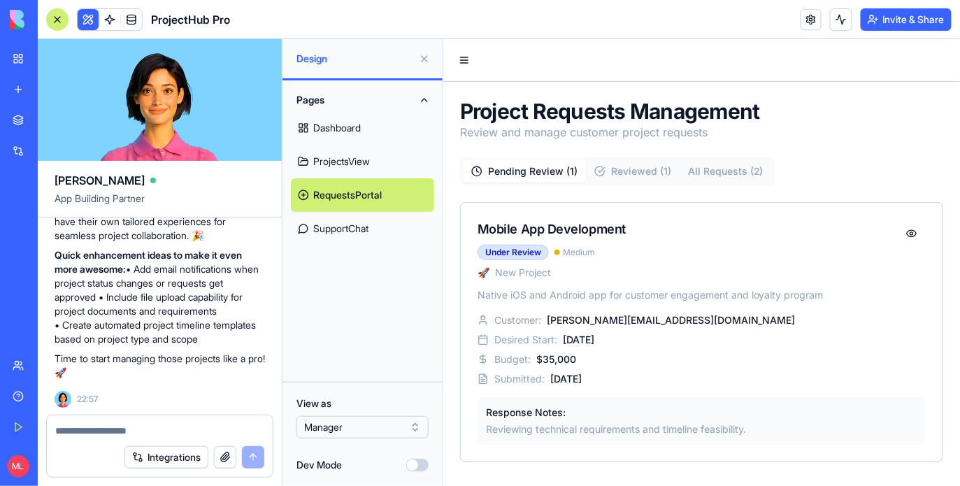
click at [366, 222] on link "SupportChat" at bounding box center [362, 229] width 143 height 34
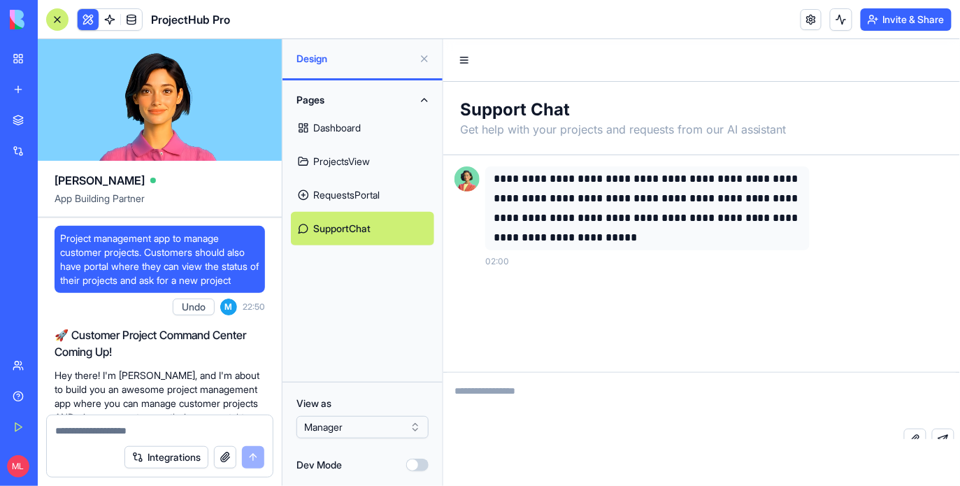
click at [368, 114] on link "Dashboard" at bounding box center [362, 128] width 143 height 34
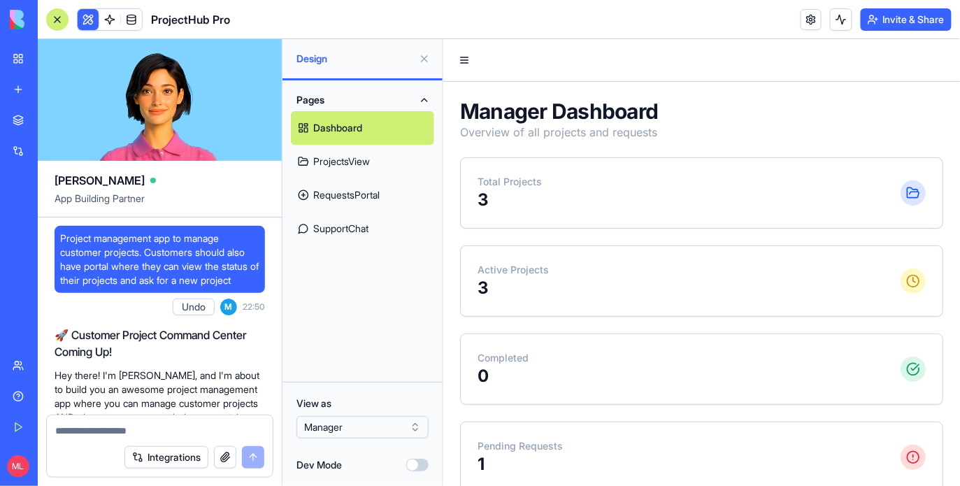
click at [423, 58] on button at bounding box center [424, 59] width 22 height 22
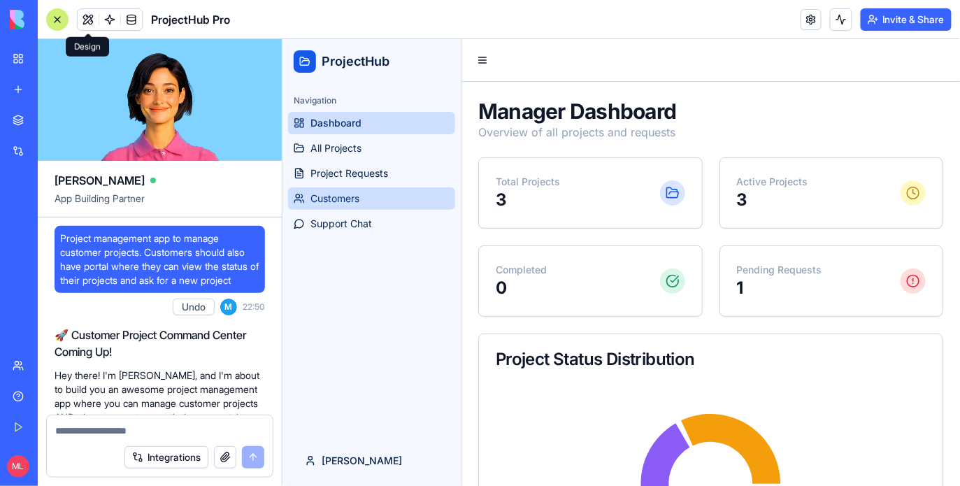
click at [342, 204] on span "Customers" at bounding box center [334, 198] width 49 height 14
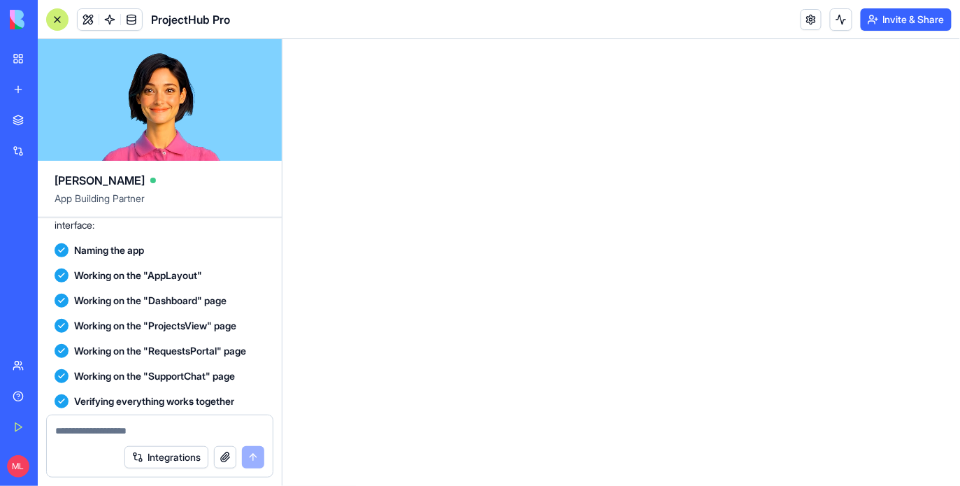
scroll to position [533, 0]
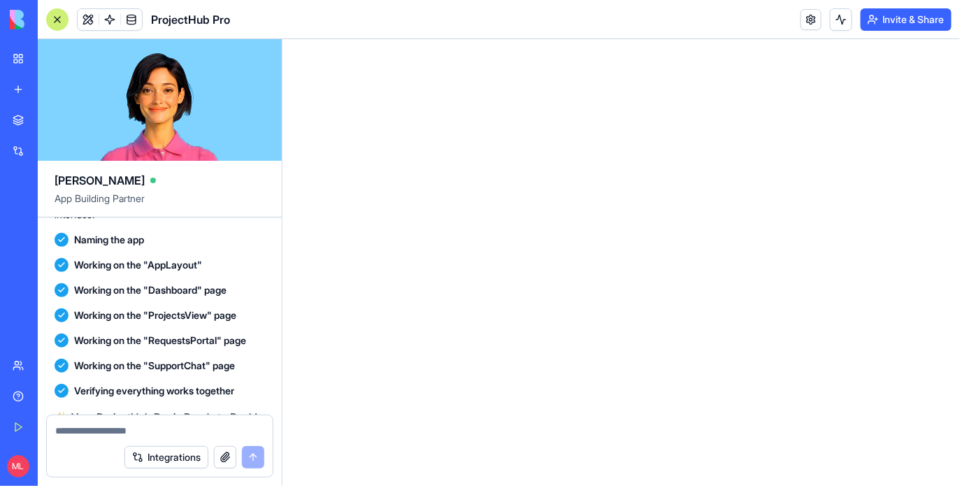
click at [117, 422] on div at bounding box center [160, 426] width 226 height 22
click at [117, 436] on textarea at bounding box center [159, 431] width 209 height 14
type textarea "**********"
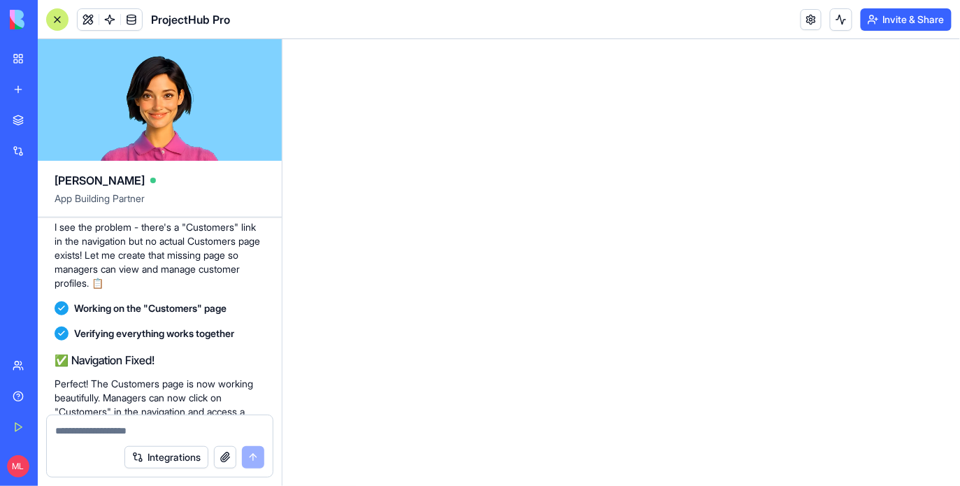
scroll to position [944, 0]
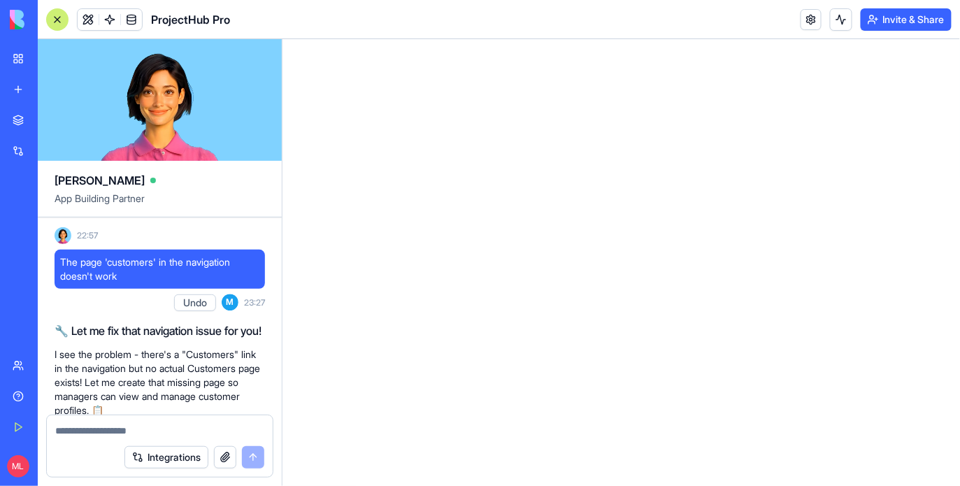
click at [85, 30] on header "ProjectHub Pro Invite & Share" at bounding box center [499, 19] width 922 height 39
click at [85, 20] on span at bounding box center [88, 19] width 39 height 39
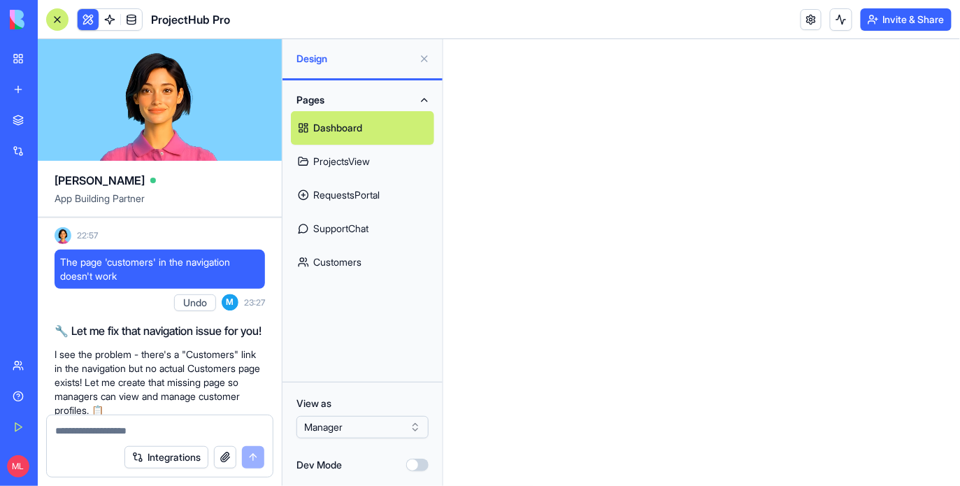
click at [331, 264] on link "Customers" at bounding box center [362, 262] width 143 height 34
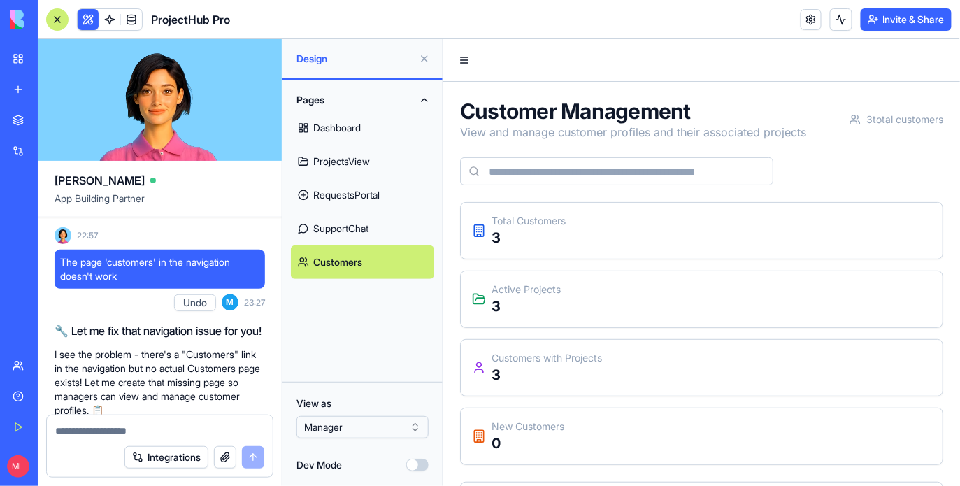
click at [339, 129] on link "Dashboard" at bounding box center [362, 128] width 143 height 34
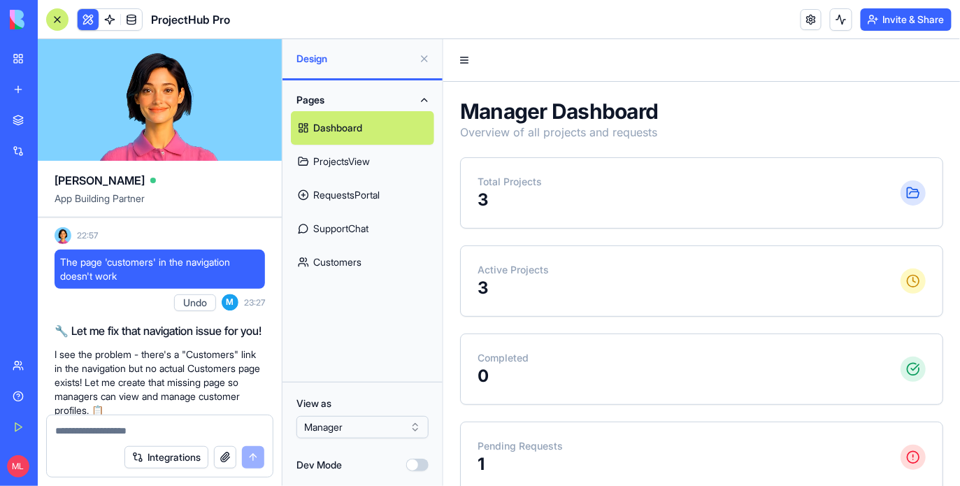
click at [422, 57] on button at bounding box center [424, 59] width 22 height 22
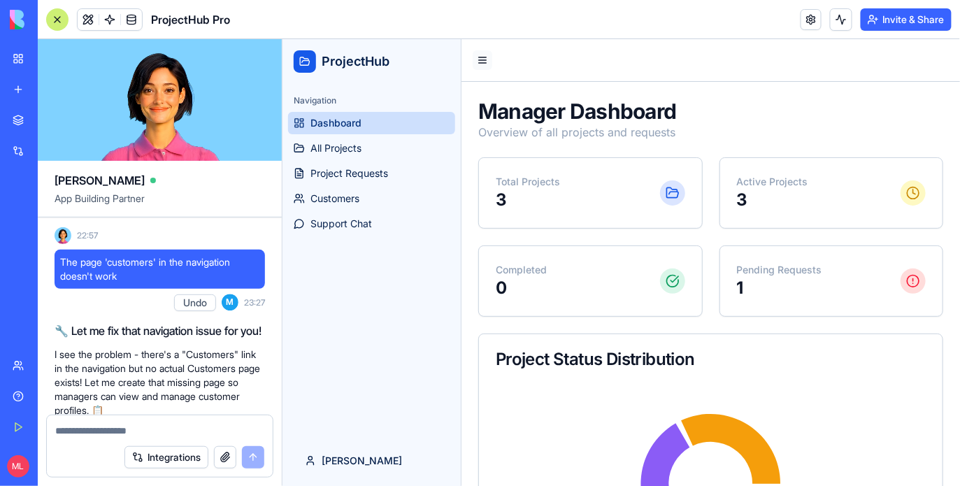
click at [483, 64] on button at bounding box center [482, 60] width 20 height 20
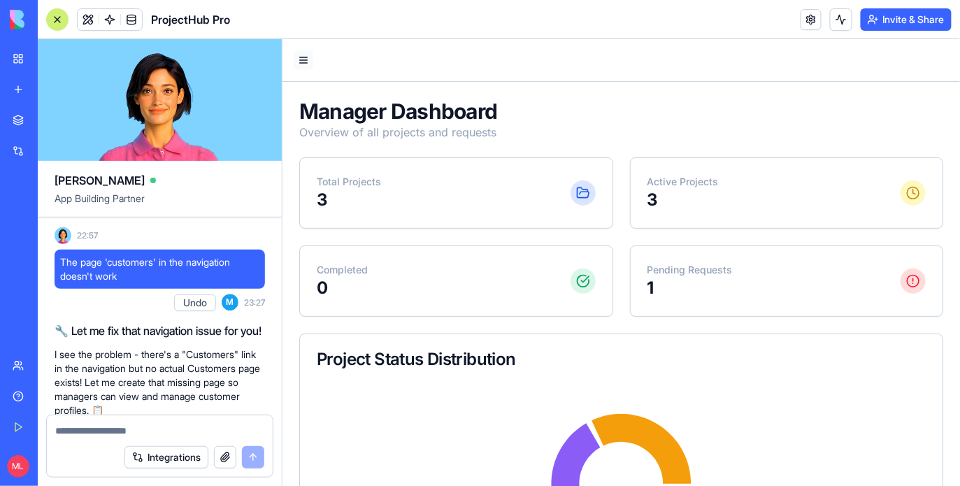
click at [308, 58] on button at bounding box center [303, 60] width 20 height 20
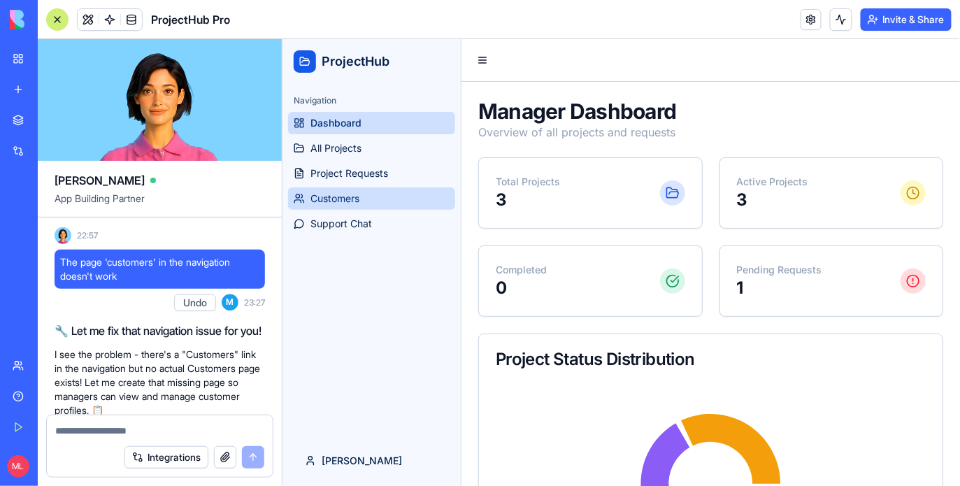
click at [317, 195] on span "Customers" at bounding box center [334, 198] width 49 height 14
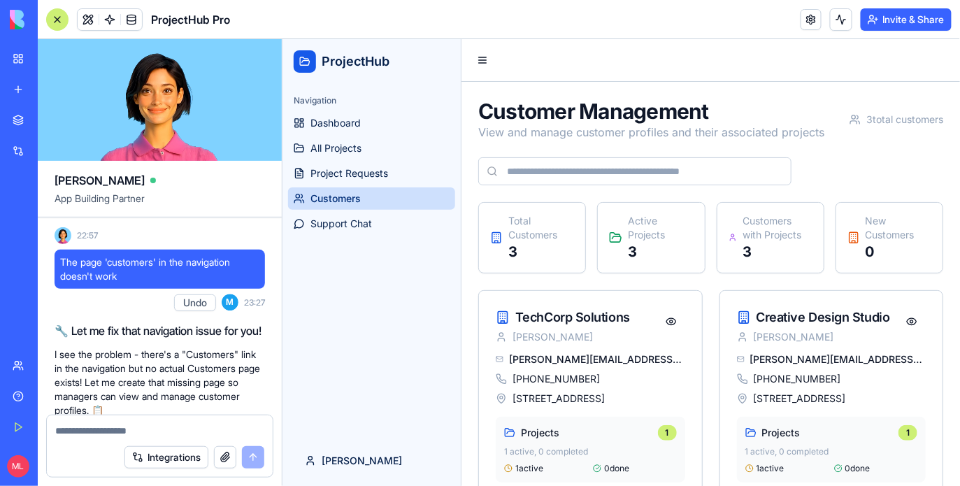
click at [56, 20] on div at bounding box center [57, 19] width 22 height 22
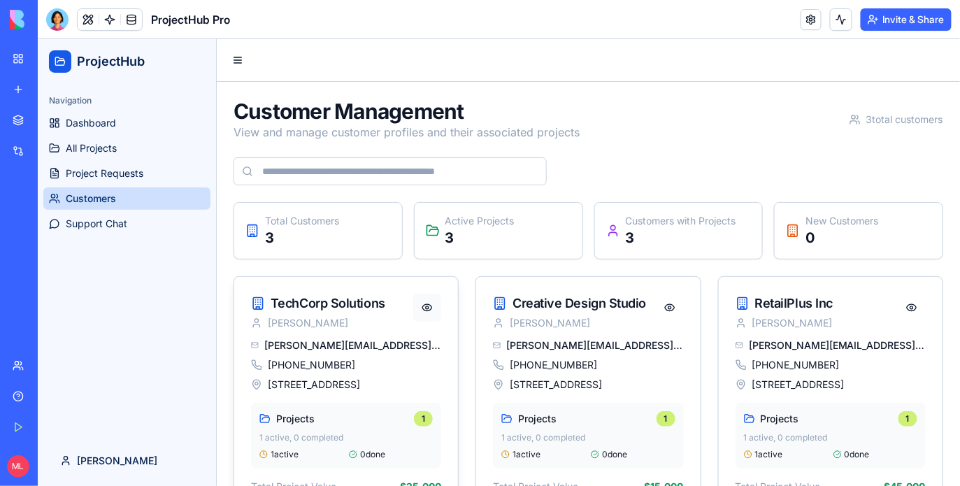
click at [417, 308] on button at bounding box center [426, 307] width 28 height 28
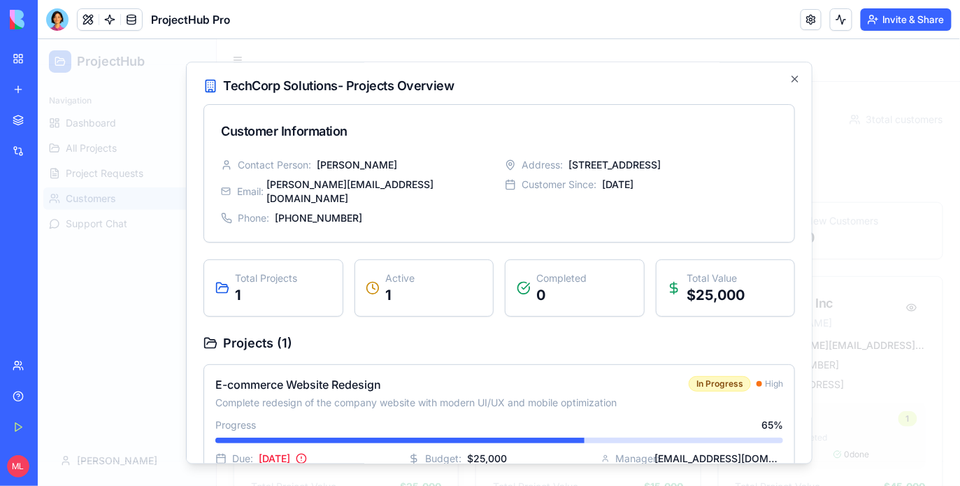
scroll to position [16, 0]
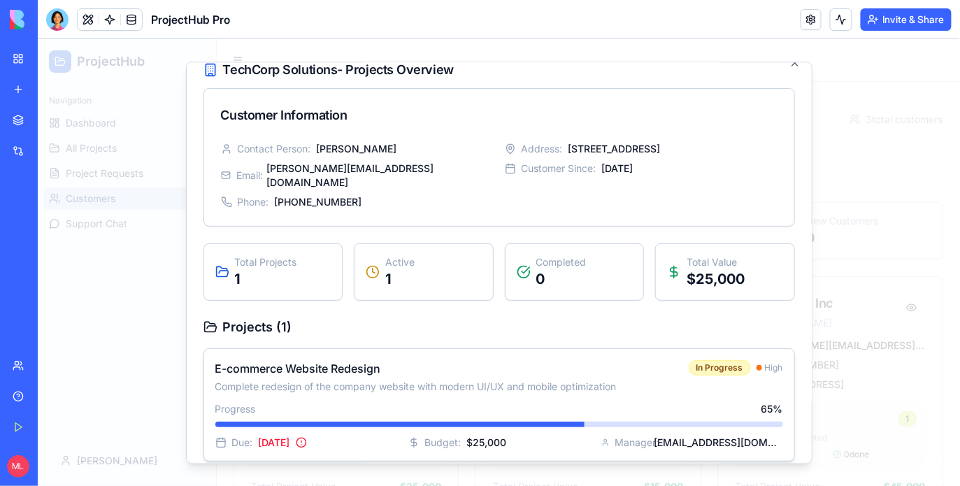
click at [331, 401] on div "Progress 65 %" at bounding box center [499, 408] width 568 height 14
click at [345, 421] on div at bounding box center [299, 424] width 568 height 6
click at [432, 379] on p "Complete redesign of the company website with modern UI/UX and mobile optimizat…" at bounding box center [446, 386] width 462 height 14
click at [856, 298] on div at bounding box center [498, 261] width 922 height 447
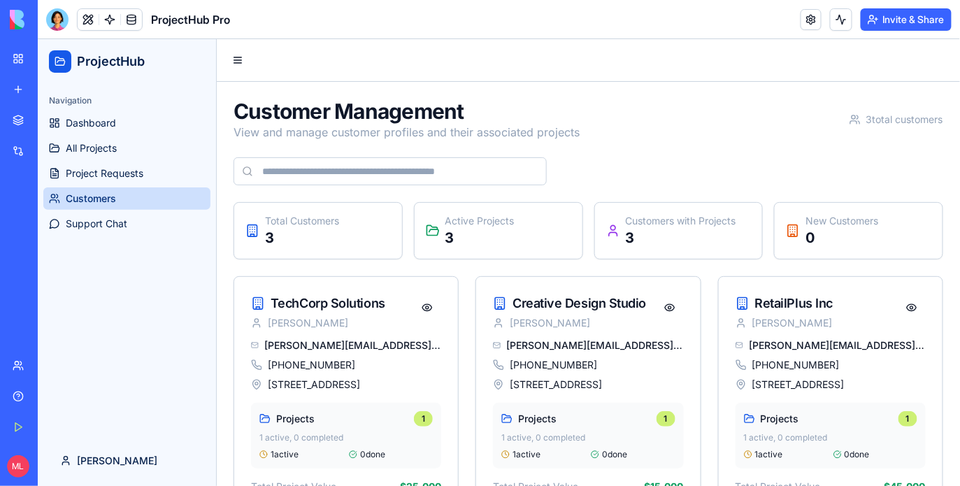
scroll to position [102, 0]
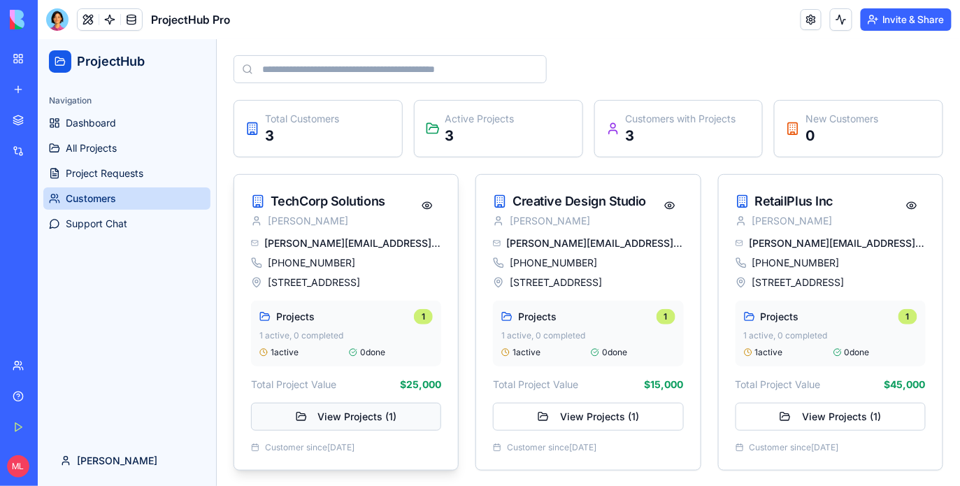
click at [329, 419] on button "View Projects ( 1 )" at bounding box center [345, 416] width 190 height 28
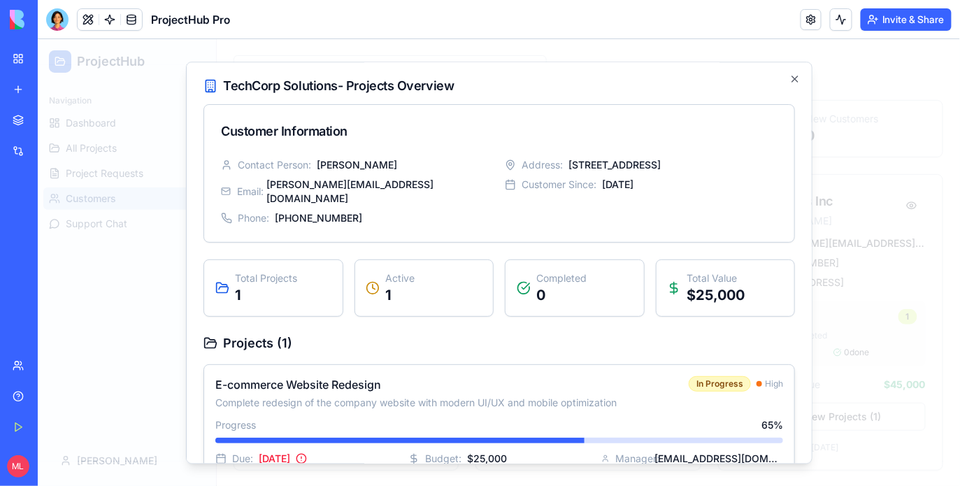
scroll to position [16, 0]
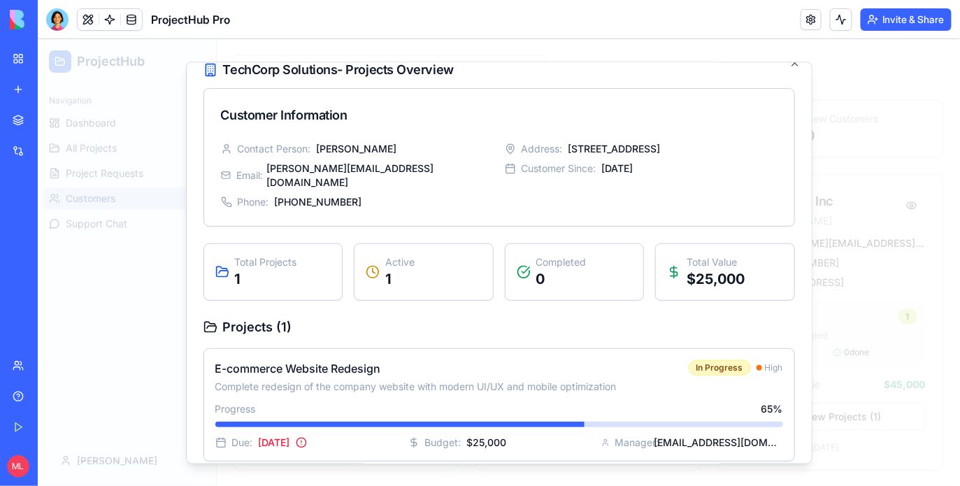
click at [852, 320] on div at bounding box center [498, 261] width 922 height 447
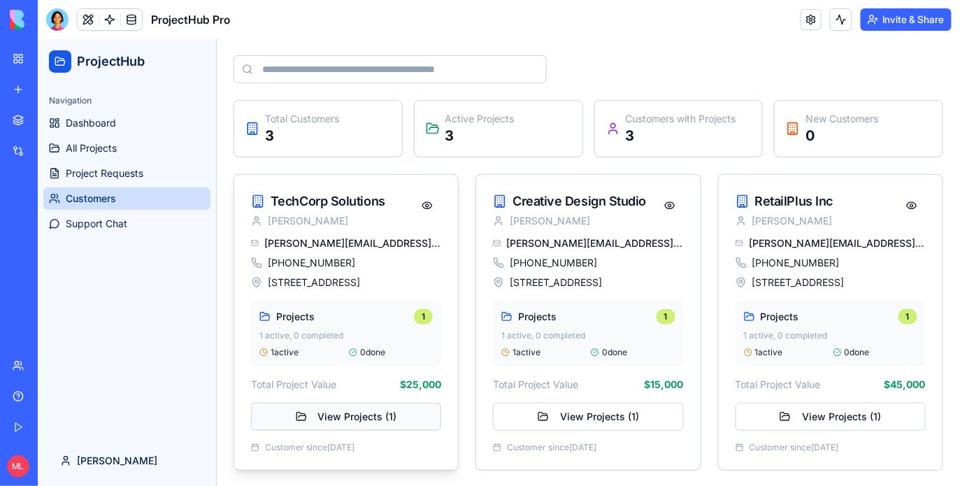
click at [318, 410] on button "View Projects ( 1 )" at bounding box center [345, 416] width 190 height 28
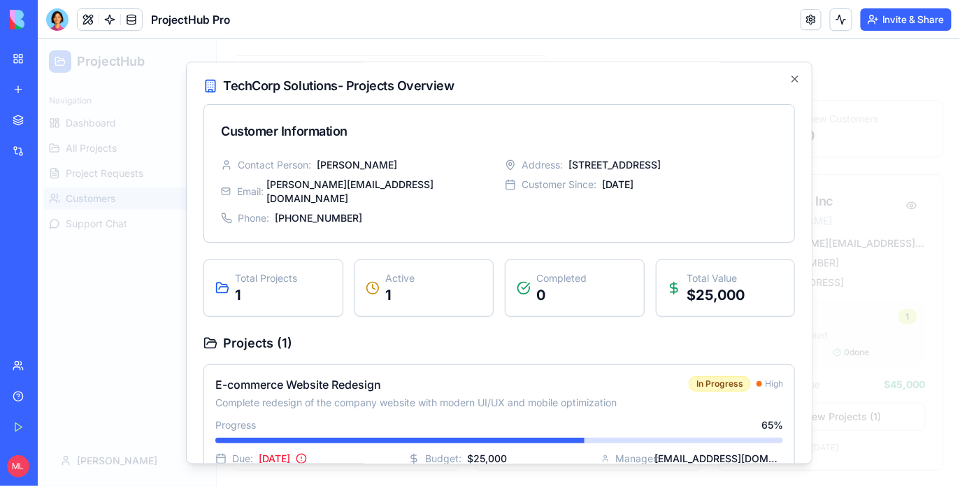
click at [849, 212] on div at bounding box center [498, 261] width 922 height 447
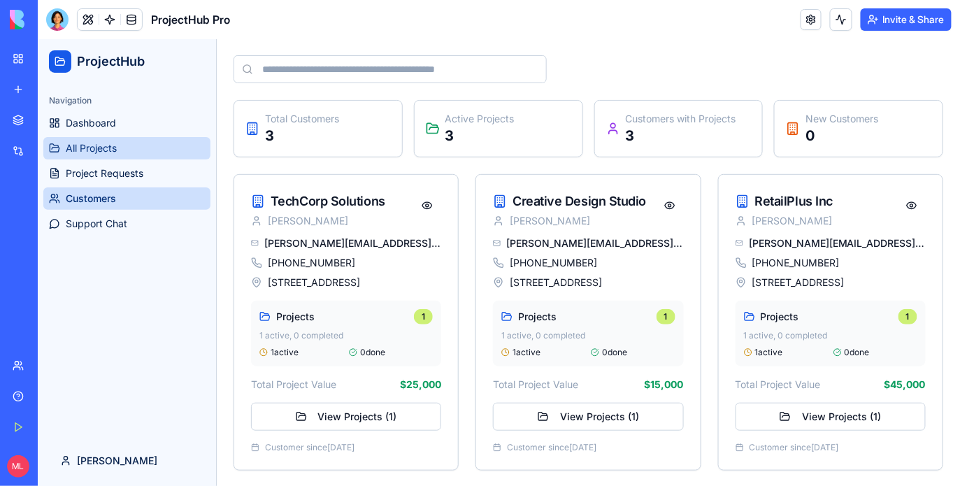
click at [100, 152] on span "All Projects" at bounding box center [90, 148] width 51 height 14
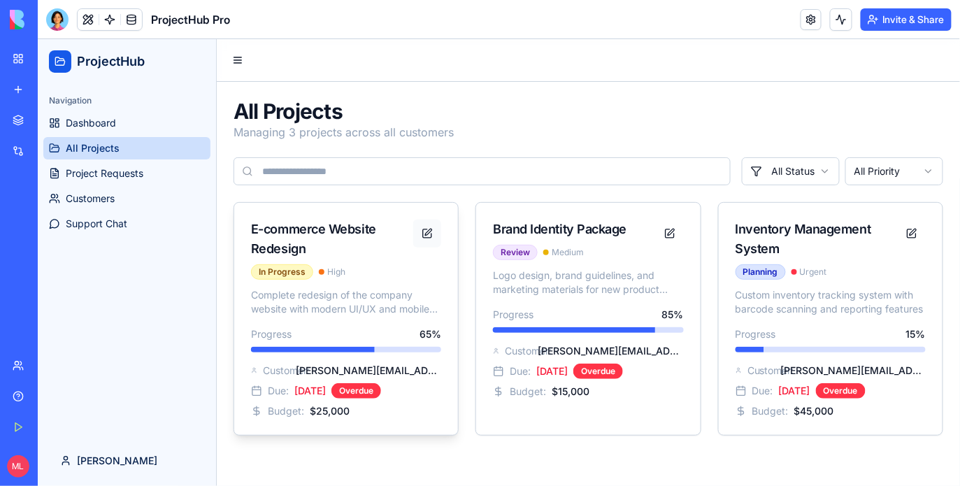
click at [429, 238] on button at bounding box center [426, 233] width 28 height 28
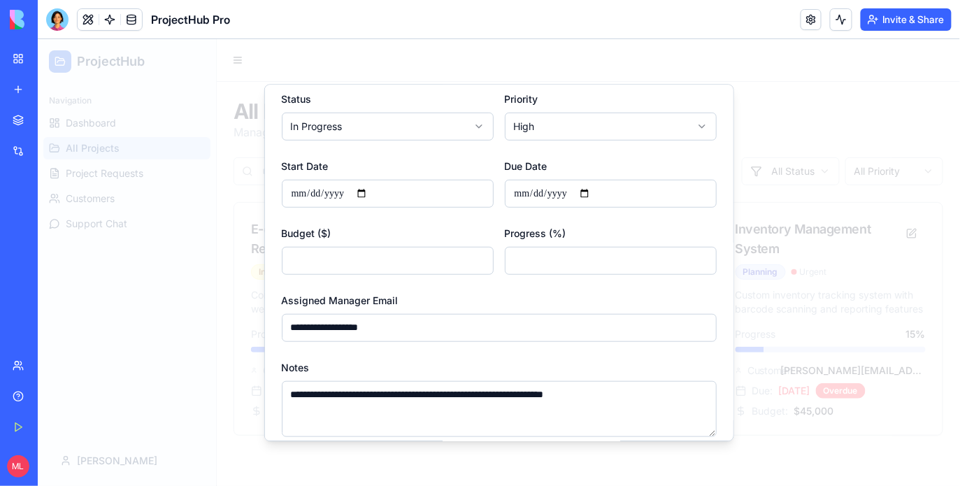
scroll to position [254, 0]
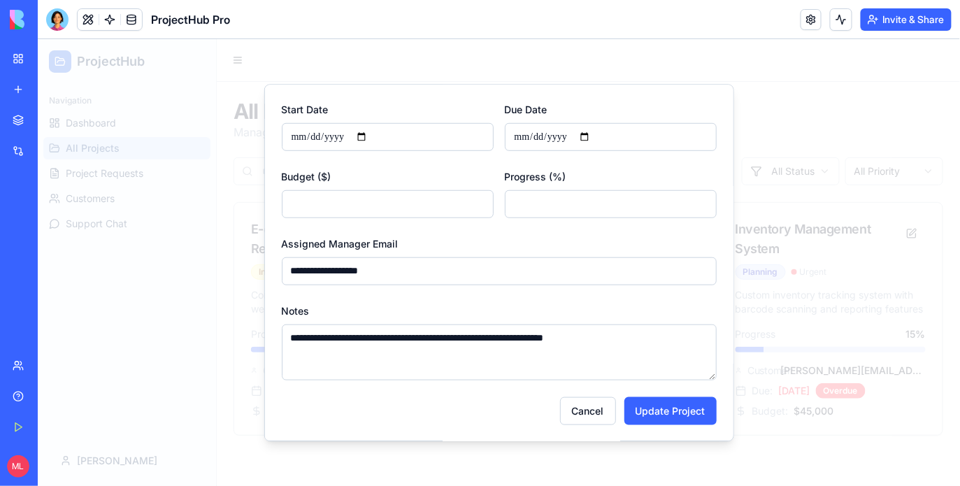
click at [788, 210] on div at bounding box center [498, 261] width 922 height 447
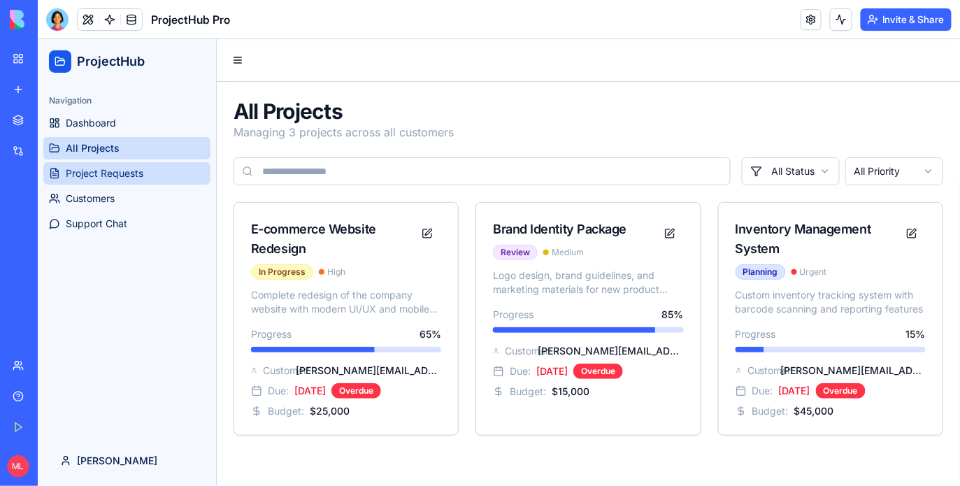
click at [96, 183] on link "Project Requests" at bounding box center [126, 172] width 167 height 22
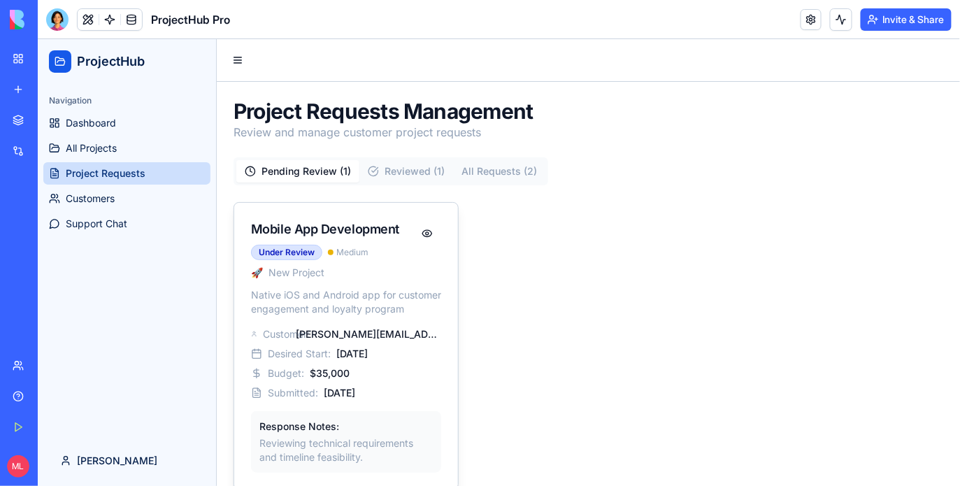
scroll to position [20, 0]
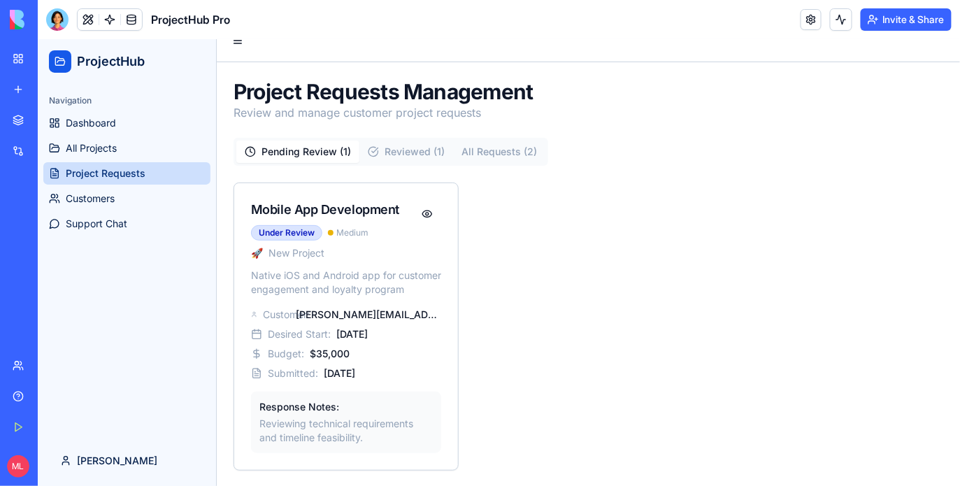
click at [400, 167] on div "Pending Review ( 1 ) Reviewed ( 1 ) All Requests ( 2 ) Mobile App Development U…" at bounding box center [588, 303] width 710 height 333
click at [407, 155] on button "Reviewed ( 1 )" at bounding box center [406, 151] width 94 height 22
click at [315, 157] on button "Pending Review ( 1 )" at bounding box center [297, 151] width 123 height 22
click at [332, 282] on p "Native iOS and Android app for customer engagement and loyalty program" at bounding box center [345, 282] width 190 height 28
click at [423, 212] on button at bounding box center [426, 213] width 28 height 28
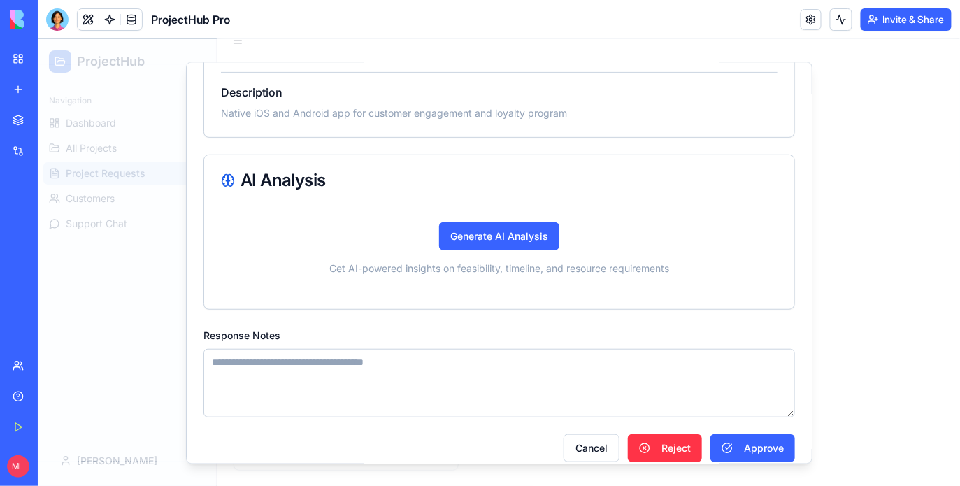
scroll to position [0, 0]
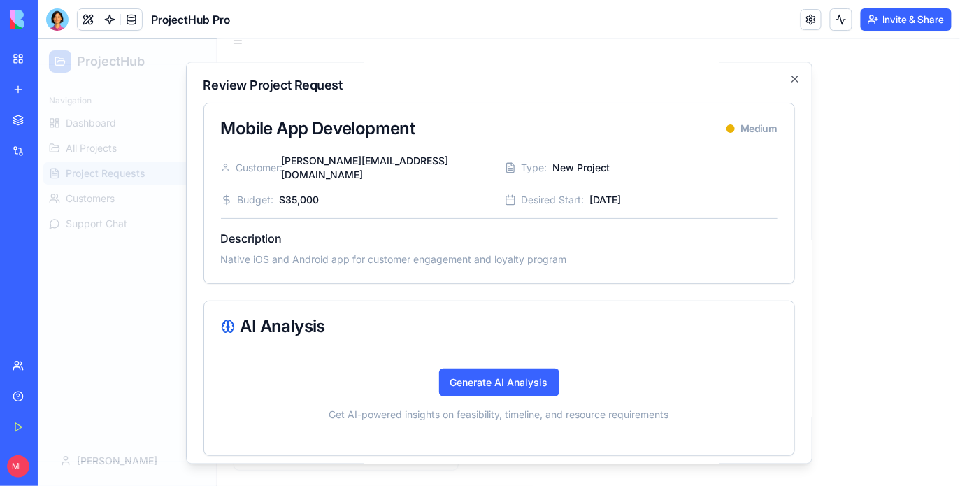
click at [821, 205] on div at bounding box center [498, 261] width 922 height 447
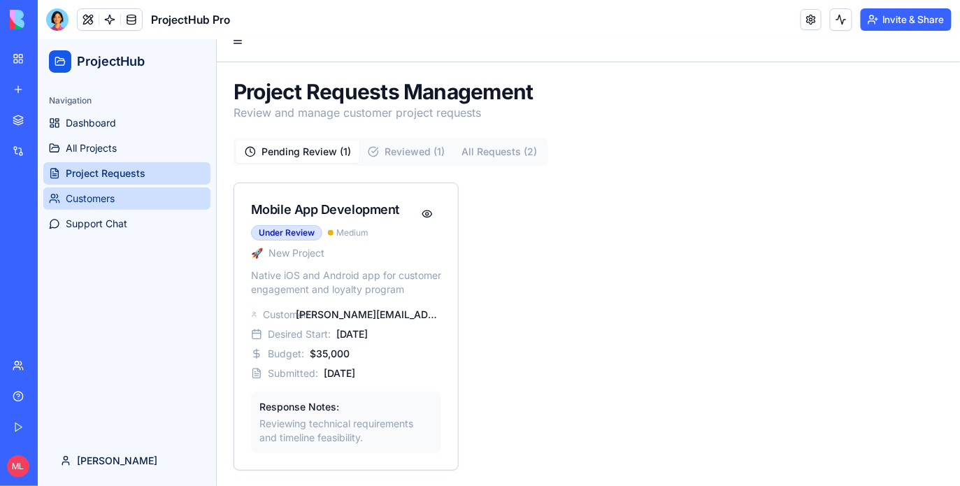
click at [122, 205] on link "Customers" at bounding box center [126, 198] width 167 height 22
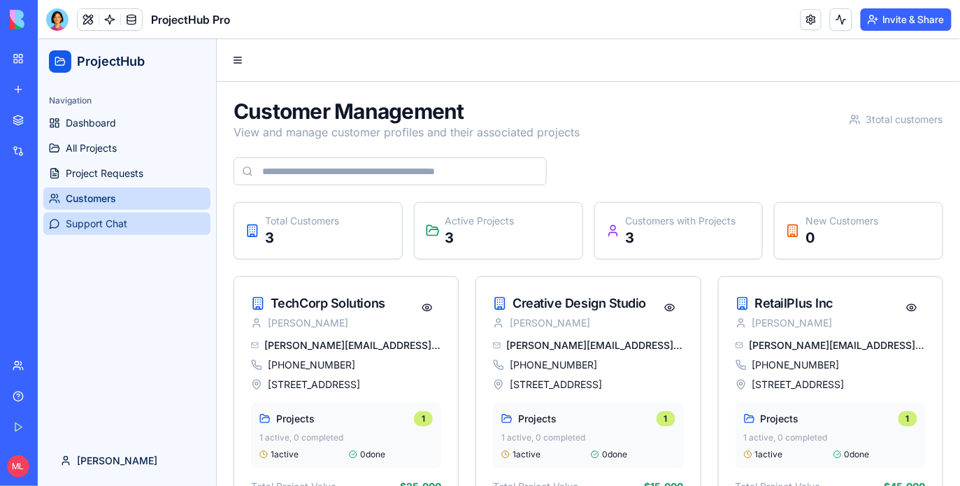
click at [103, 215] on link "Support Chat" at bounding box center [126, 223] width 167 height 22
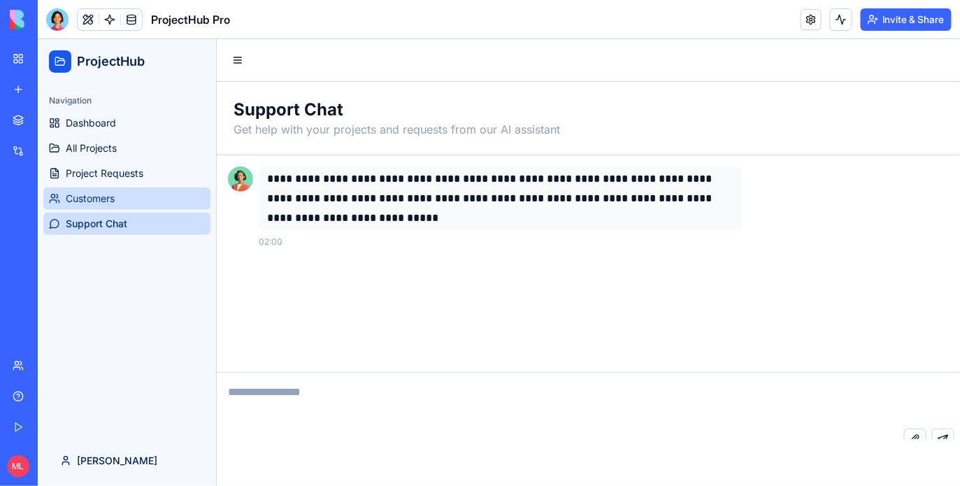
click at [127, 191] on link "Customers" at bounding box center [126, 198] width 167 height 22
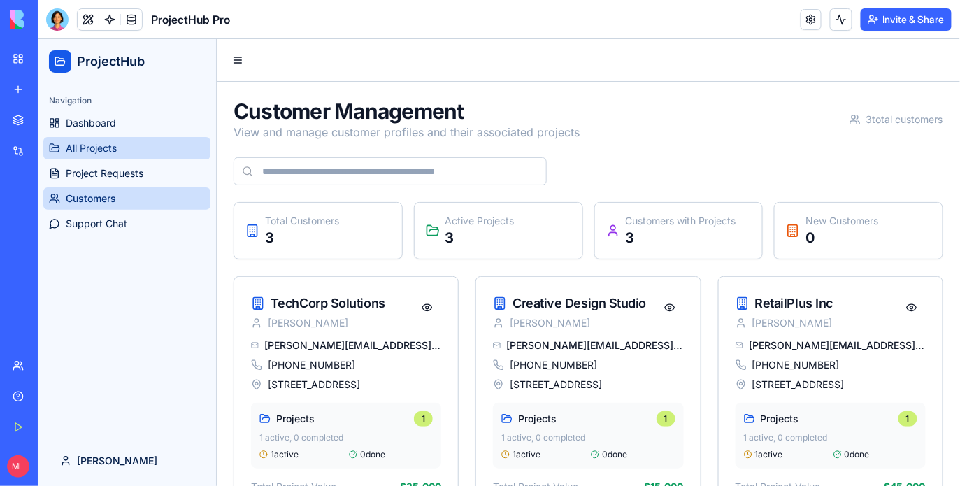
click at [122, 151] on link "All Projects" at bounding box center [126, 147] width 167 height 22
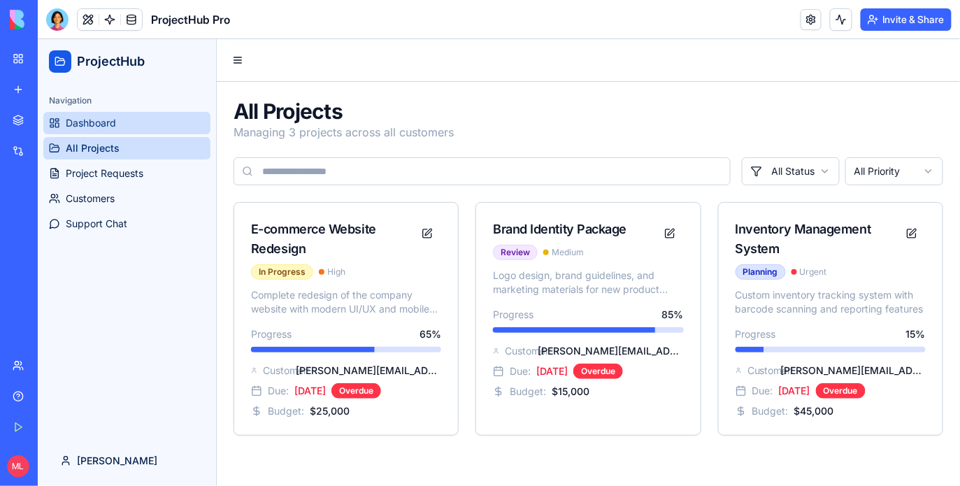
click at [120, 115] on link "Dashboard" at bounding box center [126, 122] width 167 height 22
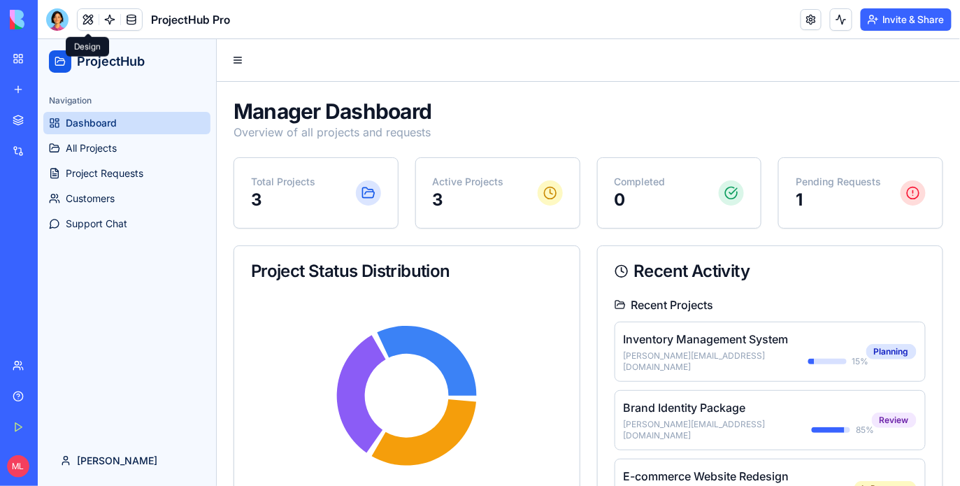
click at [81, 20] on button at bounding box center [88, 19] width 21 height 21
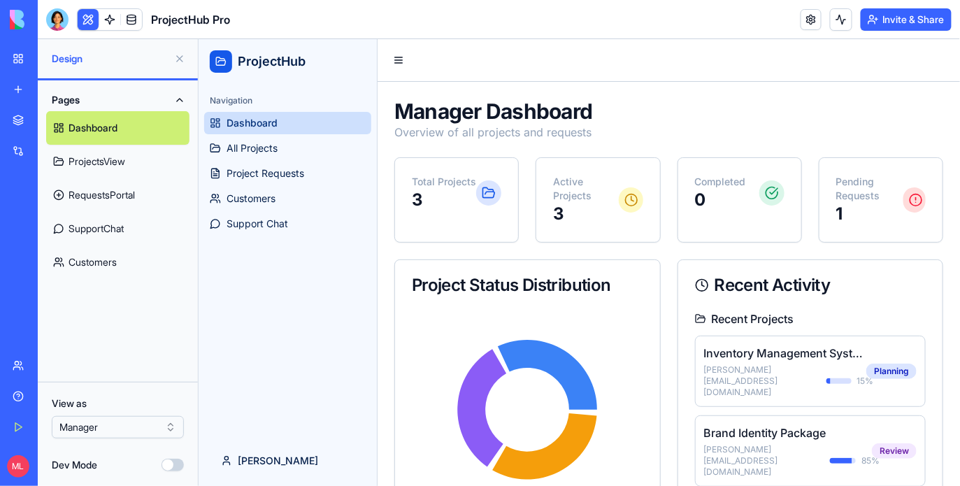
click at [80, 415] on div "View as Manager" at bounding box center [118, 417] width 132 height 42
click at [80, 422] on html "BETA My Workspace New app Marketplace Integrations Recent New App New App New A…" at bounding box center [480, 243] width 960 height 486
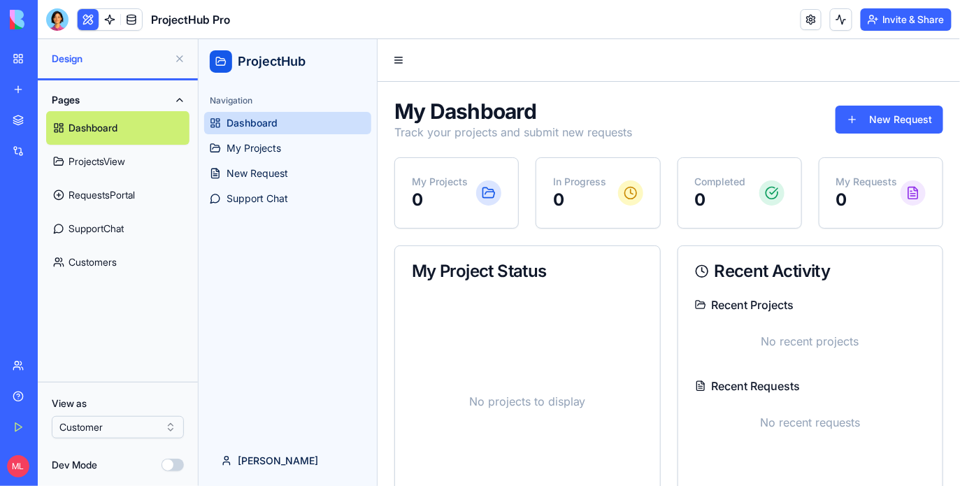
click at [80, 18] on button at bounding box center [88, 19] width 21 height 21
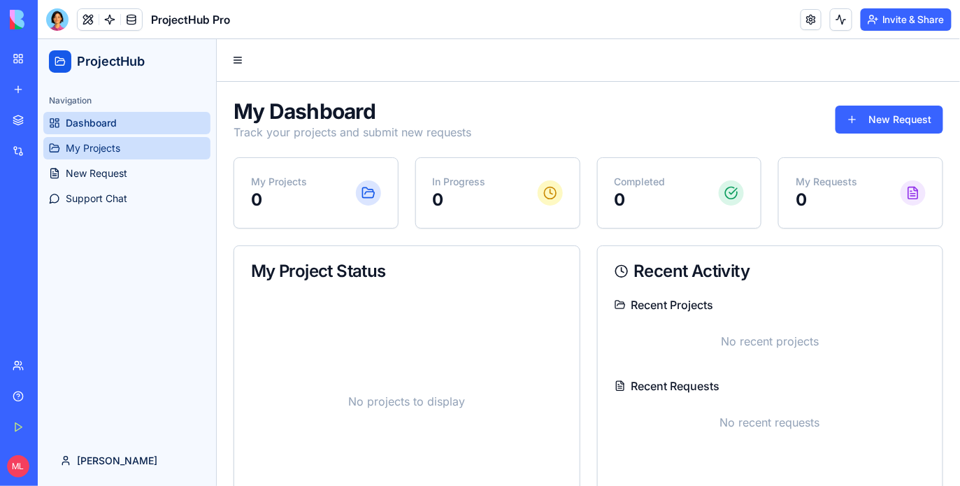
click at [106, 143] on span "My Projects" at bounding box center [92, 148] width 55 height 14
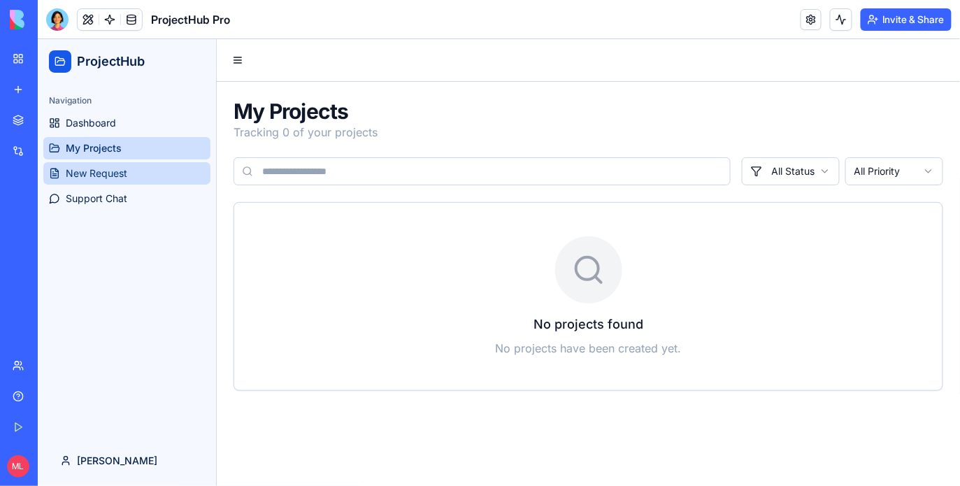
click at [106, 173] on span "New Request" at bounding box center [96, 173] width 62 height 14
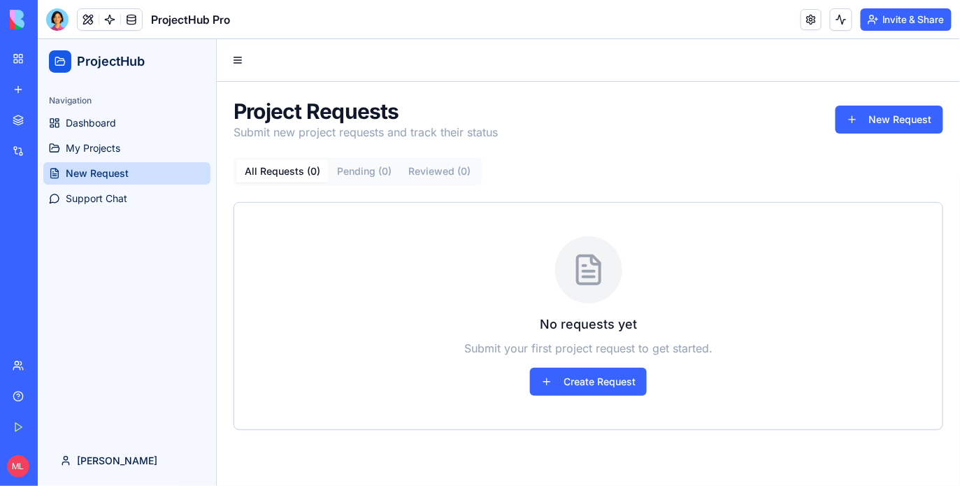
click at [129, 210] on div "Navigation Dashboard My Projects New Request Support Chat" at bounding box center [126, 148] width 178 height 131
click at [110, 197] on span "Support Chat" at bounding box center [96, 198] width 62 height 14
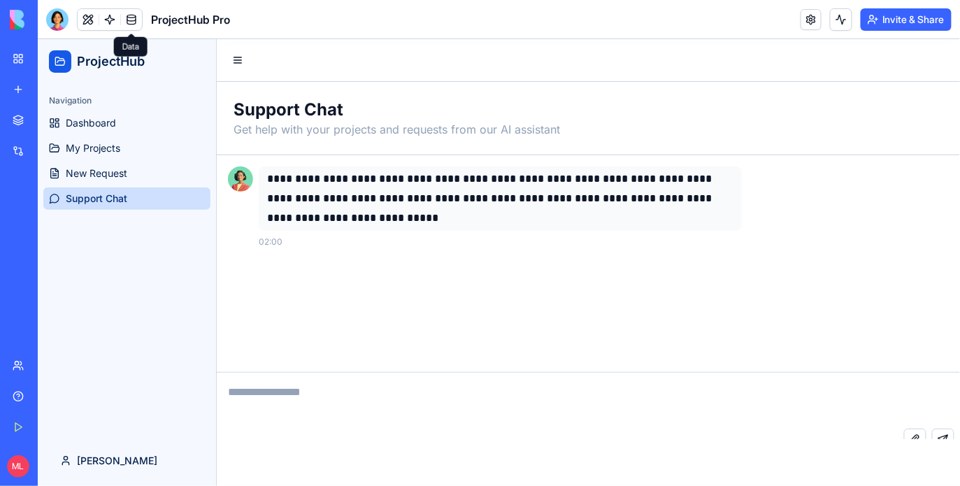
click at [113, 19] on span at bounding box center [131, 19] width 39 height 39
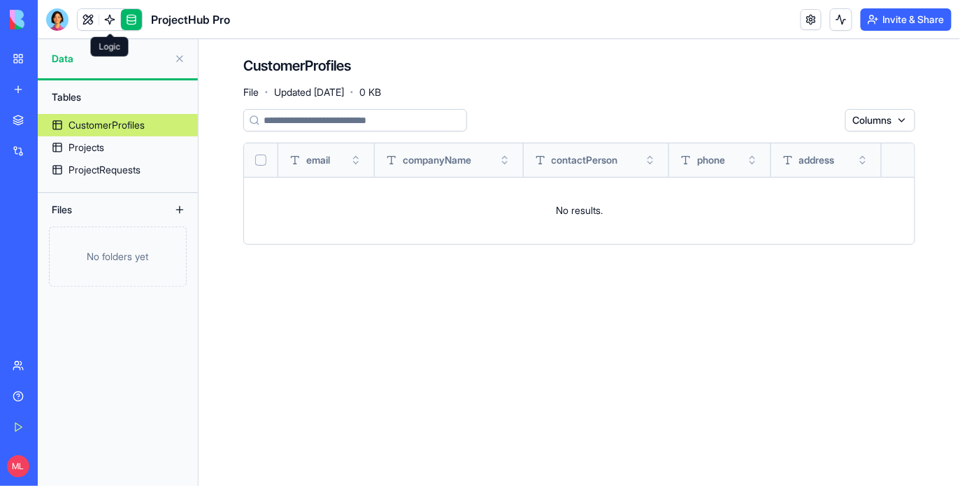
click at [109, 20] on span at bounding box center [109, 19] width 39 height 39
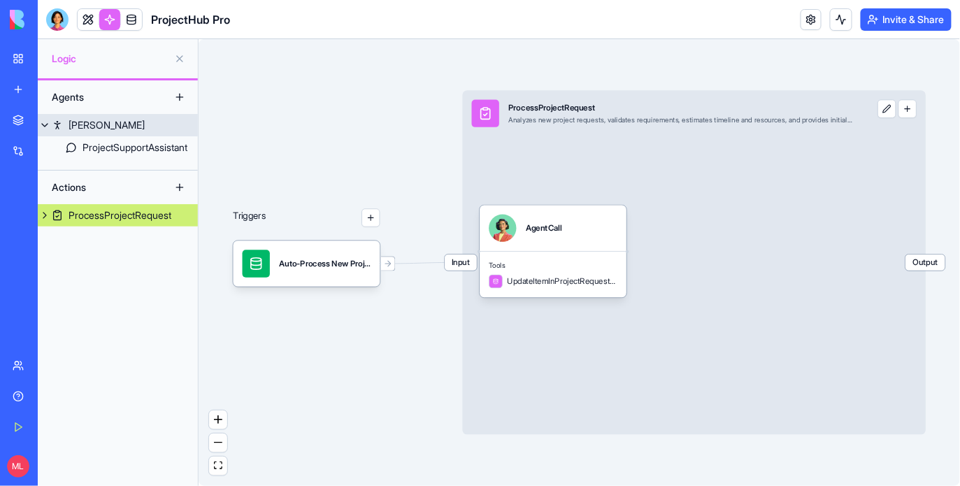
click at [107, 145] on div "ProjectSupportAssistant" at bounding box center [134, 148] width 105 height 14
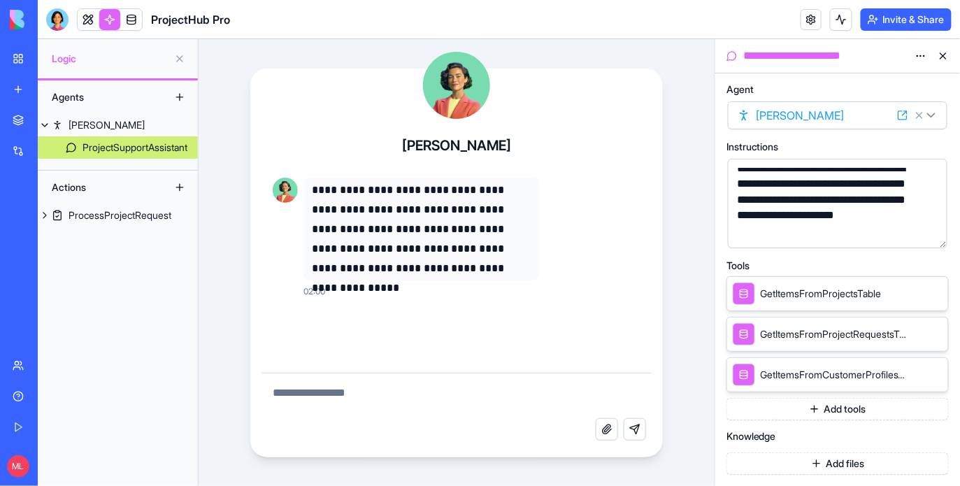
scroll to position [32, 0]
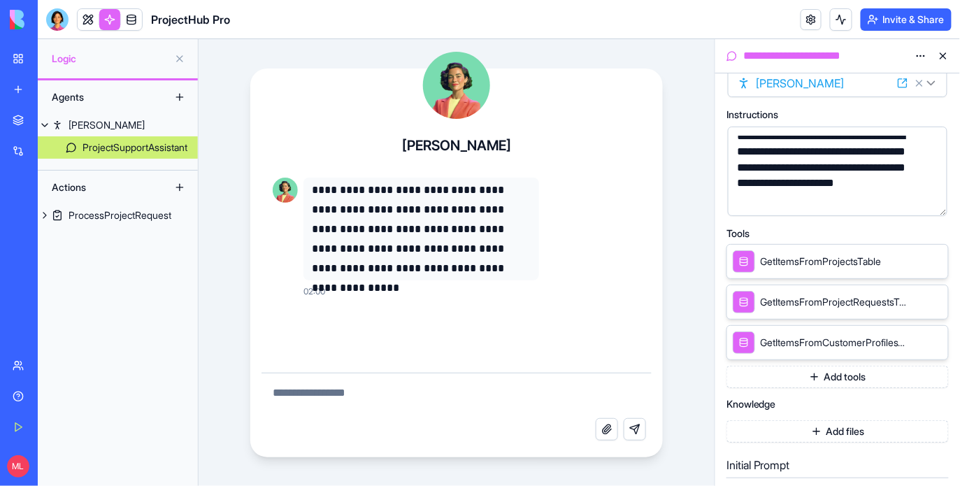
click at [89, 24] on link at bounding box center [88, 19] width 21 height 21
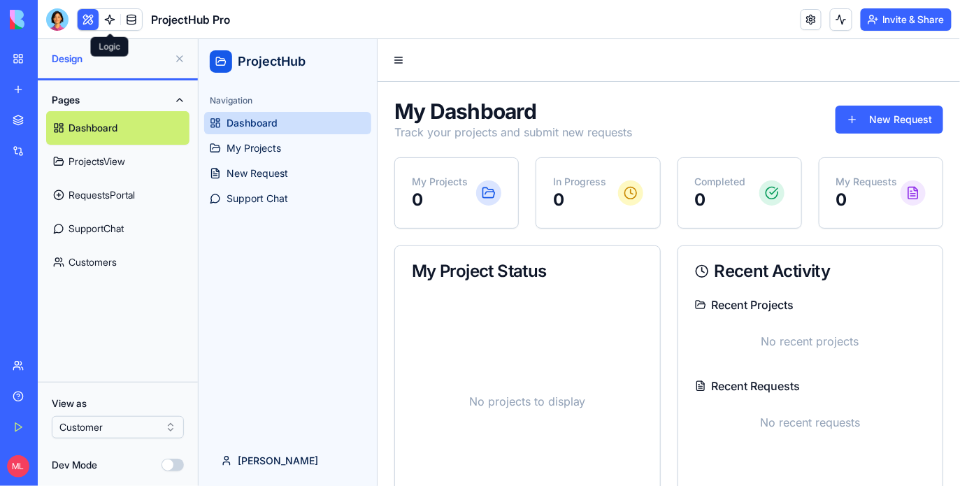
click at [127, 21] on link at bounding box center [131, 19] width 21 height 21
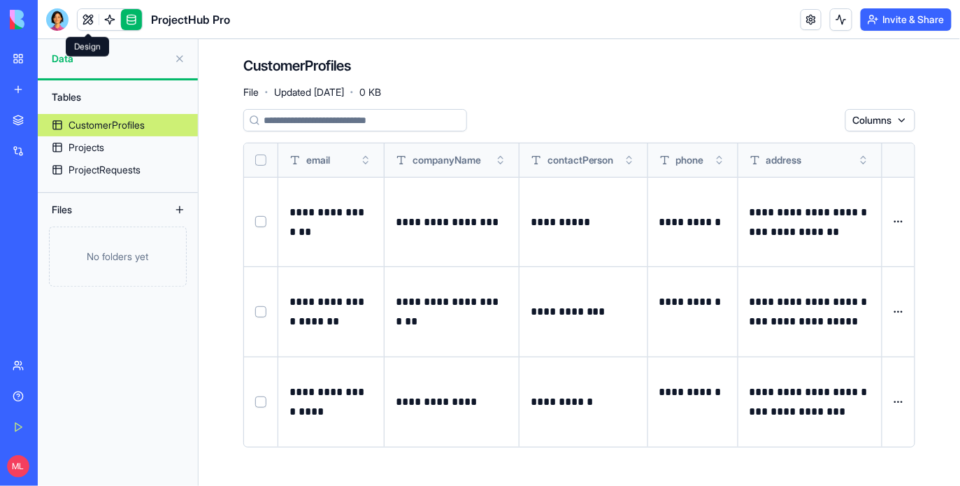
click at [91, 20] on link at bounding box center [88, 19] width 21 height 21
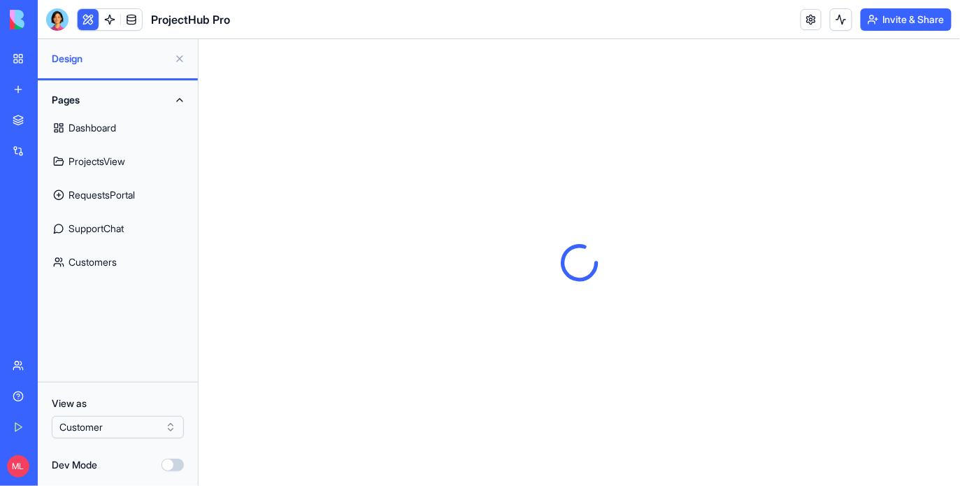
click at [106, 225] on link "SupportChat" at bounding box center [117, 229] width 143 height 34
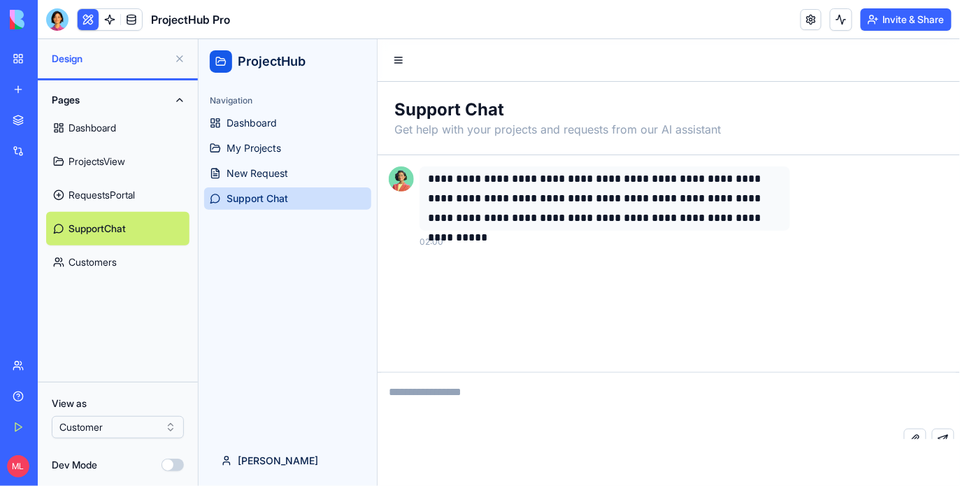
click at [461, 405] on textarea at bounding box center [668, 400] width 582 height 56
type textarea "**********"
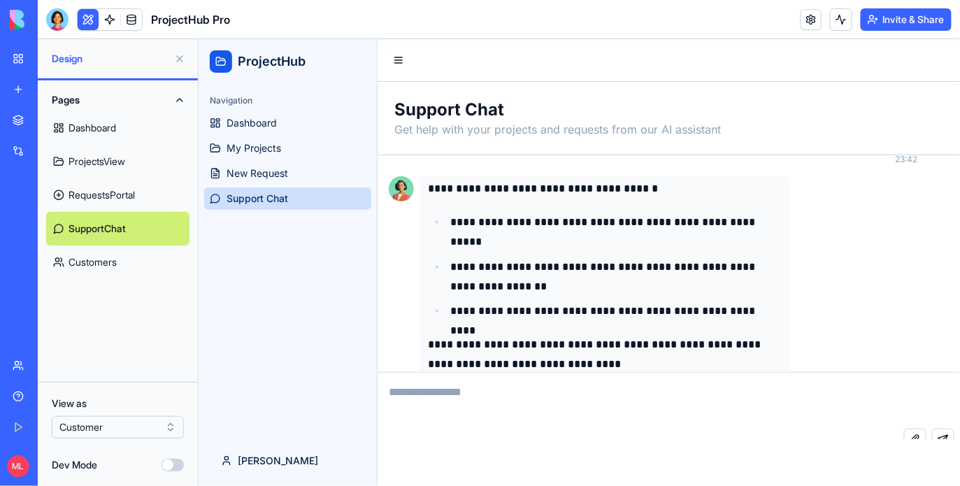
scroll to position [168, 0]
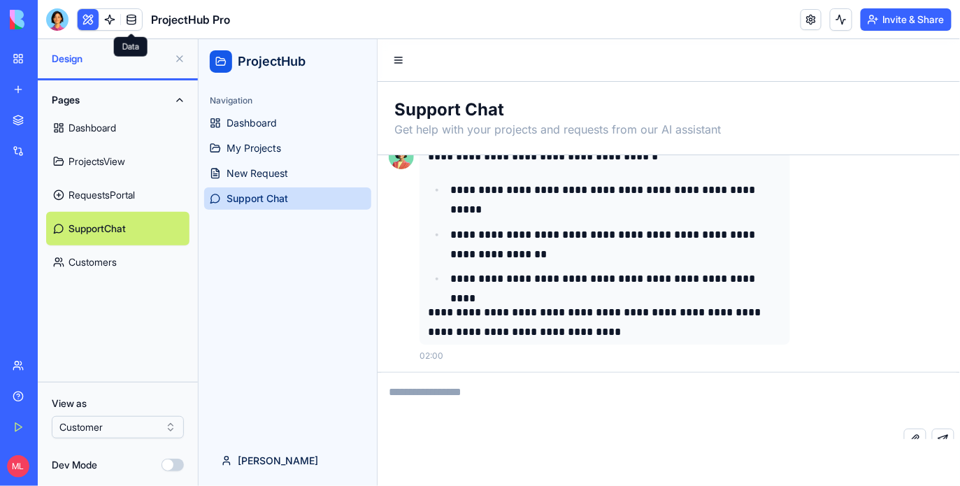
click at [138, 22] on link at bounding box center [131, 19] width 21 height 21
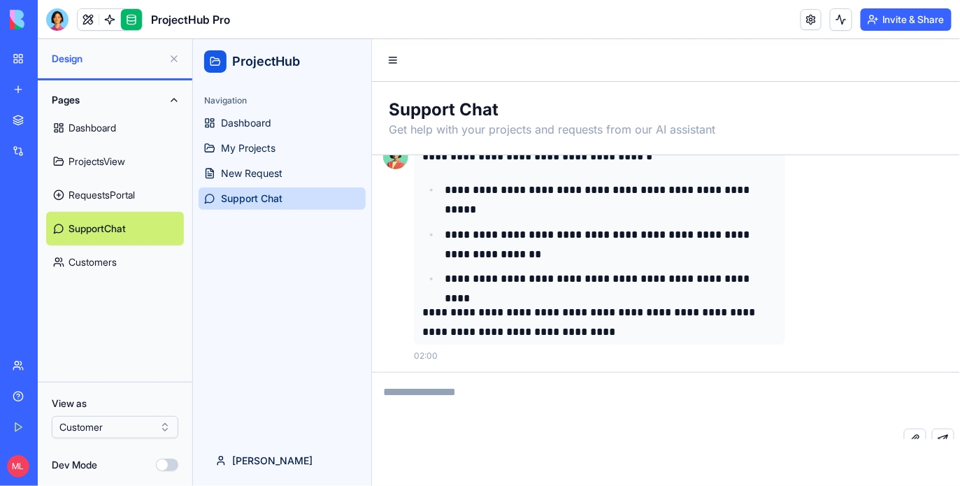
scroll to position [129, 0]
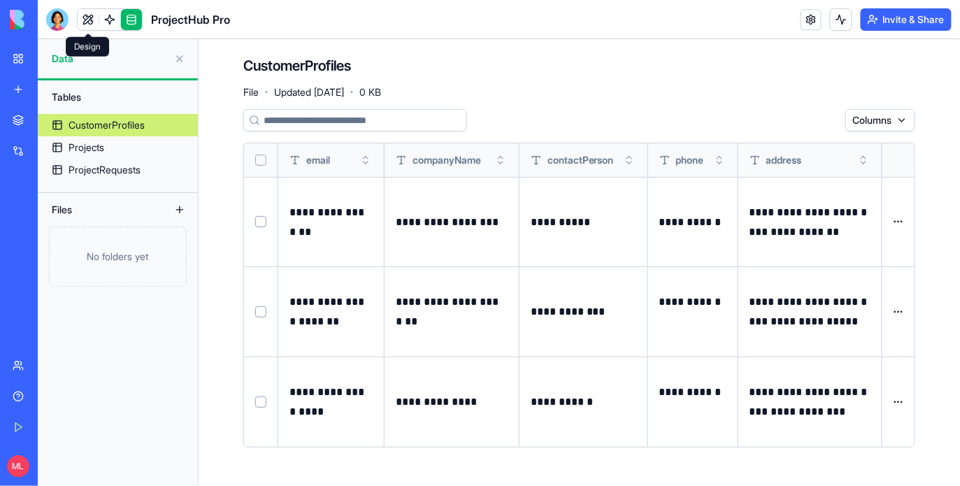
click at [89, 18] on link at bounding box center [88, 19] width 21 height 21
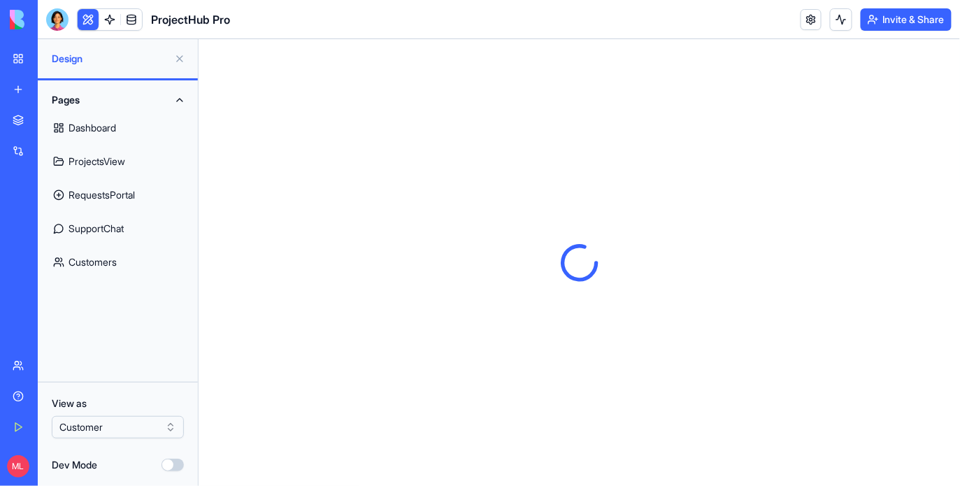
click at [122, 266] on link "Customers" at bounding box center [117, 262] width 143 height 34
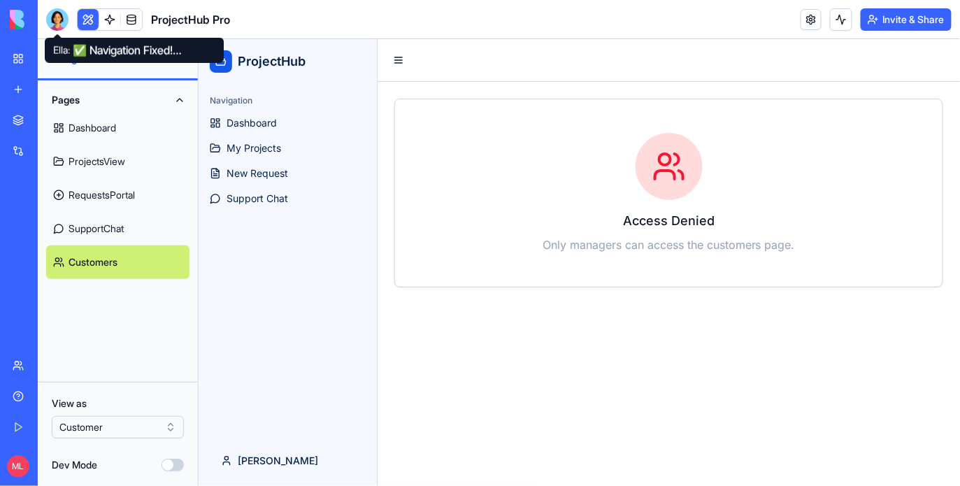
click at [50, 20] on div at bounding box center [57, 19] width 22 height 22
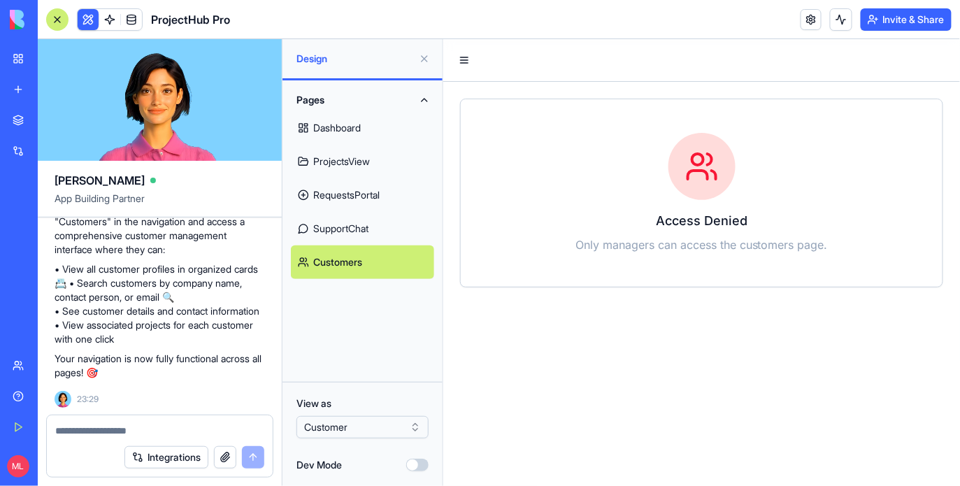
click at [112, 429] on textarea at bounding box center [159, 431] width 209 height 14
type textarea "**********"
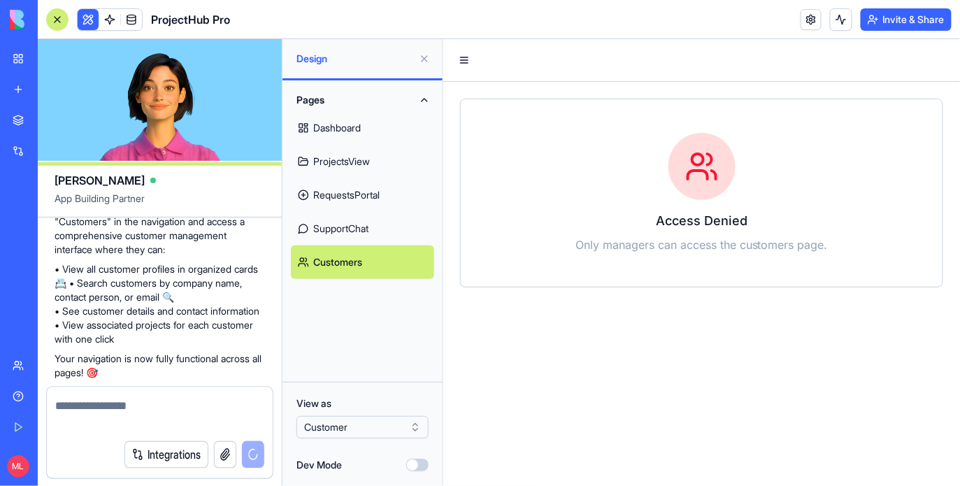
scroll to position [1328, 0]
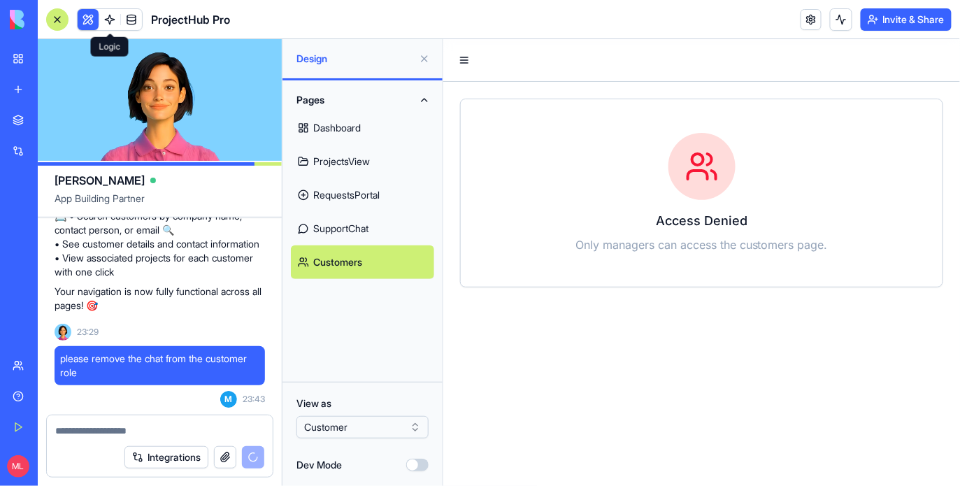
click at [83, 22] on button at bounding box center [88, 19] width 21 height 21
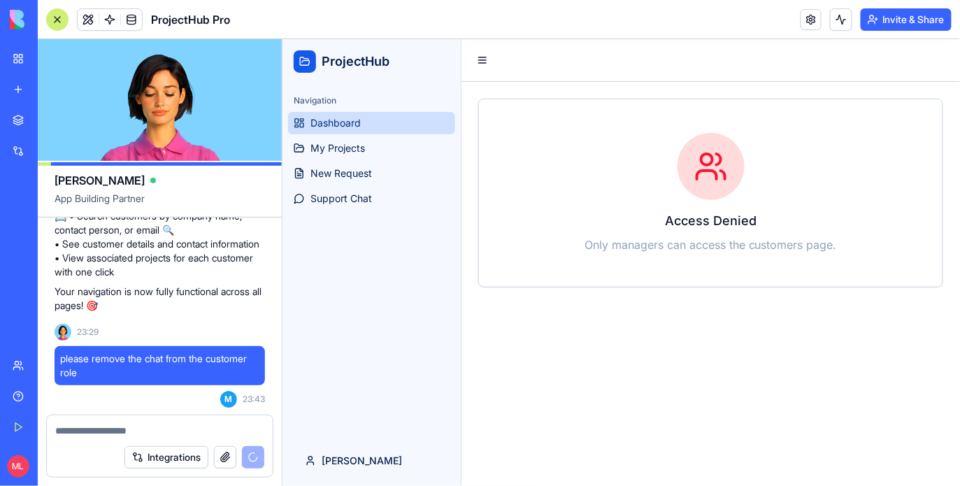
click at [356, 127] on span "Dashboard" at bounding box center [335, 122] width 50 height 14
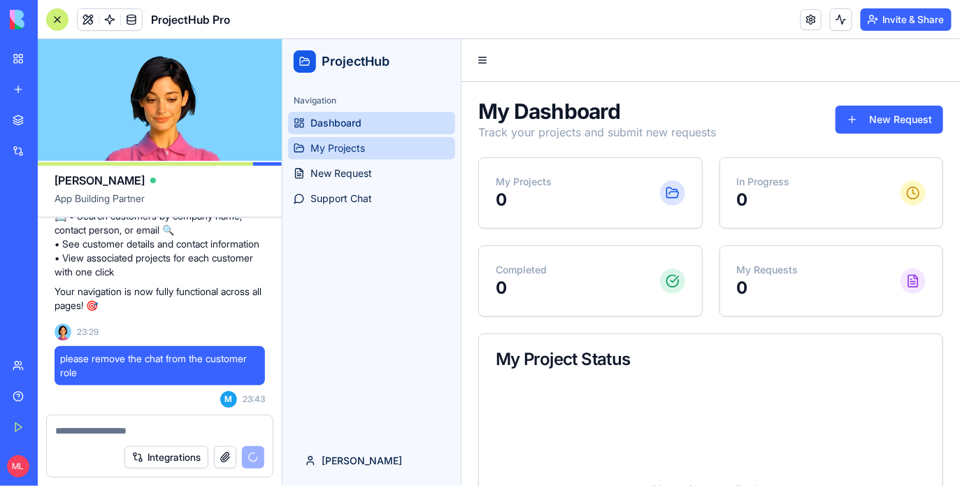
click at [352, 157] on link "My Projects" at bounding box center [370, 147] width 167 height 22
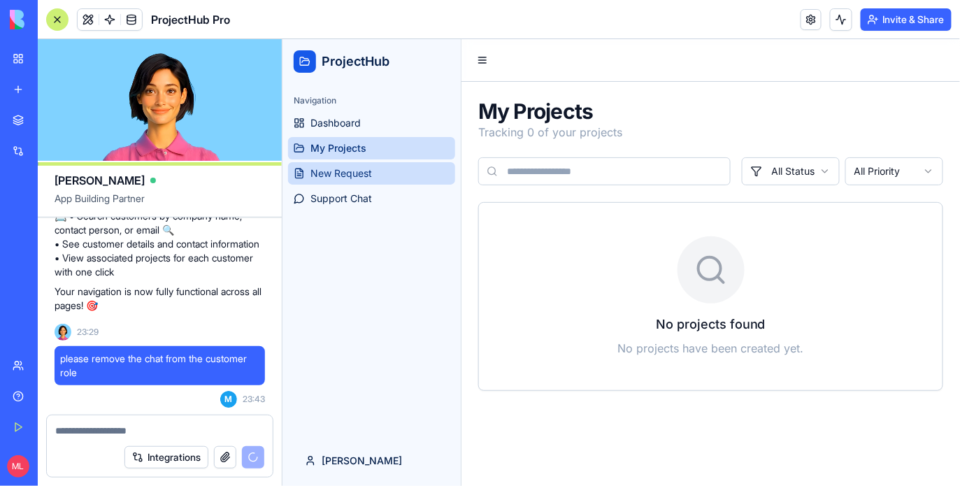
click at [354, 168] on span "New Request" at bounding box center [341, 173] width 62 height 14
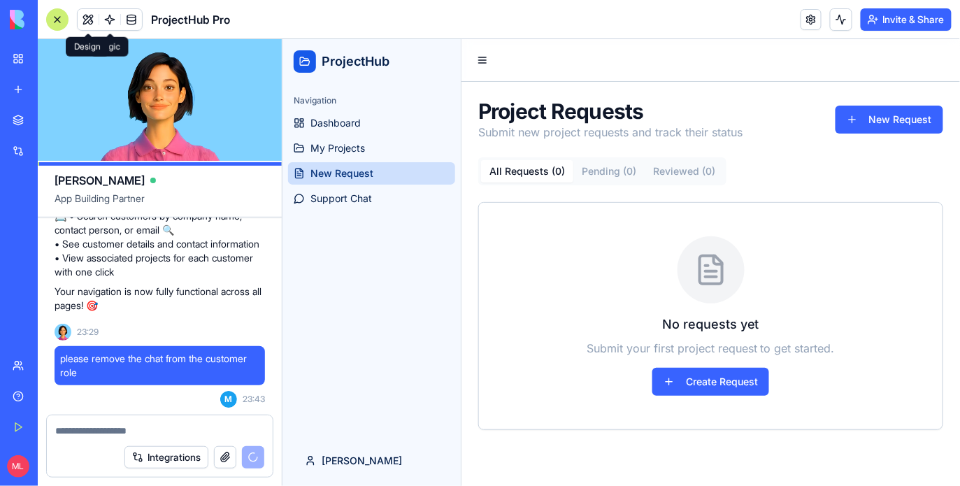
click at [92, 20] on button at bounding box center [88, 19] width 21 height 21
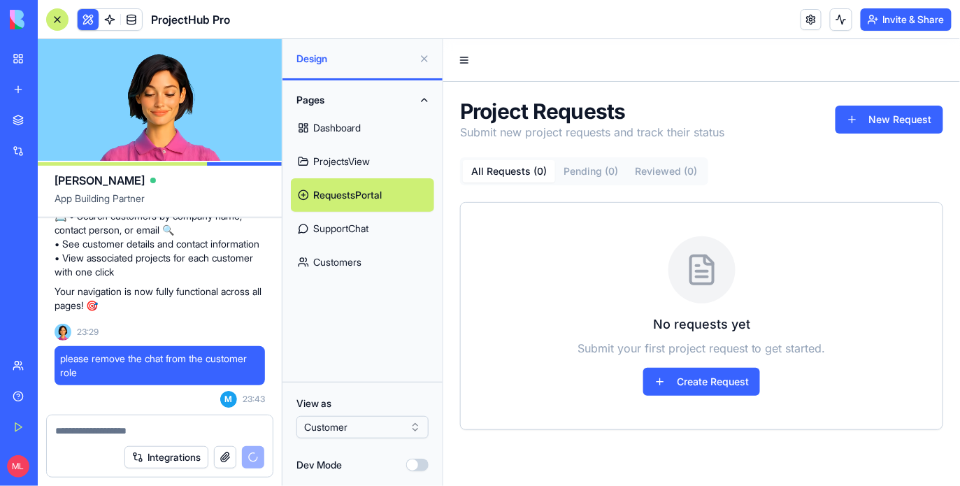
click at [354, 422] on html "BETA My Workspace New app Marketplace Integrations Recent New App New App New A…" at bounding box center [480, 243] width 960 height 486
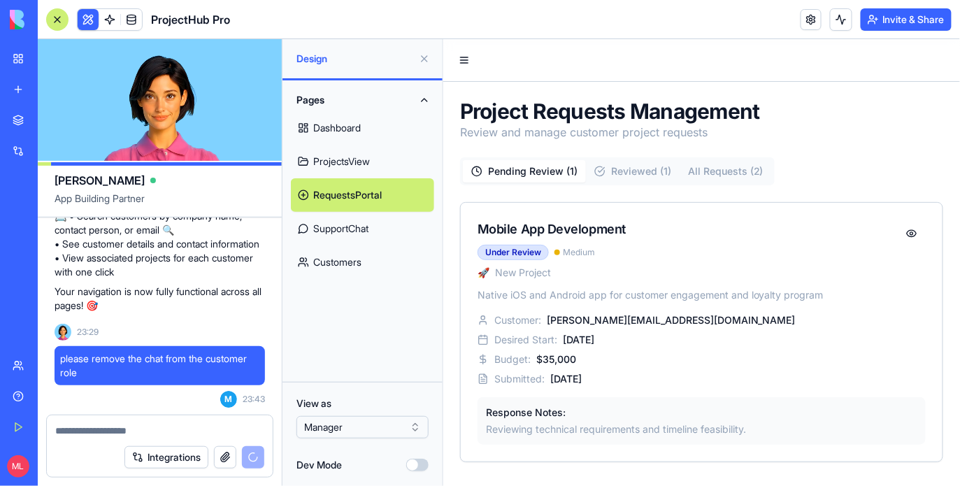
click at [424, 62] on button at bounding box center [424, 59] width 22 height 22
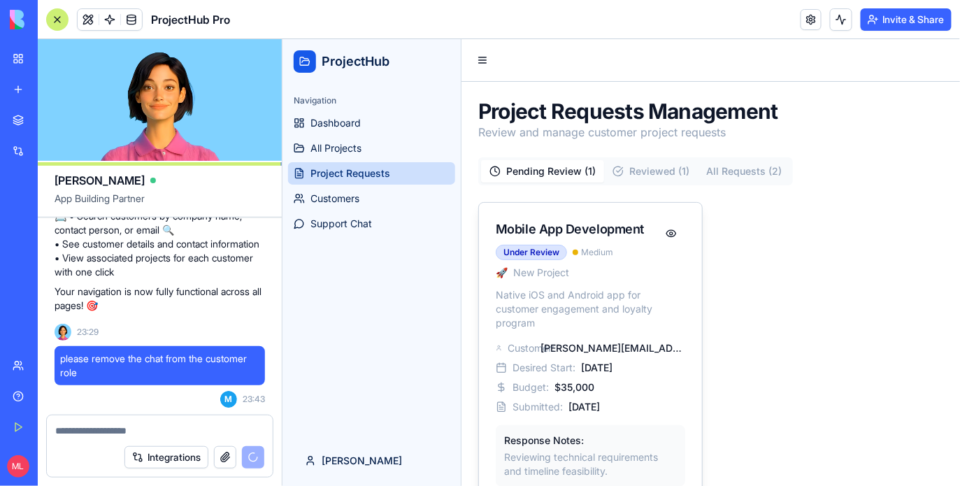
scroll to position [20, 0]
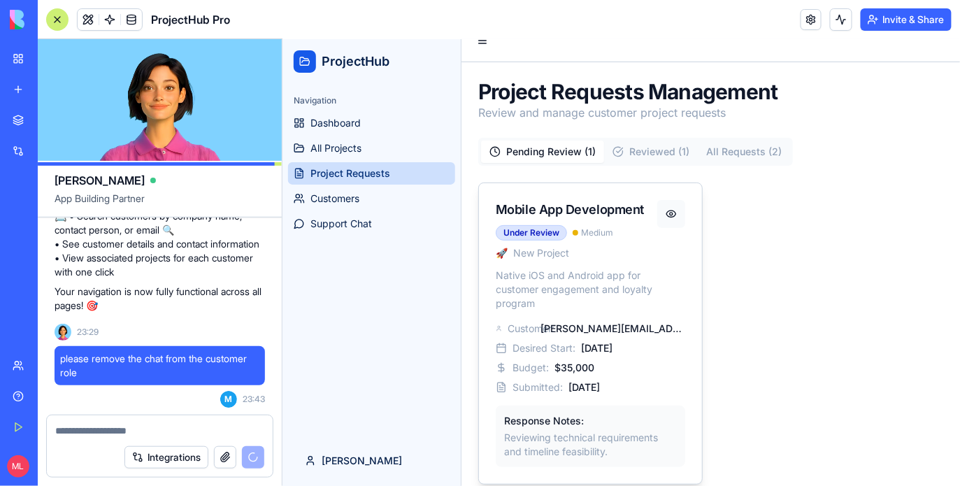
click at [670, 209] on button at bounding box center [670, 213] width 28 height 28
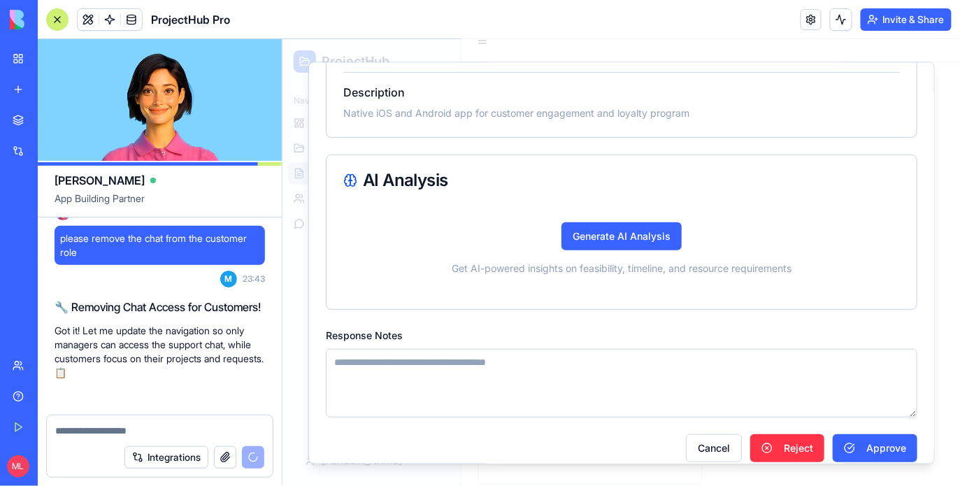
scroll to position [1499, 0]
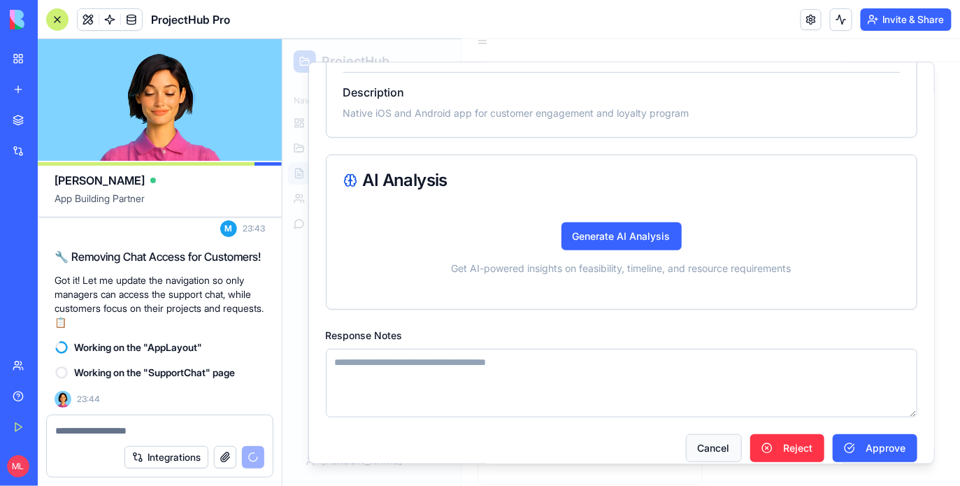
click at [700, 436] on button "Cancel" at bounding box center [713, 447] width 56 height 28
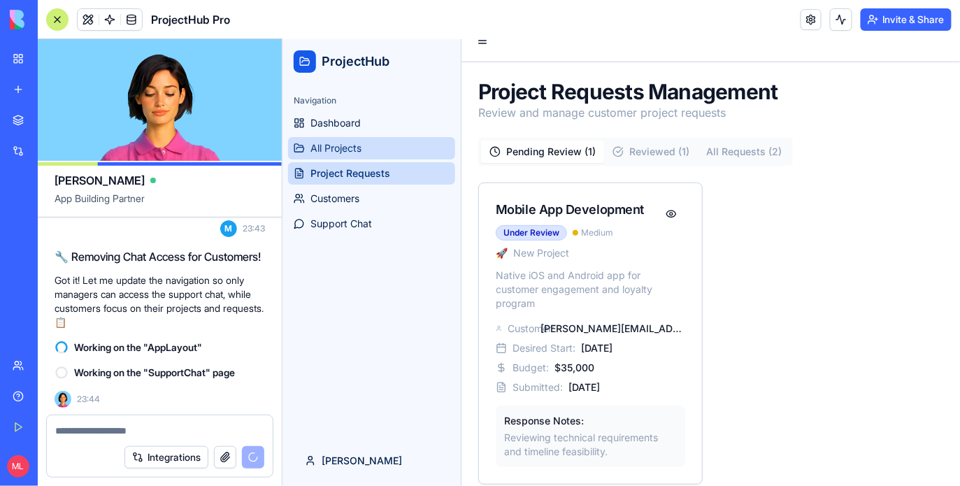
click at [359, 148] on span "All Projects" at bounding box center [335, 148] width 51 height 14
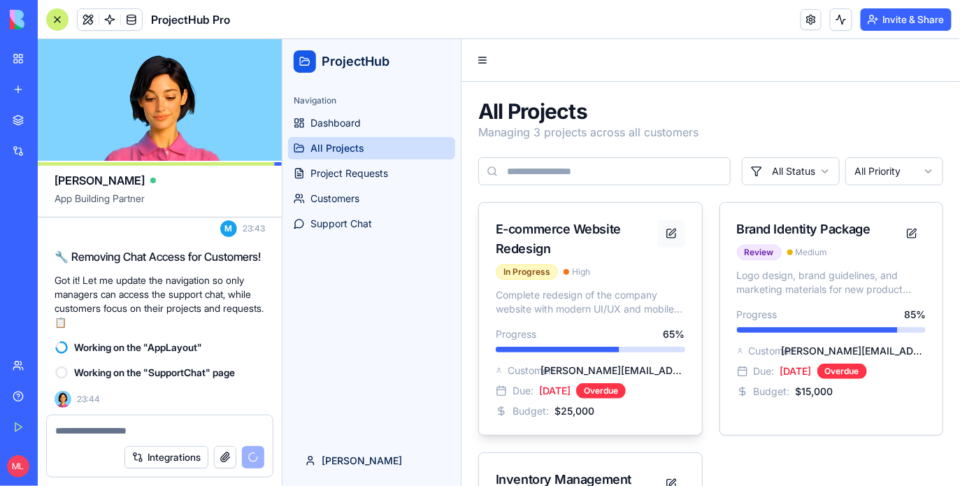
click at [677, 235] on button at bounding box center [670, 233] width 28 height 28
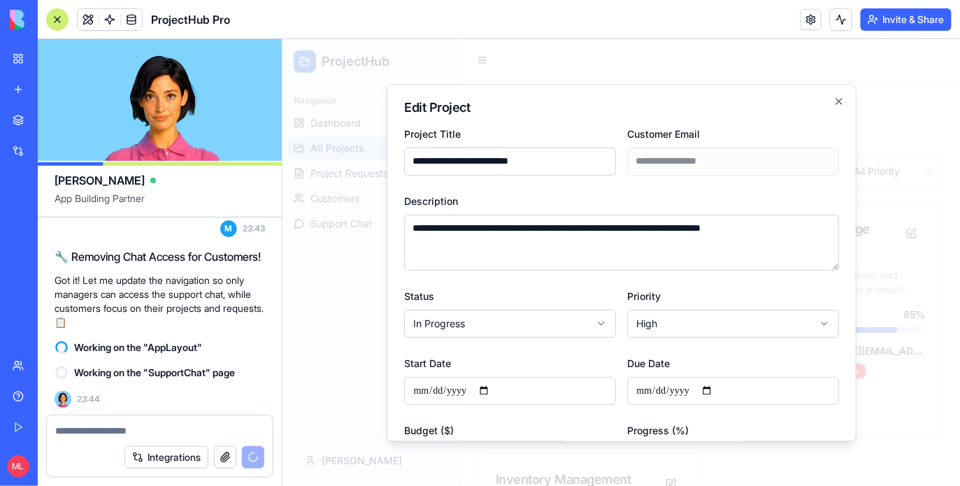
scroll to position [254, 0]
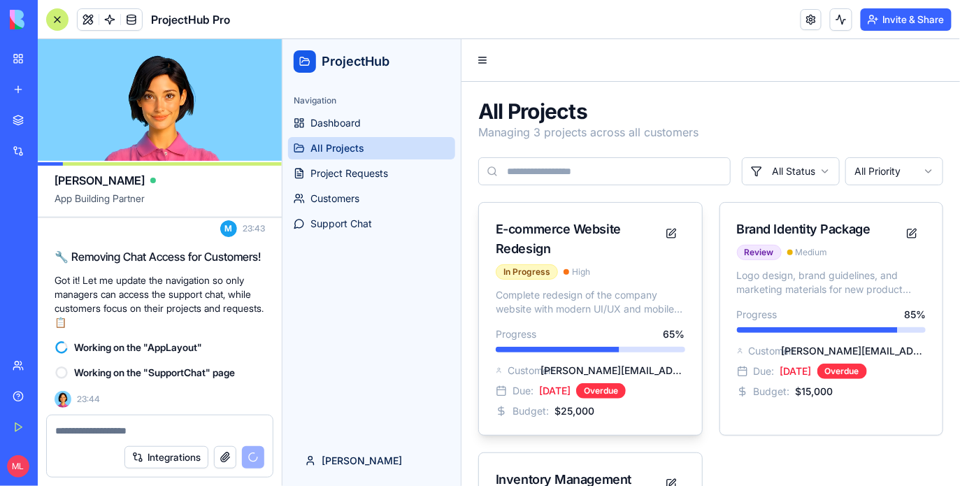
click at [582, 250] on div "E-commerce Website Redesign" at bounding box center [575, 238] width 161 height 39
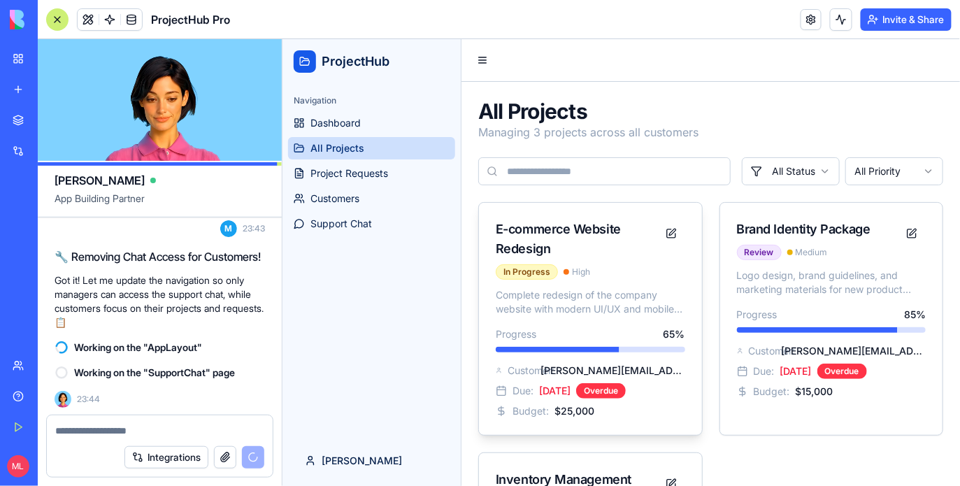
click at [564, 224] on div "E-commerce Website Redesign" at bounding box center [575, 238] width 161 height 39
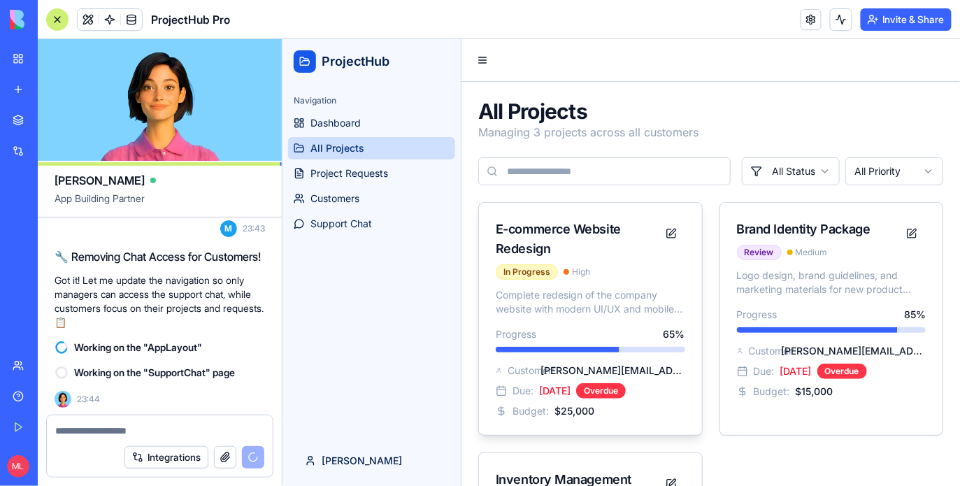
click at [565, 359] on div "Complete redesign of the company website with modern UI/UX and mobile optimizat…" at bounding box center [589, 360] width 223 height 147
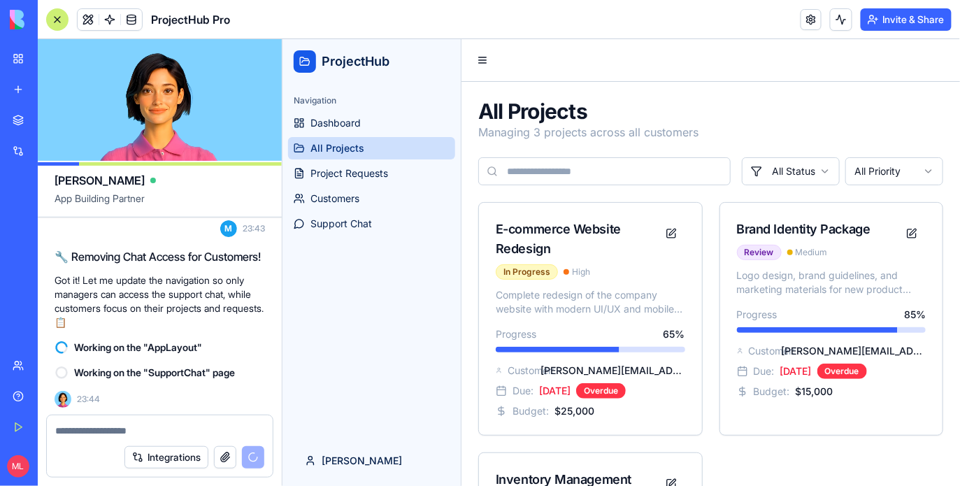
click at [58, 11] on div at bounding box center [57, 19] width 22 height 22
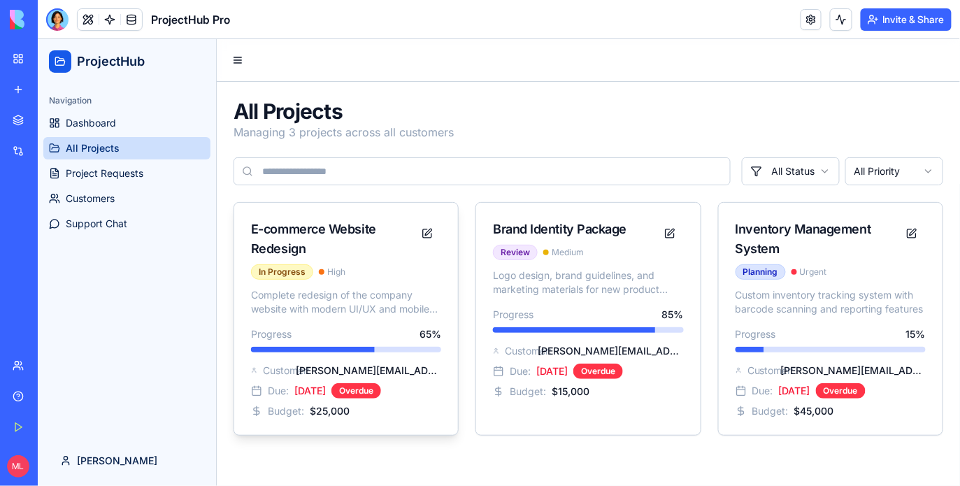
click at [363, 257] on div "E-commerce Website Redesign" at bounding box center [331, 238] width 162 height 39
click at [367, 318] on div "Complete redesign of the company website with modern UI/UX and mobile optimizat…" at bounding box center [346, 360] width 224 height 147
click at [429, 233] on button at bounding box center [426, 233] width 28 height 28
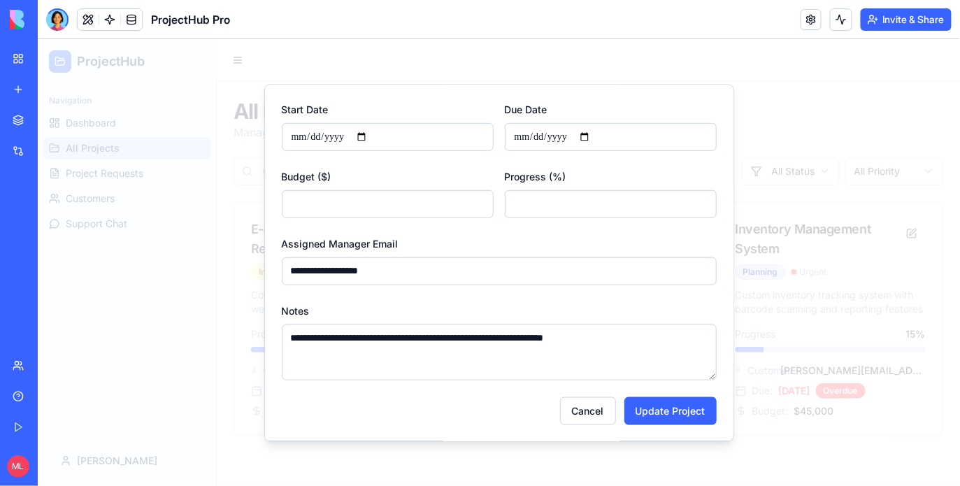
scroll to position [0, 0]
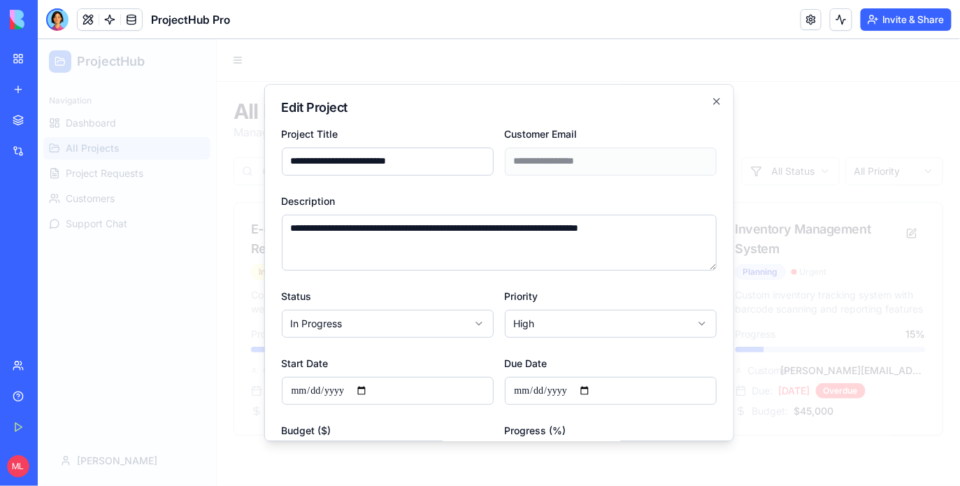
click at [828, 284] on div at bounding box center [498, 261] width 922 height 447
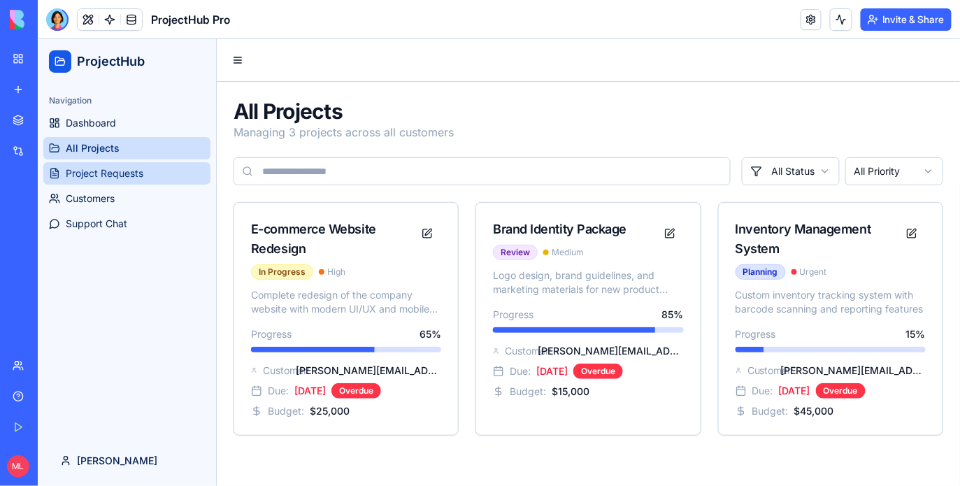
click at [111, 168] on span "Project Requests" at bounding box center [104, 173] width 78 height 14
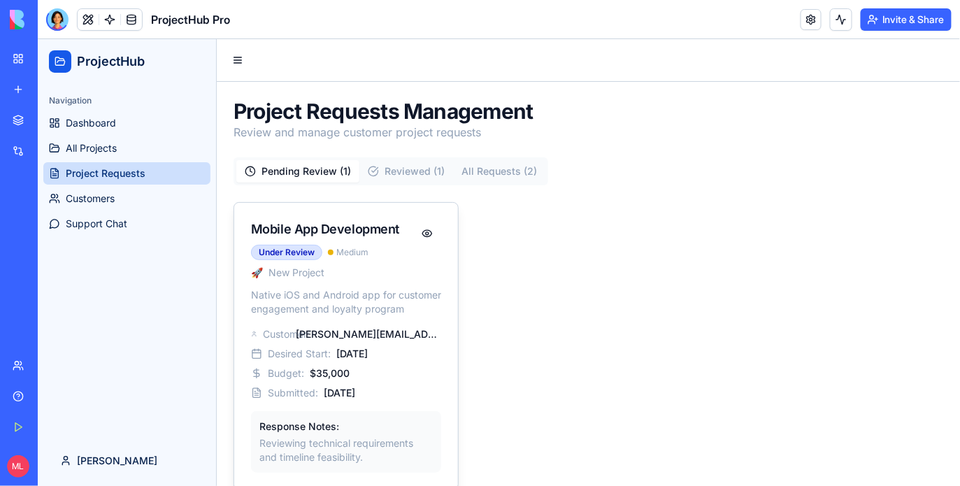
scroll to position [20, 0]
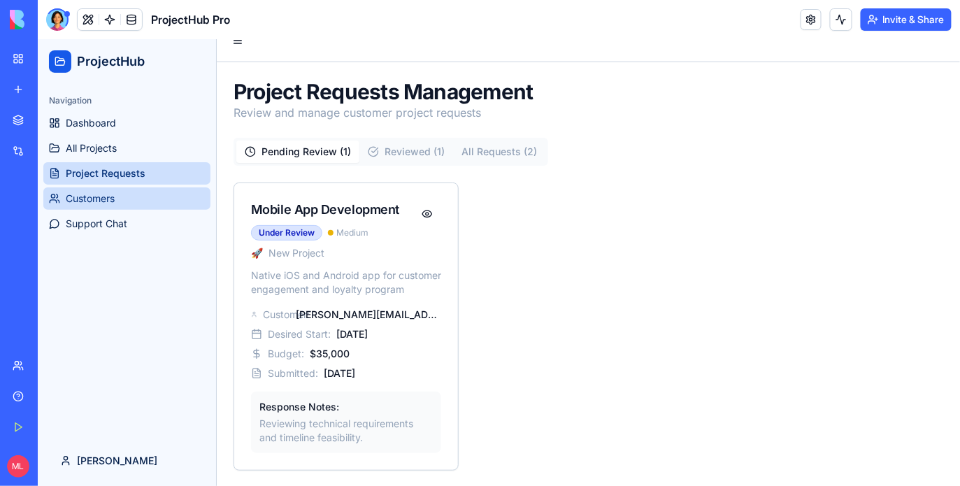
click at [136, 208] on link "Customers" at bounding box center [126, 198] width 167 height 22
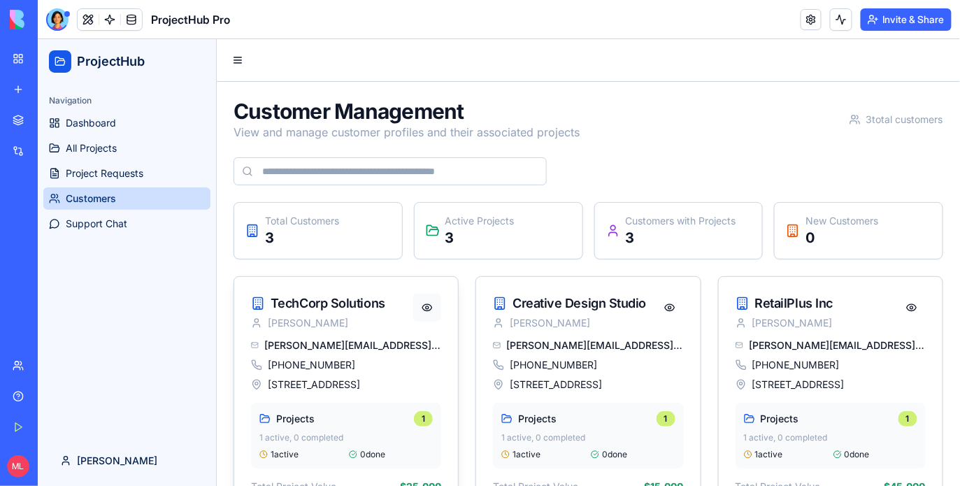
click at [429, 307] on button at bounding box center [426, 307] width 28 height 28
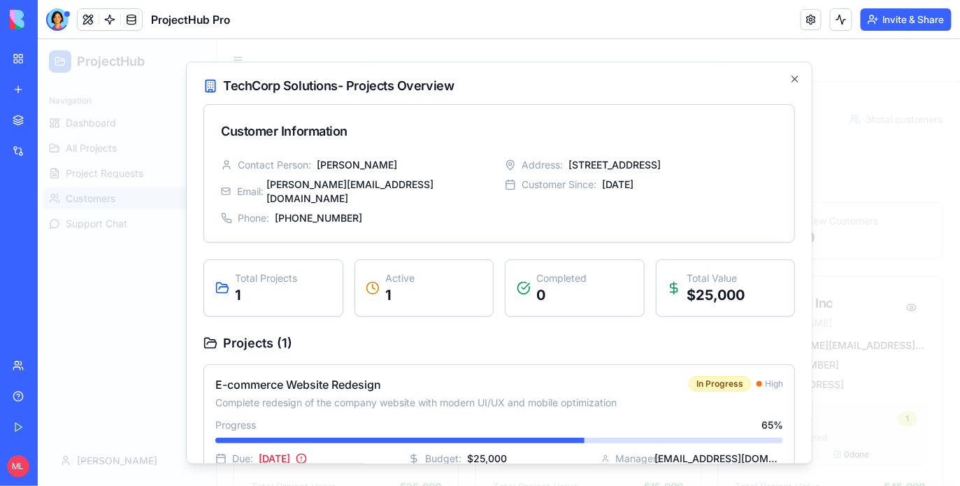
click at [894, 277] on div at bounding box center [498, 261] width 922 height 447
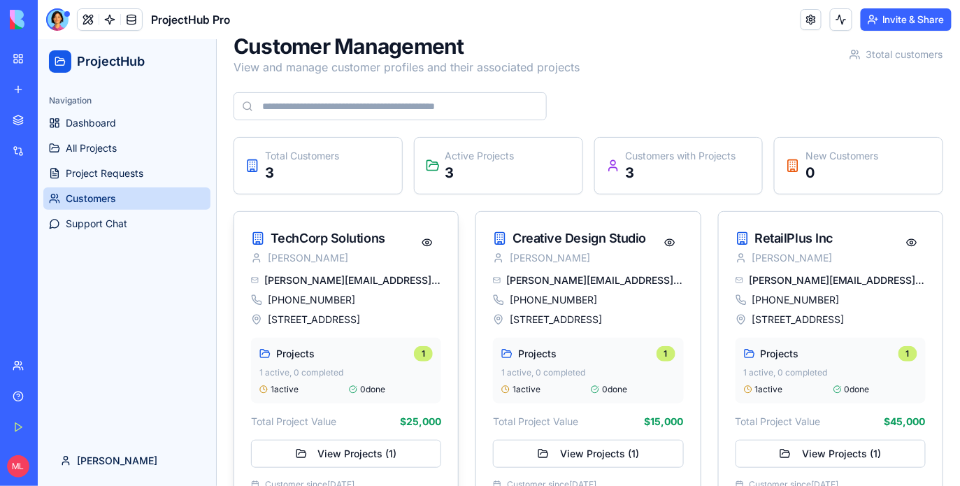
scroll to position [102, 0]
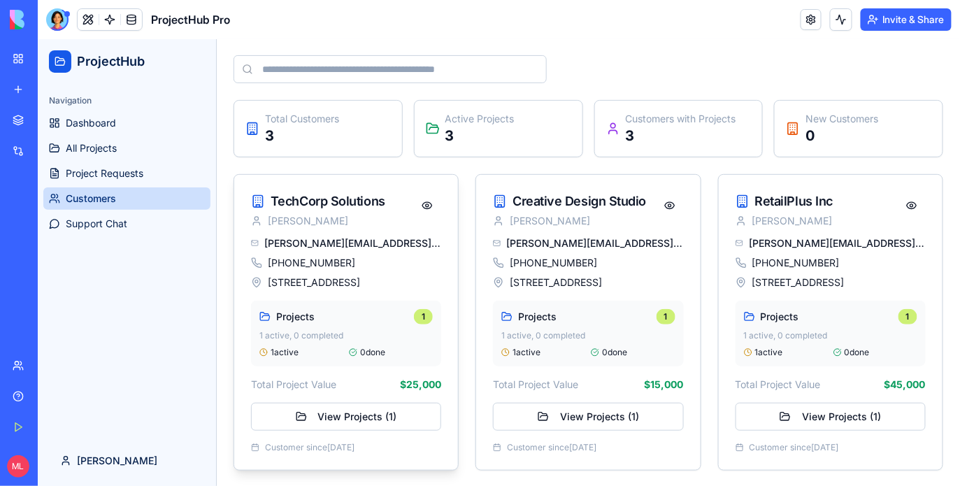
click at [412, 345] on div "Projects 1 1 active, 0 completed 1 active 0 done" at bounding box center [345, 333] width 190 height 66
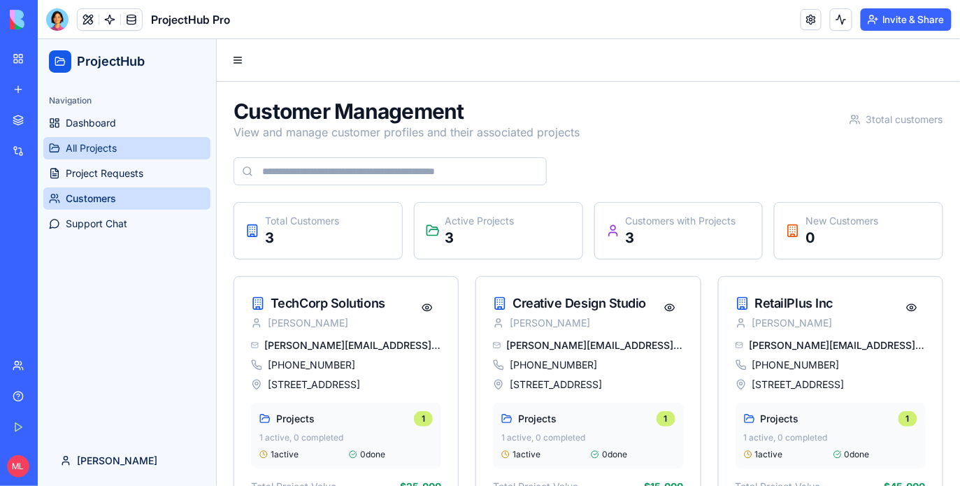
click at [131, 153] on link "All Projects" at bounding box center [126, 147] width 167 height 22
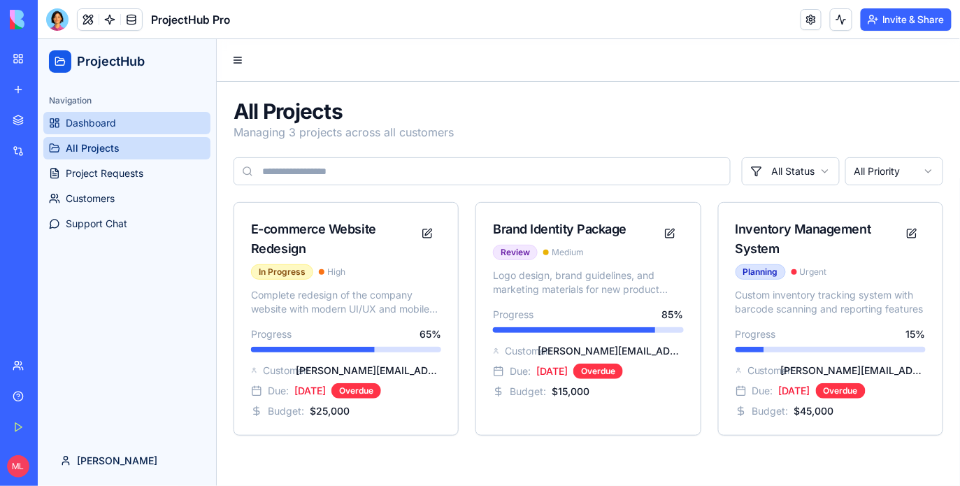
click at [132, 126] on link "Dashboard" at bounding box center [126, 122] width 167 height 22
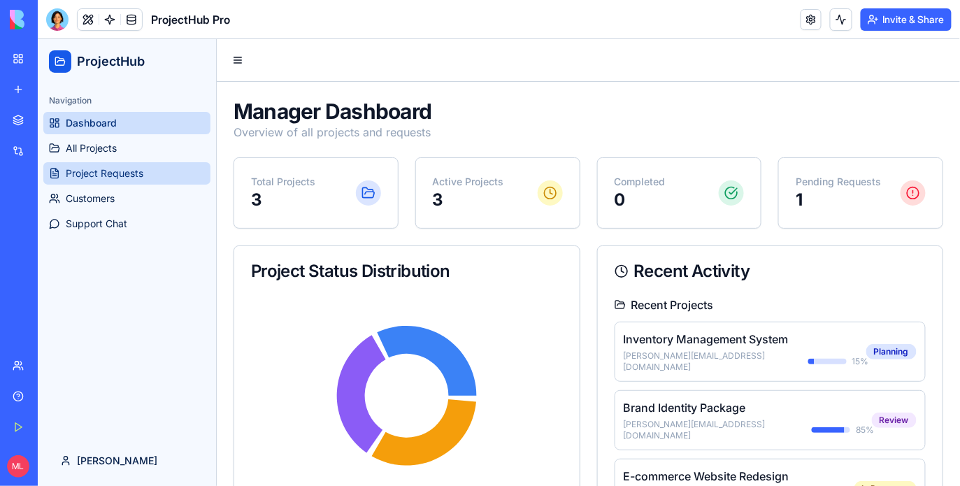
click at [134, 165] on link "Project Requests" at bounding box center [126, 172] width 167 height 22
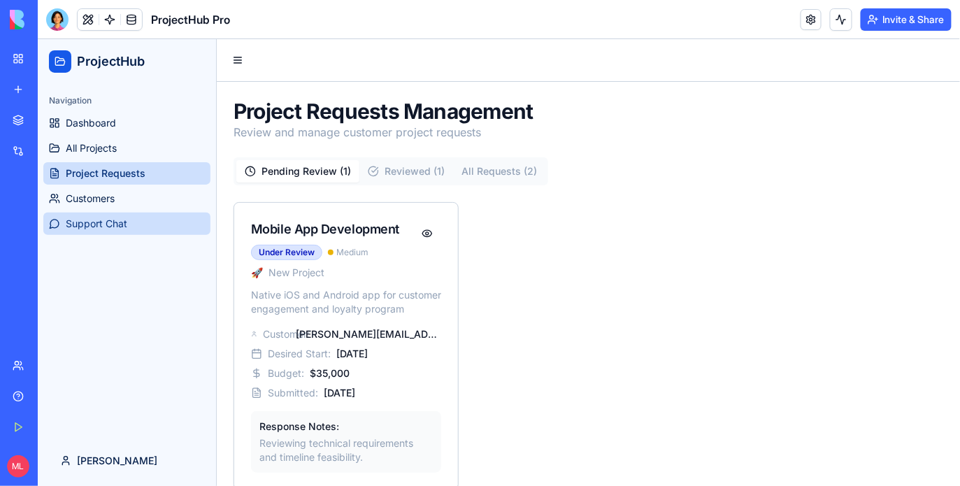
click at [134, 213] on link "Support Chat" at bounding box center [126, 223] width 167 height 22
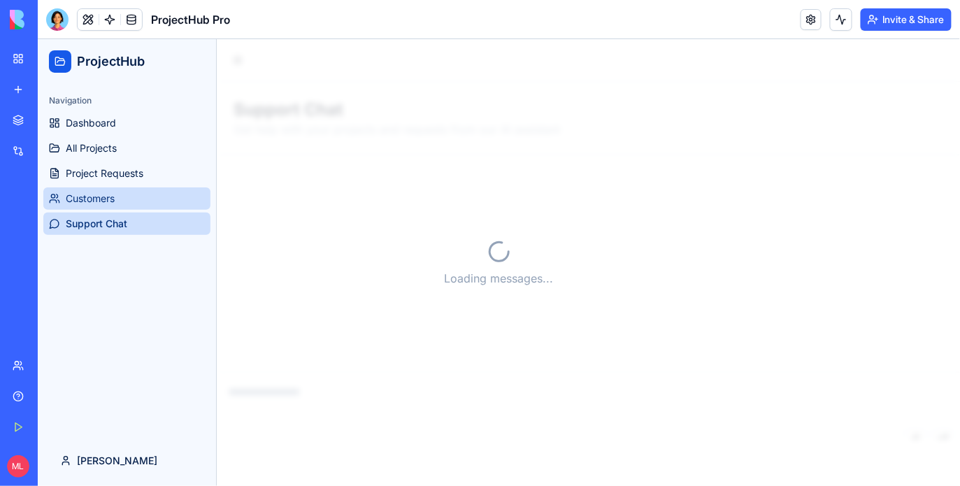
click at [112, 206] on link "Customers" at bounding box center [126, 198] width 167 height 22
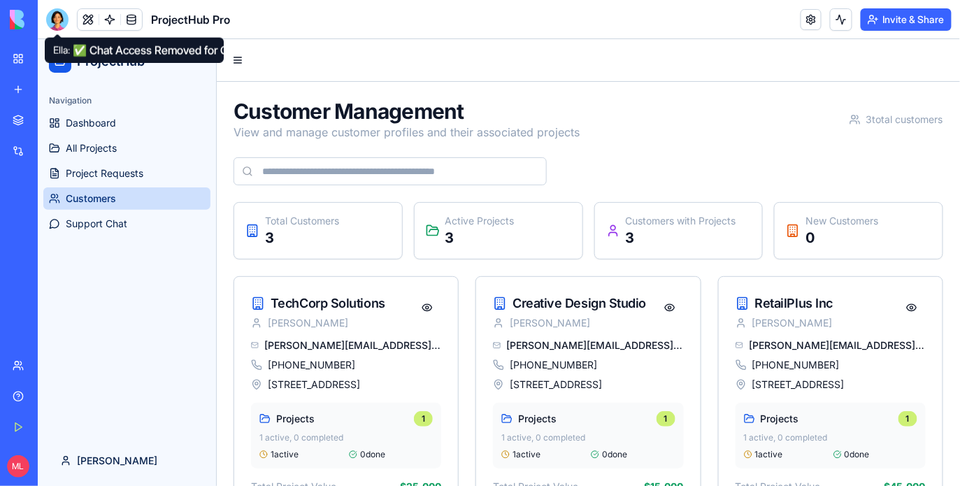
drag, startPoint x: 56, startPoint y: 23, endPoint x: 21, endPoint y: 118, distance: 101.3
click at [56, 23] on div at bounding box center [57, 19] width 22 height 22
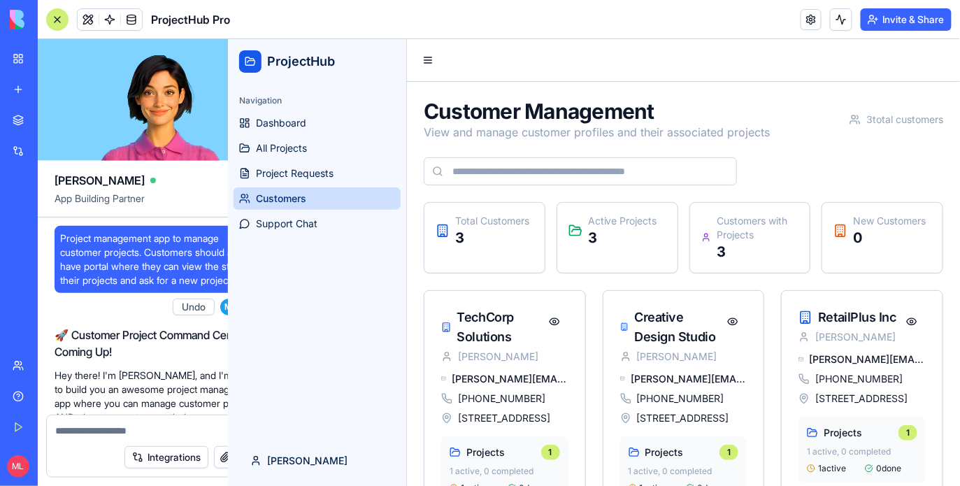
scroll to position [1697, 0]
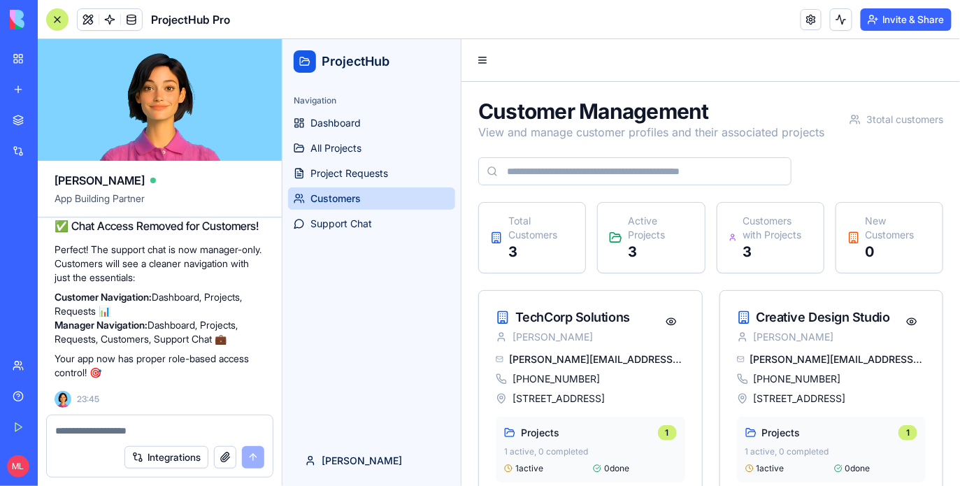
click at [115, 427] on textarea at bounding box center [159, 431] width 209 height 14
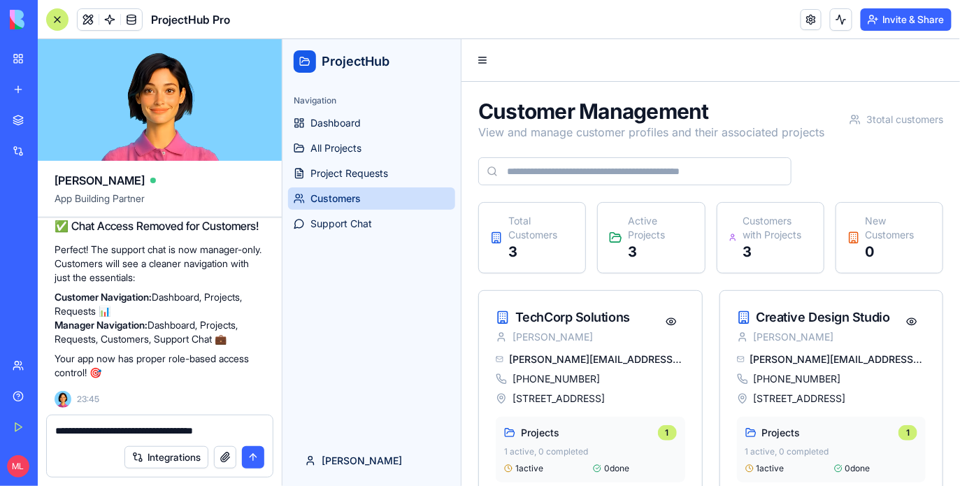
type textarea "**********"
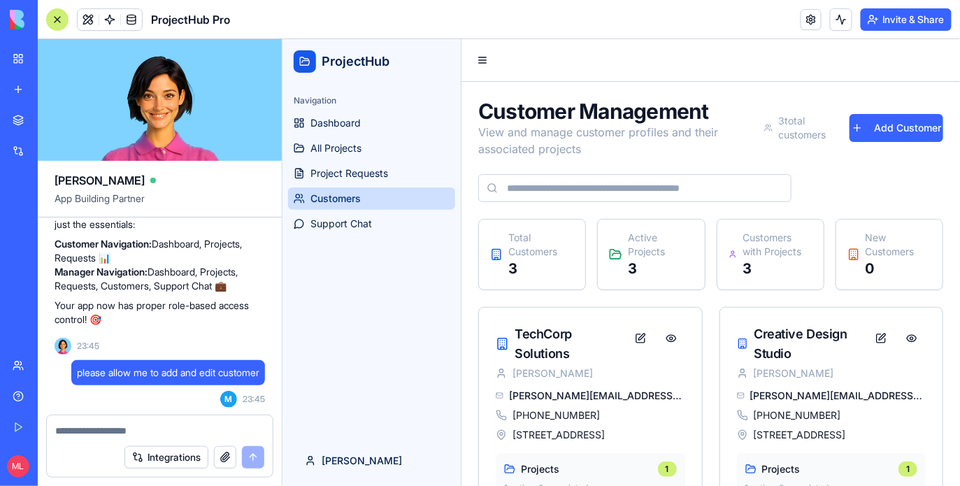
scroll to position [2271, 0]
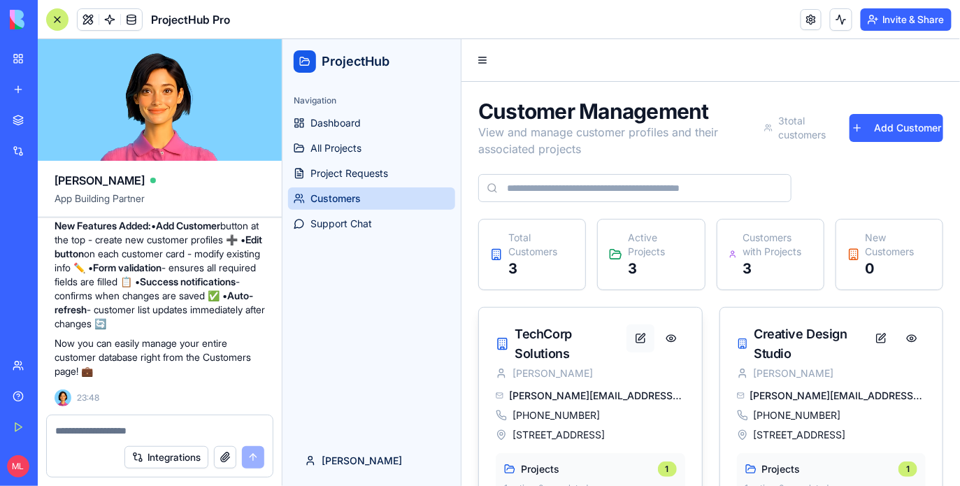
click at [637, 335] on button at bounding box center [640, 338] width 28 height 28
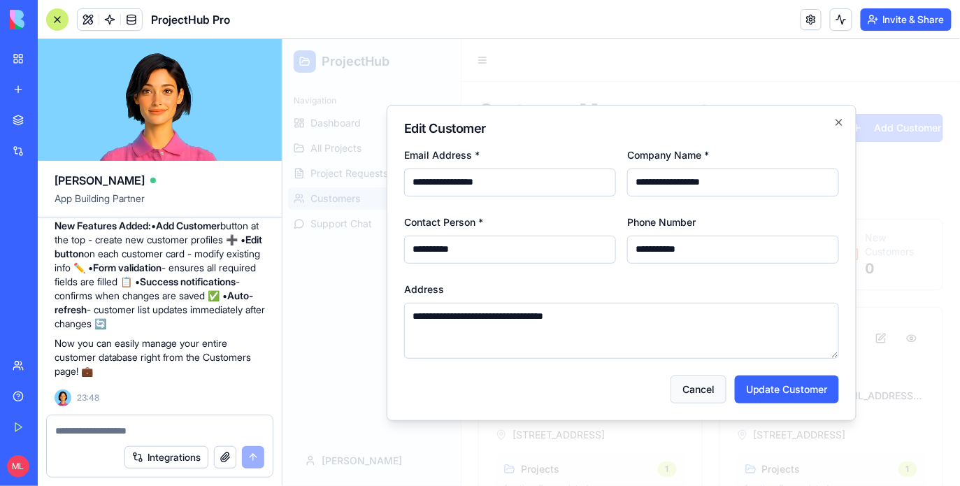
click at [702, 402] on button "Cancel" at bounding box center [698, 389] width 56 height 28
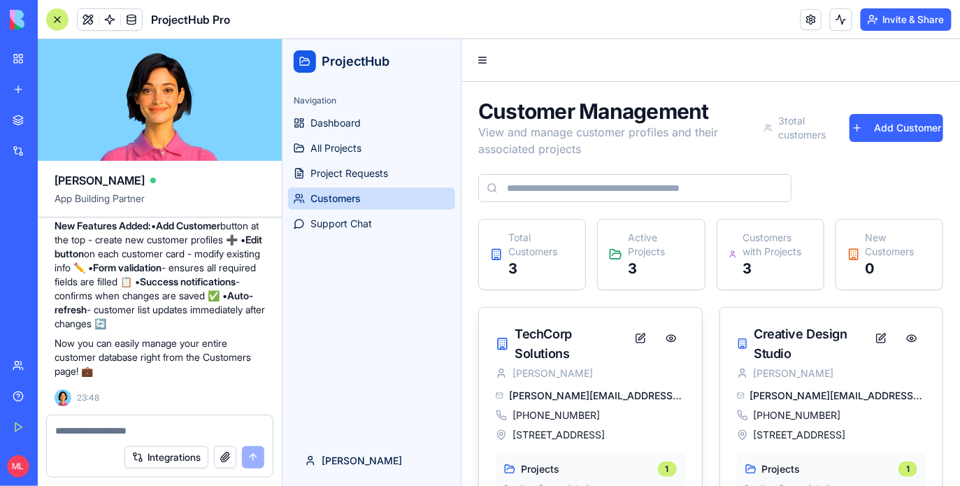
scroll to position [95, 0]
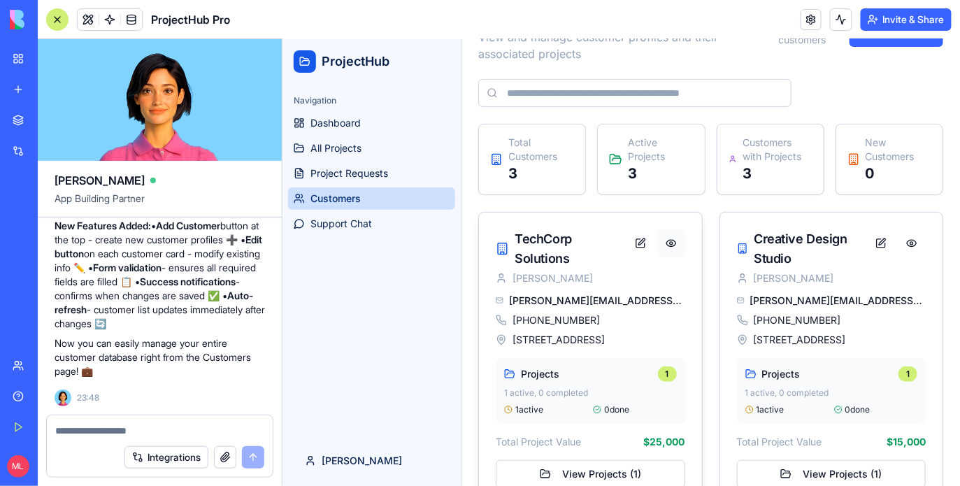
click at [674, 248] on button at bounding box center [670, 243] width 28 height 28
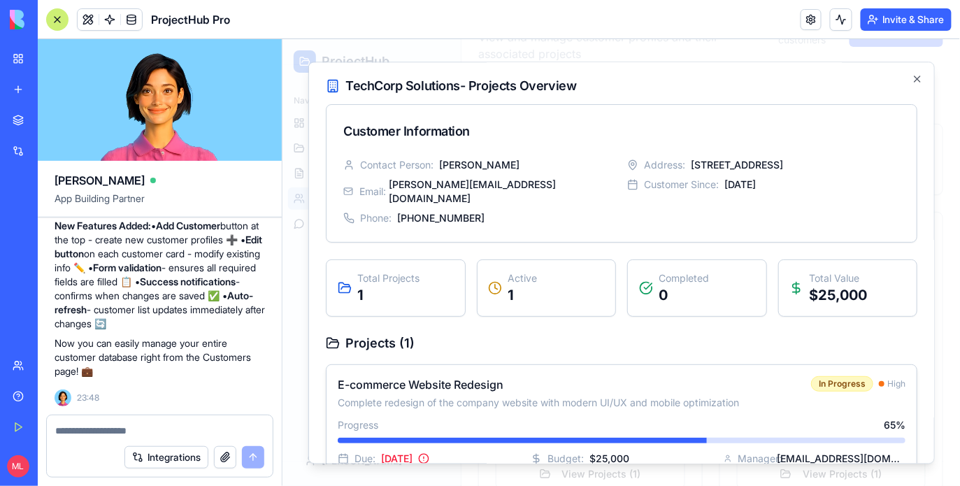
click at [629, 417] on div "Progress 65 %" at bounding box center [621, 424] width 568 height 14
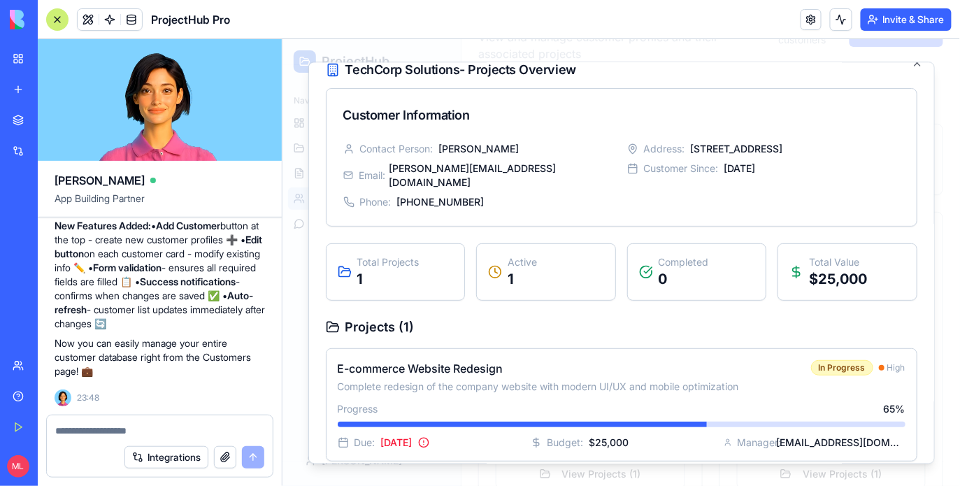
click at [173, 429] on textarea at bounding box center [159, 431] width 209 height 14
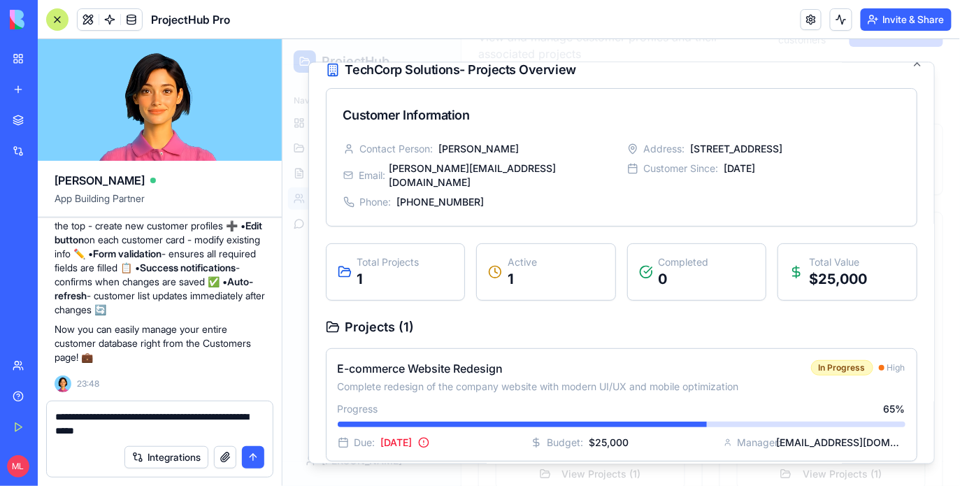
type textarea "**********"
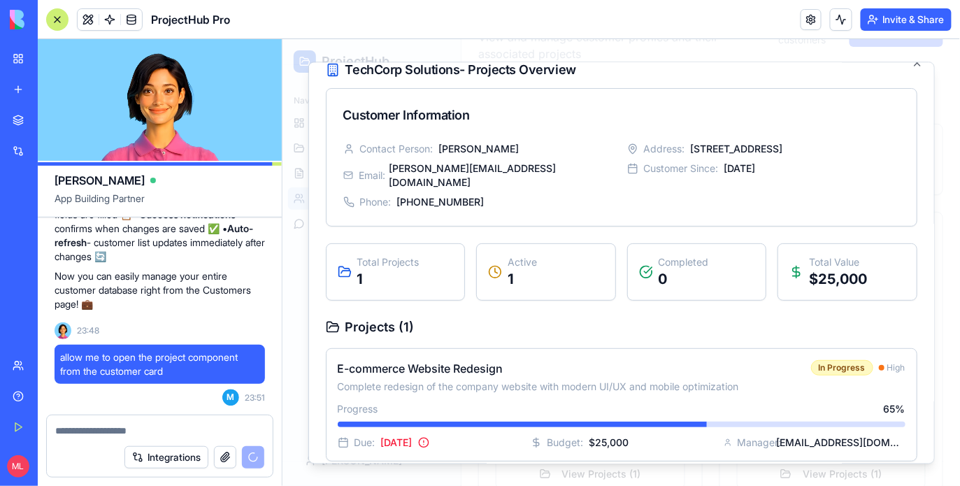
click at [190, 311] on div "✅ Customer Management Ready! Awesome! You now have full customer management cap…" at bounding box center [160, 201] width 210 height 229
click at [276, 139] on video at bounding box center [160, 100] width 244 height 122
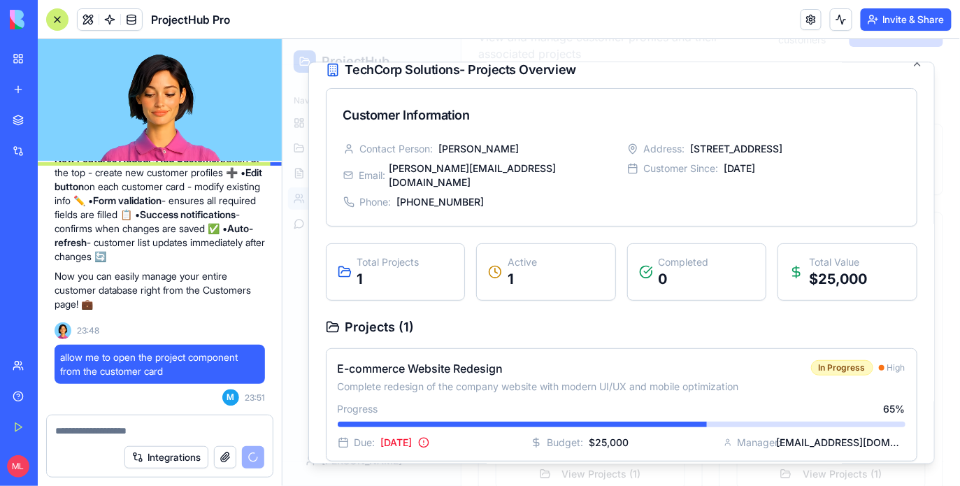
scroll to position [2281, 0]
click at [115, 23] on span at bounding box center [109, 19] width 39 height 39
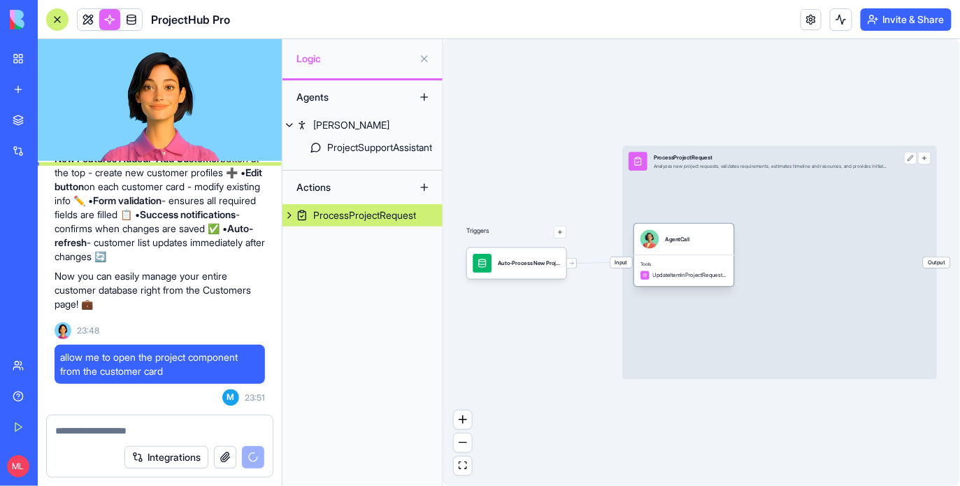
click at [681, 260] on div "Tools UpdateItemInProjectRequestsTable" at bounding box center [684, 269] width 100 height 31
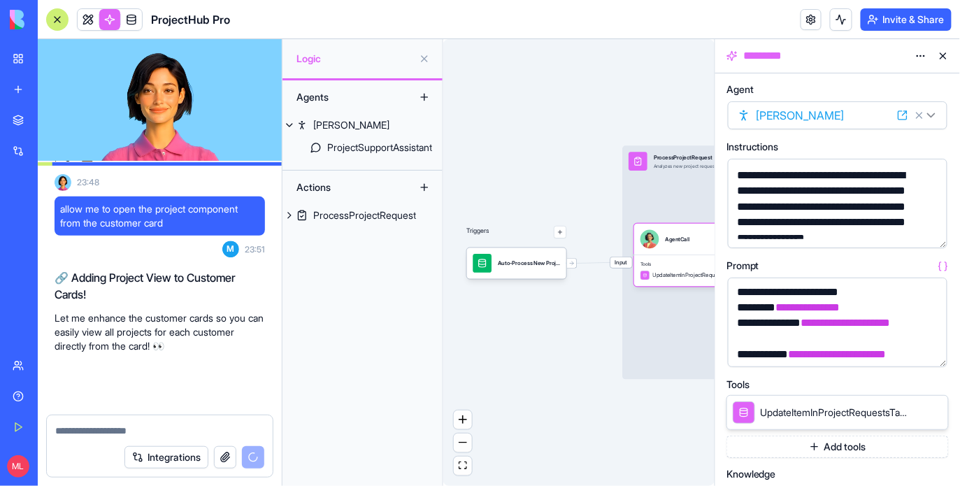
scroll to position [2429, 0]
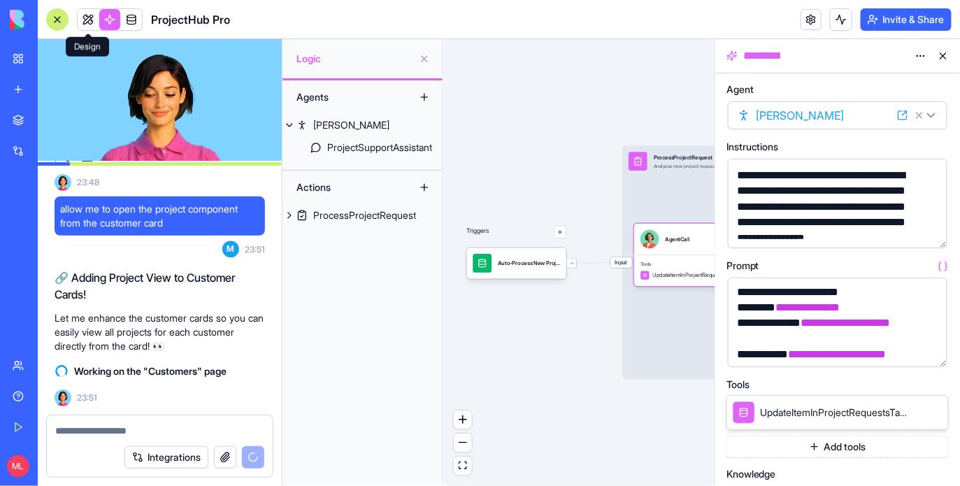
click at [81, 27] on link at bounding box center [88, 19] width 21 height 21
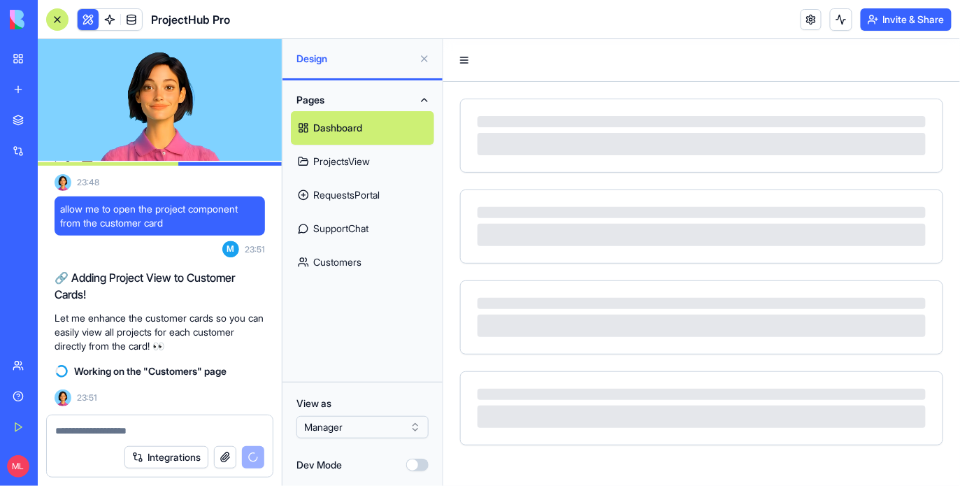
click at [48, 15] on div at bounding box center [57, 19] width 22 height 22
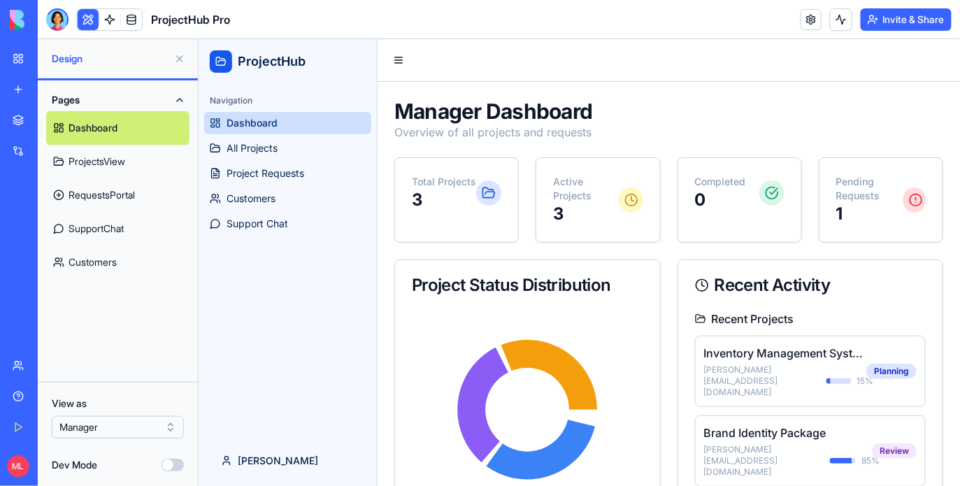
click at [179, 61] on button at bounding box center [179, 59] width 22 height 22
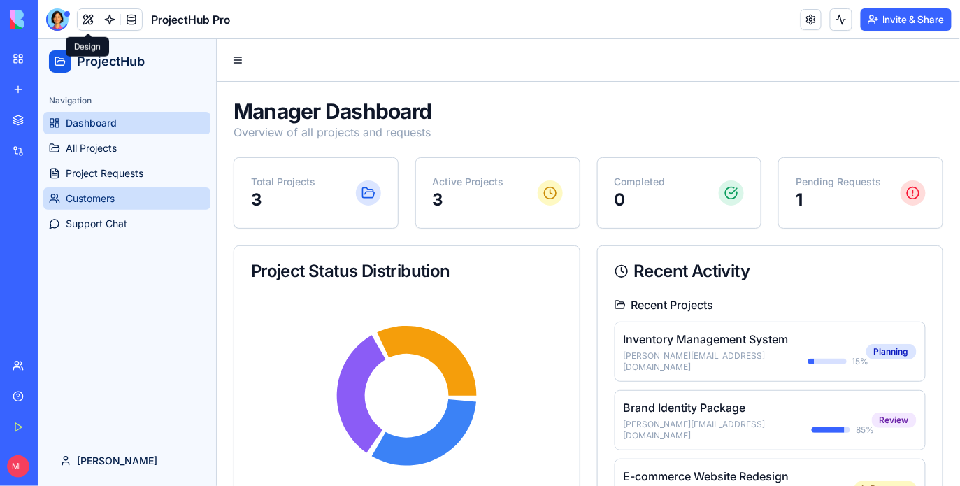
click at [112, 206] on link "Customers" at bounding box center [126, 198] width 167 height 22
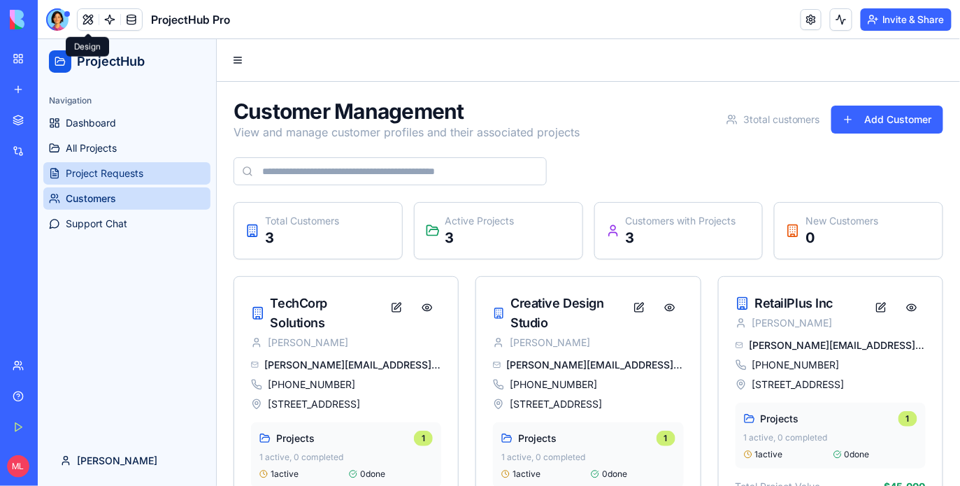
click at [150, 172] on link "Project Requests" at bounding box center [126, 172] width 167 height 22
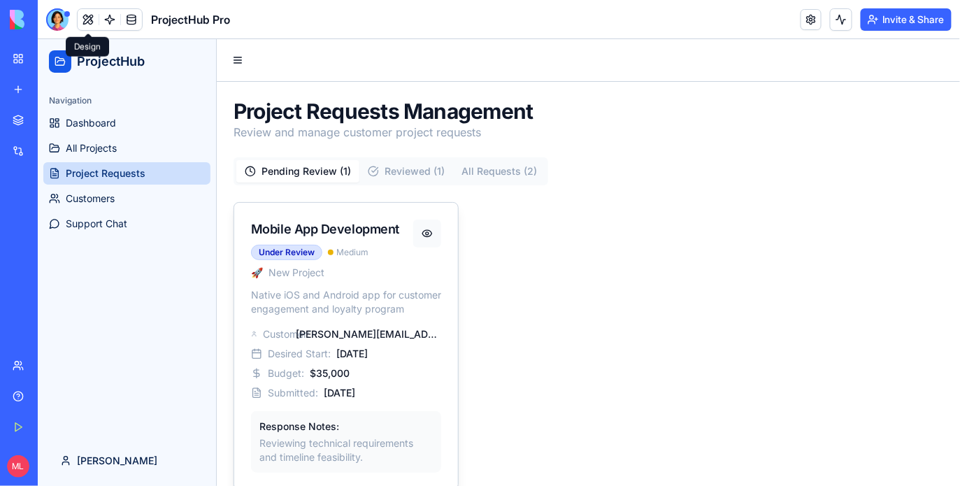
click at [422, 230] on button at bounding box center [426, 233] width 28 height 28
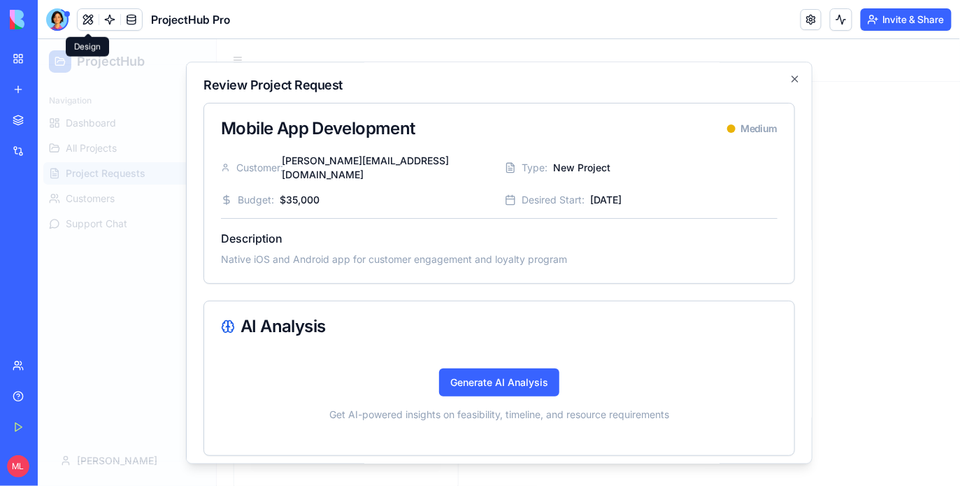
click at [869, 300] on div at bounding box center [498, 261] width 922 height 447
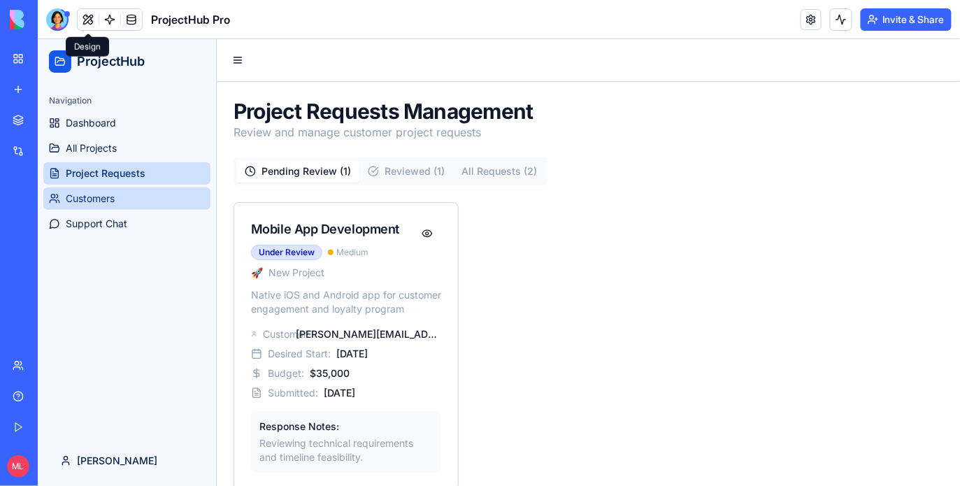
click at [99, 202] on span "Customers" at bounding box center [89, 198] width 49 height 14
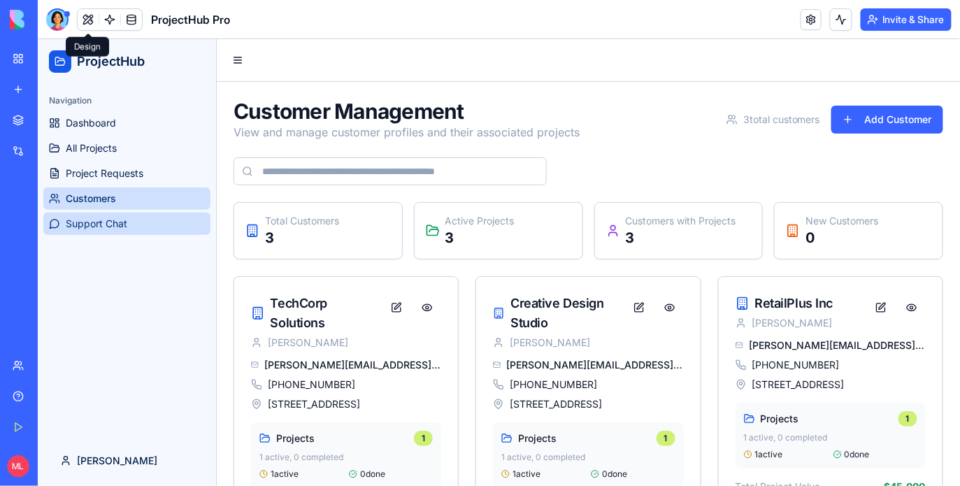
click at [115, 228] on span "Support Chat" at bounding box center [96, 223] width 62 height 14
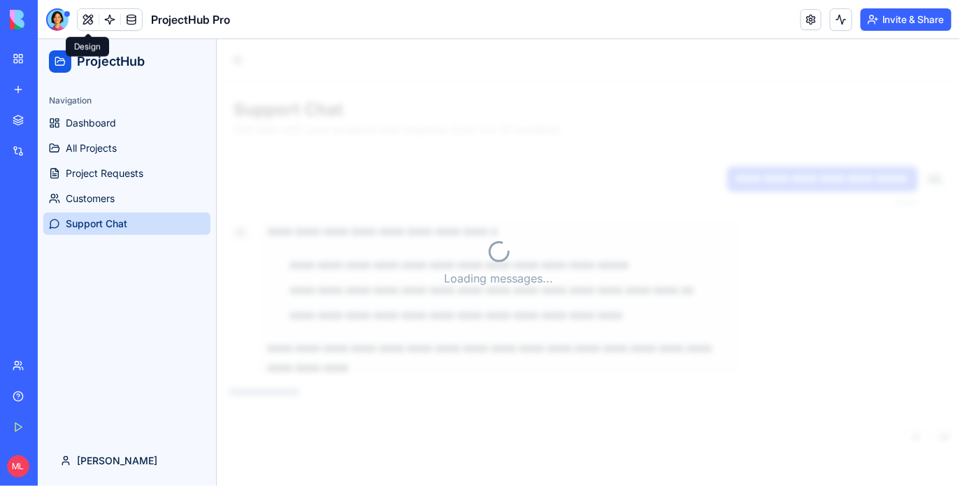
scroll to position [37, 0]
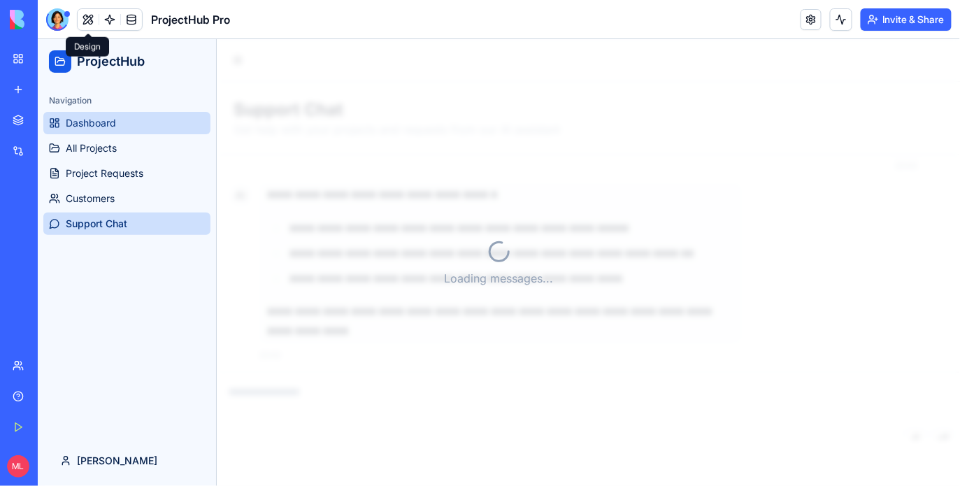
click at [142, 131] on link "Dashboard" at bounding box center [126, 122] width 167 height 22
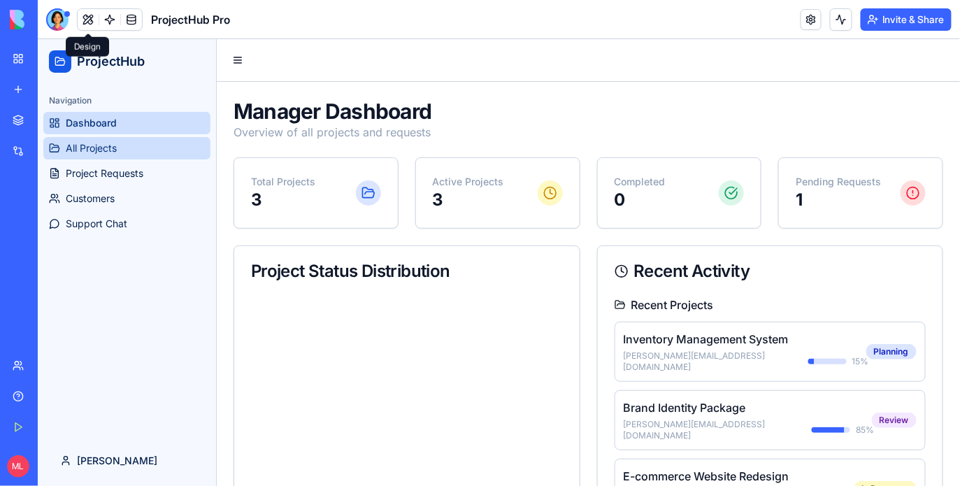
click at [142, 141] on link "All Projects" at bounding box center [126, 147] width 167 height 22
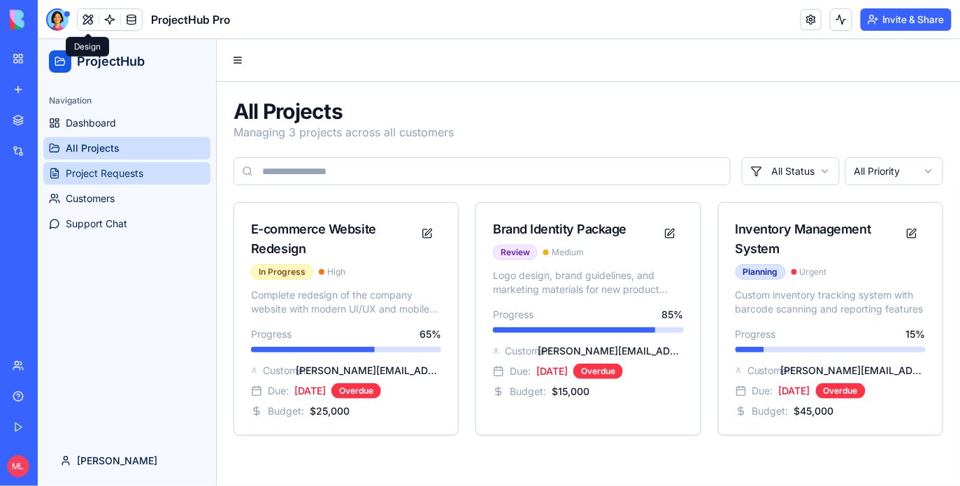
click at [131, 180] on link "Project Requests" at bounding box center [126, 172] width 167 height 22
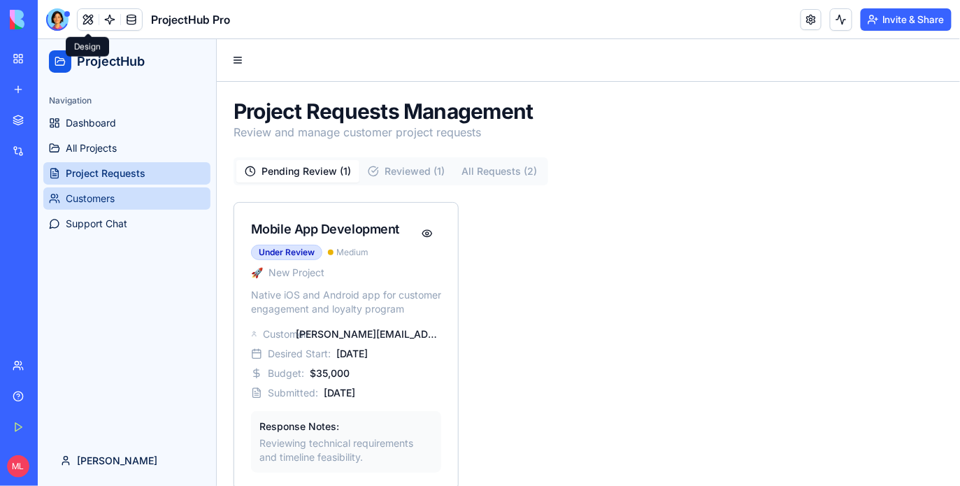
click at [126, 199] on link "Customers" at bounding box center [126, 198] width 167 height 22
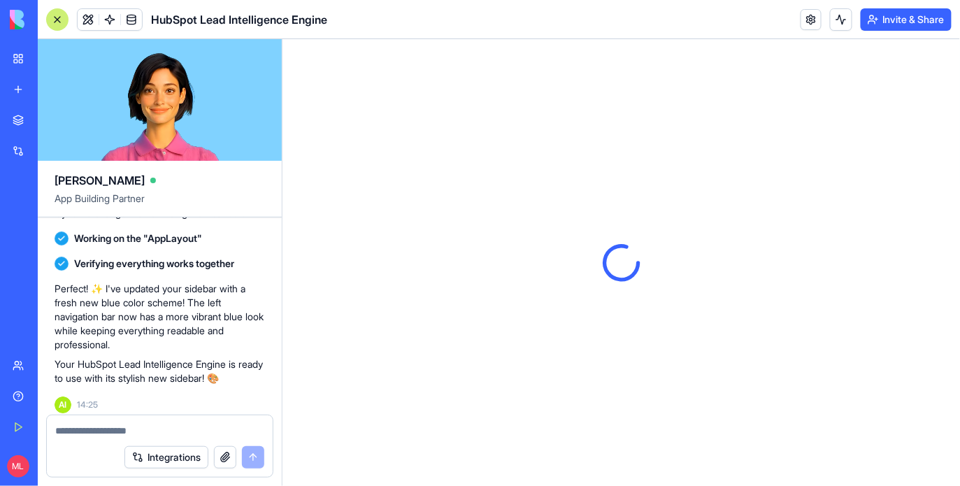
scroll to position [1552, 0]
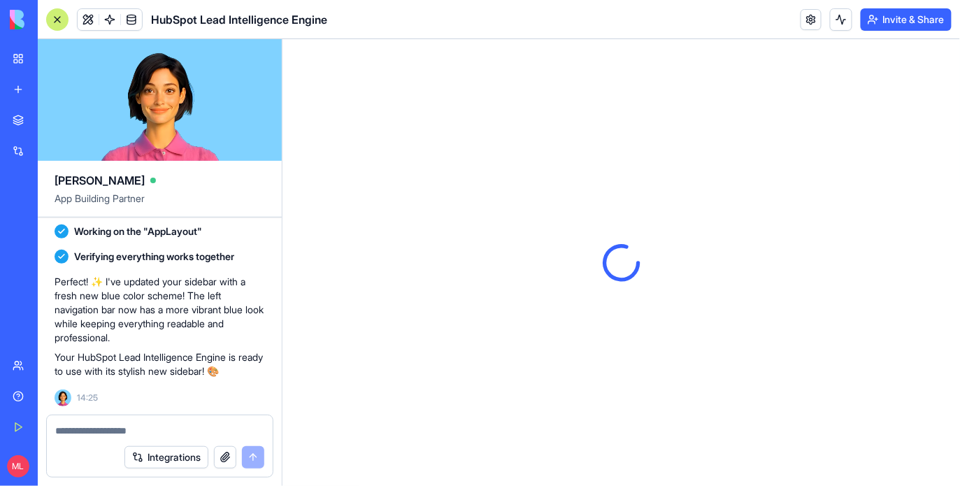
click at [59, 22] on div at bounding box center [57, 19] width 22 height 22
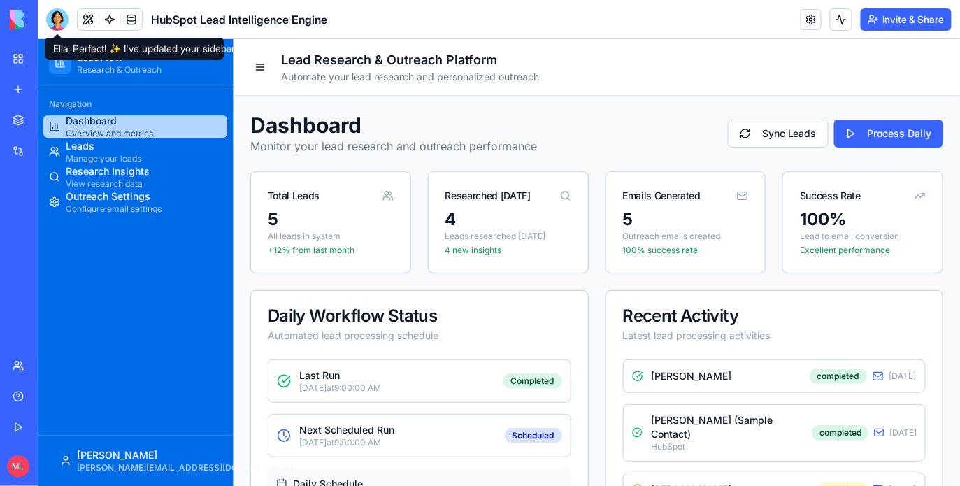
click at [51, 10] on div at bounding box center [57, 19] width 22 height 22
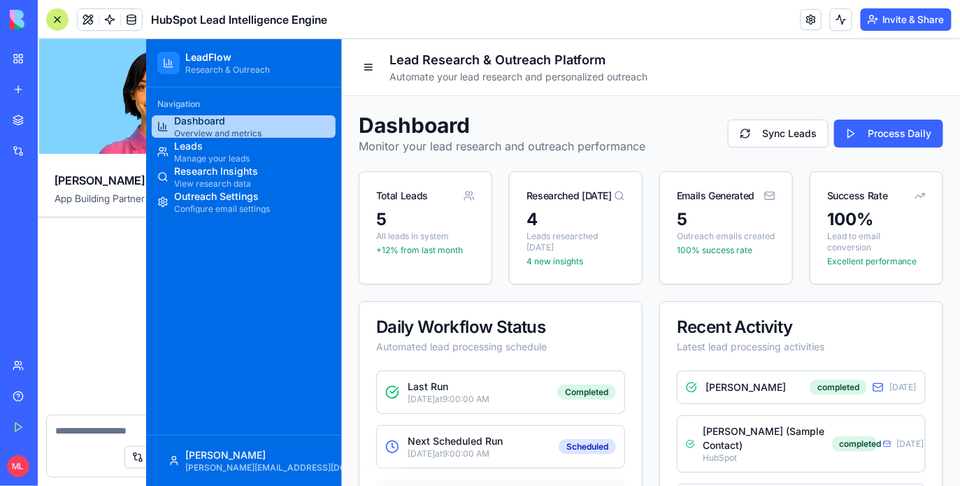
scroll to position [1552, 0]
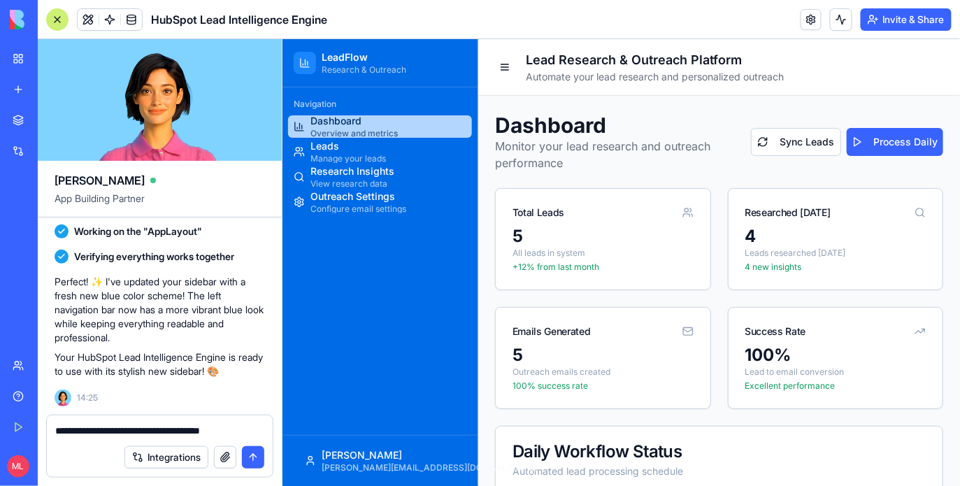
type textarea "**********"
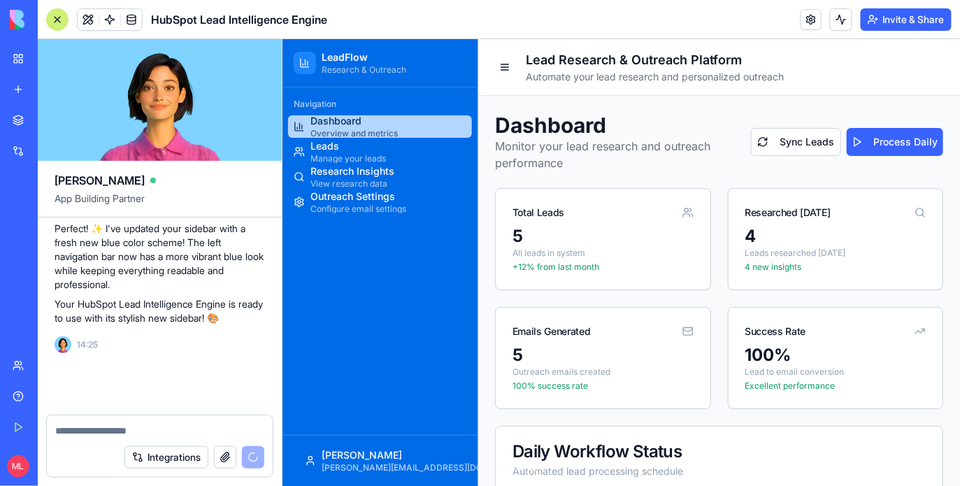
scroll to position [1605, 0]
